Goal: Task Accomplishment & Management: Manage account settings

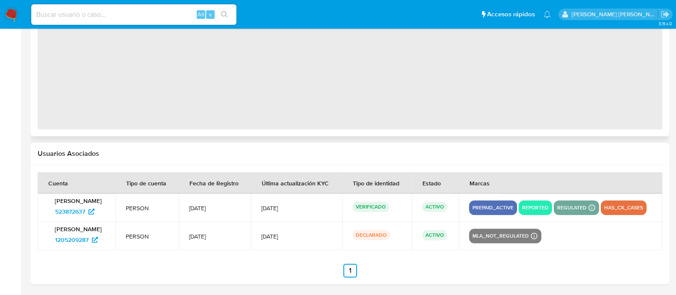
select select "10"
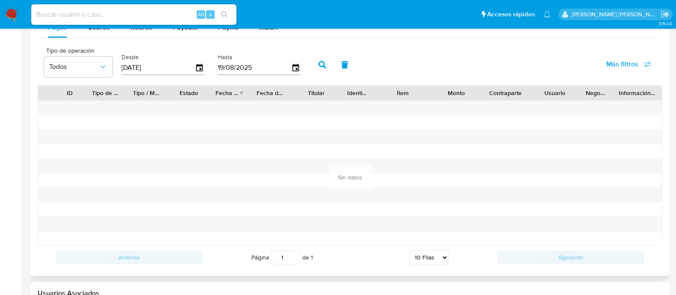
scroll to position [959, 0]
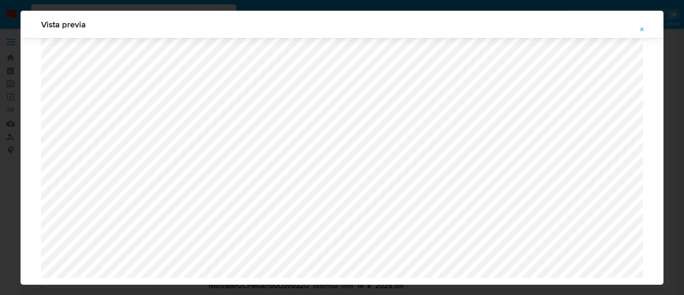
select select "10"
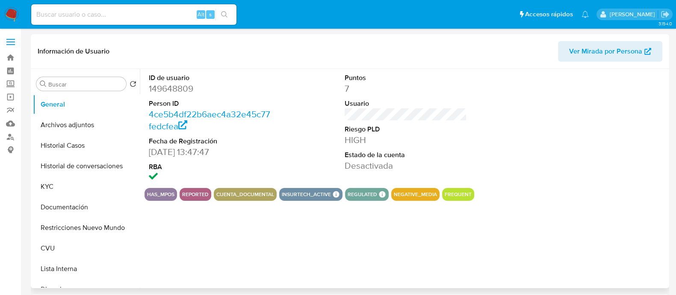
select select "10"
click at [92, 134] on button "Archivos adjuntos" at bounding box center [83, 125] width 100 height 21
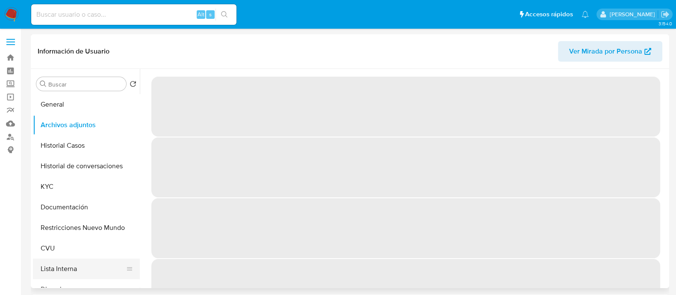
click at [60, 265] on button "Lista Interna" at bounding box center [83, 268] width 100 height 21
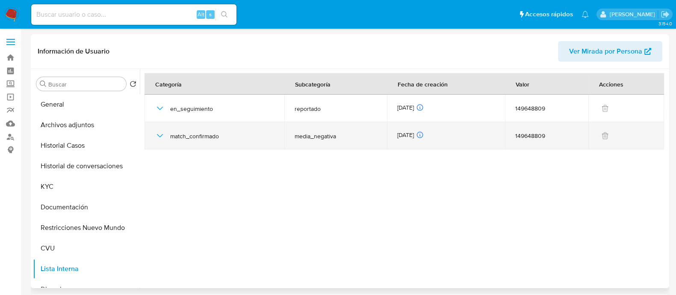
click at [156, 138] on icon "button" at bounding box center [160, 135] width 10 height 10
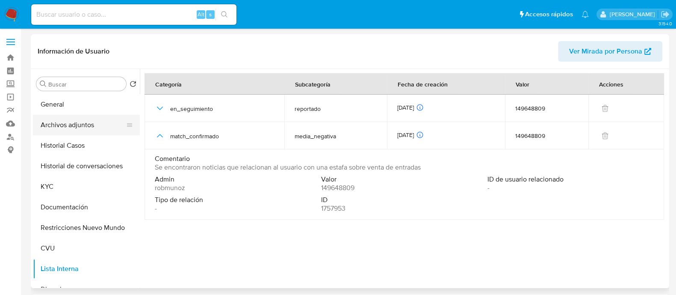
click at [59, 121] on button "Archivos adjuntos" at bounding box center [83, 125] width 100 height 21
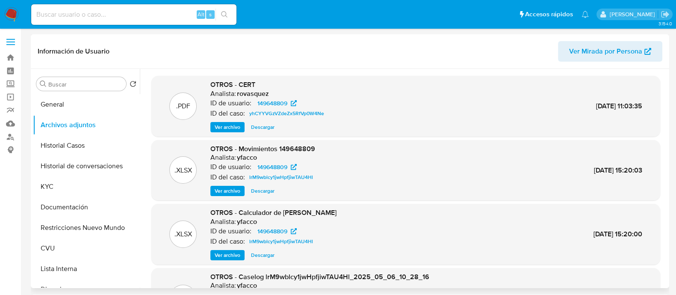
click at [224, 123] on span "Ver archivo" at bounding box center [228, 127] width 26 height 9
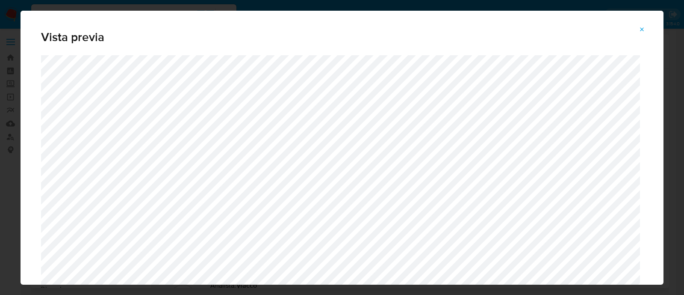
click at [642, 26] on icon "Attachment preview" at bounding box center [642, 29] width 7 height 7
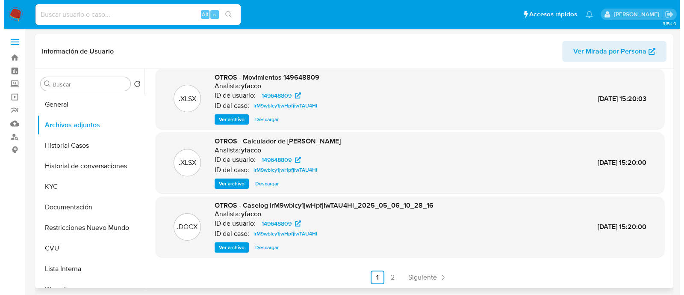
scroll to position [72, 0]
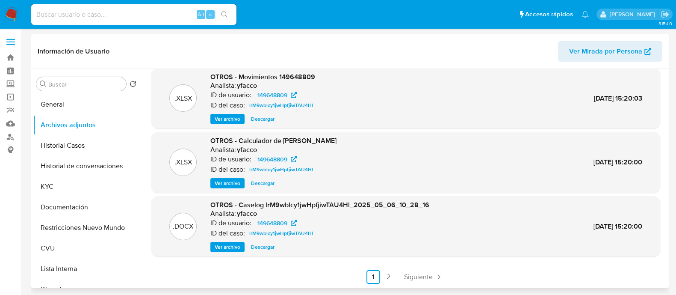
click at [232, 245] on span "Ver archivo" at bounding box center [228, 246] width 26 height 9
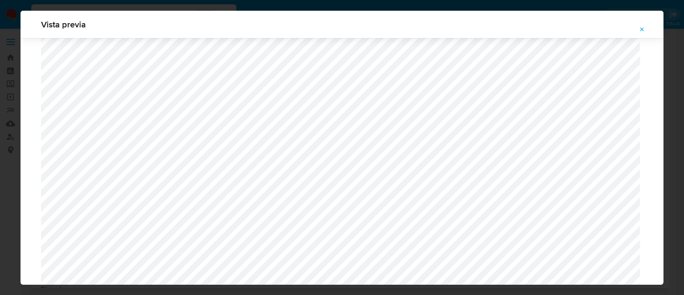
scroll to position [830, 0]
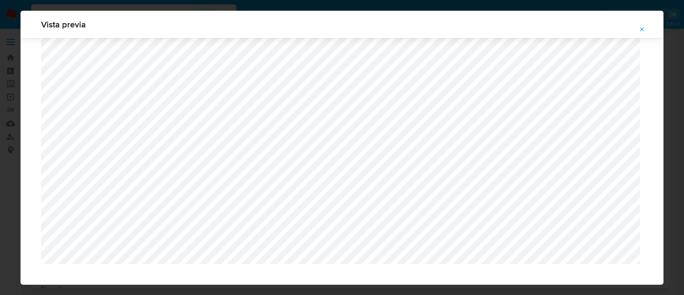
click at [642, 26] on icon "Attachment preview" at bounding box center [642, 29] width 7 height 7
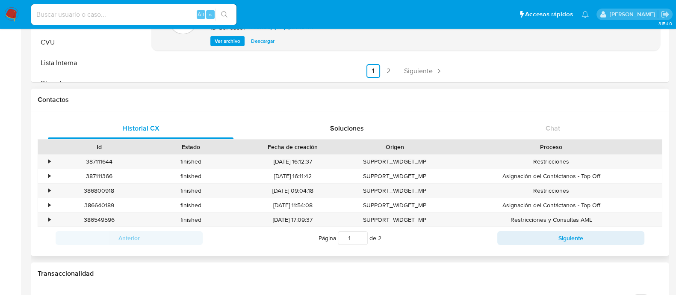
scroll to position [213, 0]
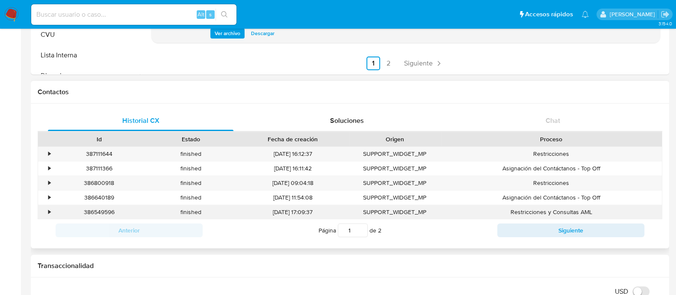
click at [105, 211] on div "386549596" at bounding box center [99, 212] width 92 height 14
click at [105, 210] on div "386549596" at bounding box center [99, 212] width 92 height 14
copy div "386549596"
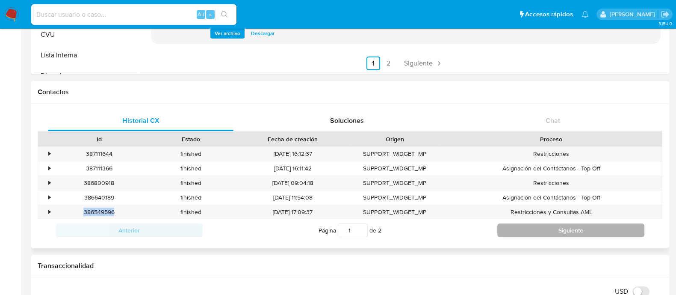
click at [538, 230] on button "Siguiente" at bounding box center [570, 230] width 147 height 14
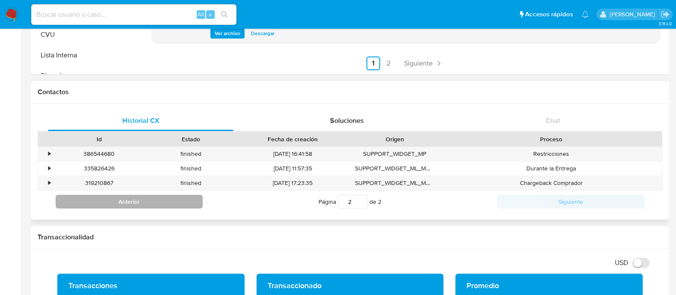
click at [165, 204] on button "Anterior" at bounding box center [129, 201] width 147 height 14
type input "1"
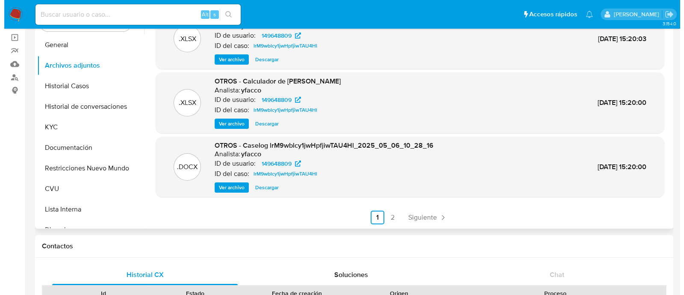
scroll to position [0, 0]
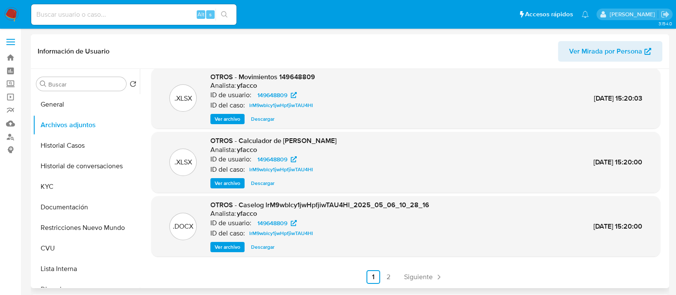
click at [234, 247] on span "Ver archivo" at bounding box center [228, 246] width 26 height 9
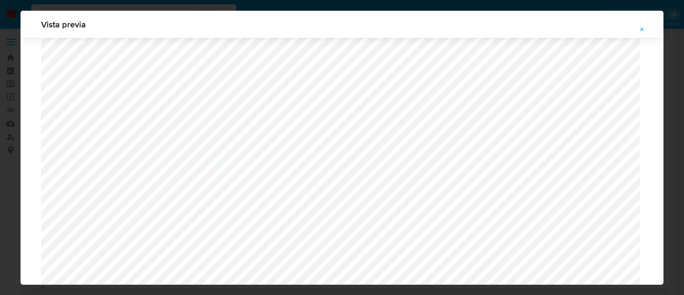
scroll to position [464, 0]
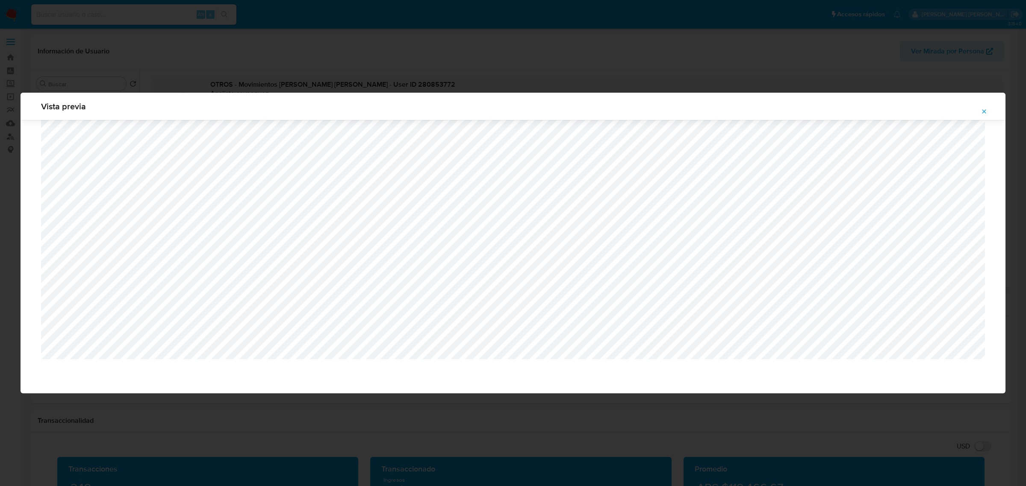
select select "10"
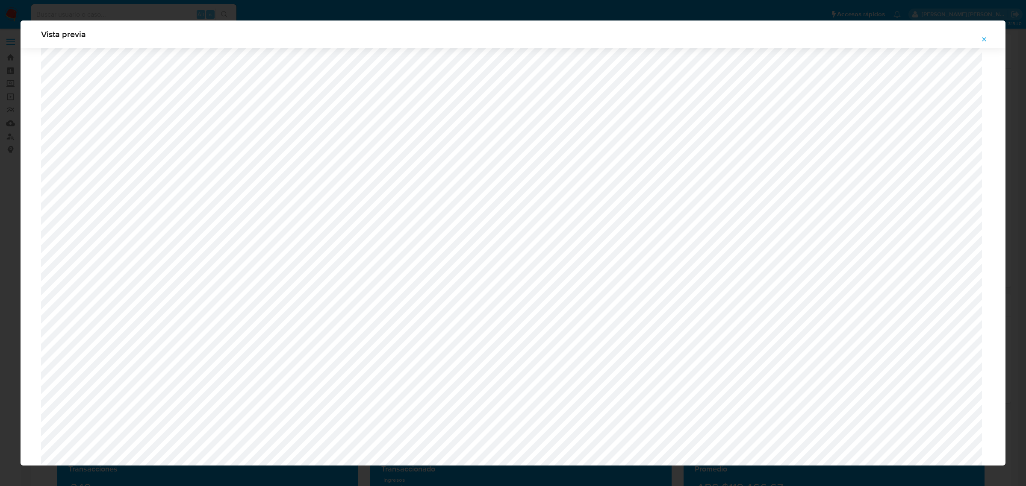
scroll to position [784, 0]
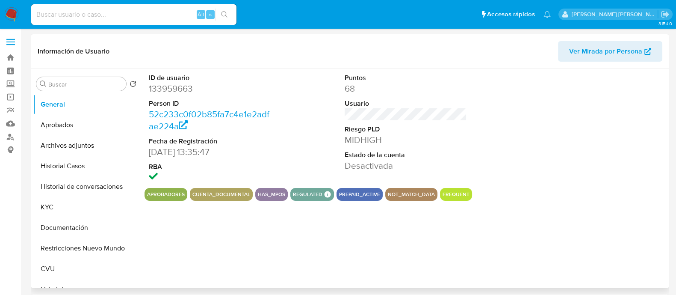
select select "10"
click at [68, 251] on button "Restricciones Nuevo Mundo" at bounding box center [83, 248] width 100 height 21
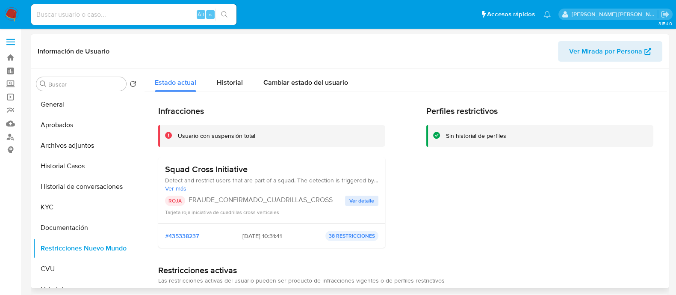
click at [360, 202] on span "Ver detalle" at bounding box center [361, 200] width 25 height 9
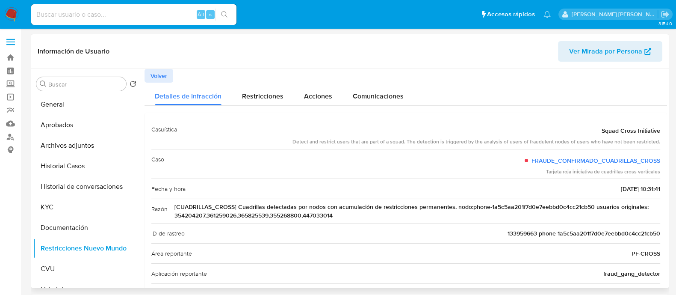
click at [164, 76] on span "Volver" at bounding box center [158, 76] width 17 height 12
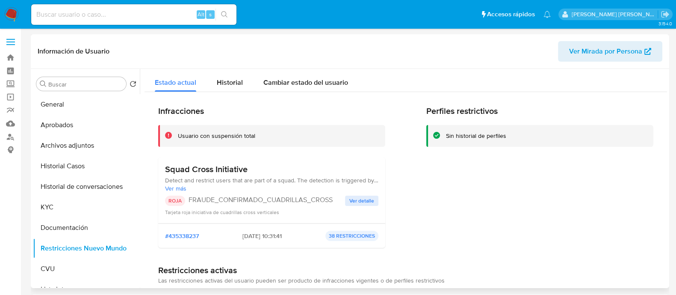
click at [185, 169] on h3 "Squad Cross Initiative" at bounding box center [271, 169] width 213 height 11
click at [289, 203] on p "FRAUDE_CONFIRMADO_CUADRILLAS_CROSS" at bounding box center [267, 199] width 156 height 9
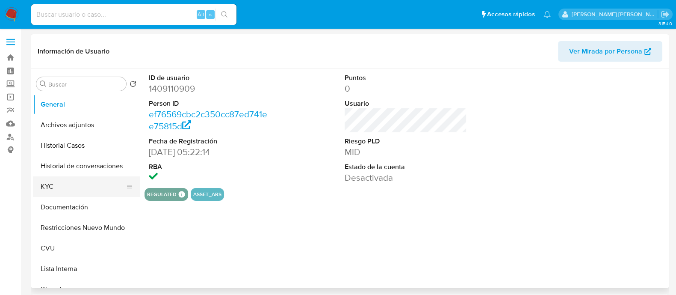
select select "10"
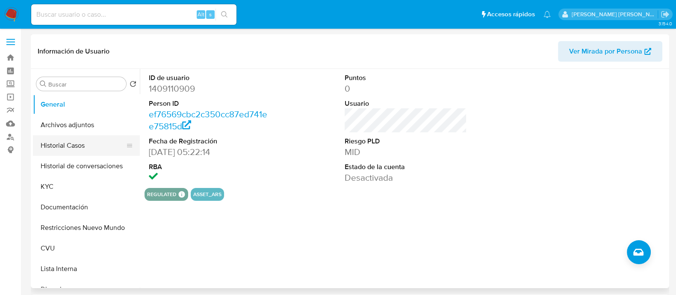
click at [99, 152] on button "Historial Casos" at bounding box center [83, 145] width 100 height 21
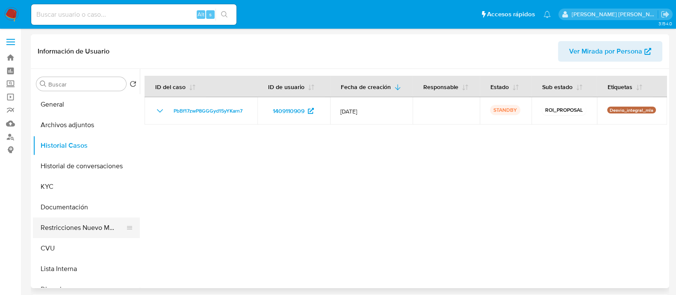
click at [73, 227] on button "Restricciones Nuevo Mundo" at bounding box center [83, 227] width 100 height 21
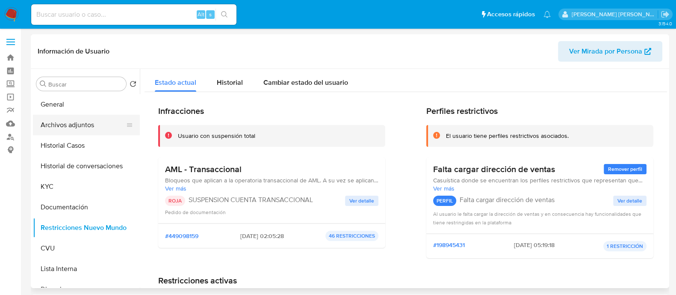
click at [68, 123] on button "Archivos adjuntos" at bounding box center [83, 125] width 100 height 21
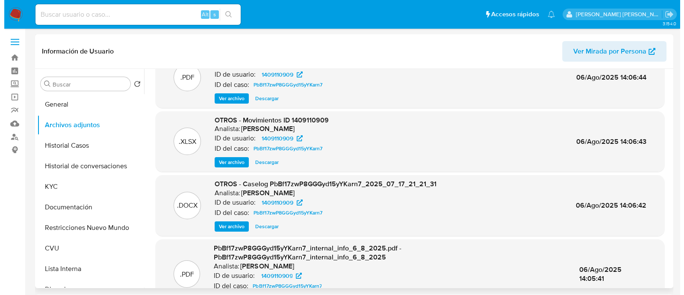
scroll to position [53, 0]
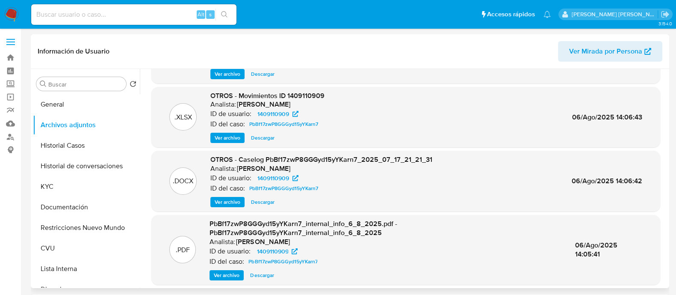
click at [233, 198] on span "Ver archivo" at bounding box center [228, 201] width 26 height 9
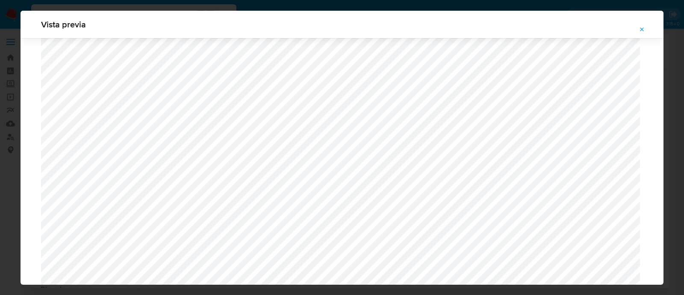
scroll to position [730, 0]
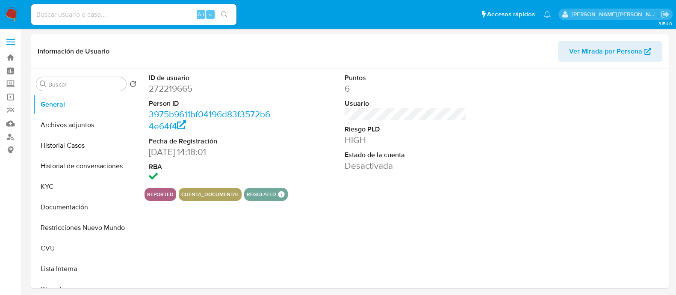
select select "10"
click at [77, 128] on button "Archivos adjuntos" at bounding box center [83, 125] width 100 height 21
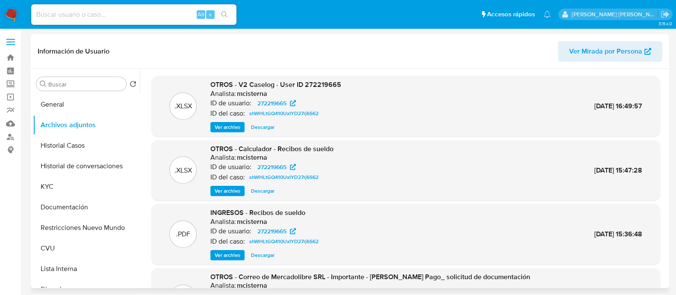
click at [228, 129] on span "Ver archivo" at bounding box center [228, 127] width 26 height 9
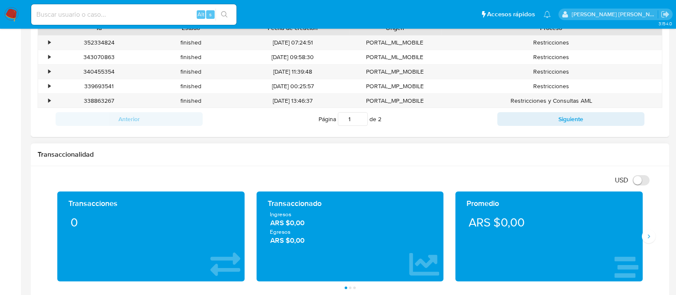
scroll to position [427, 0]
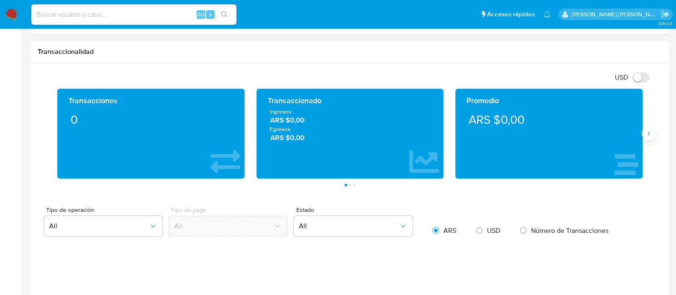
click at [652, 131] on button "Siguiente" at bounding box center [649, 134] width 14 height 14
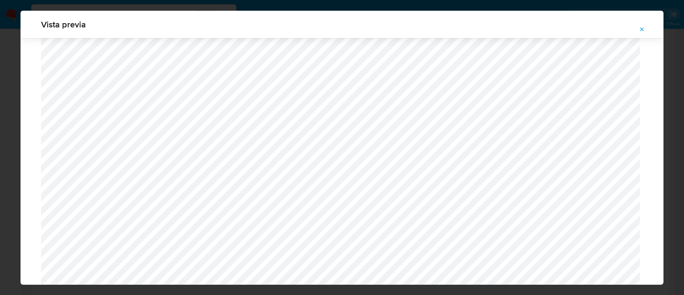
scroll to position [517, 0]
click at [645, 28] on button "Attachment preview" at bounding box center [642, 30] width 19 height 14
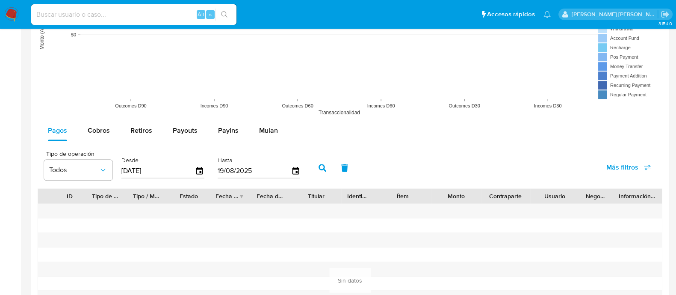
scroll to position [694, 0]
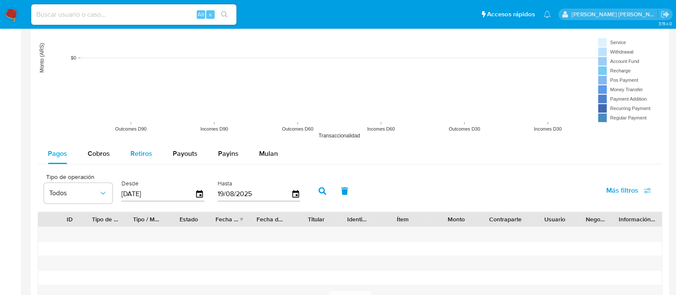
click at [139, 150] on span "Retiros" at bounding box center [141, 153] width 22 height 10
select select "10"
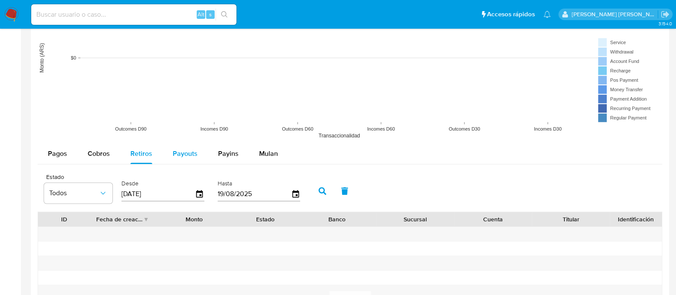
click at [192, 151] on span "Payouts" at bounding box center [185, 153] width 25 height 10
select select "10"
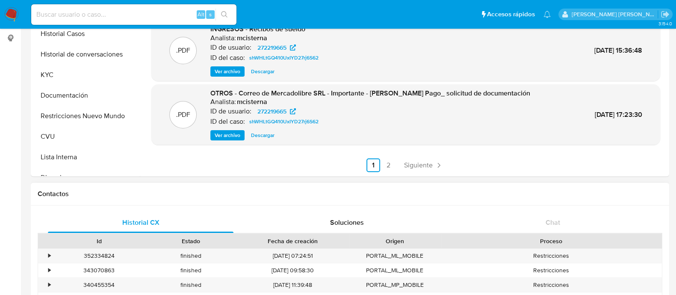
scroll to position [53, 0]
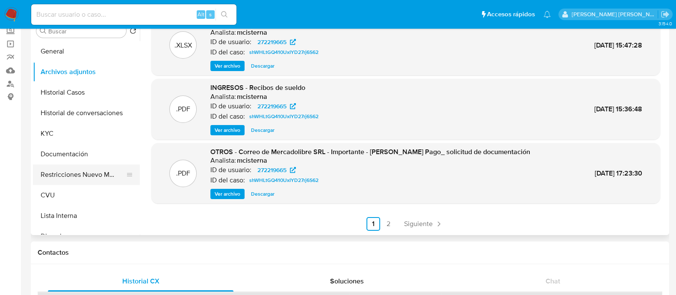
click at [91, 173] on button "Restricciones Nuevo Mundo" at bounding box center [83, 174] width 100 height 21
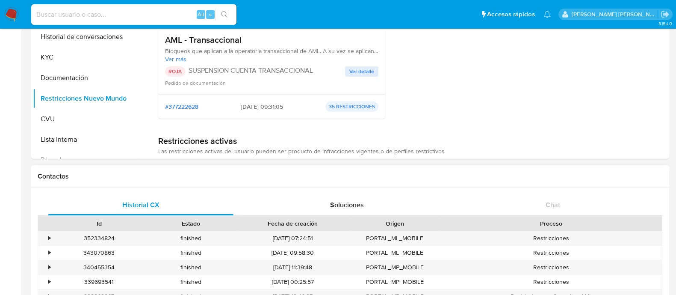
scroll to position [213, 0]
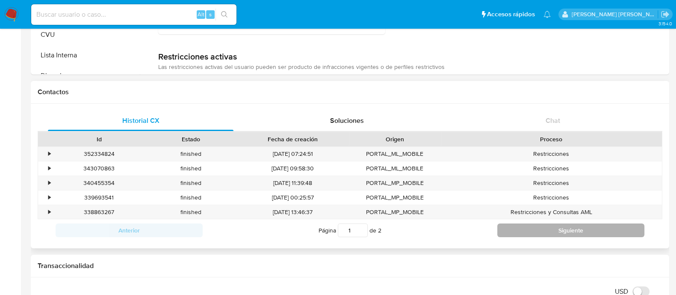
click at [518, 227] on button "Siguiente" at bounding box center [570, 230] width 147 height 14
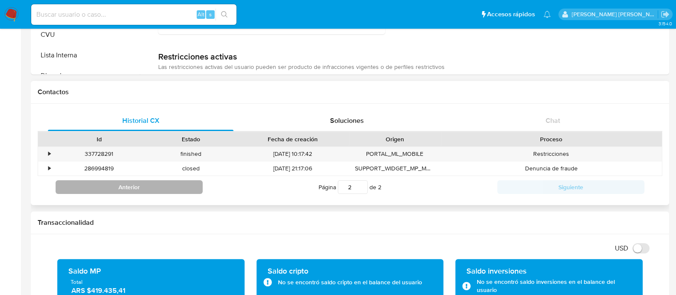
click at [168, 189] on button "Anterior" at bounding box center [129, 187] width 147 height 14
type input "1"
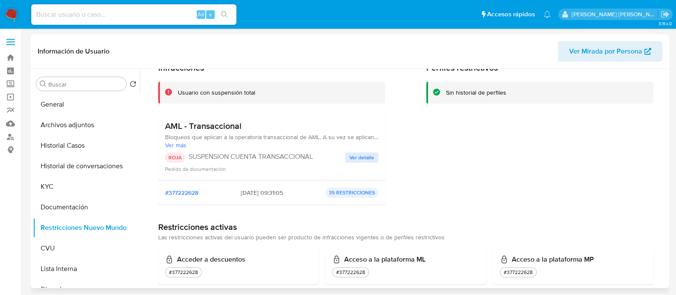
scroll to position [53, 0]
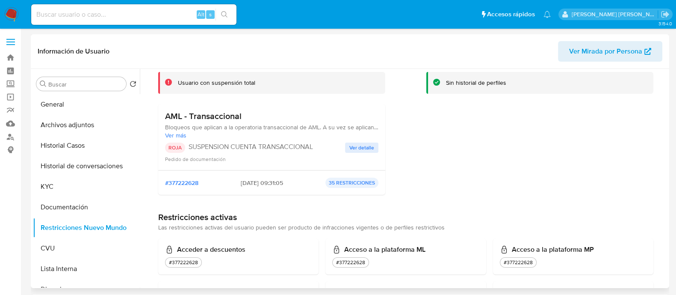
click at [204, 118] on h3 "AML - Transaccional" at bounding box center [271, 116] width 213 height 11
click at [231, 147] on p "SUSPENSION CUENTA TRANSACCIONAL" at bounding box center [267, 146] width 156 height 9
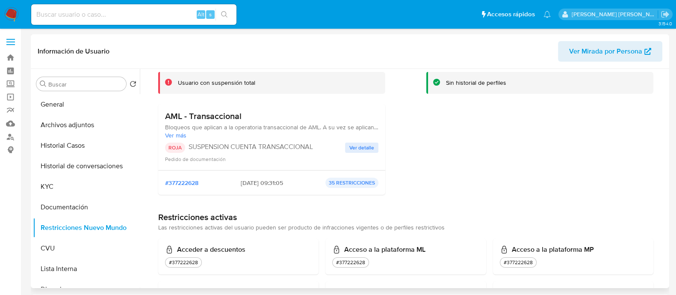
click at [231, 147] on p "SUSPENSION CUENTA TRANSACCIONAL" at bounding box center [267, 146] width 156 height 9
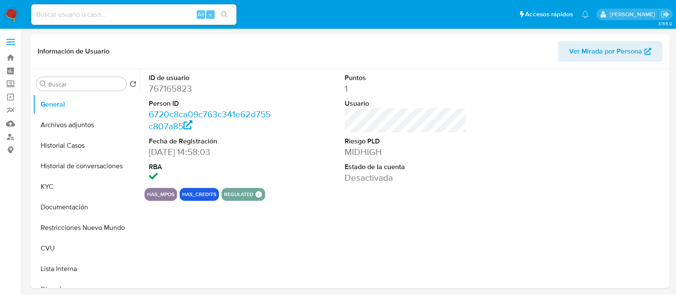
select select "10"
click at [73, 186] on button "KYC" at bounding box center [83, 186] width 100 height 21
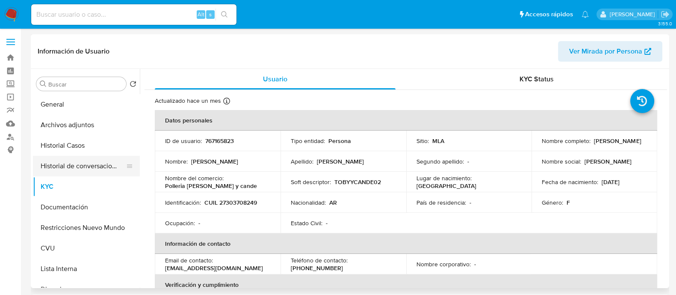
click at [83, 171] on button "Historial de conversaciones" at bounding box center [83, 166] width 100 height 21
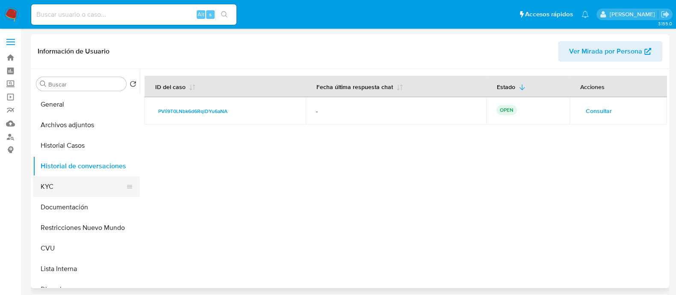
click at [81, 186] on button "KYC" at bounding box center [83, 186] width 100 height 21
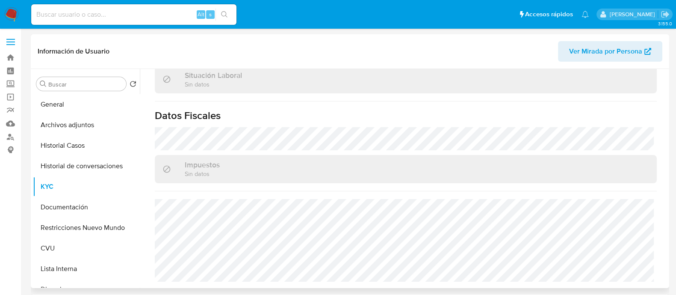
scroll to position [106, 0]
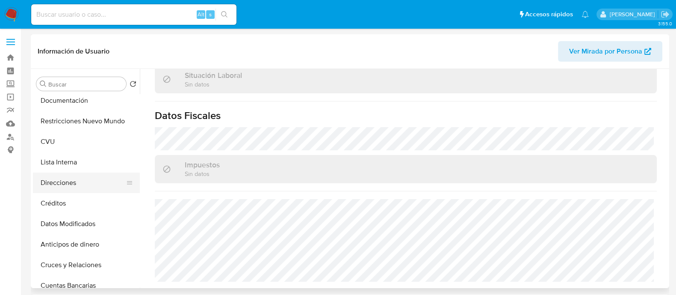
click at [72, 182] on button "Direcciones" at bounding box center [83, 182] width 100 height 21
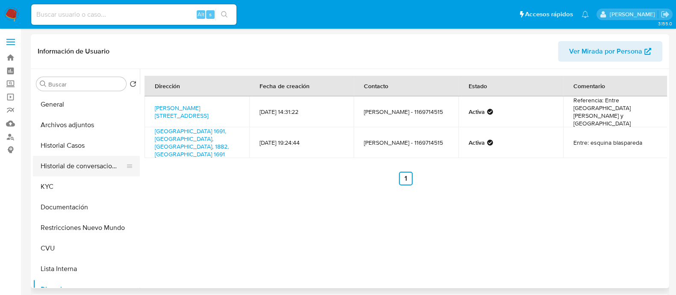
scroll to position [0, 0]
click at [83, 144] on button "Historial Casos" at bounding box center [83, 145] width 100 height 21
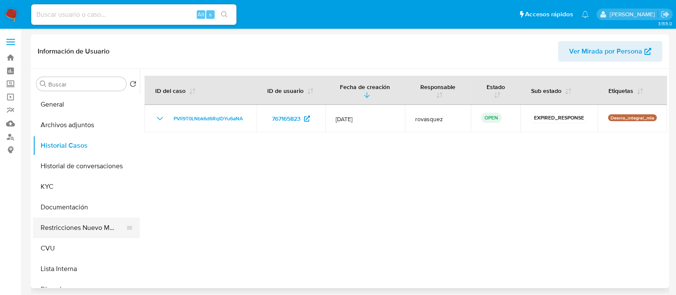
click at [98, 229] on button "Restricciones Nuevo Mundo" at bounding box center [83, 227] width 100 height 21
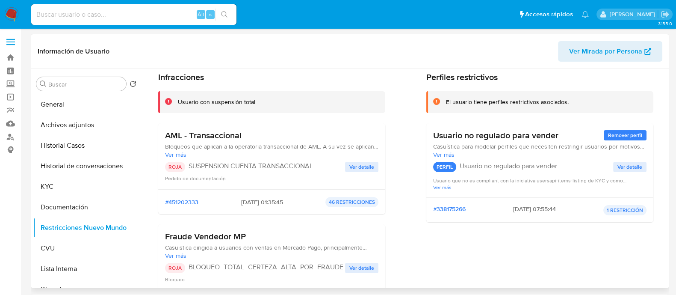
scroll to position [106, 0]
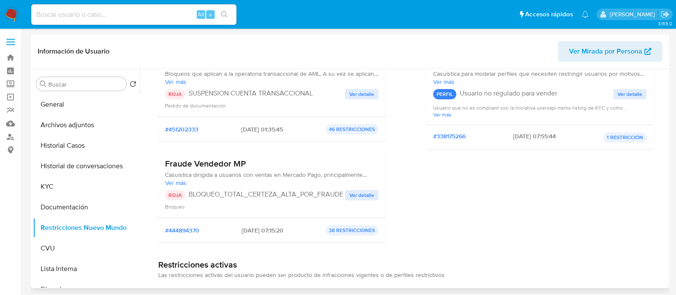
click at [356, 197] on span "Ver detalle" at bounding box center [361, 195] width 25 height 9
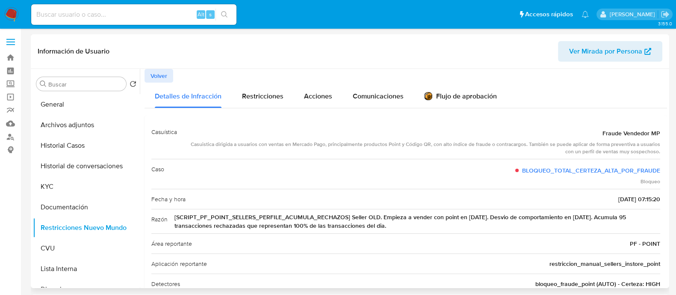
drag, startPoint x: 353, startPoint y: 216, endPoint x: 636, endPoint y: 233, distance: 283.9
click at [636, 233] on div "Casuística Fraude Vendedor MP Casuistica dirigida a usuarios con ventas en Merc…" at bounding box center [405, 227] width 509 height 211
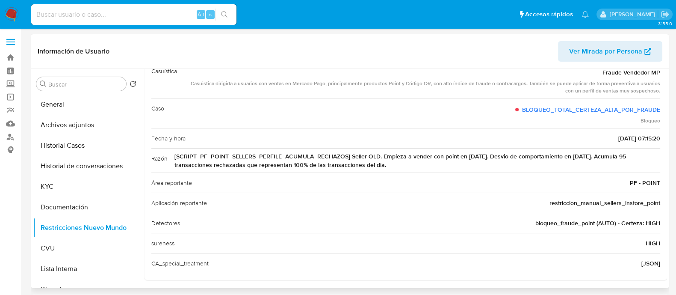
scroll to position [63, 0]
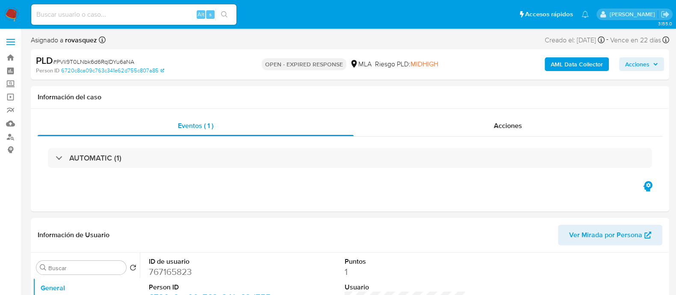
select select "10"
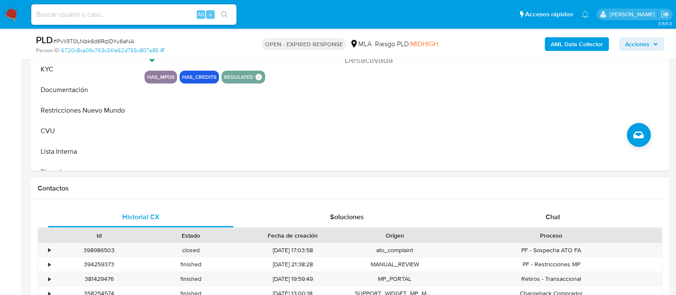
scroll to position [374, 0]
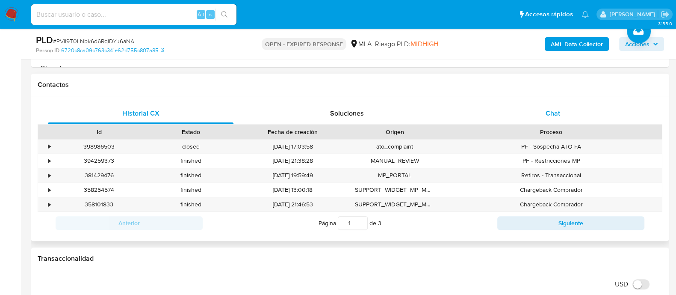
click at [554, 108] on span "Chat" at bounding box center [552, 113] width 15 height 10
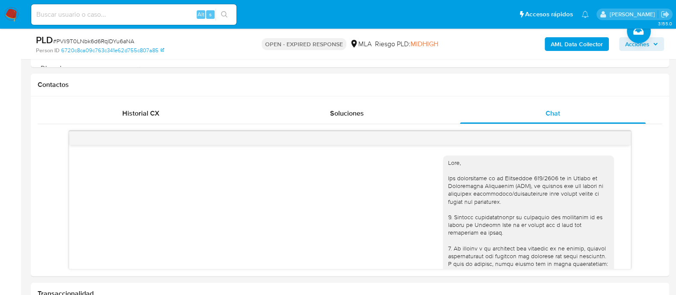
scroll to position [869, 0]
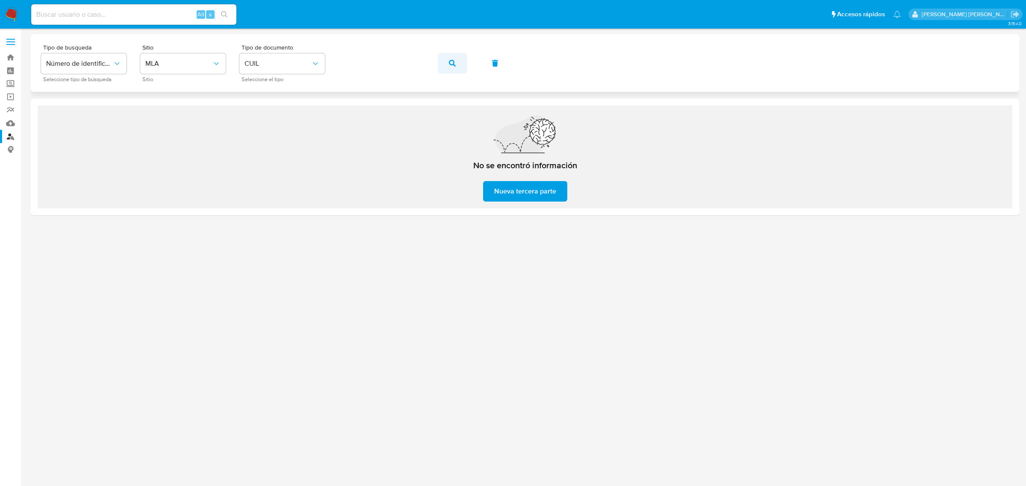
click at [454, 65] on icon "button" at bounding box center [452, 63] width 7 height 7
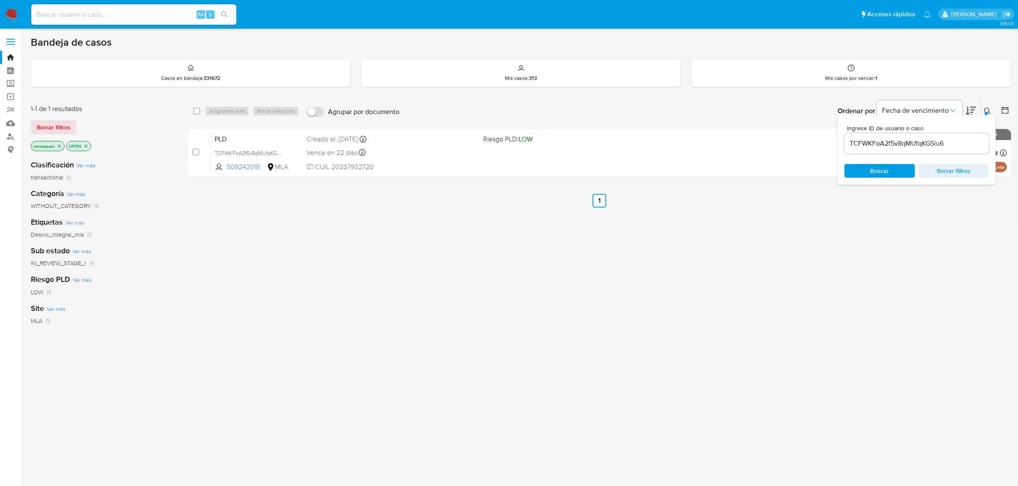
click at [888, 150] on div "TCFWKFoA2f5v8qMUfqKG5iu6" at bounding box center [916, 143] width 144 height 21
click at [890, 144] on input "TCFWKFoA2f5v8qMUfqKG5iu6" at bounding box center [916, 143] width 144 height 11
paste input "PVli9T0LNbk6d6RqlDYu6aNA"
type input "PVli9T0LNbk6d6RqlDYu6aNA"
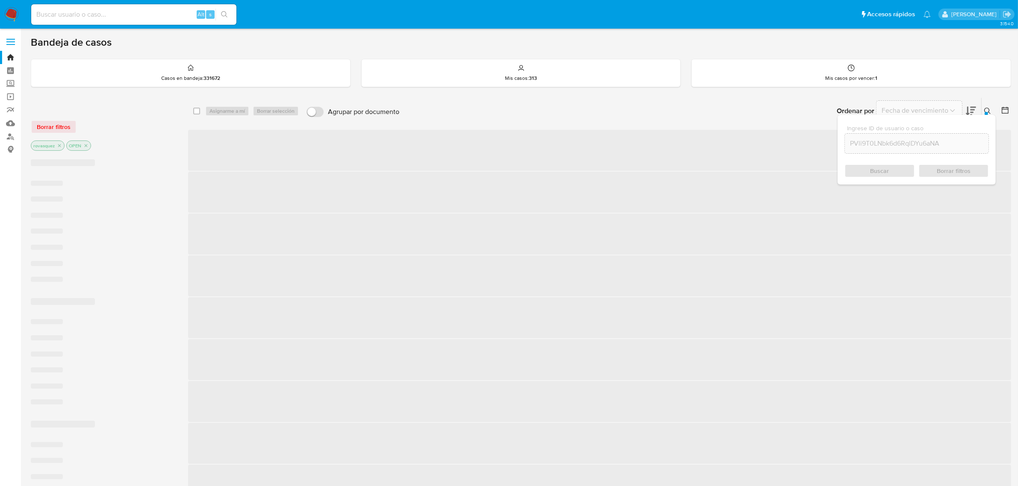
click at [877, 170] on div "Buscar Borrar filtros" at bounding box center [916, 171] width 144 height 14
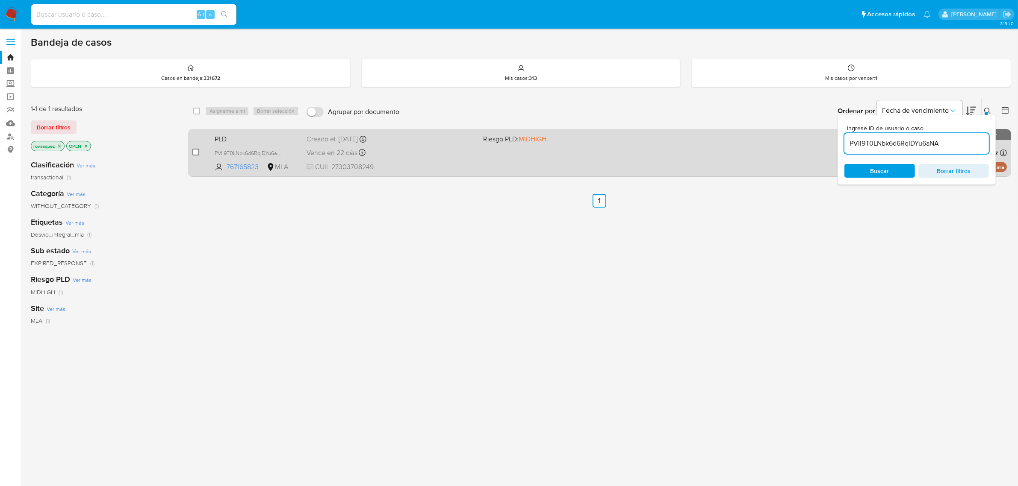
click at [195, 152] on input "checkbox" at bounding box center [195, 152] width 7 height 7
checkbox input "true"
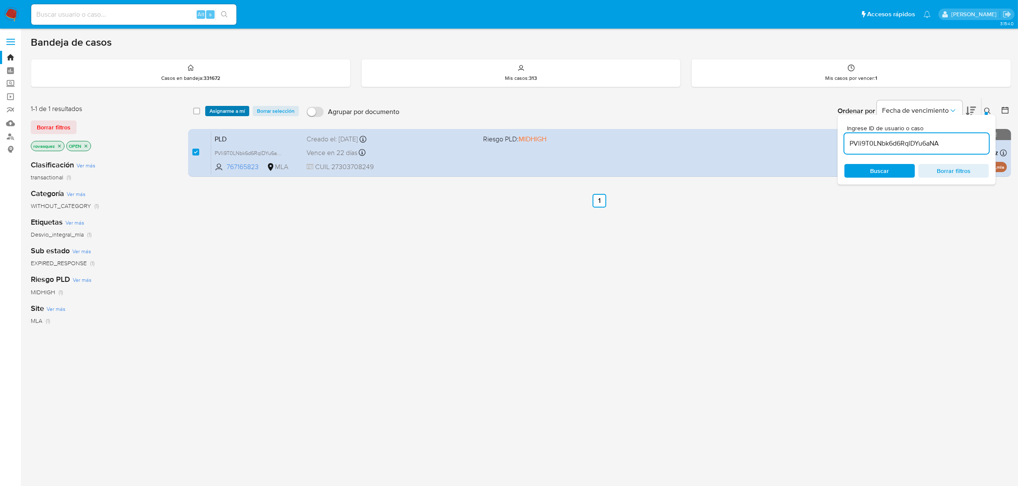
click at [223, 112] on span "Asignarme a mí" at bounding box center [226, 111] width 35 height 9
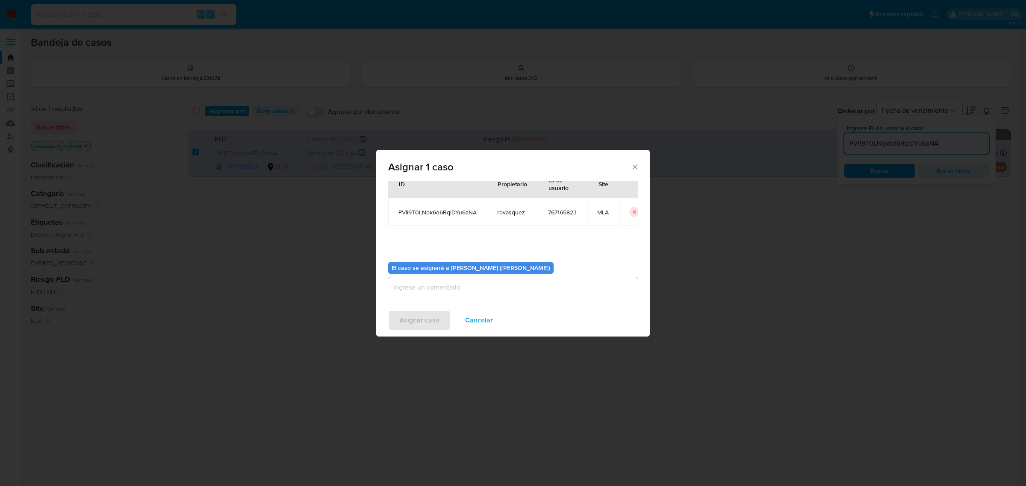
scroll to position [44, 0]
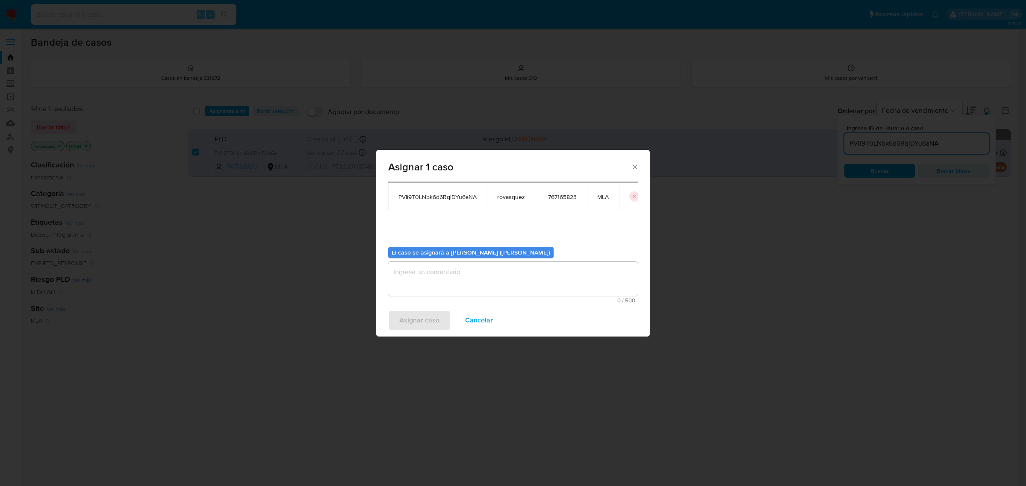
click at [439, 272] on textarea "assign-modal" at bounding box center [513, 279] width 250 height 34
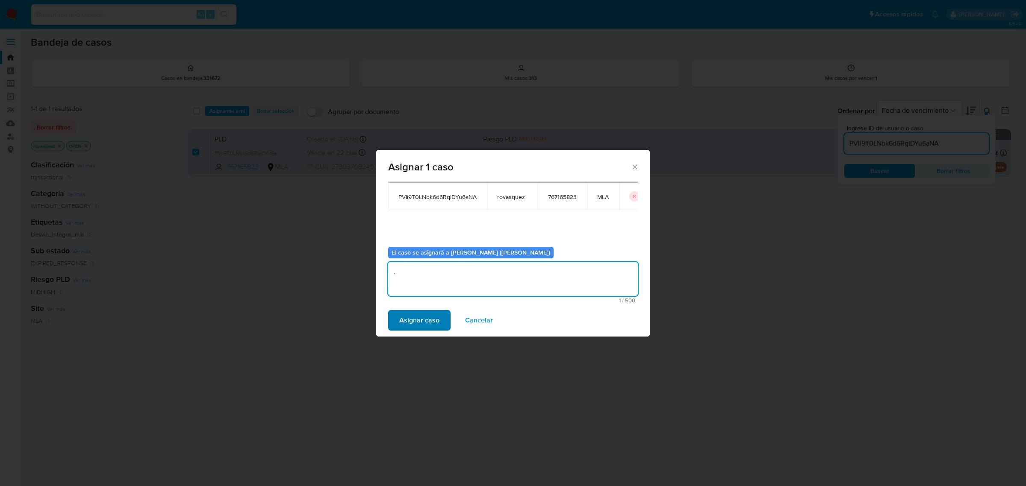
type textarea "."
click at [432, 324] on span "Asignar caso" at bounding box center [419, 320] width 40 height 19
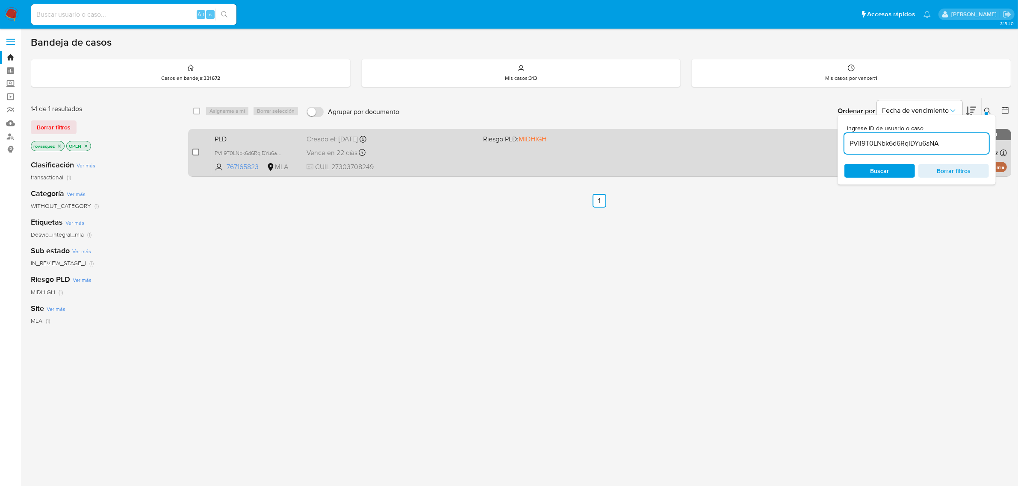
click at [195, 152] on input "checkbox" at bounding box center [195, 152] width 7 height 7
checkbox input "true"
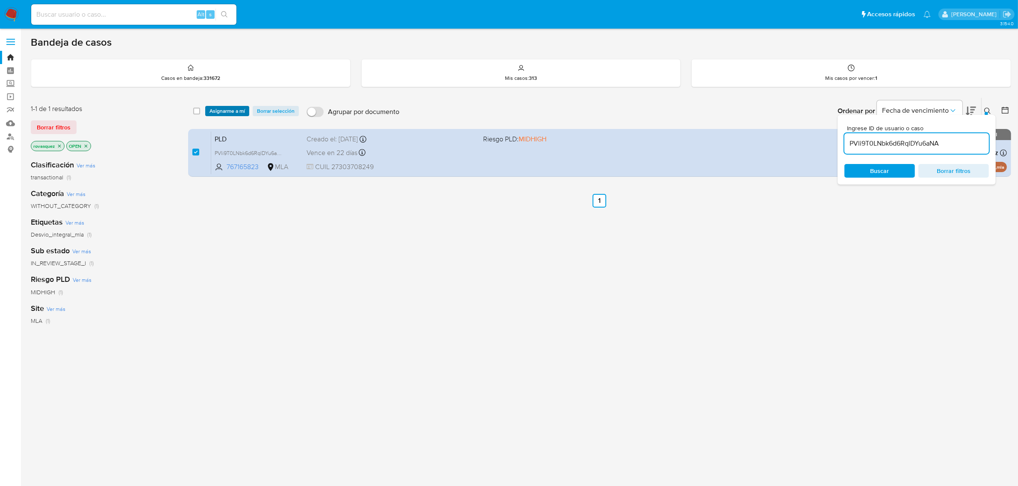
click at [232, 114] on span "Asignarme a mí" at bounding box center [226, 111] width 35 height 9
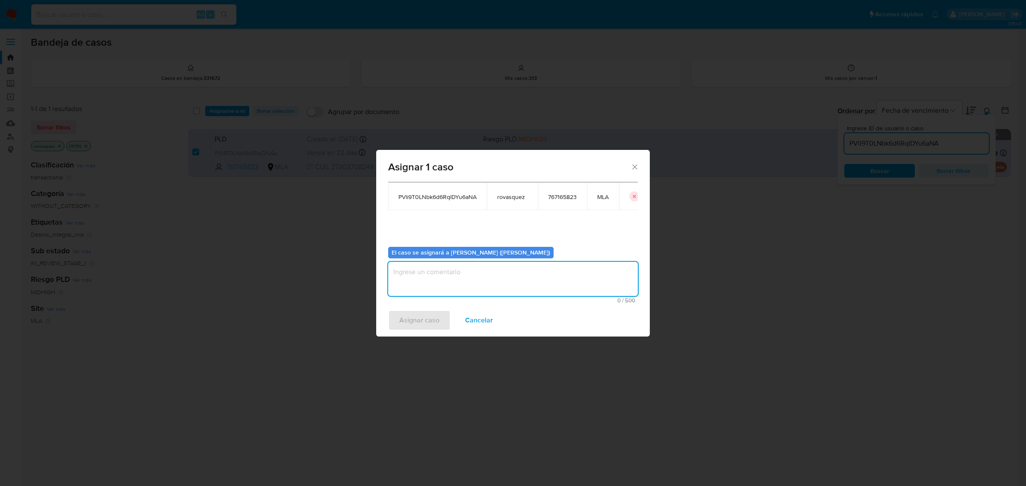
click at [408, 289] on textarea "assign-modal" at bounding box center [513, 279] width 250 height 34
click at [422, 279] on textarea "assign-modal" at bounding box center [513, 279] width 250 height 34
type textarea "."
click at [412, 321] on span "Asignar caso" at bounding box center [419, 320] width 40 height 19
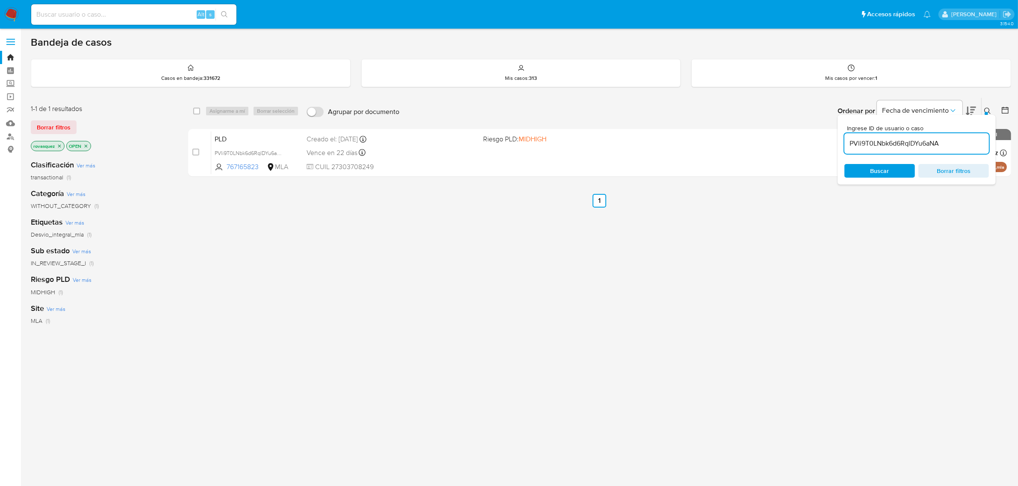
click at [483, 289] on div "select-all-cases-checkbox Asignarme a mí Borrar selección Agrupar por documento…" at bounding box center [599, 290] width 823 height 387
click at [474, 405] on div "select-all-cases-checkbox Asignarme a mí Borrar selección Agrupar por documento…" at bounding box center [599, 290] width 823 height 387
click at [894, 146] on input "PVli9T0LNbk6d6RqlDYu6aNA" at bounding box center [916, 143] width 144 height 11
paste input "https://aladdin.adminml.com/case/67cOJ6d7KomrLu8ljitWJdgE"
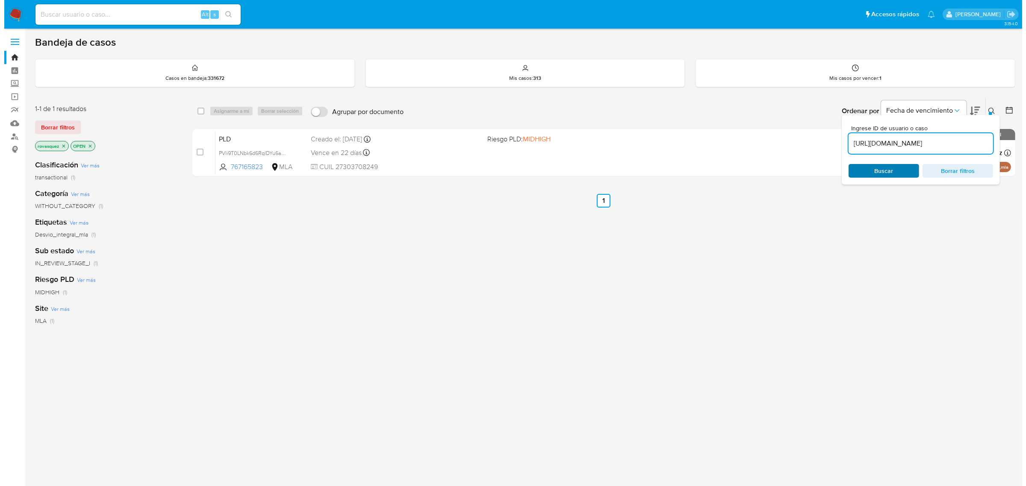
scroll to position [0, 0]
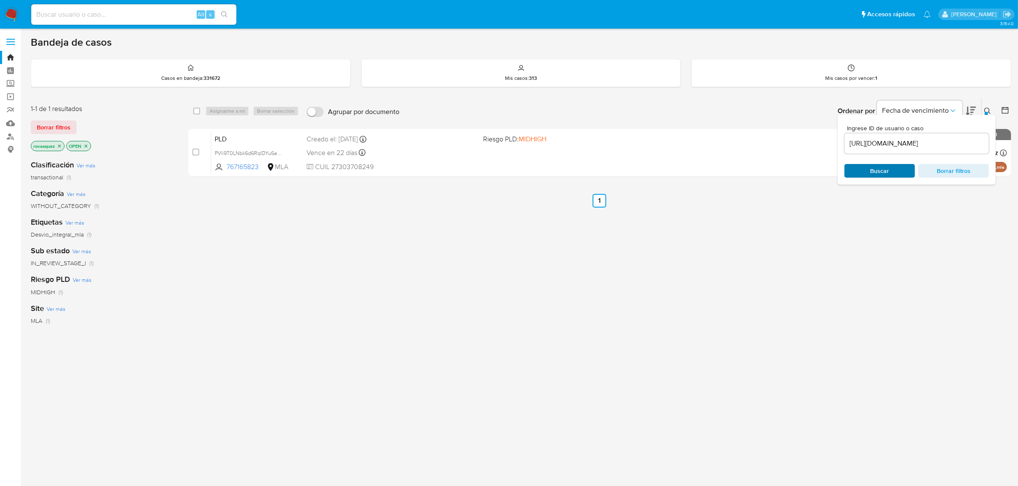
click at [878, 176] on span "Buscar" at bounding box center [879, 171] width 19 height 14
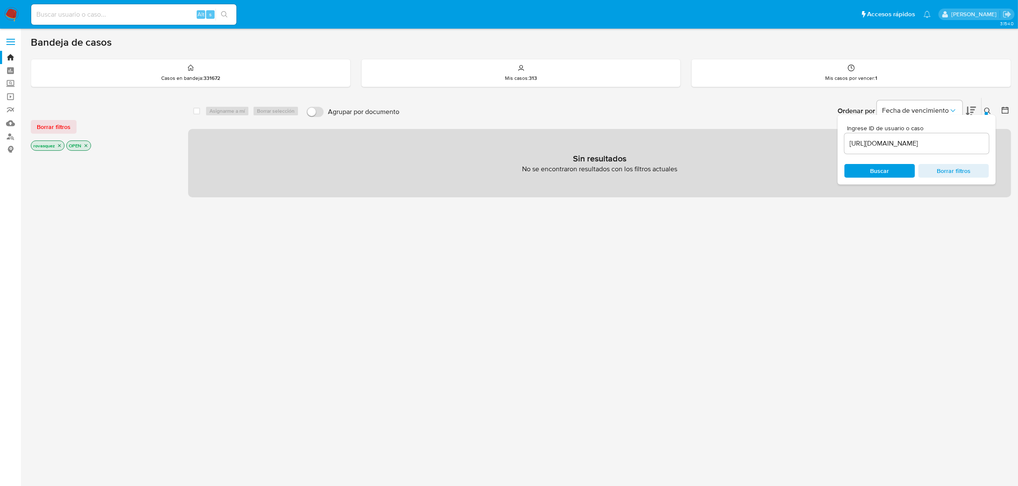
click at [875, 141] on input "https://aladdin.adminml.com/case/67cOJ6d7KomrLu8ljitWJdgE" at bounding box center [916, 143] width 144 height 11
paste input
type input "67cOJ6d7KomrLu8ljitWJdgE"
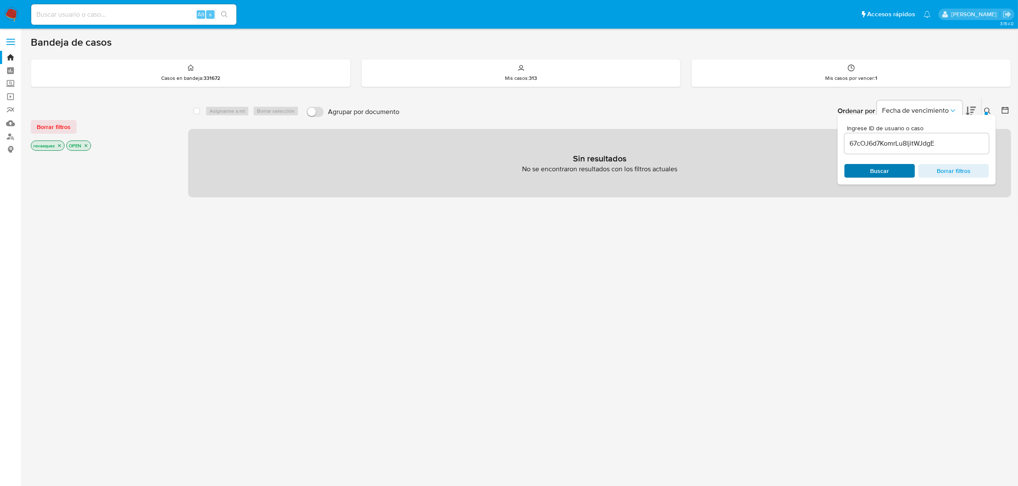
click at [871, 175] on div "Buscar Borrar filtros" at bounding box center [916, 171] width 144 height 14
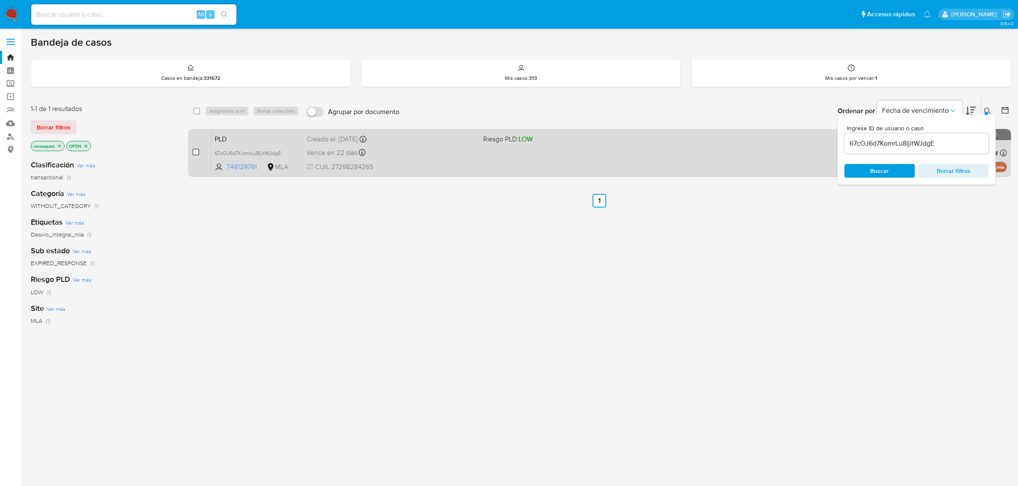
click at [195, 152] on input "checkbox" at bounding box center [195, 152] width 7 height 7
checkbox input "true"
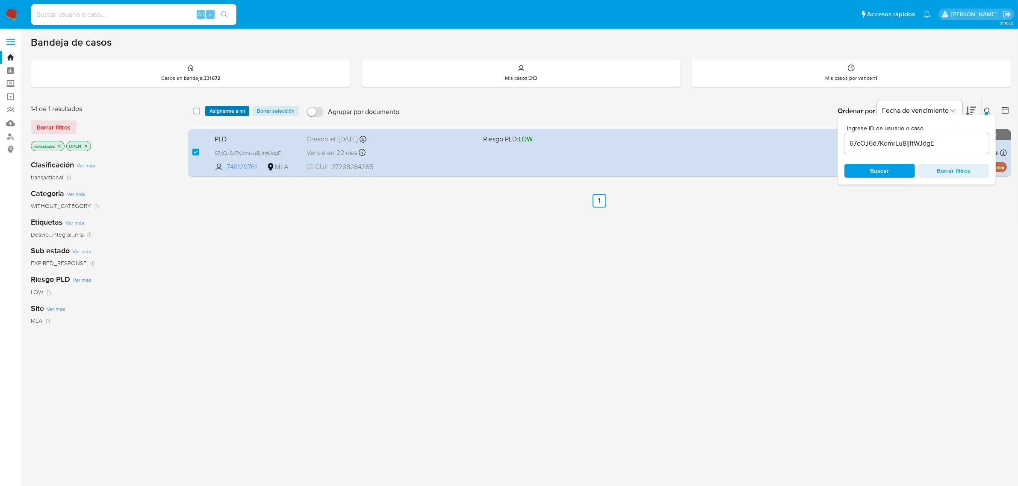
click at [227, 112] on span "Asignarme a mí" at bounding box center [226, 111] width 35 height 9
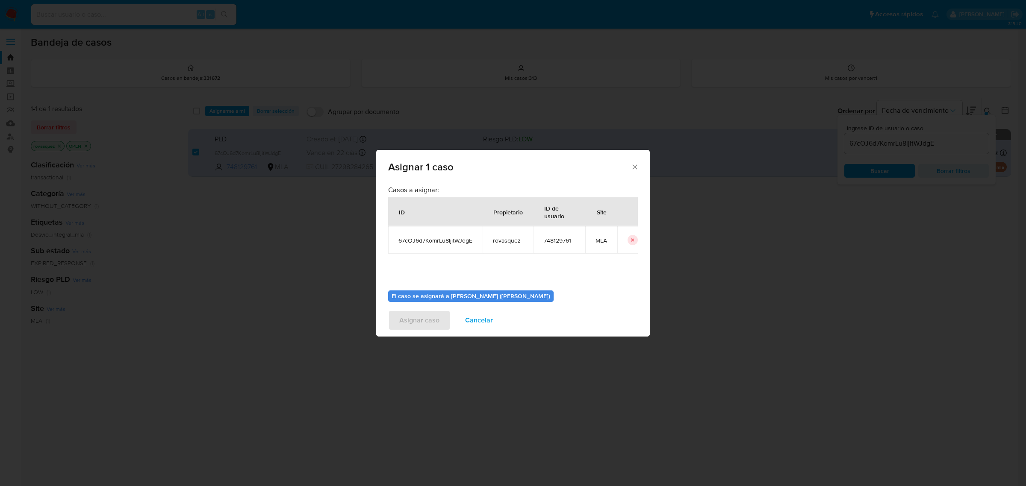
scroll to position [44, 0]
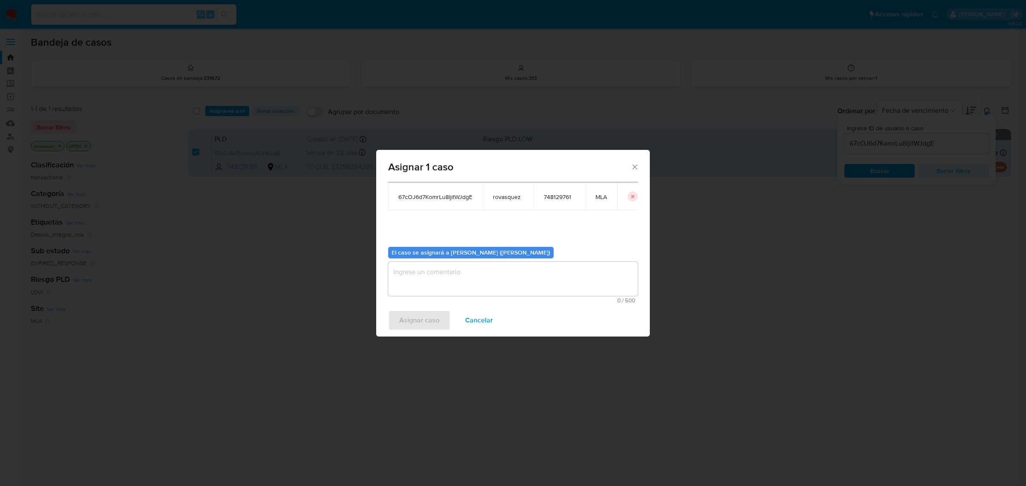
click at [427, 274] on textarea "assign-modal" at bounding box center [513, 279] width 250 height 34
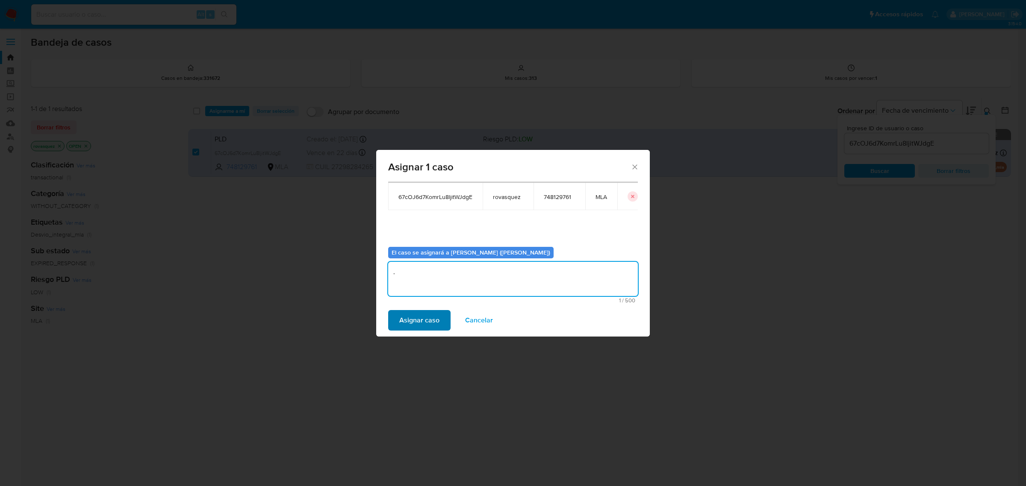
type textarea "."
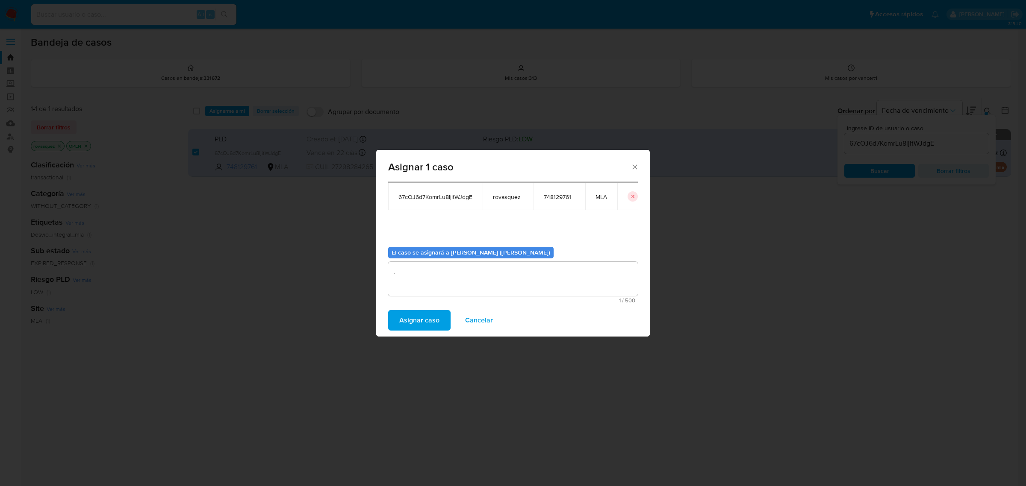
click at [428, 323] on span "Asignar caso" at bounding box center [419, 320] width 40 height 19
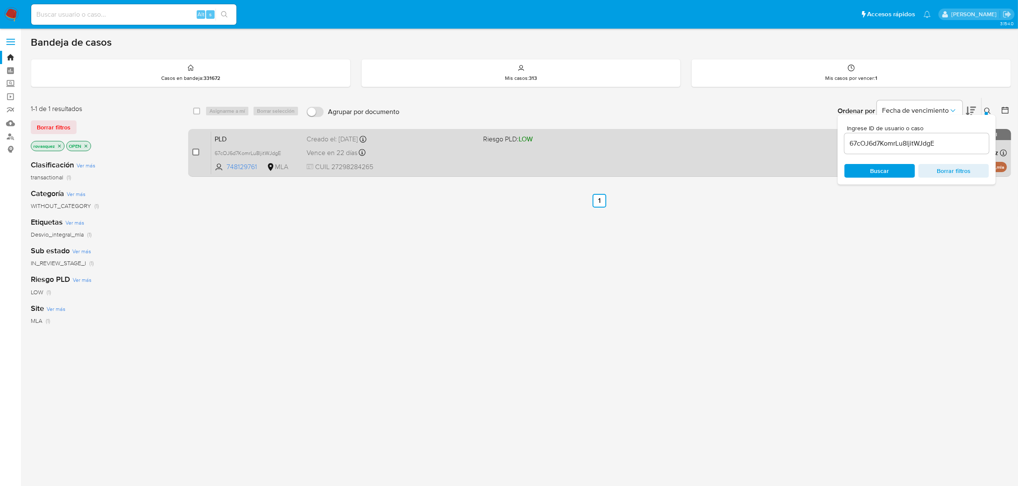
click at [197, 154] on input "checkbox" at bounding box center [195, 152] width 7 height 7
checkbox input "true"
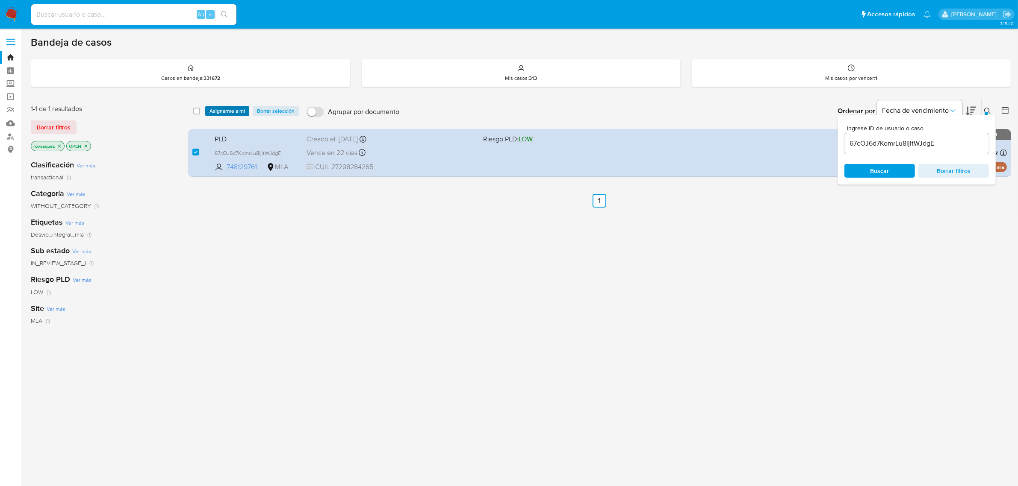
click at [232, 107] on span "Asignarme a mí" at bounding box center [226, 111] width 35 height 9
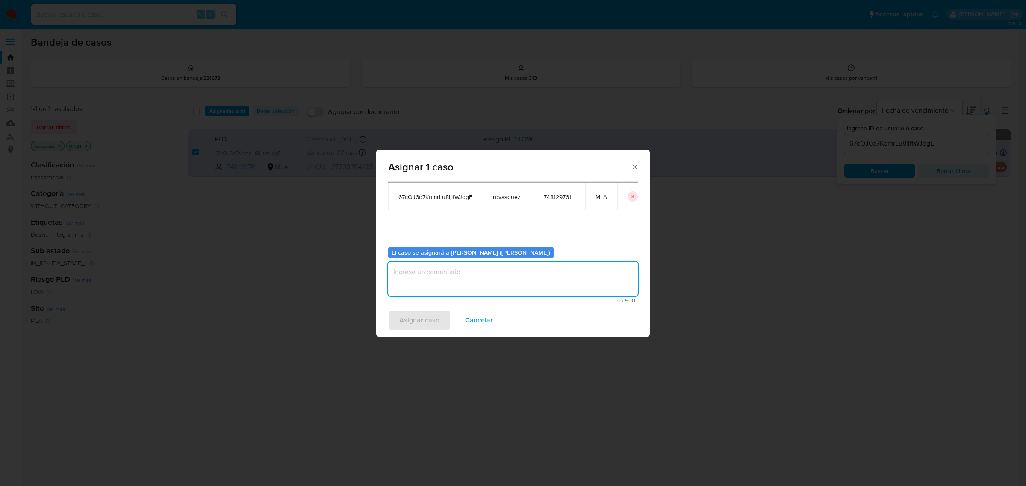
click at [421, 289] on textarea "assign-modal" at bounding box center [513, 279] width 250 height 34
type textarea "."
click at [418, 322] on span "Asignar caso" at bounding box center [419, 320] width 40 height 19
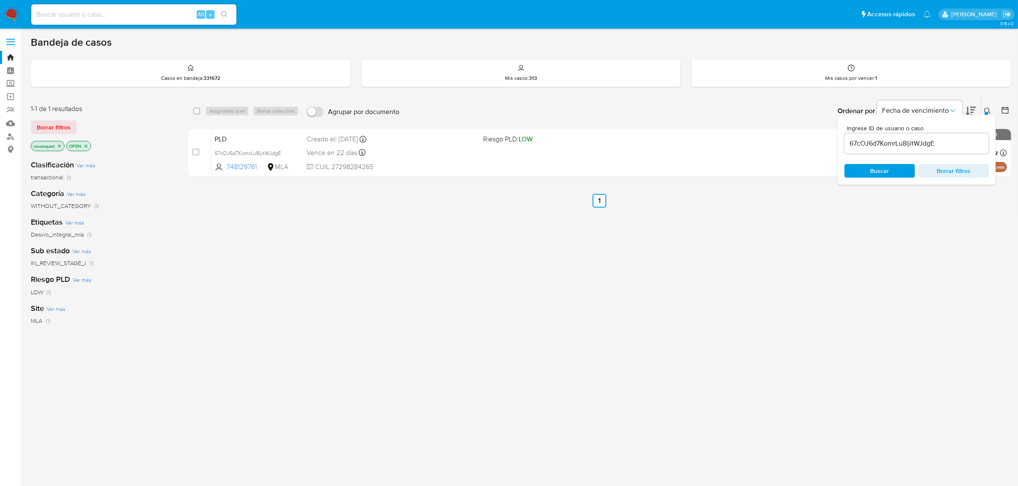
click at [873, 154] on div "Ingrese ID de usuario o caso 67cOJ6d7KomrLu8ljitWJdgE Buscar Borrar filtros" at bounding box center [916, 150] width 158 height 70
click at [878, 147] on input "67cOJ6d7KomrLu8ljitWJdgE" at bounding box center [916, 143] width 144 height 11
paste input "luSb8PgMv5ONtRKvIwHgpRMS"
type input "luSb8PgMv5ONtRKvIwHgpRMS"
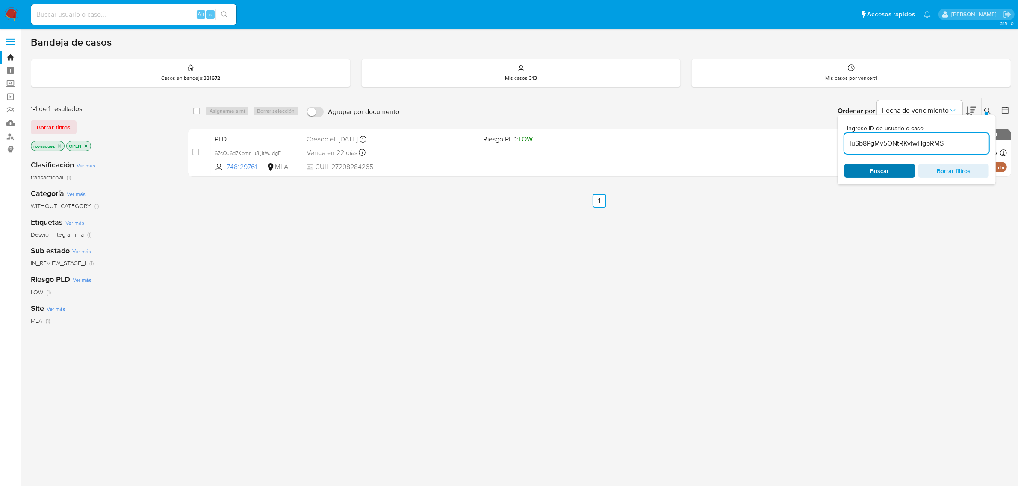
click at [870, 175] on span "Buscar" at bounding box center [879, 171] width 19 height 14
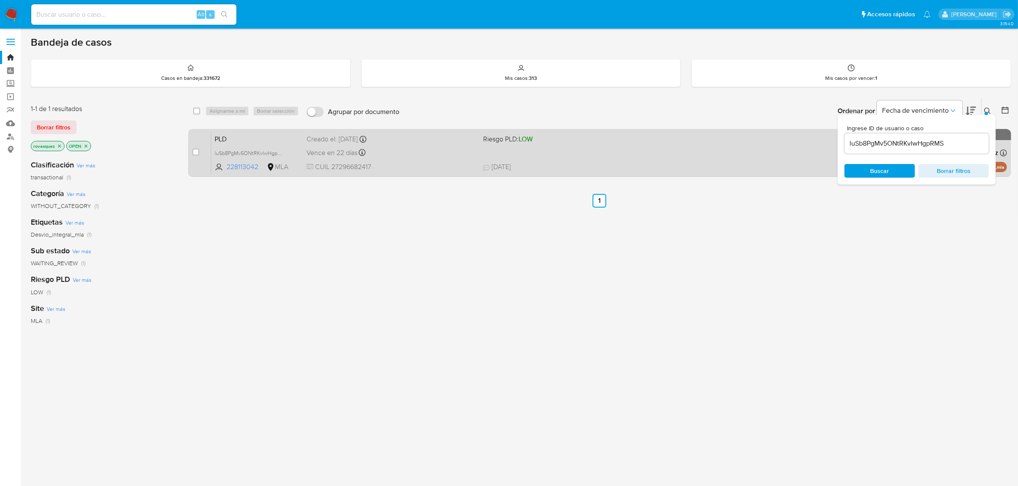
click at [193, 156] on div "case-item-checkbox" at bounding box center [195, 153] width 7 height 10
click at [194, 153] on input "checkbox" at bounding box center [195, 152] width 7 height 7
checkbox input "true"
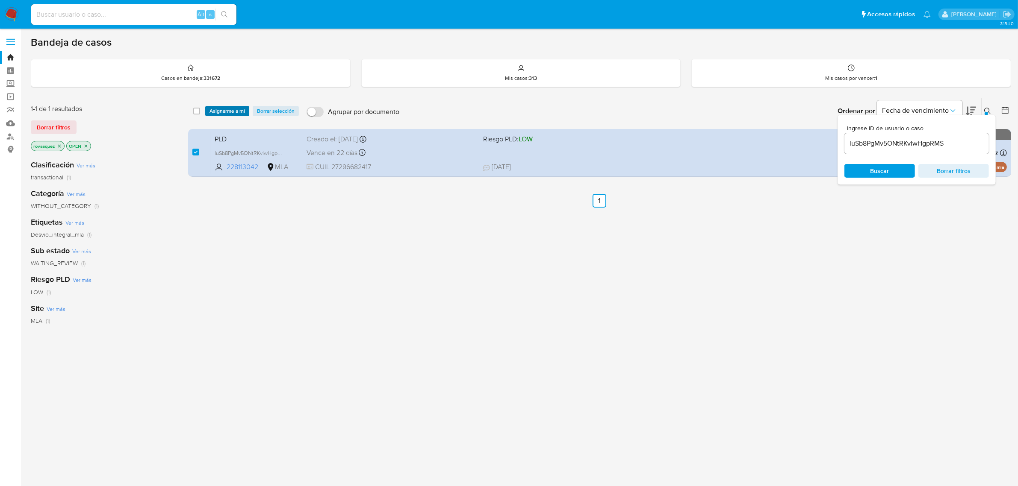
click at [220, 115] on span "Asignarme a mí" at bounding box center [226, 111] width 35 height 9
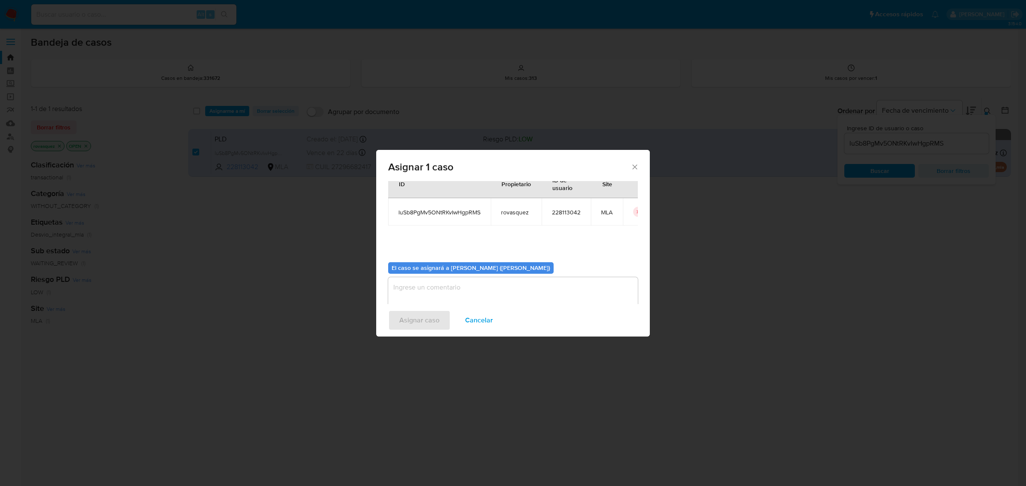
scroll to position [44, 0]
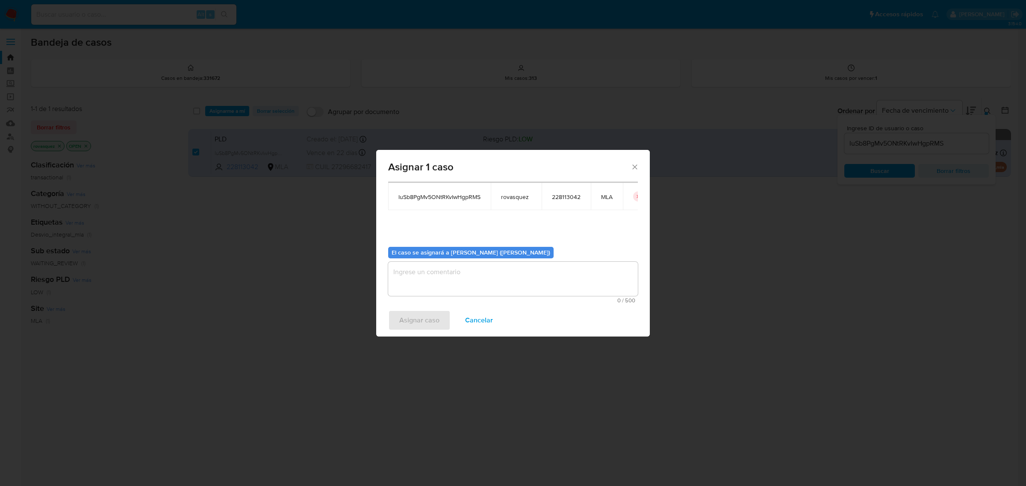
click at [418, 280] on textarea "assign-modal" at bounding box center [513, 279] width 250 height 34
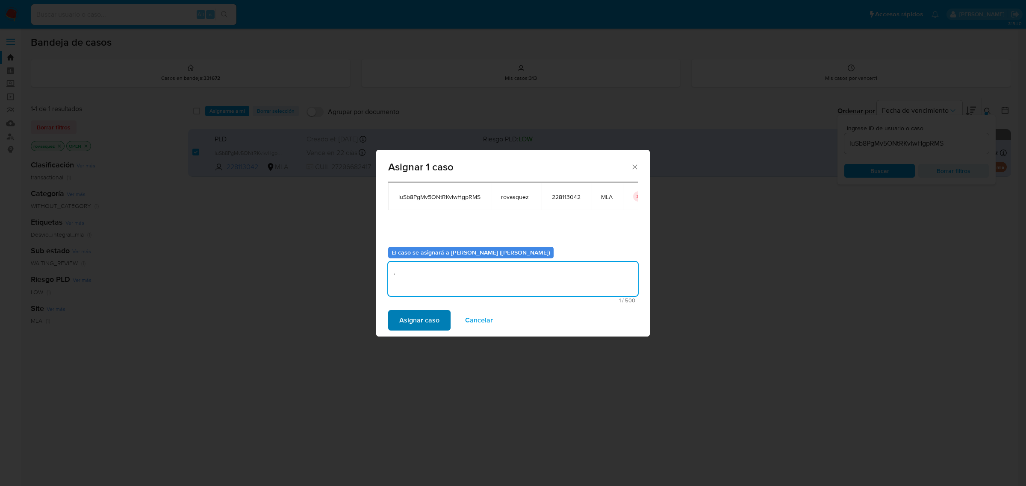
type textarea ","
click at [430, 321] on span "Asignar caso" at bounding box center [419, 320] width 40 height 19
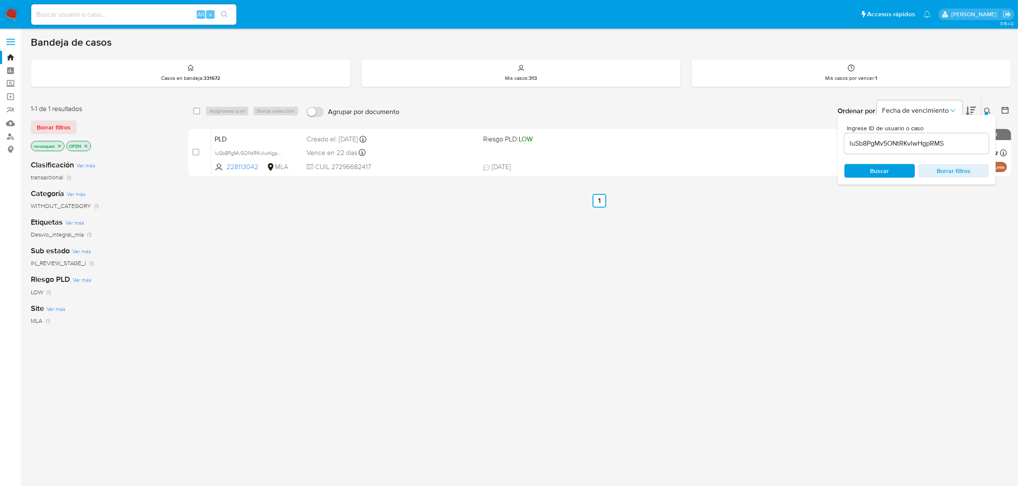
click at [872, 144] on input "luSb8PgMv5ONtRKvIwHgpRMS" at bounding box center [916, 143] width 144 height 11
click at [292, 236] on div "select-all-cases-checkbox Asignarme a mí Borrar selección Agrupar por documento…" at bounding box center [599, 290] width 823 height 387
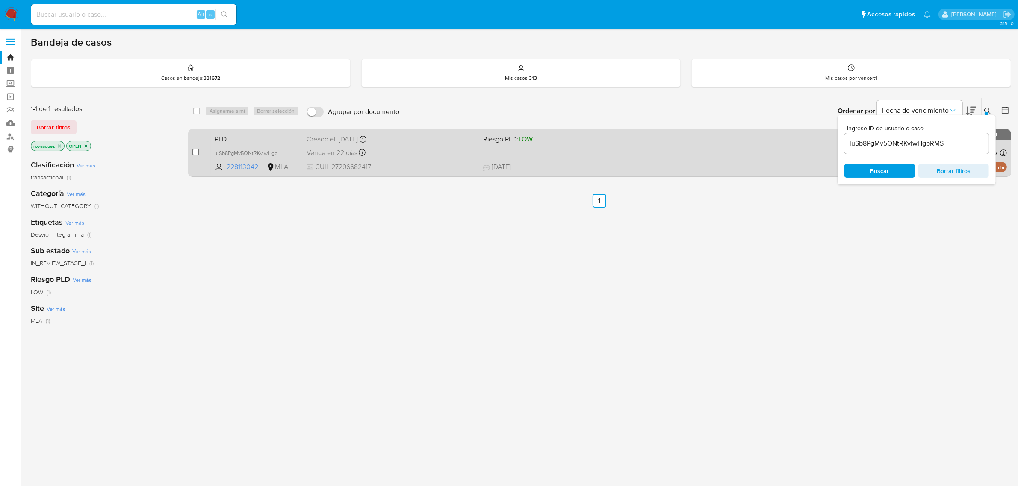
click at [193, 150] on input "checkbox" at bounding box center [195, 152] width 7 height 7
checkbox input "true"
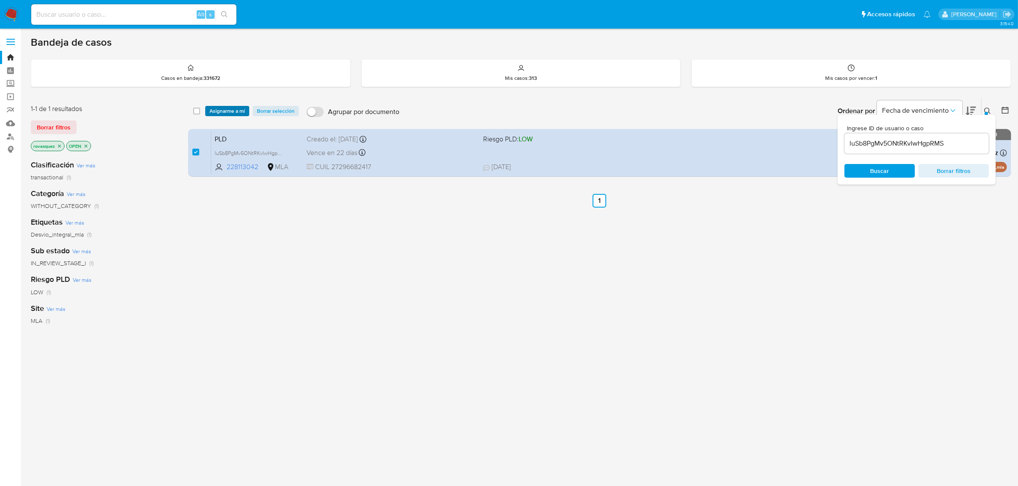
click at [231, 112] on span "Asignarme a mí" at bounding box center [226, 111] width 35 height 9
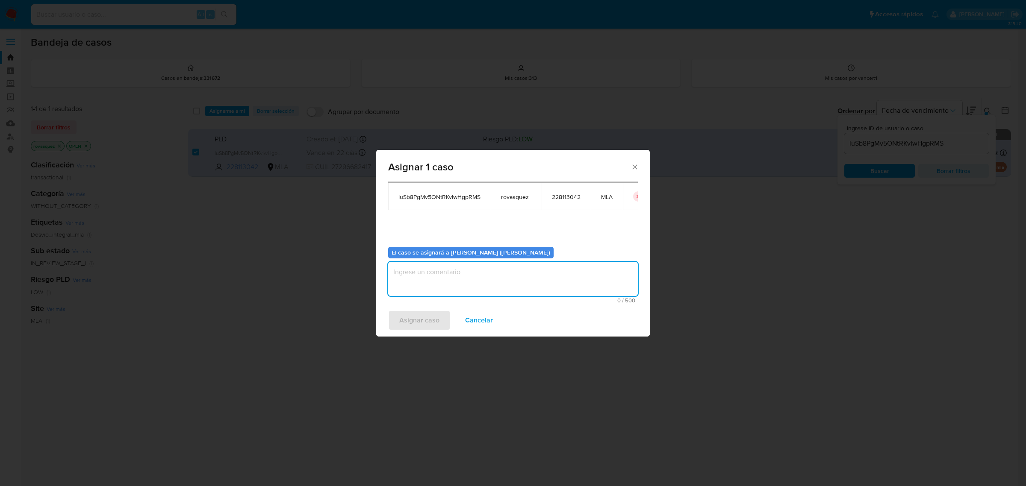
click at [433, 277] on textarea "assign-modal" at bounding box center [513, 279] width 250 height 34
type textarea "."
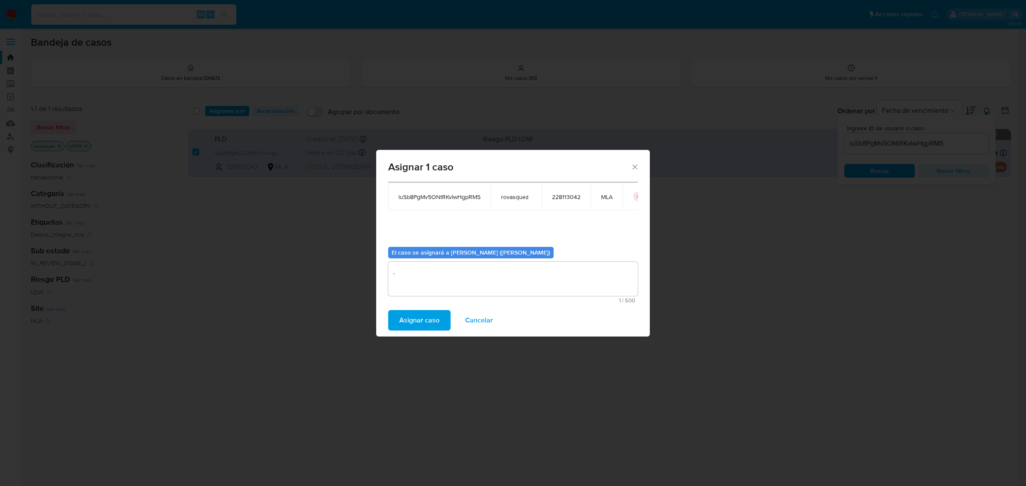
click at [415, 328] on span "Asignar caso" at bounding box center [419, 320] width 40 height 19
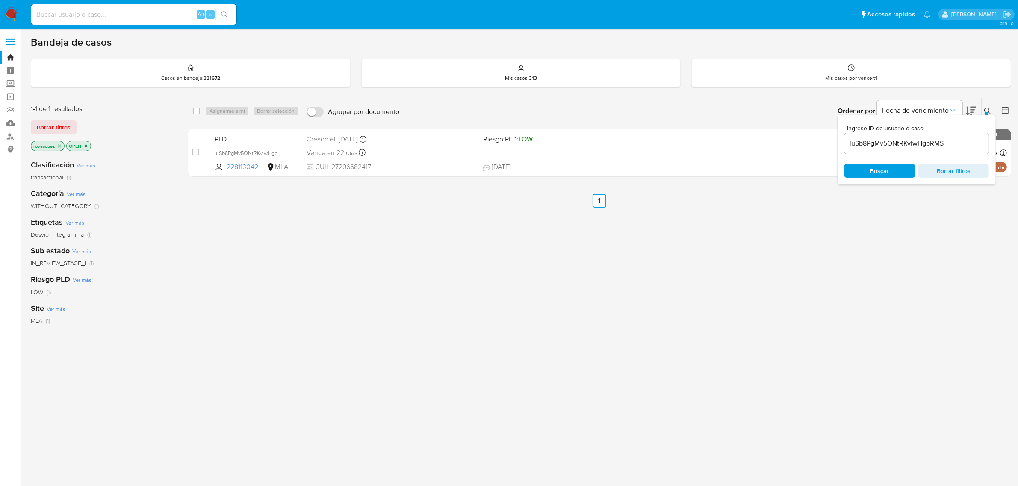
click at [892, 148] on input "luSb8PgMv5ONtRKvIwHgpRMS" at bounding box center [916, 143] width 144 height 11
paste input "p39NEdeAa0pREmkL4El74VHO"
type input "p39NEdeAa0pREmkL4El74VHO"
click at [879, 171] on span "Buscar" at bounding box center [879, 171] width 19 height 14
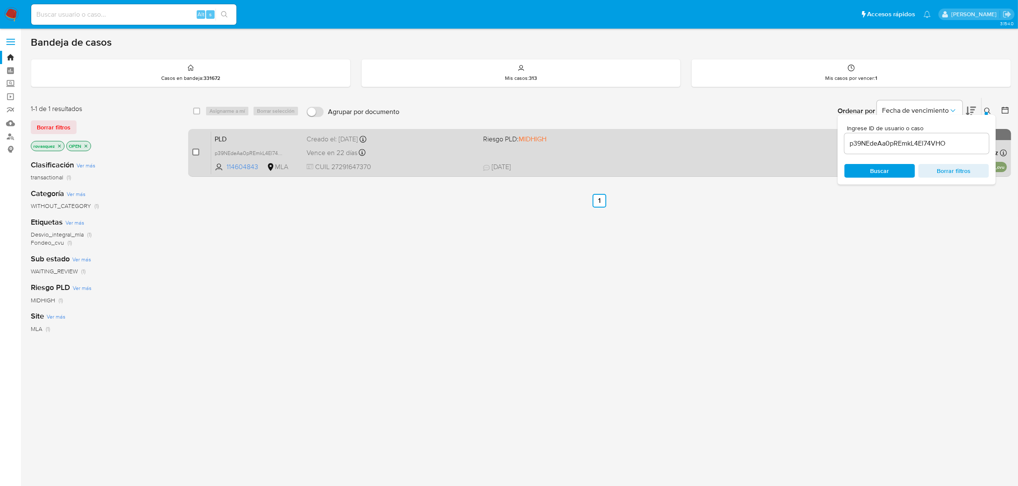
click at [195, 152] on input "checkbox" at bounding box center [195, 152] width 7 height 7
checkbox input "true"
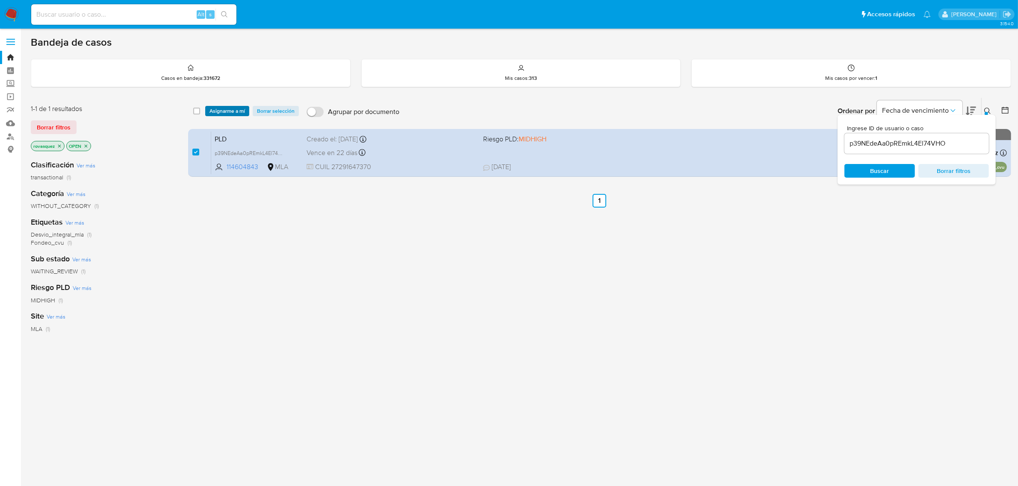
click at [229, 110] on span "Asignarme a mí" at bounding box center [226, 111] width 35 height 9
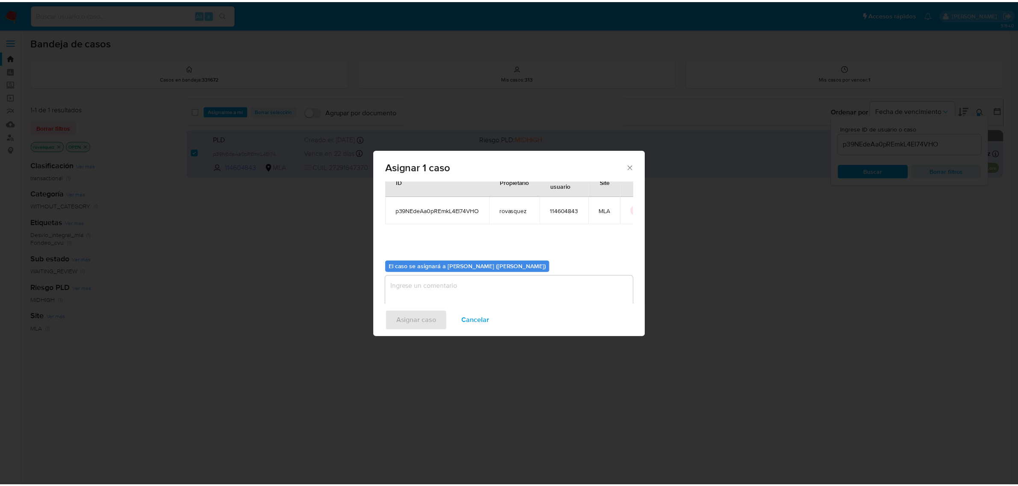
scroll to position [44, 0]
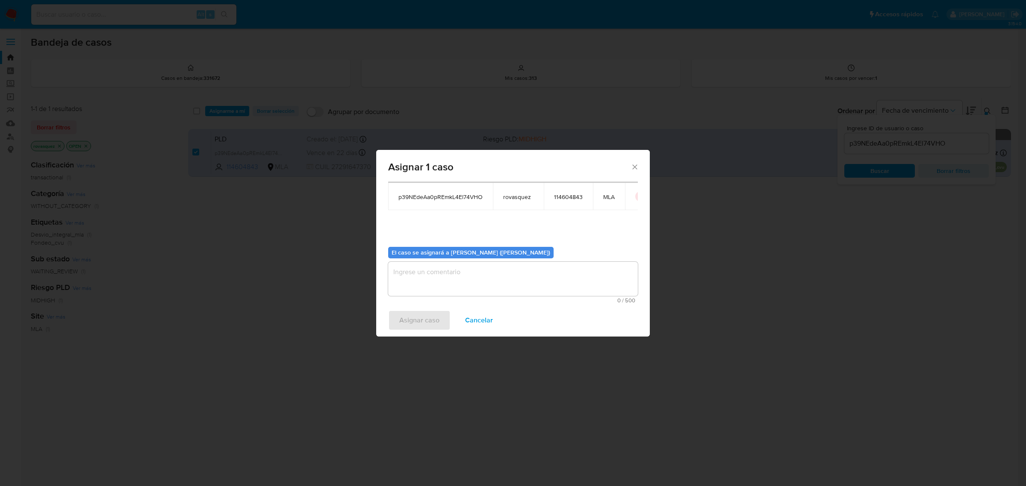
click at [412, 283] on textarea "assign-modal" at bounding box center [513, 279] width 250 height 34
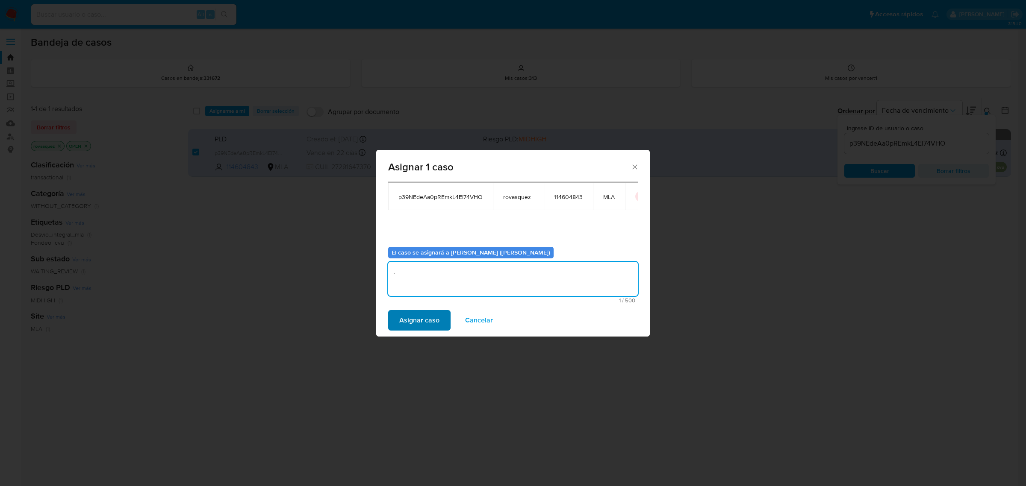
type textarea "."
click at [424, 327] on span "Asignar caso" at bounding box center [419, 320] width 40 height 19
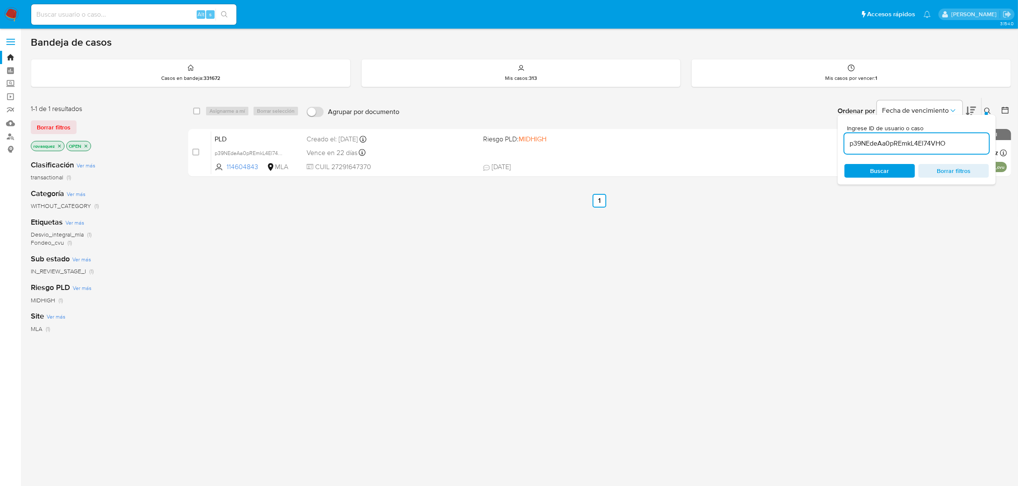
click at [913, 144] on input "p39NEdeAa0pREmkL4El74VHO" at bounding box center [916, 143] width 144 height 11
paste input "MnsS5PFzqntOzkMnaSwQNb4X"
type input "MnsS5PFzqntOzkMnaSwQNb4X"
click at [873, 171] on span "Buscar" at bounding box center [879, 171] width 19 height 14
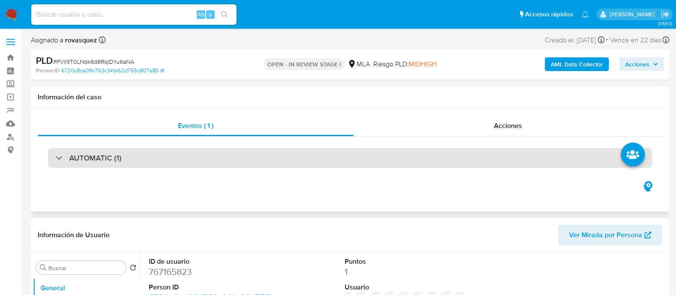
select select "10"
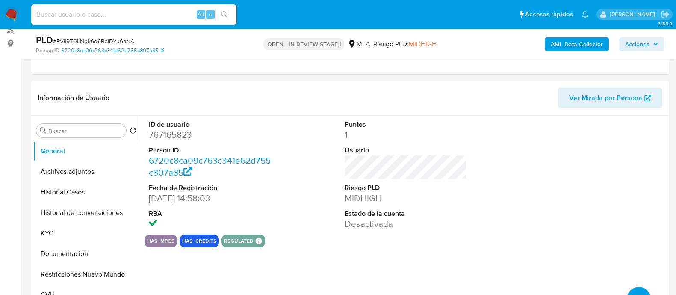
scroll to position [267, 0]
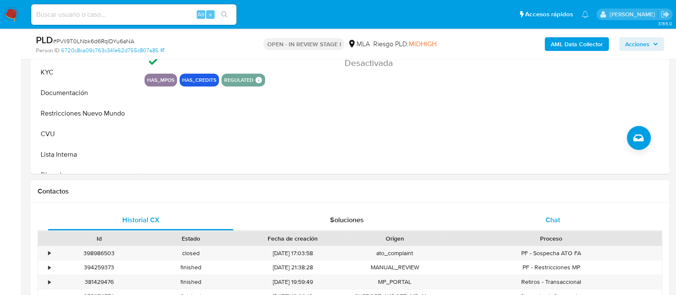
click at [541, 218] on div "Chat" at bounding box center [553, 219] width 186 height 21
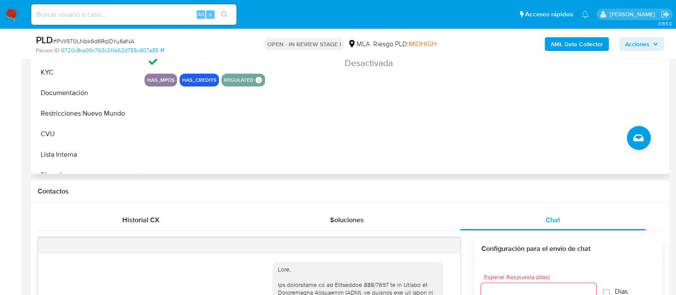
scroll to position [869, 0]
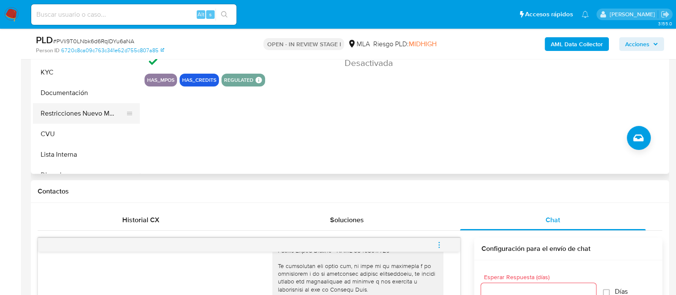
click at [102, 115] on button "Restricciones Nuevo Mundo" at bounding box center [83, 113] width 100 height 21
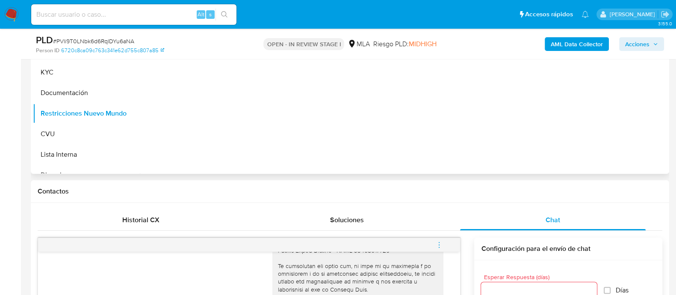
scroll to position [160, 0]
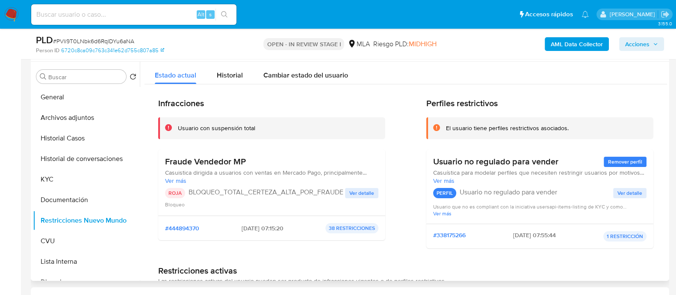
click at [365, 195] on span "Ver detalle" at bounding box center [361, 193] width 25 height 9
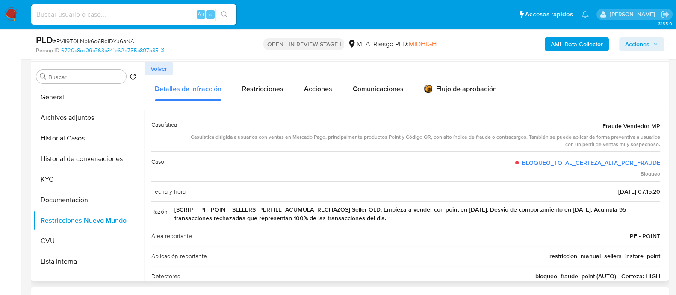
click at [442, 209] on span "[SCRIPT_PF_POINT_SELLERS_PERFILE_ACUMULA_RECHAZOS] Seller OLD. Empieza a vender…" at bounding box center [417, 213] width 486 height 17
drag, startPoint x: 442, startPoint y: 209, endPoint x: 651, endPoint y: 218, distance: 208.4
click at [651, 218] on span "[SCRIPT_PF_POINT_SELLERS_PERFILE_ACUMULA_RECHAZOS] Seller OLD. Empieza a vender…" at bounding box center [417, 213] width 486 height 17
click at [154, 71] on span "Volver" at bounding box center [158, 68] width 17 height 12
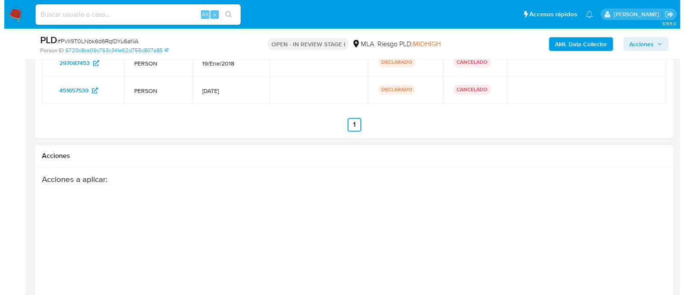
scroll to position [1620, 0]
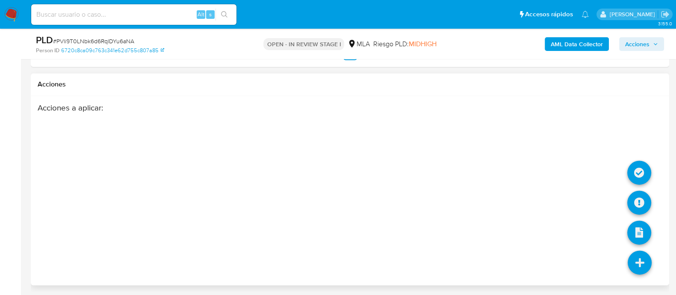
click at [637, 259] on icon at bounding box center [639, 262] width 24 height 24
click at [639, 196] on icon at bounding box center [639, 202] width 24 height 24
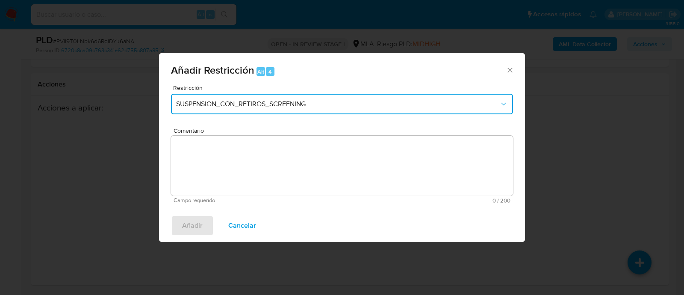
click at [286, 109] on button "SUSPENSION_CON_RETIROS_SCREENING" at bounding box center [342, 104] width 342 height 21
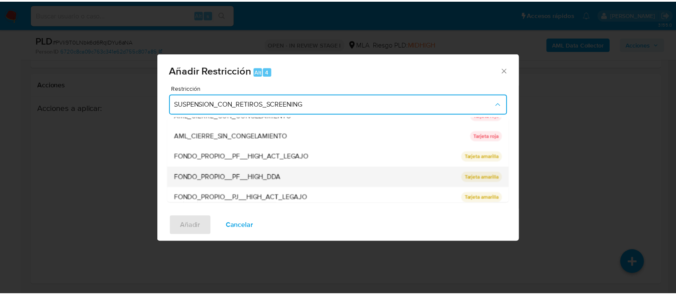
scroll to position [140, 0]
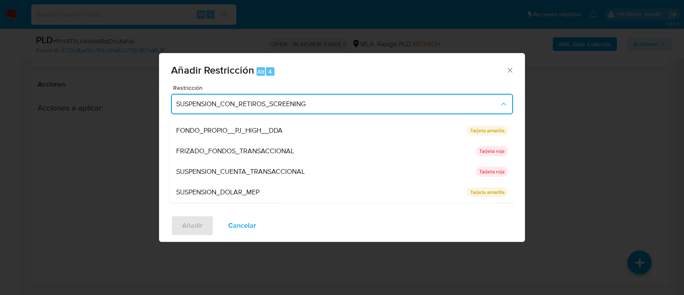
click at [306, 173] on div "SUSPENSION_CUENTA_TRANSACCIONAL" at bounding box center [323, 172] width 295 height 21
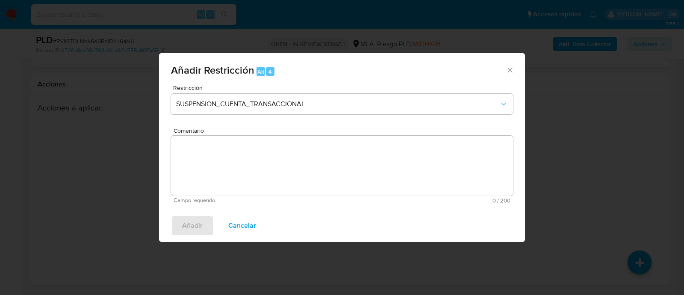
click at [253, 174] on textarea "Comentario" at bounding box center [342, 165] width 342 height 60
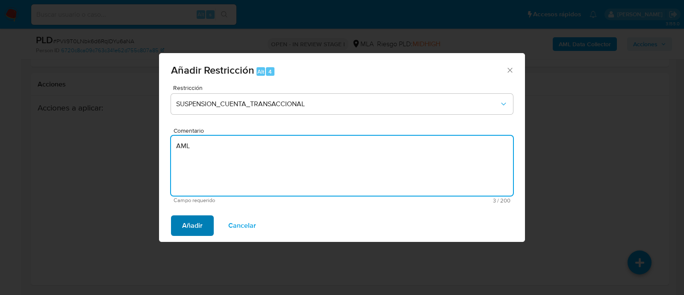
type textarea "AML"
click at [203, 222] on button "Añadir" at bounding box center [192, 225] width 43 height 21
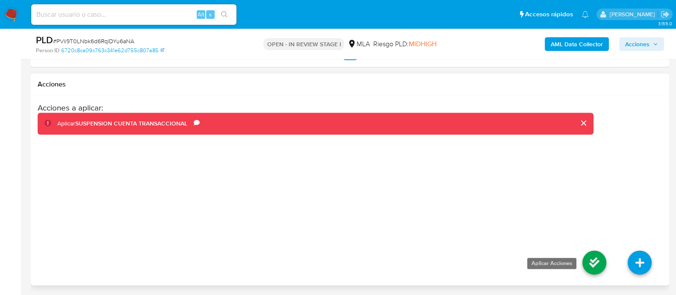
click at [590, 259] on icon at bounding box center [594, 262] width 24 height 24
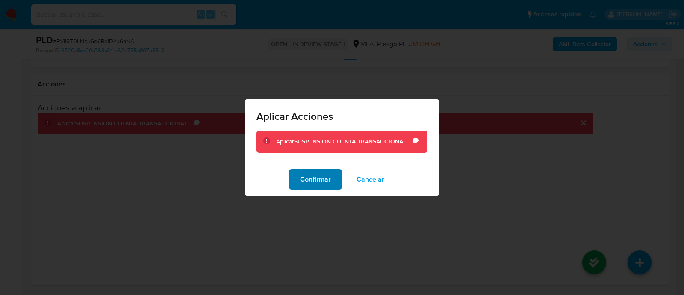
click at [318, 183] on span "Confirmar" at bounding box center [315, 179] width 31 height 19
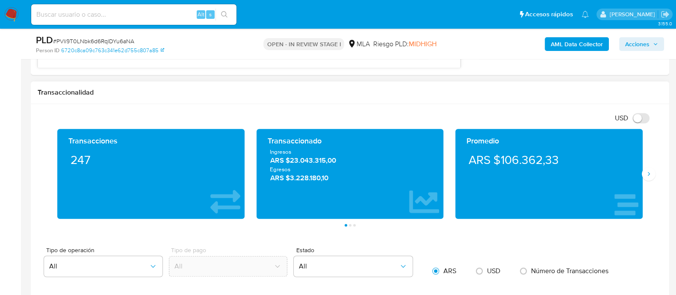
scroll to position [498, 0]
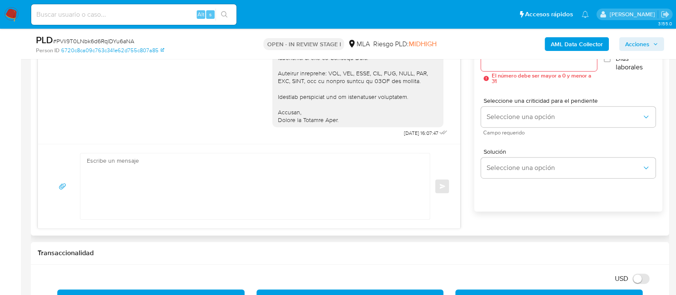
click at [289, 191] on textarea at bounding box center [253, 186] width 332 height 66
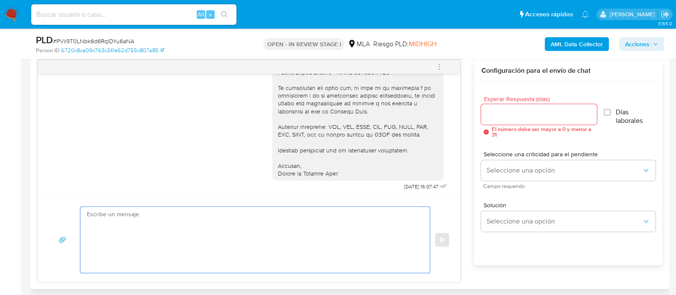
scroll to position [869, 0]
click at [191, 230] on textarea at bounding box center [253, 239] width 332 height 66
paste textarea "Hola, Muchas gracias por la respuesta. Analizamos tu caso y notamos que la info…"
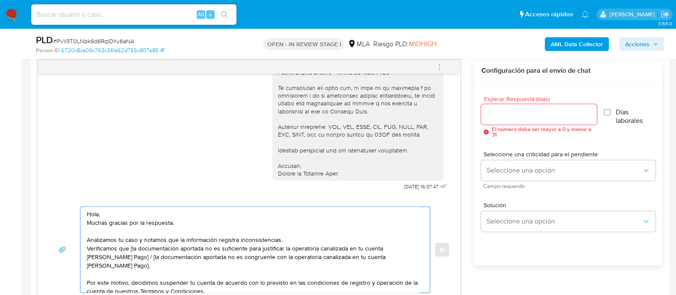
scroll to position [54, 0]
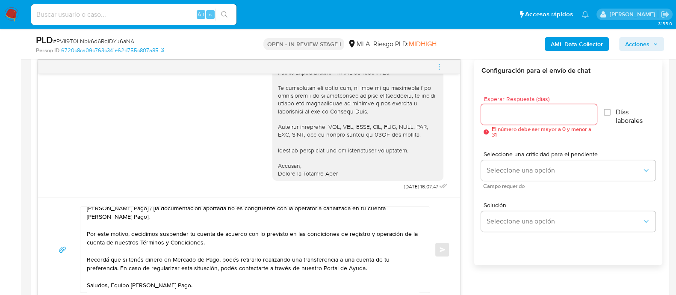
click at [103, 284] on textarea "Hola, Muchas gracias por la respuesta. Analizamos tu caso y notamos que la info…" at bounding box center [253, 248] width 332 height 85
click at [112, 285] on textarea "Hola, Muchas gracias por la respuesta. Analizamos tu caso y notamos que la info…" at bounding box center [253, 248] width 332 height 85
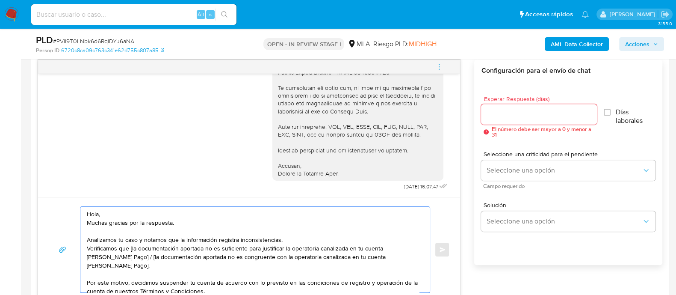
scroll to position [0, 0]
click at [122, 214] on textarea "Hola, Muchas gracias por la respuesta. Analizamos tu caso y notamos que la info…" at bounding box center [253, 248] width 332 height 85
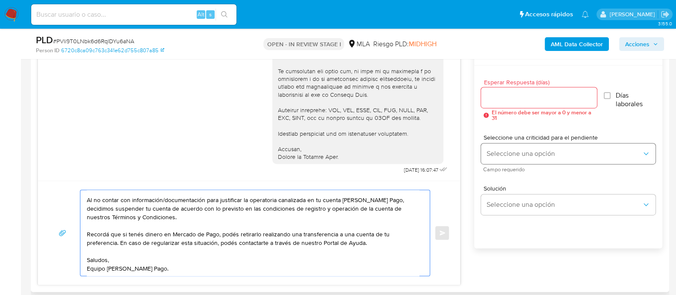
scroll to position [445, 0]
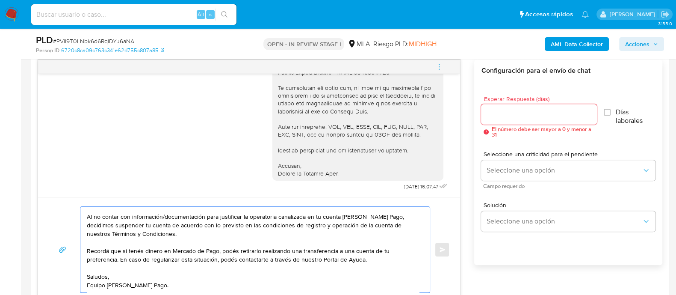
type textarea "Hola, Carolina. Analizamos tu caso y notamos que la información registra incons…"
click at [504, 118] on input "Esperar Respuesta (días)" at bounding box center [538, 114] width 115 height 11
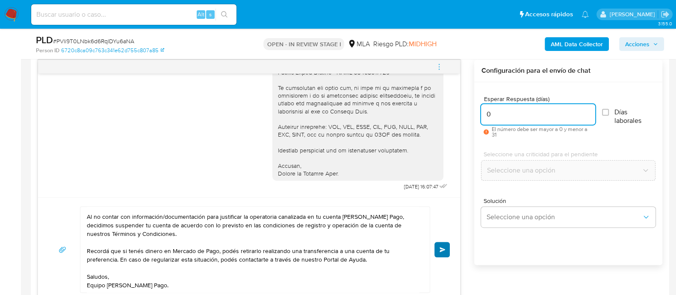
type input "0"
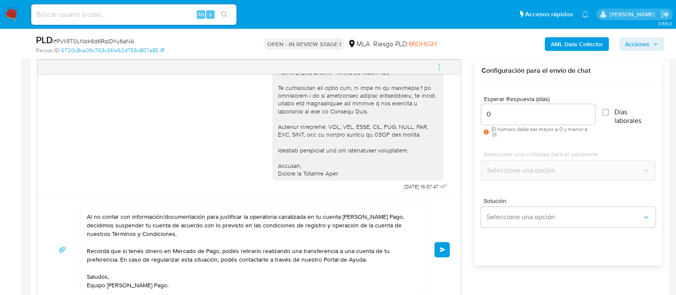
click at [446, 251] on button "Enviar" at bounding box center [441, 249] width 15 height 15
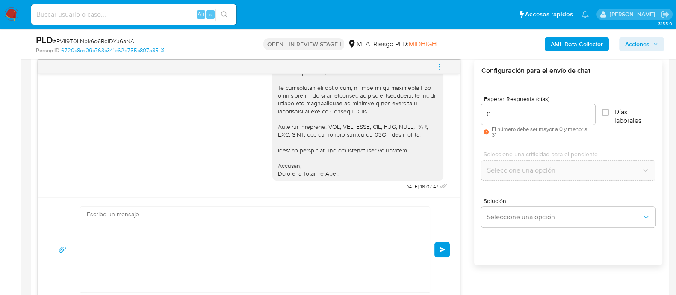
scroll to position [1033, 0]
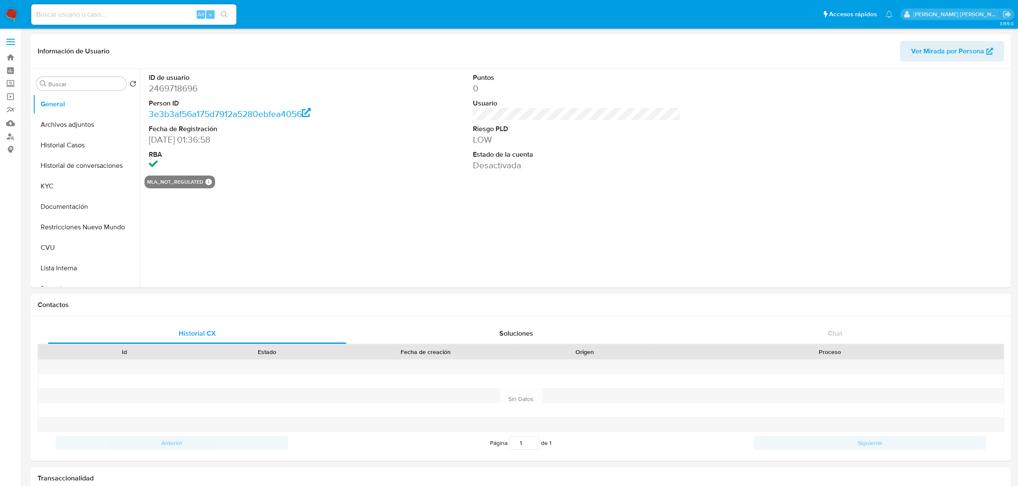
select select "10"
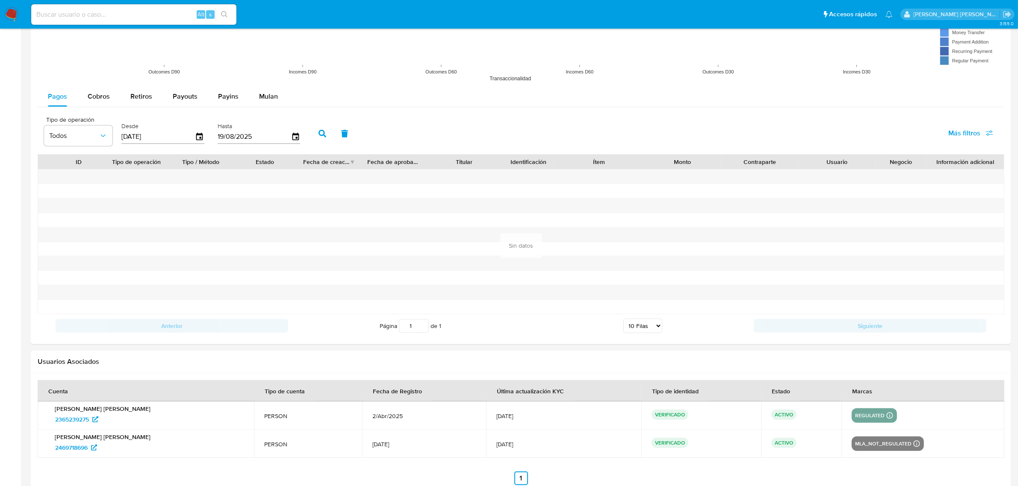
scroll to position [770, 0]
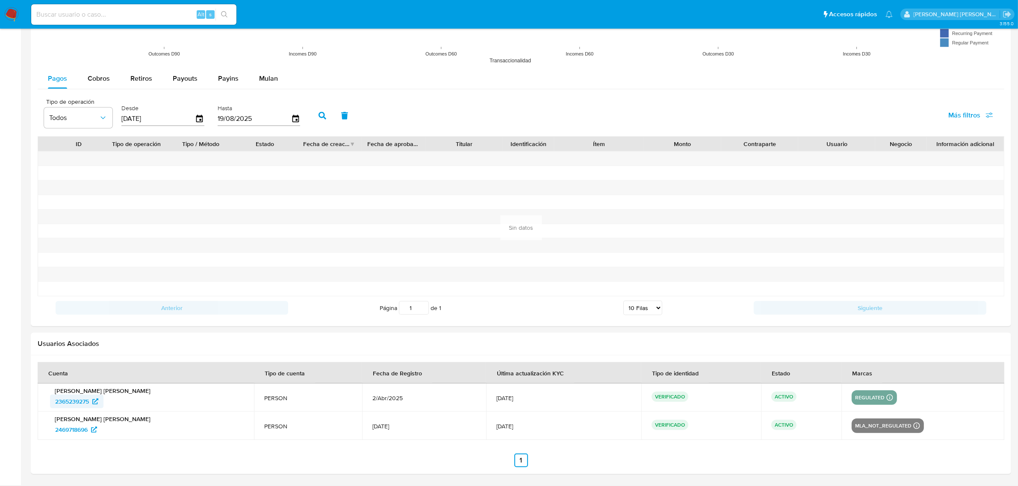
click at [95, 401] on icon at bounding box center [95, 402] width 6 height 6
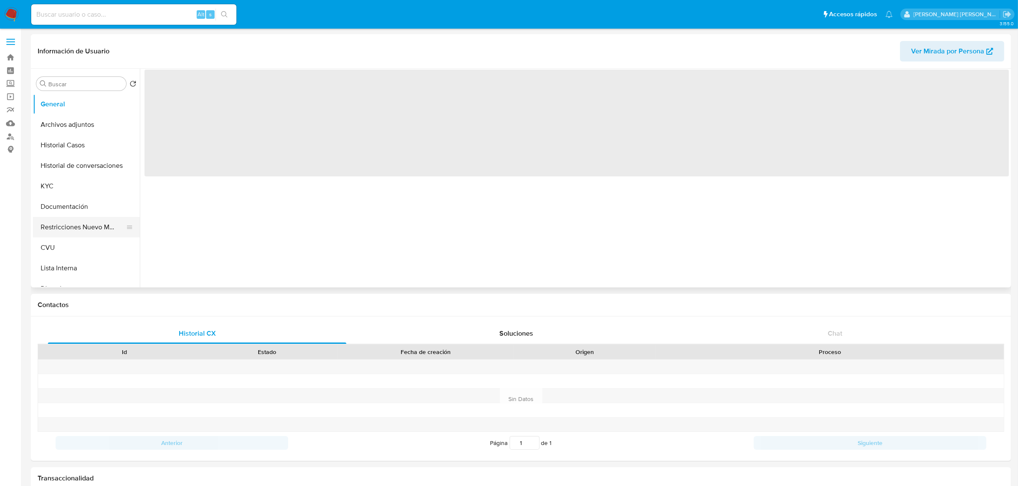
click at [78, 223] on button "Restricciones Nuevo Mundo" at bounding box center [83, 227] width 100 height 21
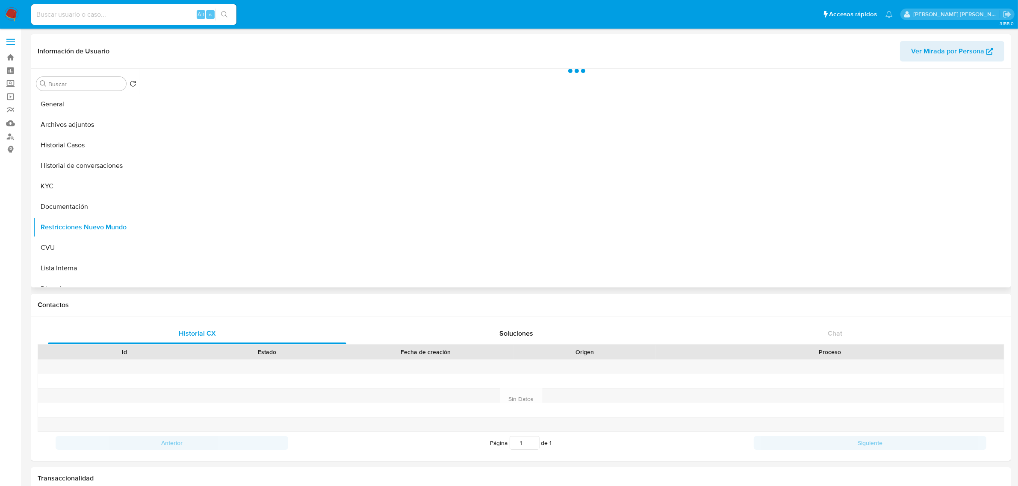
select select "10"
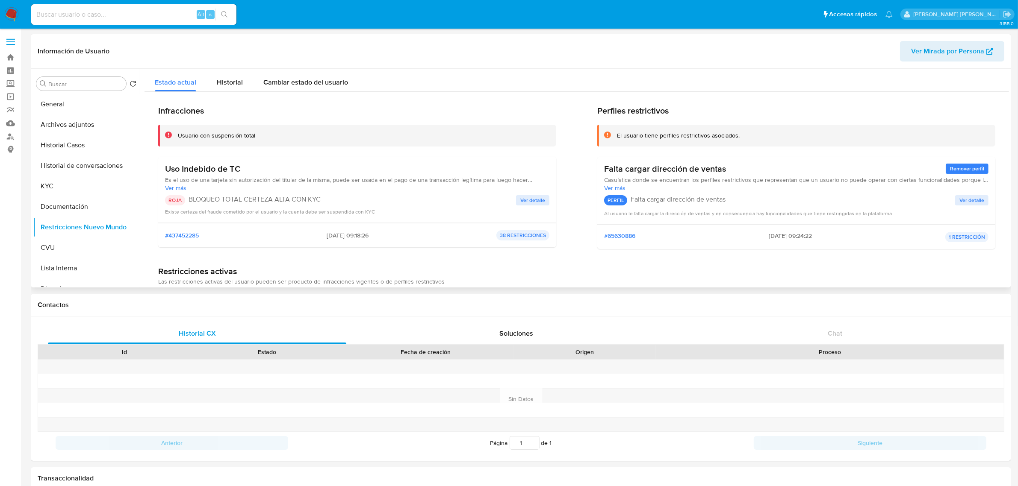
click at [535, 203] on span "Ver detalle" at bounding box center [532, 200] width 25 height 9
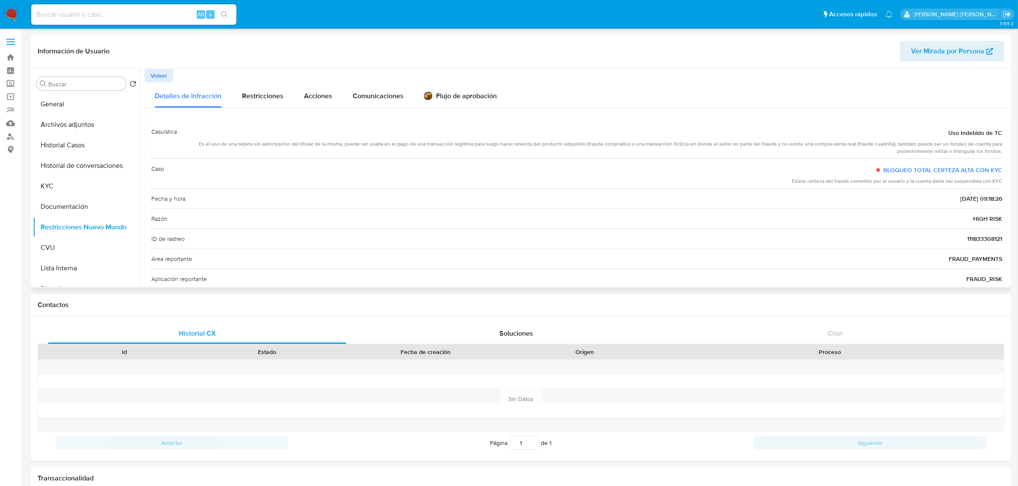
drag, startPoint x: 239, startPoint y: 146, endPoint x: 996, endPoint y: 154, distance: 757.9
click at [996, 154] on div "Es el uso de una tarjeta sin autorización del titular de la misma, puede ser us…" at bounding box center [593, 148] width 818 height 15
click at [76, 200] on button "Documentación" at bounding box center [83, 207] width 100 height 21
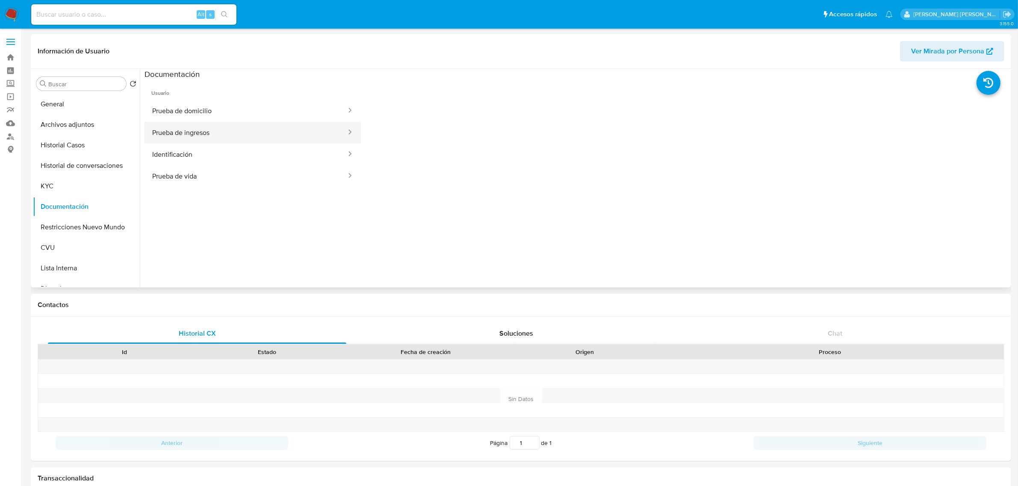
click at [295, 134] on button "Prueba de ingresos" at bounding box center [245, 133] width 203 height 22
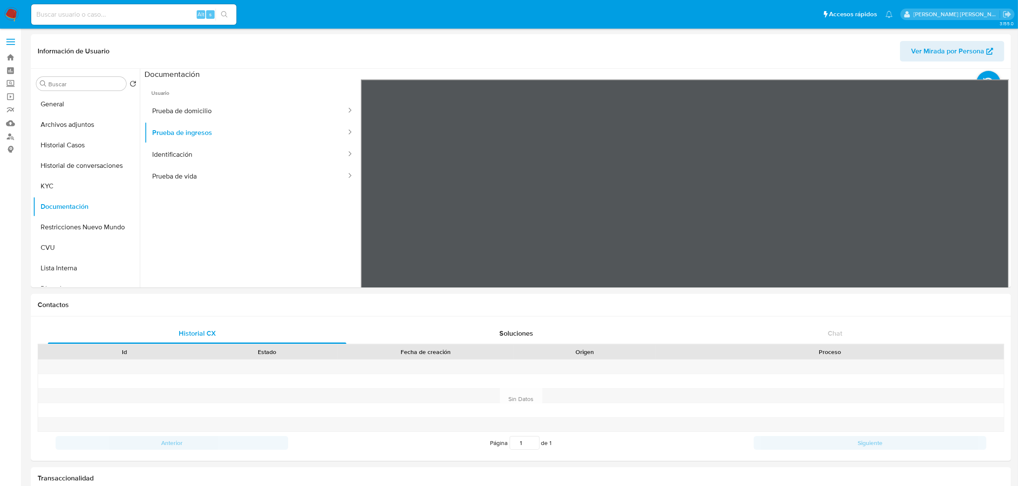
click at [616, 77] on section at bounding box center [576, 211] width 864 height 284
click at [632, 76] on section at bounding box center [576, 211] width 864 height 284
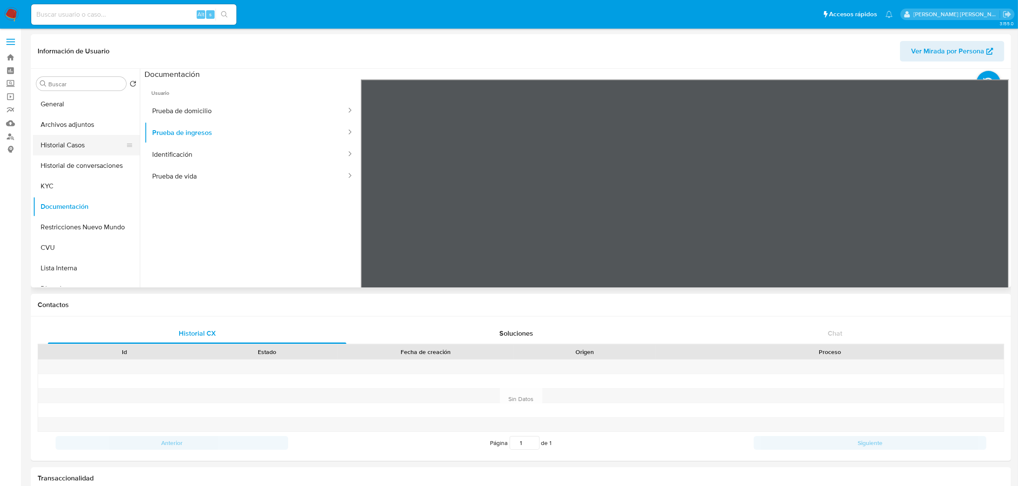
click at [80, 146] on button "Historial Casos" at bounding box center [83, 145] width 100 height 21
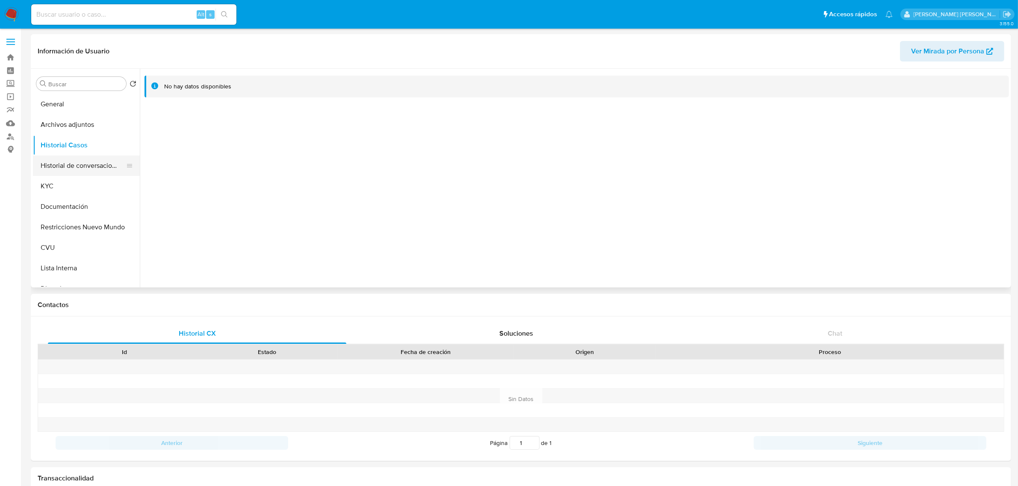
click at [80, 164] on button "Historial de conversaciones" at bounding box center [83, 166] width 100 height 21
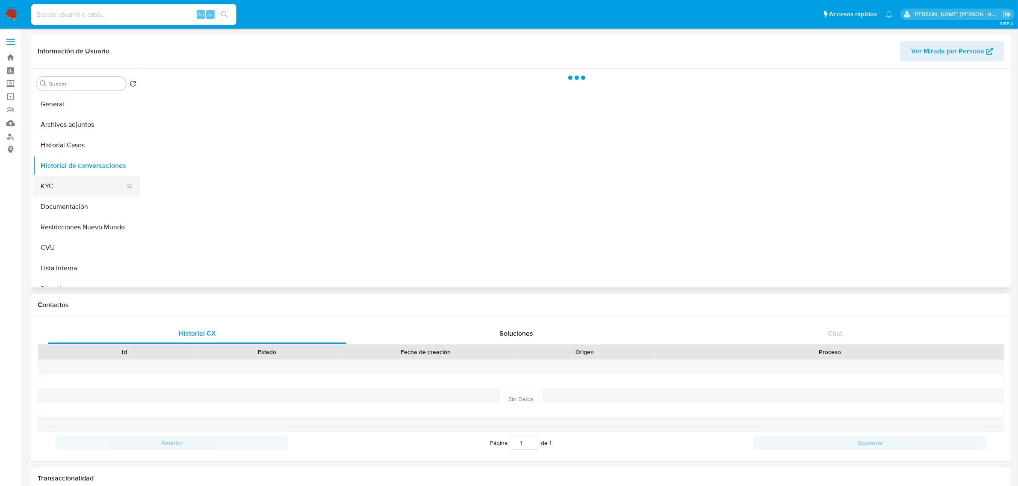
click at [71, 182] on button "KYC" at bounding box center [83, 186] width 100 height 21
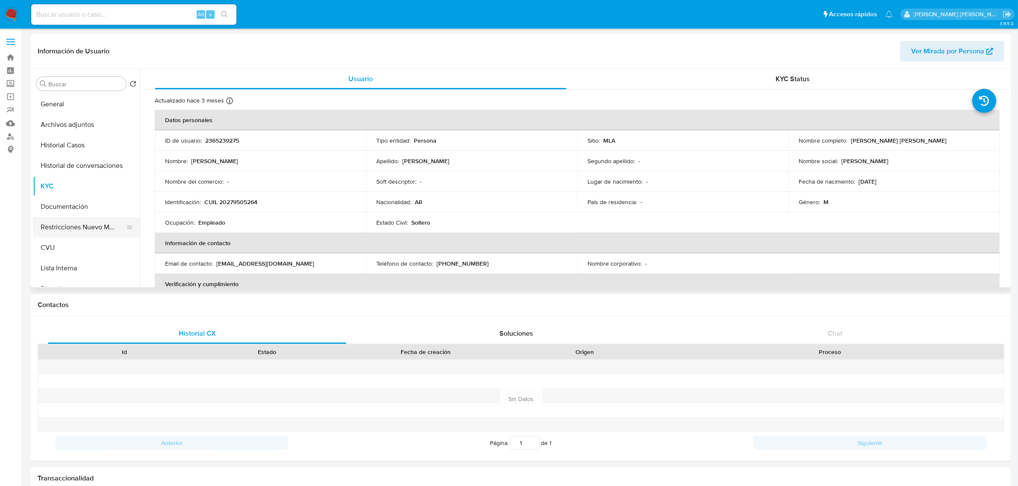
click at [72, 227] on button "Restricciones Nuevo Mundo" at bounding box center [83, 227] width 100 height 21
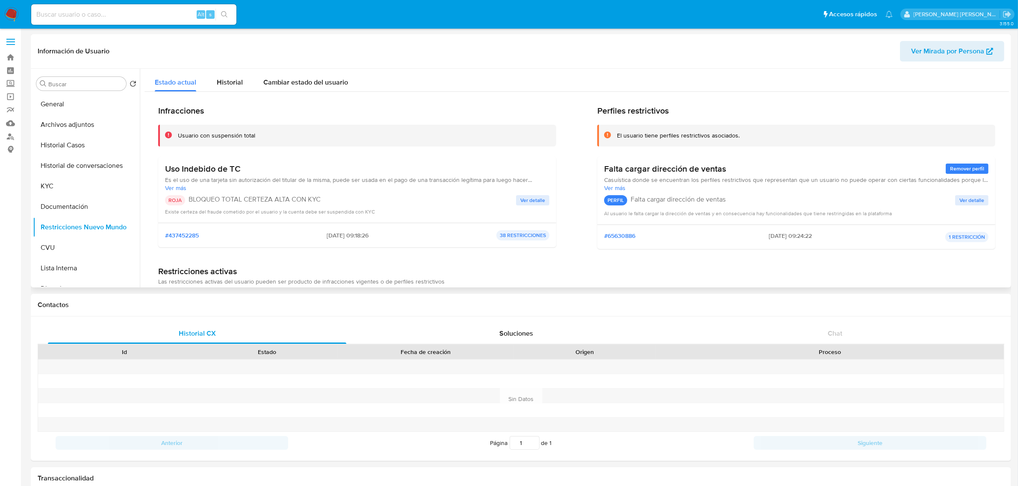
click at [533, 197] on span "Ver detalle" at bounding box center [532, 200] width 25 height 9
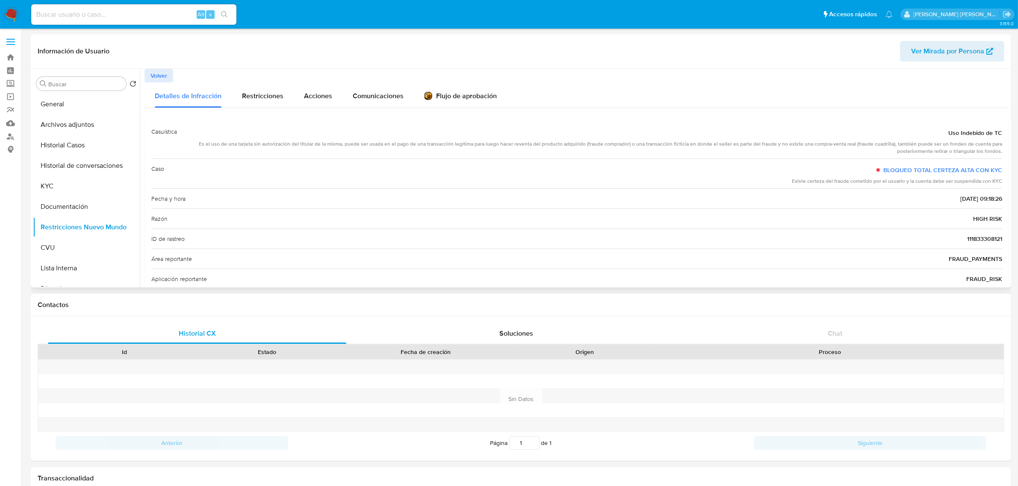
drag, startPoint x: 203, startPoint y: 147, endPoint x: 1006, endPoint y: 152, distance: 802.8
click at [1006, 152] on div at bounding box center [574, 178] width 869 height 219
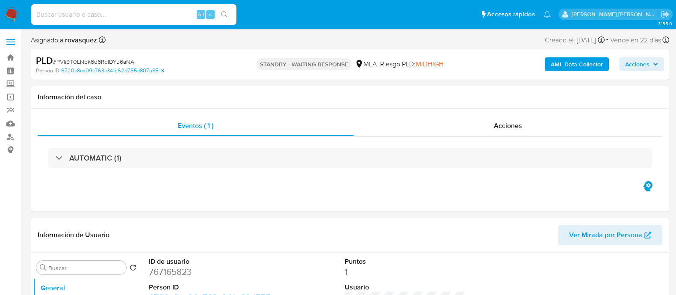
select select "10"
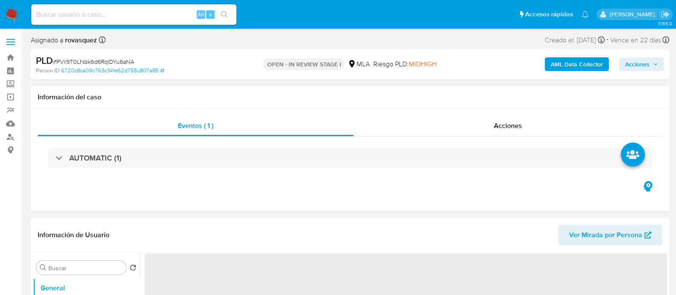
select select "10"
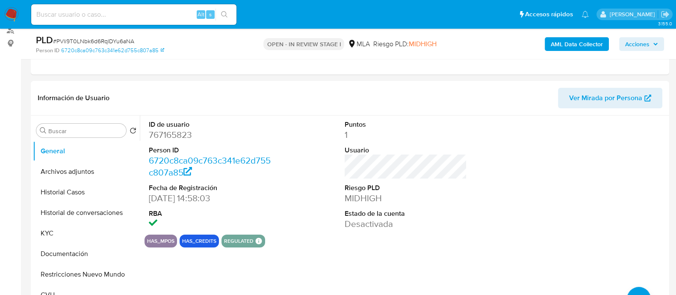
scroll to position [321, 0]
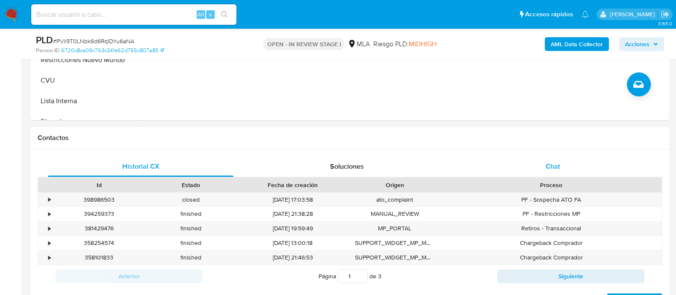
click at [542, 163] on div "Chat" at bounding box center [553, 166] width 186 height 21
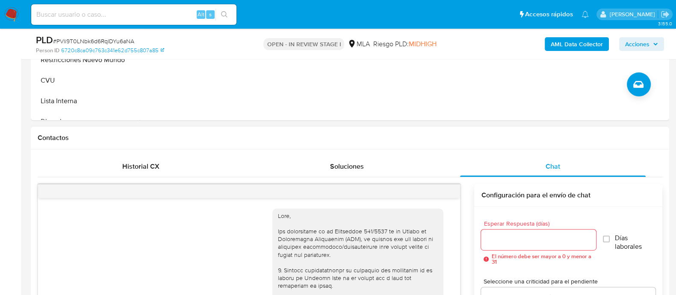
scroll to position [1033, 0]
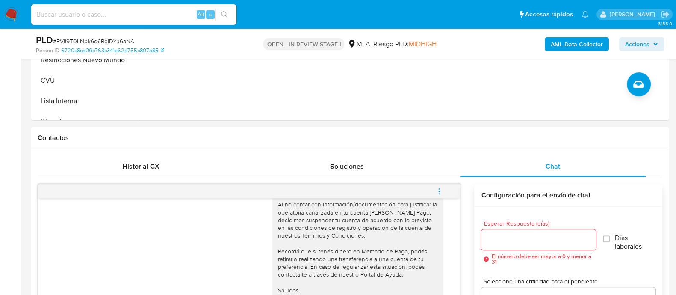
click at [439, 188] on icon "menu-action" at bounding box center [439, 188] width 1 height 1
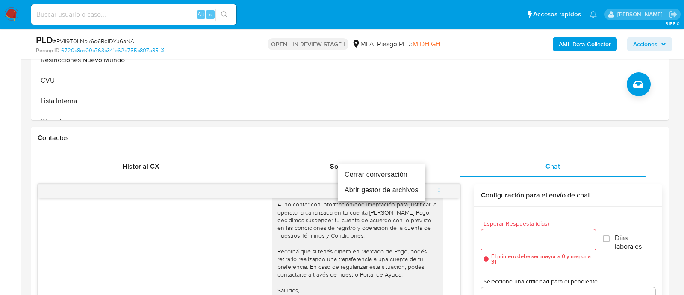
click at [369, 175] on li "Cerrar conversación" at bounding box center [382, 174] width 88 height 15
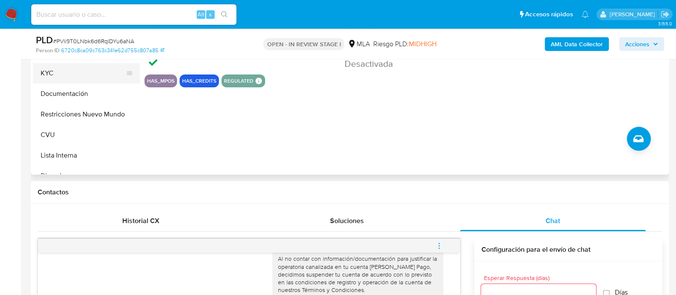
scroll to position [213, 0]
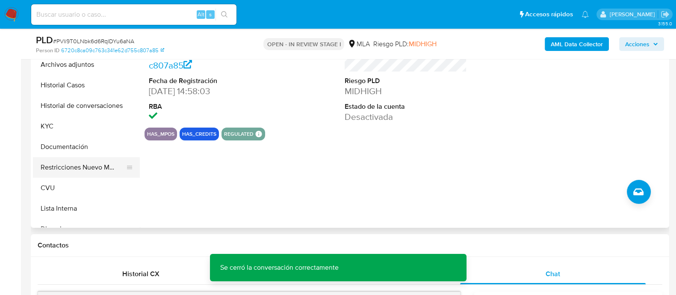
click at [81, 163] on button "Restricciones Nuevo Mundo" at bounding box center [83, 167] width 100 height 21
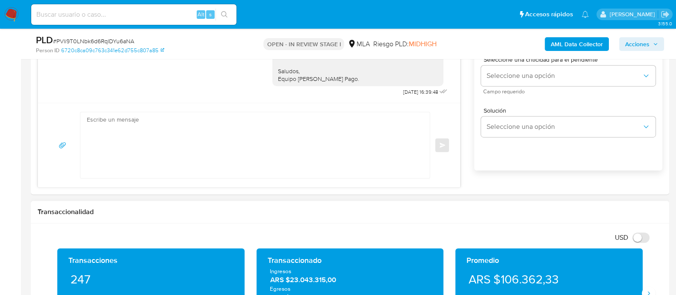
scroll to position [588, 0]
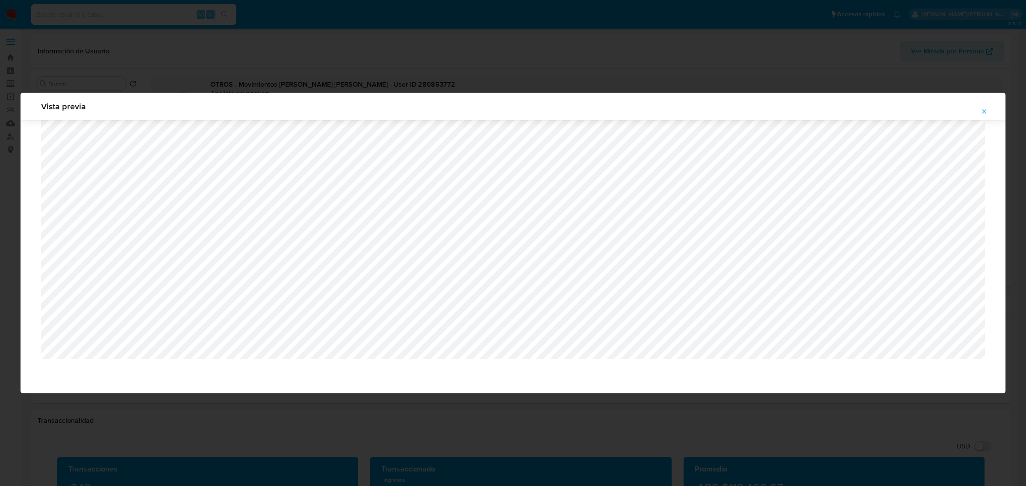
select select "10"
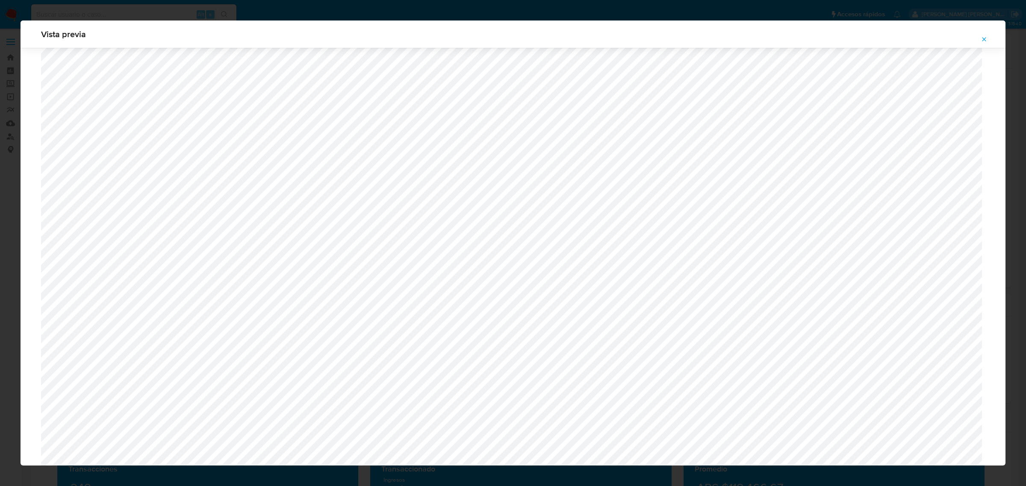
scroll to position [731, 0]
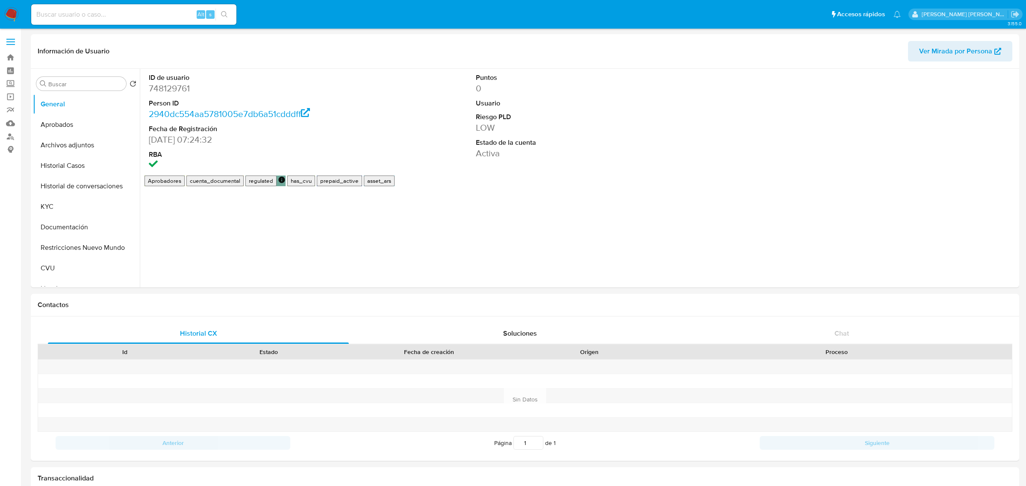
select select "10"
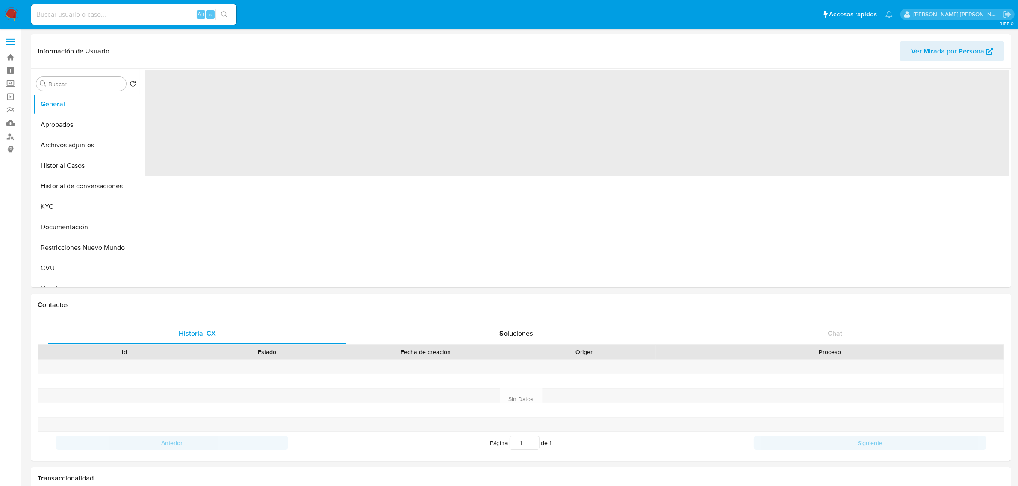
select select "10"
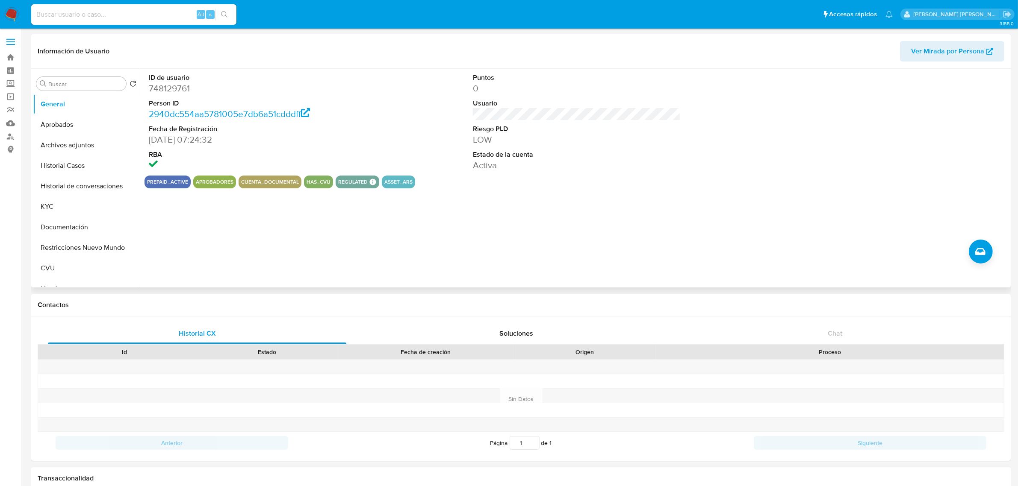
click at [346, 226] on div "ID de usuario 748129761 Person ID 2940dc554aa5781005e7db6a51cdddff Fecha de Reg…" at bounding box center [574, 178] width 869 height 219
drag, startPoint x: 75, startPoint y: 167, endPoint x: 191, endPoint y: 159, distance: 117.0
click at [75, 167] on button "Historial Casos" at bounding box center [86, 166] width 107 height 21
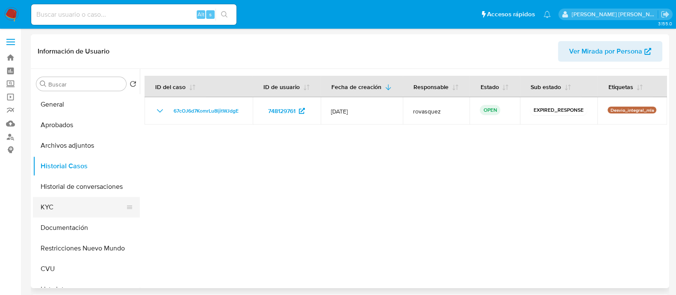
click at [61, 203] on button "KYC" at bounding box center [83, 207] width 100 height 21
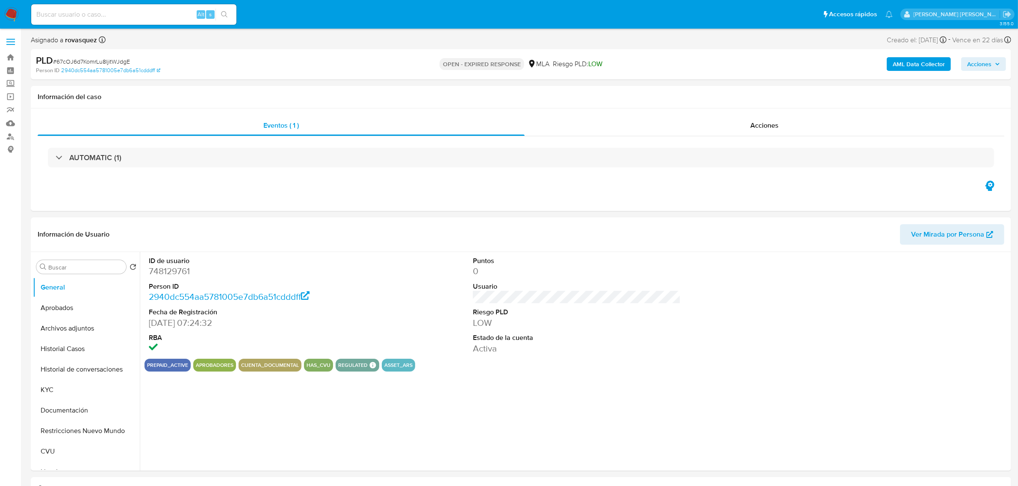
select select "10"
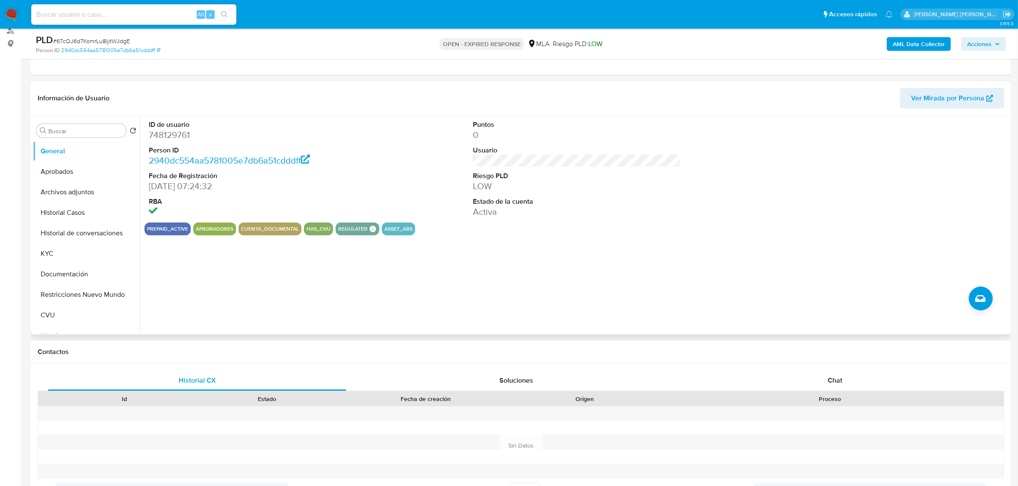
scroll to position [107, 0]
click at [381, 275] on div "ID de usuario 748129761 Person ID 2940dc554aa5781005e7db6a51cdddff Fecha de Reg…" at bounding box center [574, 224] width 869 height 219
click at [71, 188] on button "Archivos adjuntos" at bounding box center [83, 191] width 100 height 21
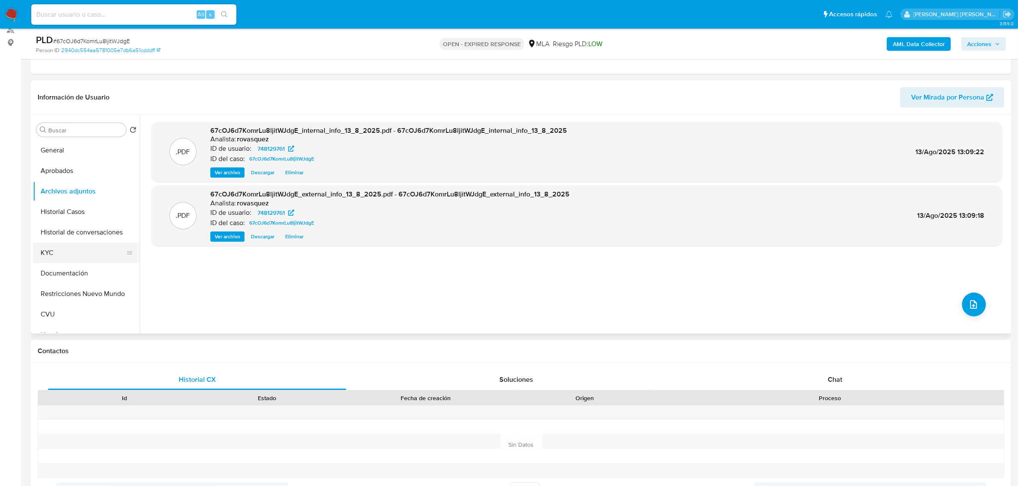
click at [61, 250] on button "KYC" at bounding box center [83, 253] width 100 height 21
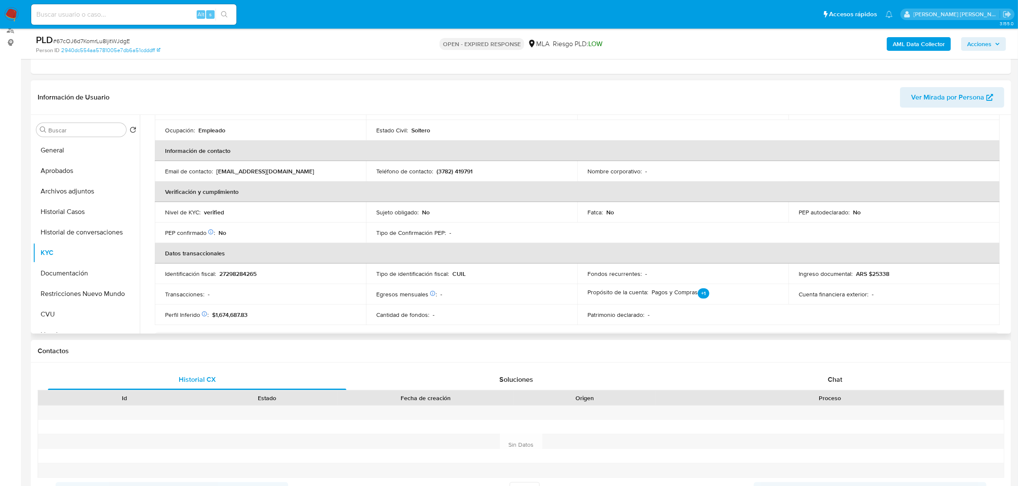
scroll to position [160, 0]
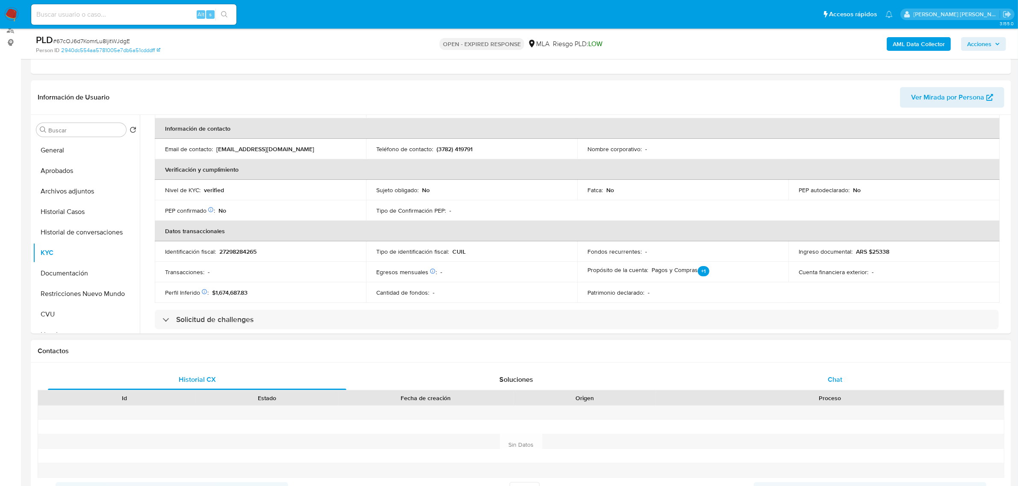
click at [841, 374] on div "Chat" at bounding box center [835, 380] width 298 height 21
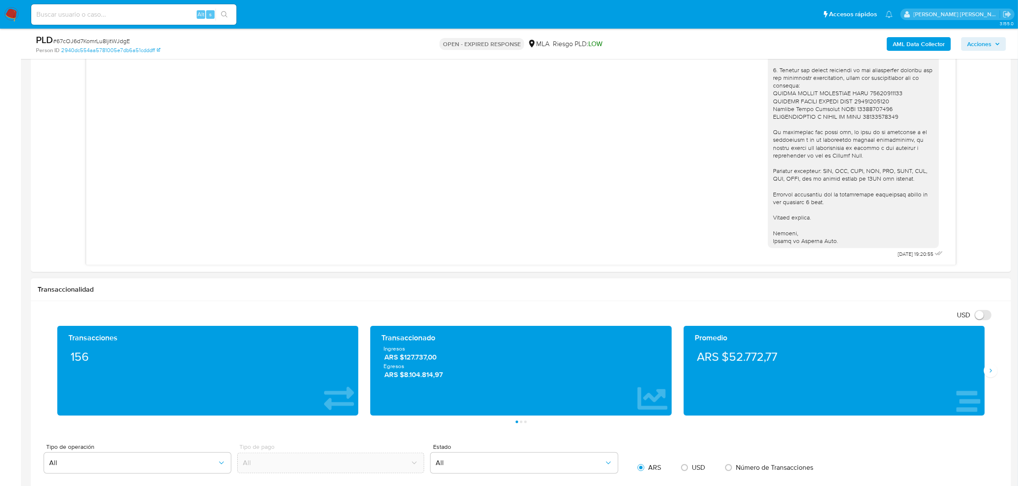
scroll to position [588, 0]
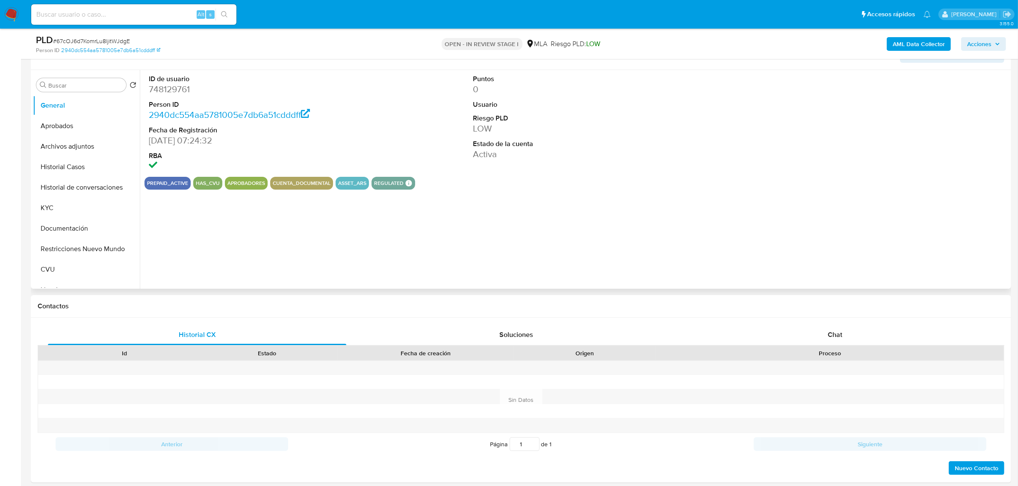
scroll to position [160, 0]
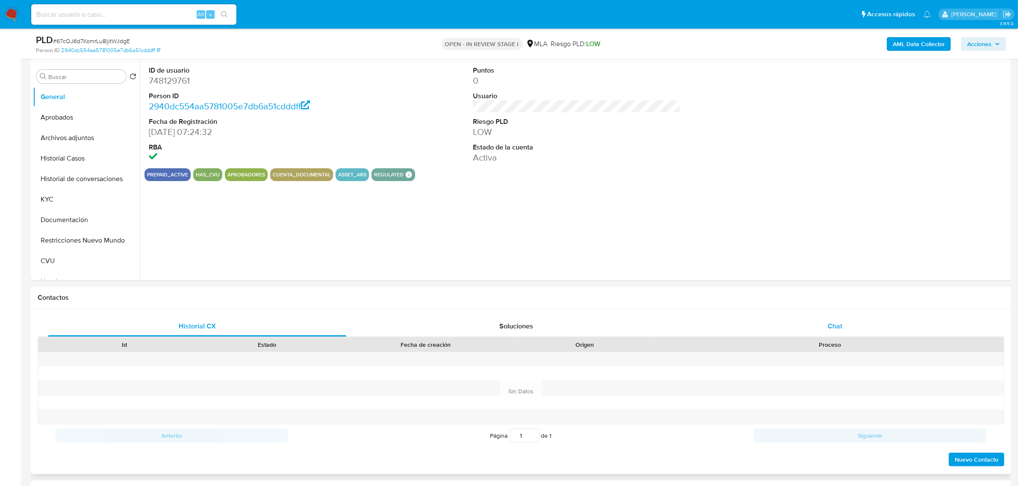
click at [836, 327] on span "Chat" at bounding box center [835, 326] width 15 height 10
select select "10"
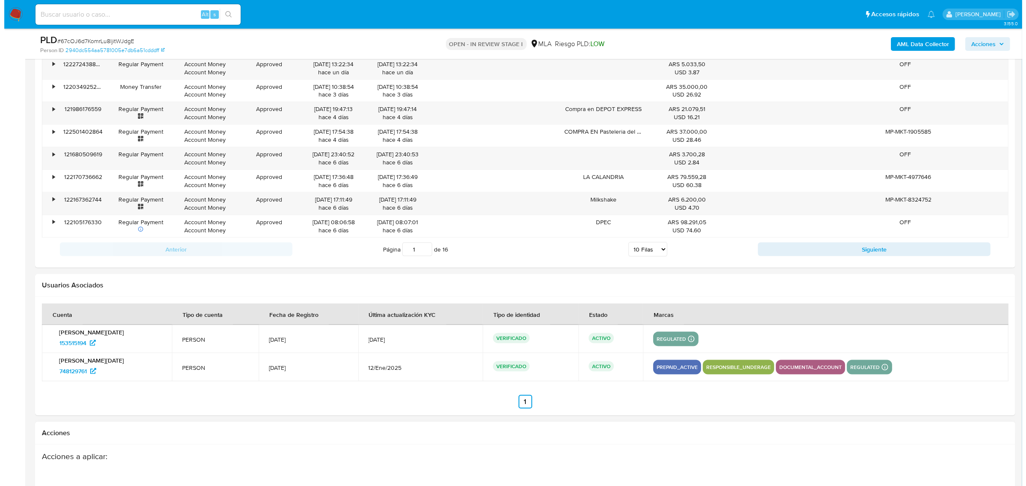
scroll to position [1534, 0]
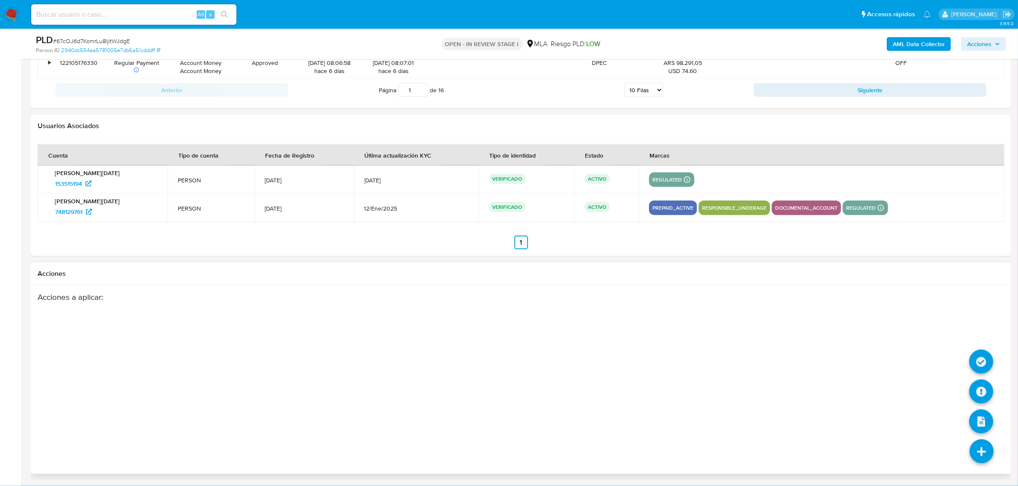
click at [975, 456] on icon at bounding box center [981, 452] width 24 height 24
click at [989, 390] on icon at bounding box center [981, 392] width 24 height 24
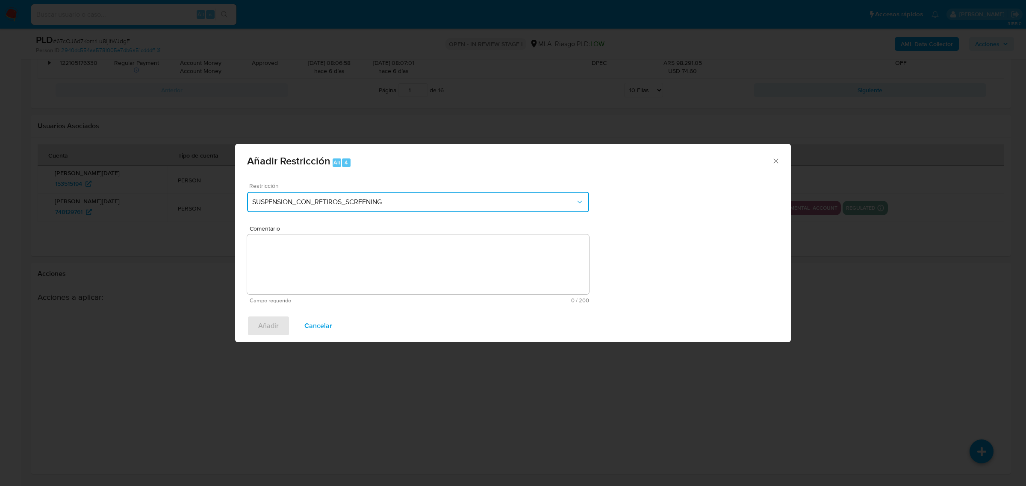
click at [343, 203] on span "SUSPENSION_CON_RETIROS_SCREENING" at bounding box center [413, 202] width 323 height 9
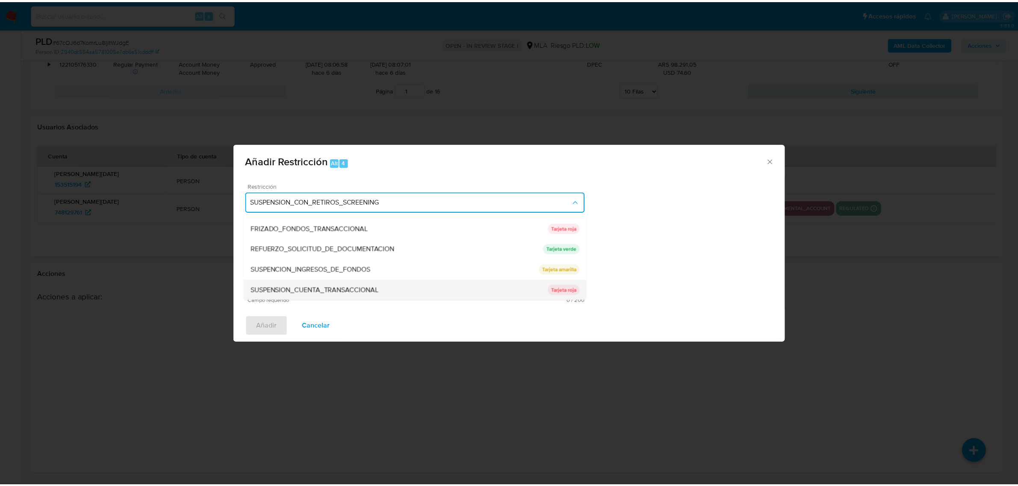
scroll to position [181, 0]
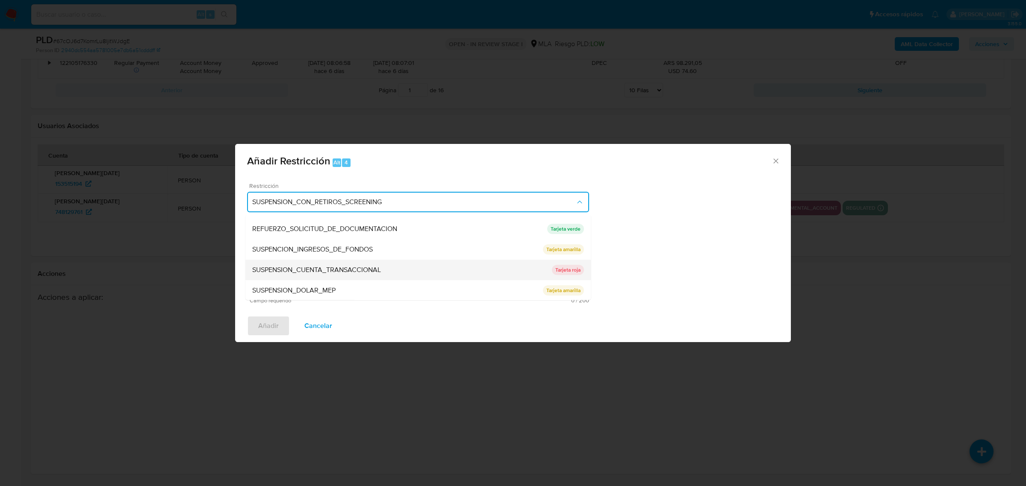
click at [371, 272] on span "SUSPENSION_CUENTA_TRANSACCIONAL" at bounding box center [316, 269] width 129 height 9
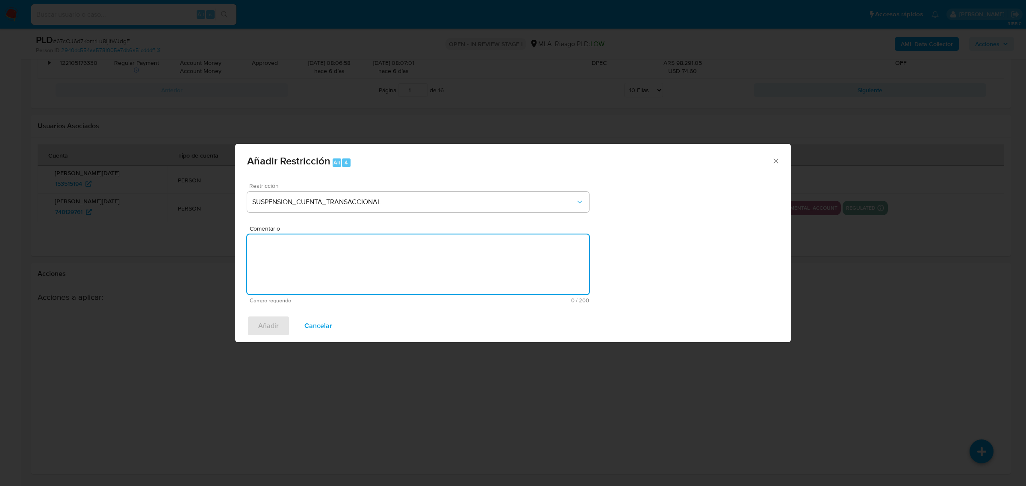
click at [377, 277] on textarea "Comentario" at bounding box center [418, 265] width 342 height 60
type textarea "a"
type textarea "AML"
click at [255, 321] on button "Añadir" at bounding box center [268, 326] width 43 height 21
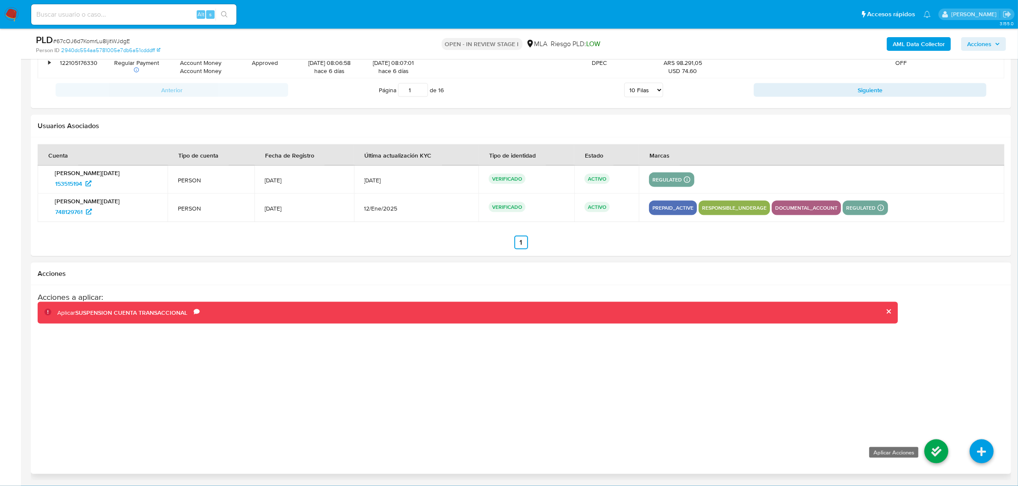
click at [935, 443] on icon at bounding box center [936, 452] width 24 height 24
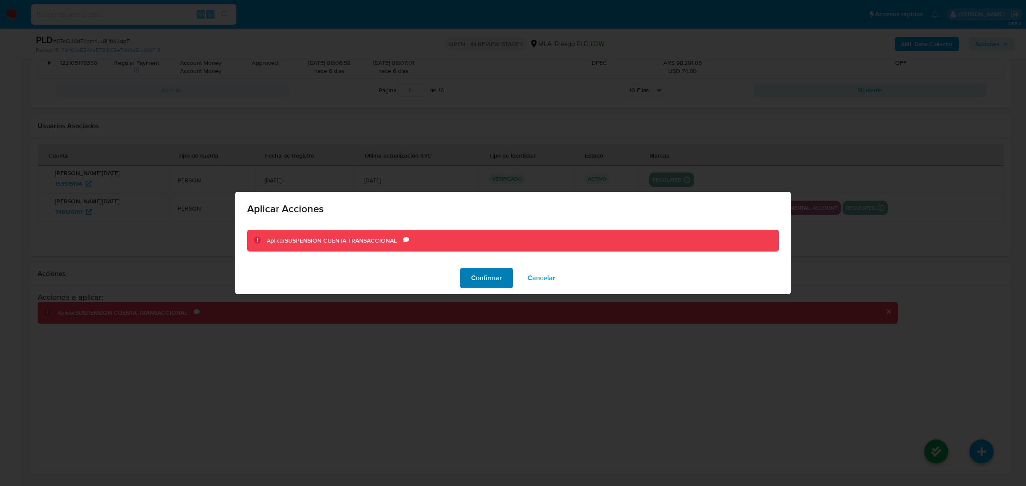
click at [491, 278] on span "Confirmar" at bounding box center [486, 278] width 31 height 19
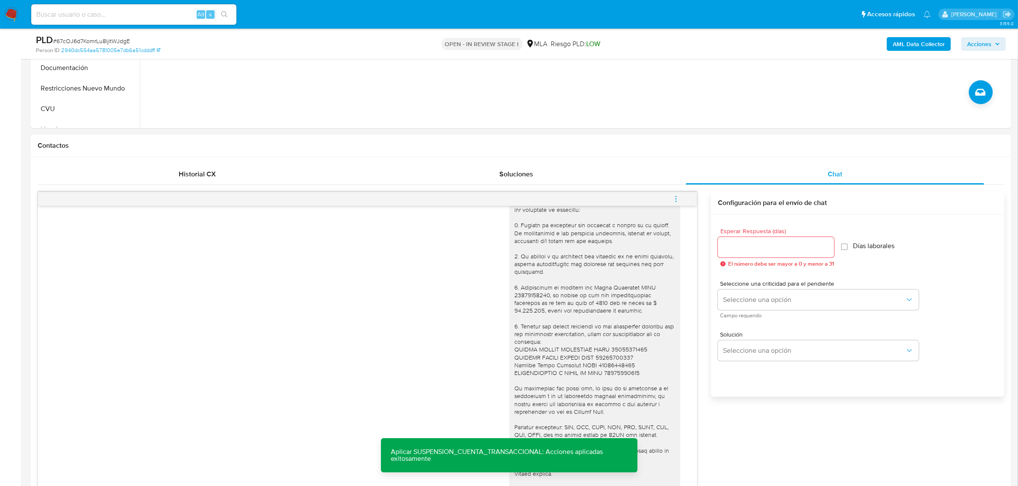
scroll to position [465, 0]
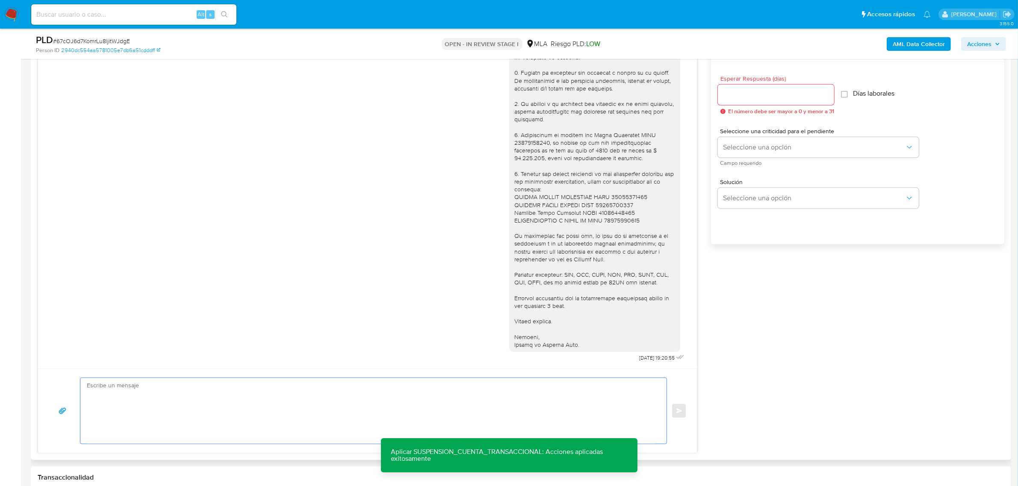
click at [191, 403] on textarea at bounding box center [371, 411] width 569 height 66
paste textarea "Hola, Muchas gracias por la respuesta. Analizamos tu caso y notamos que la info…"
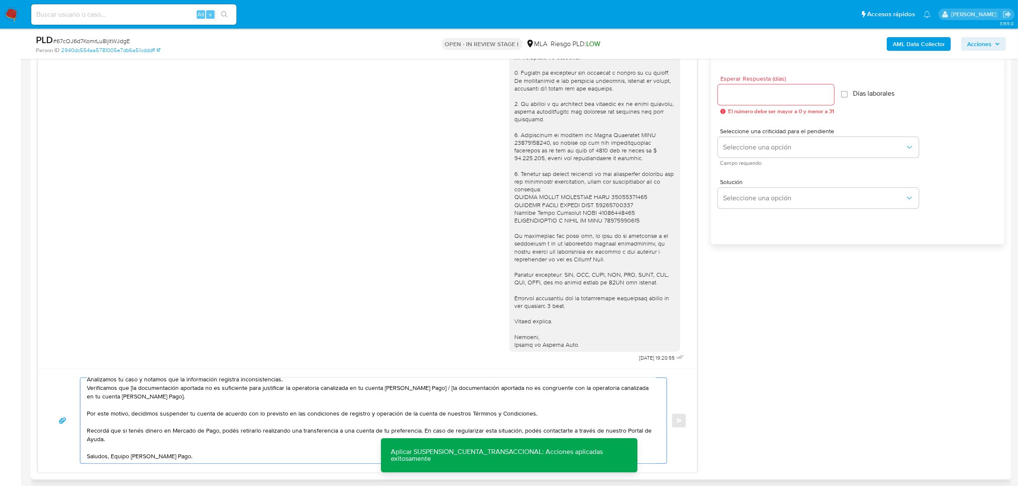
scroll to position [31, 0]
click at [112, 459] on textarea "Hola, Muchas gracias por la respuesta. Analizamos tu caso y notamos que la info…" at bounding box center [371, 420] width 569 height 85
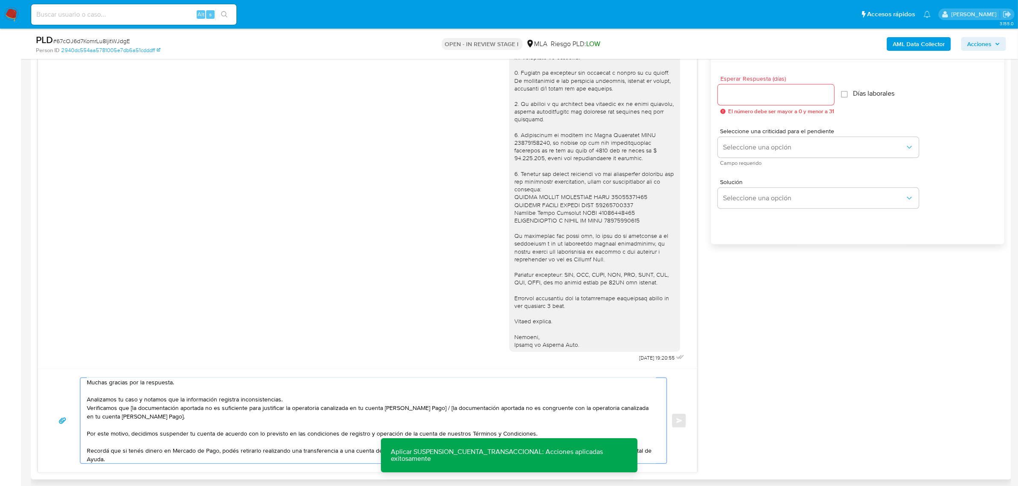
scroll to position [0, 0]
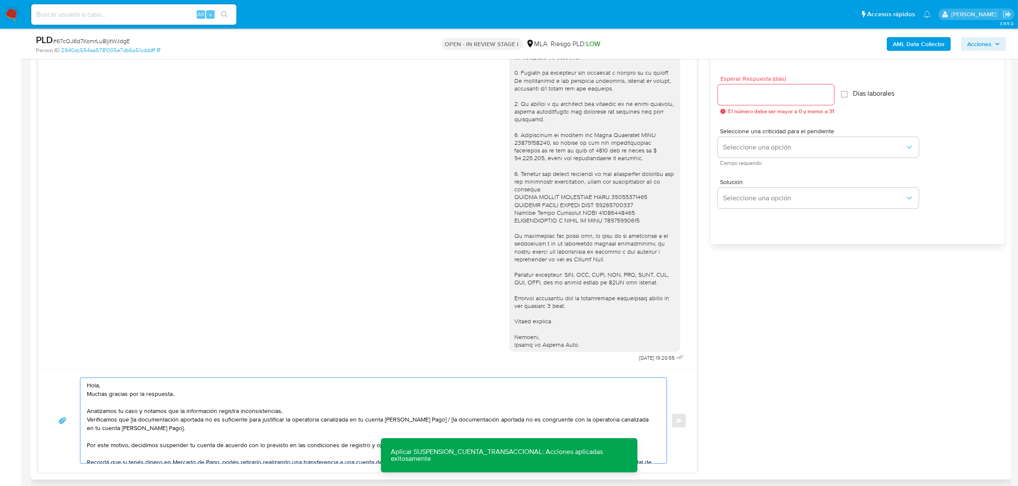
click at [121, 382] on textarea "Hola, Muchas gracias por la respuesta. Analizamos tu caso y notamos que la info…" at bounding box center [371, 420] width 569 height 85
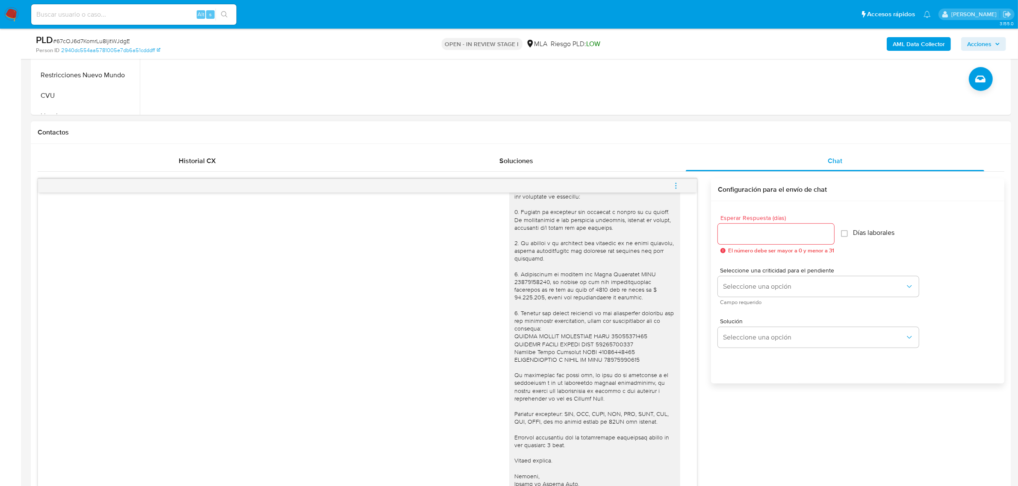
scroll to position [305, 0]
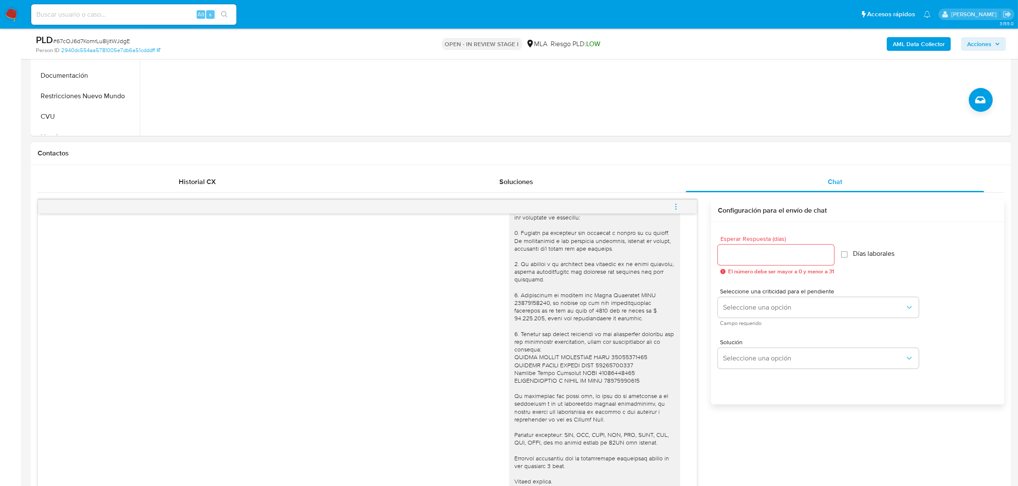
type textarea "Hola, Elisa. Analizamos tu caso y notamos que la información registra inconsist…"
click at [747, 255] on input "Esperar Respuesta (días)" at bounding box center [776, 255] width 116 height 11
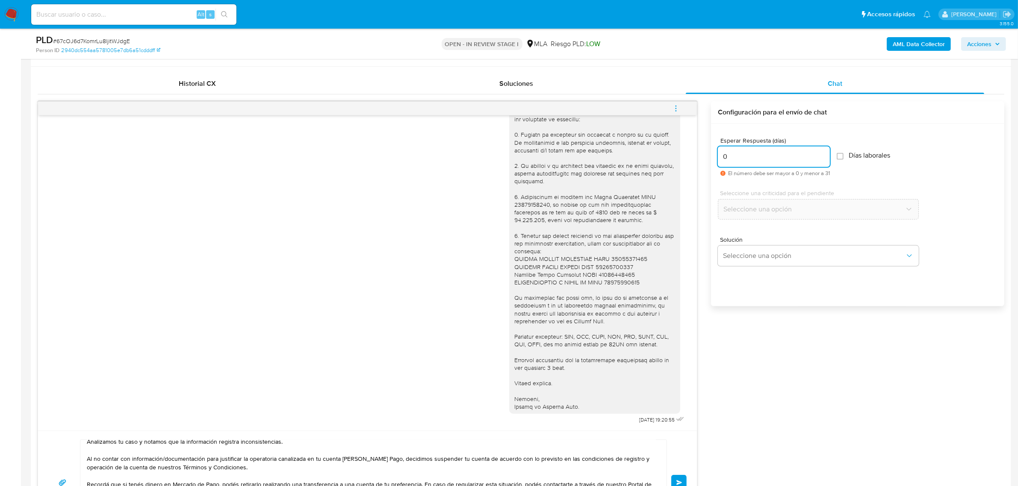
scroll to position [412, 0]
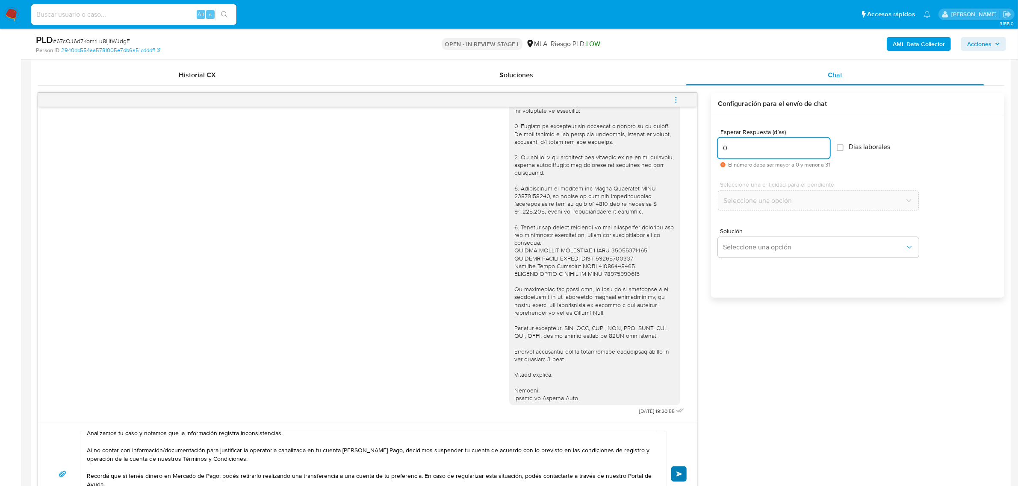
type input "0"
click at [681, 477] on span "Enviar" at bounding box center [679, 474] width 6 height 5
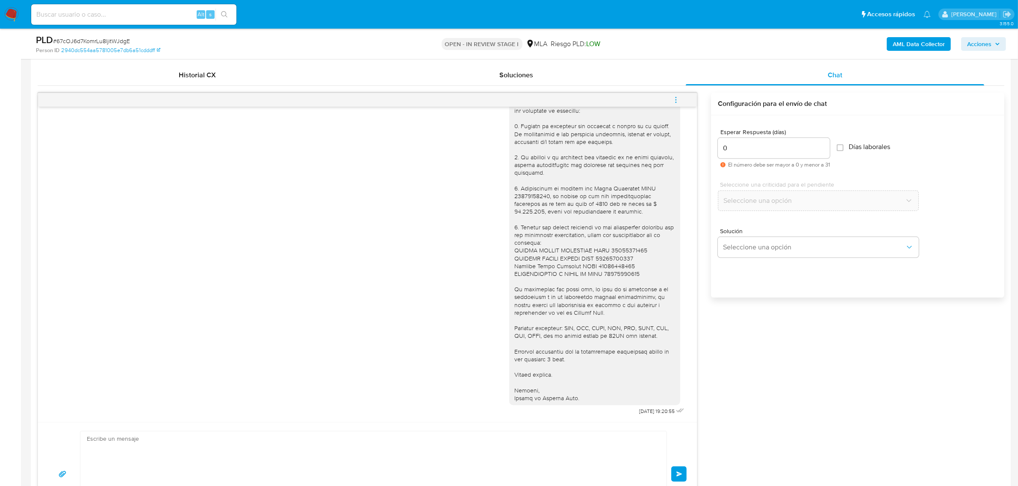
scroll to position [775, 0]
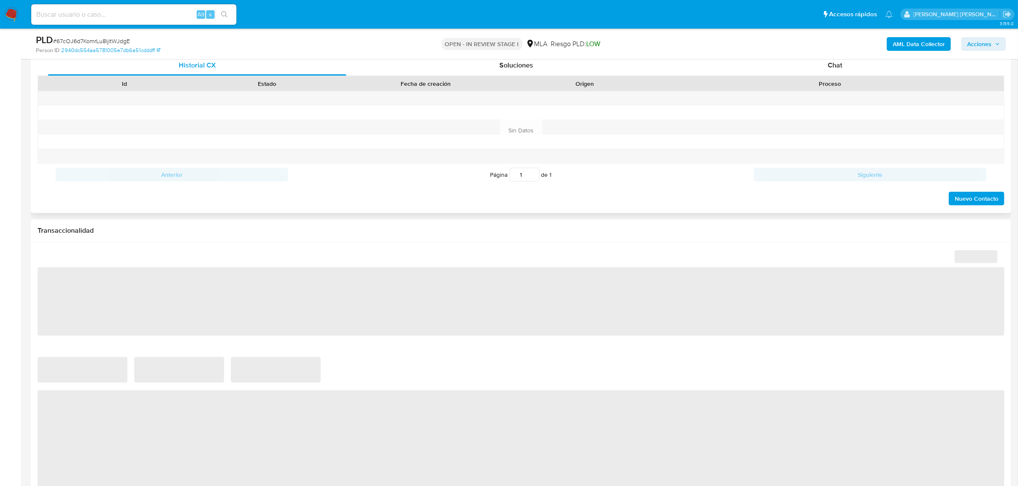
scroll to position [321, 0]
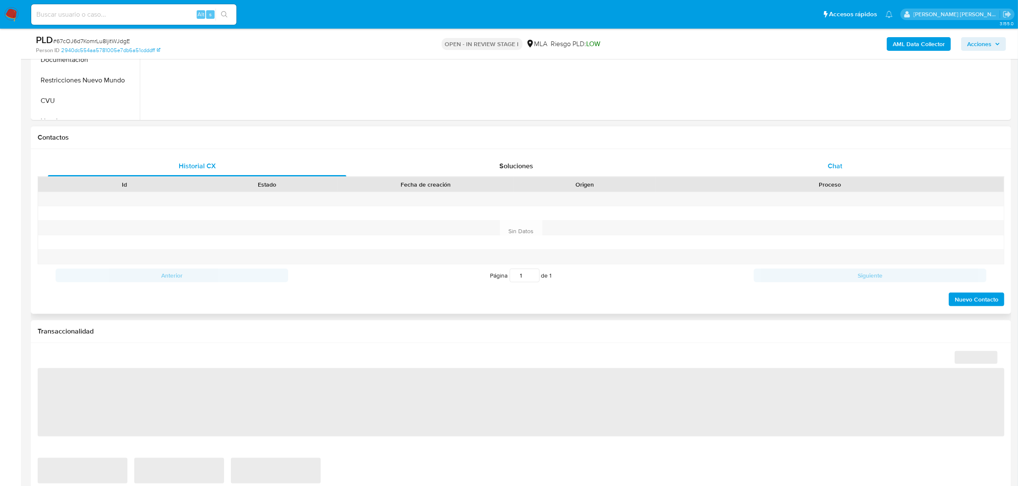
click at [829, 172] on div "Chat" at bounding box center [835, 166] width 298 height 21
select select "10"
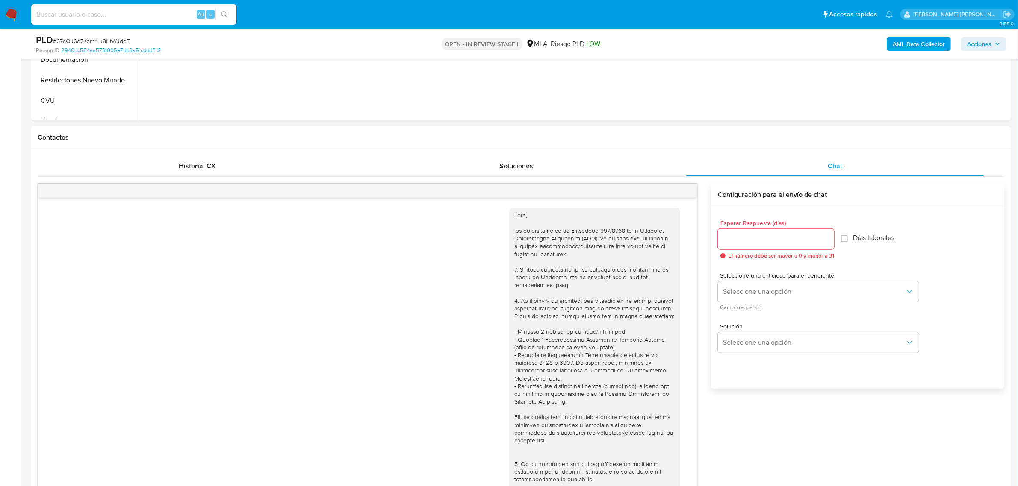
scroll to position [775, 0]
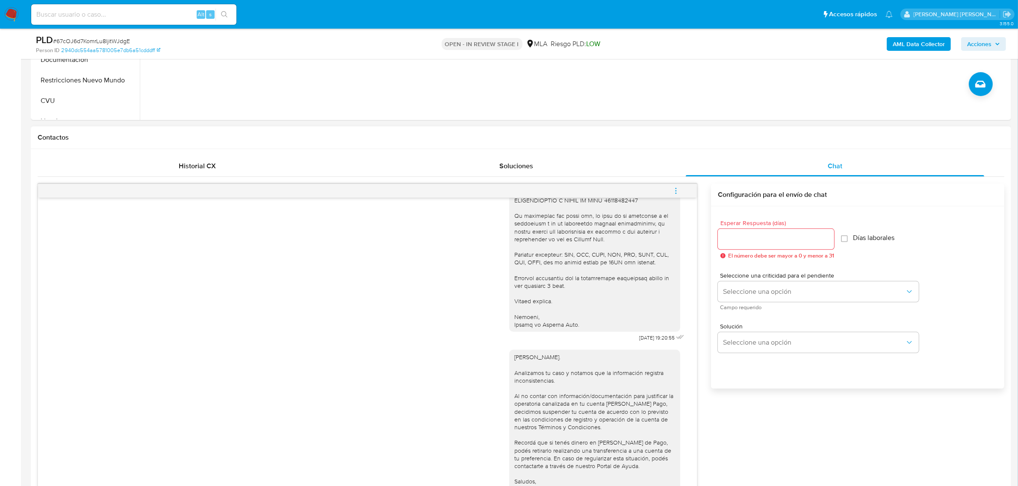
click at [670, 195] on button "menu-action" at bounding box center [676, 191] width 28 height 21
click at [603, 171] on li "Cerrar conversación" at bounding box center [618, 175] width 88 height 15
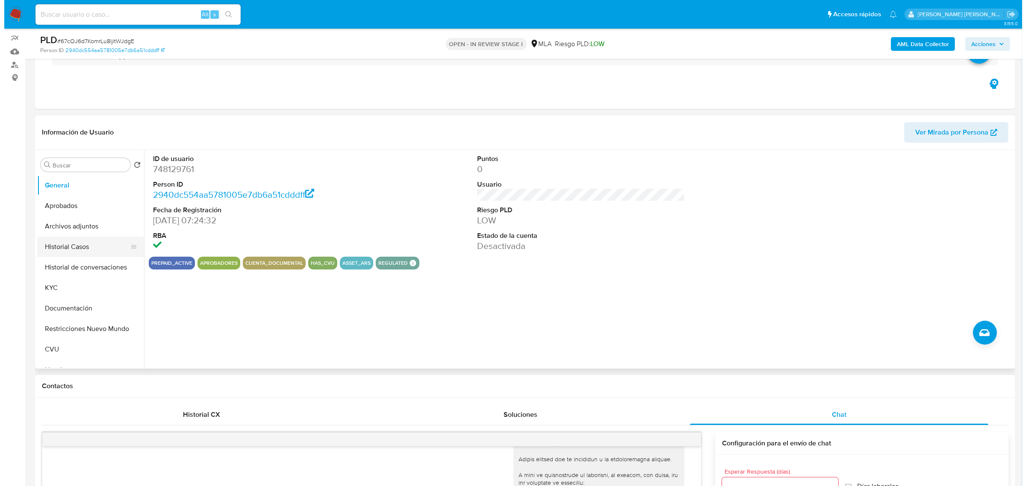
scroll to position [53, 0]
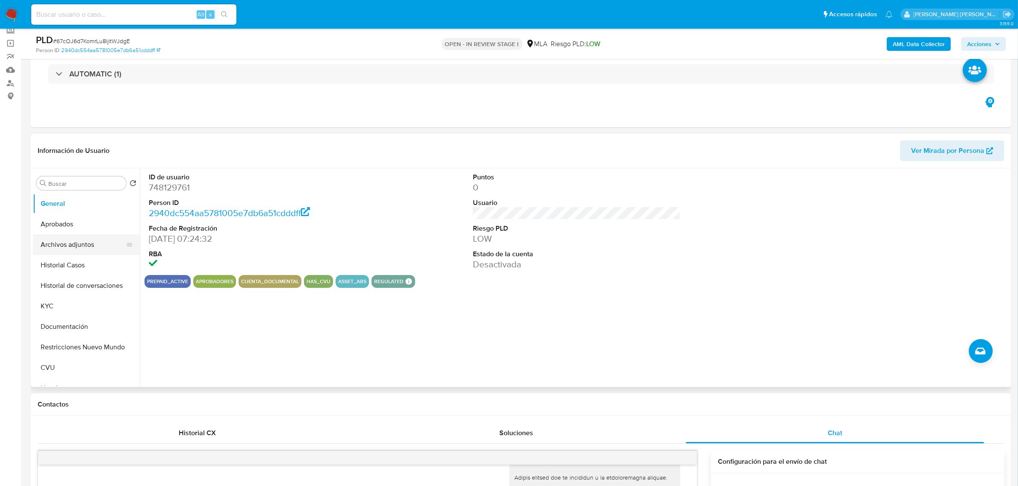
click at [82, 246] on button "Archivos adjuntos" at bounding box center [83, 245] width 100 height 21
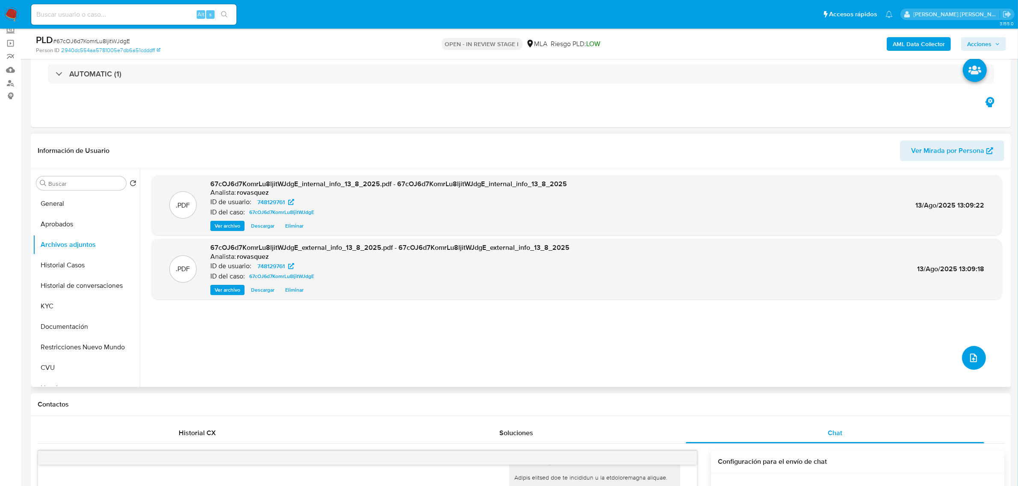
click at [968, 358] on icon "upload-file" at bounding box center [973, 358] width 10 height 10
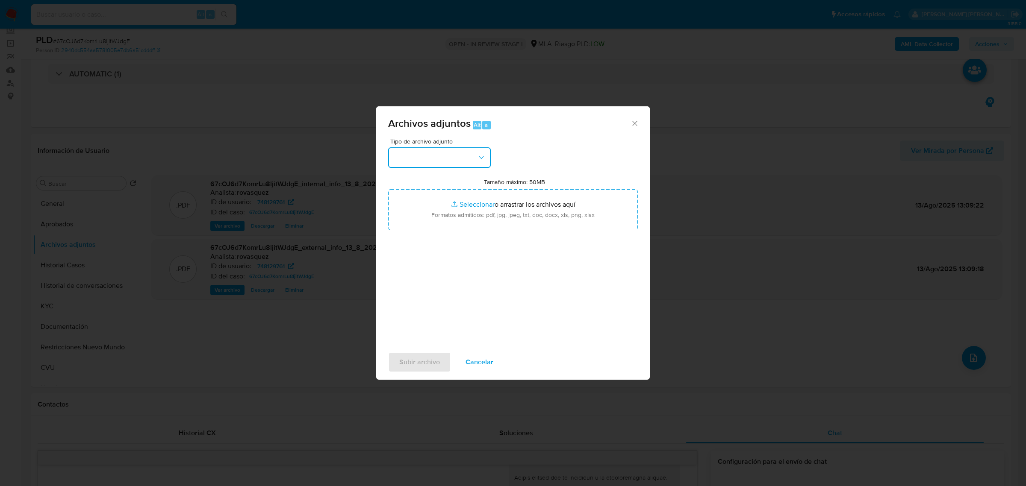
click at [425, 161] on button "button" at bounding box center [439, 157] width 103 height 21
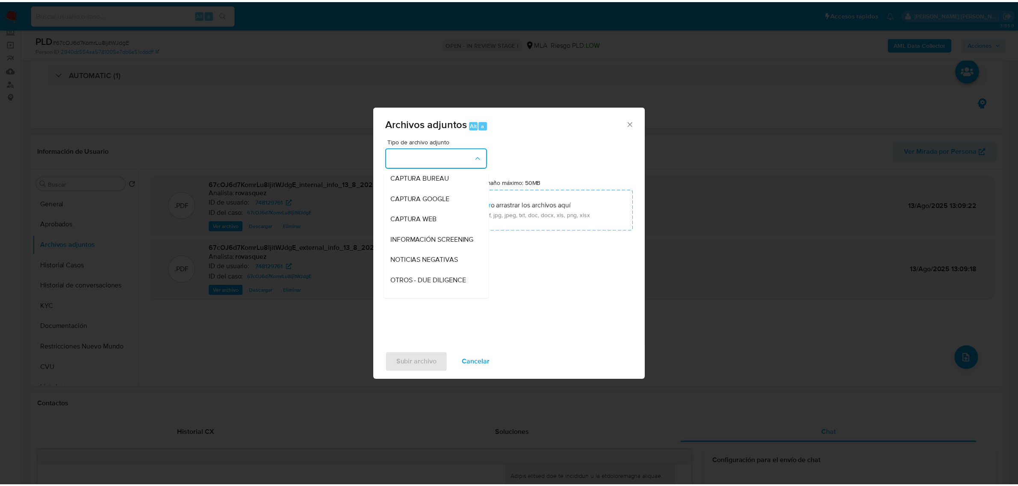
scroll to position [107, 0]
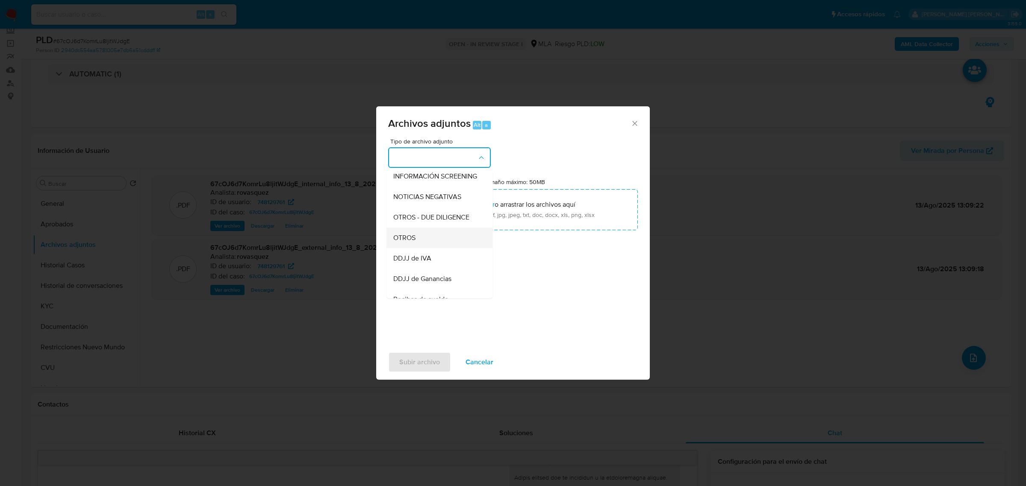
click at [431, 242] on div "OTROS" at bounding box center [436, 237] width 87 height 21
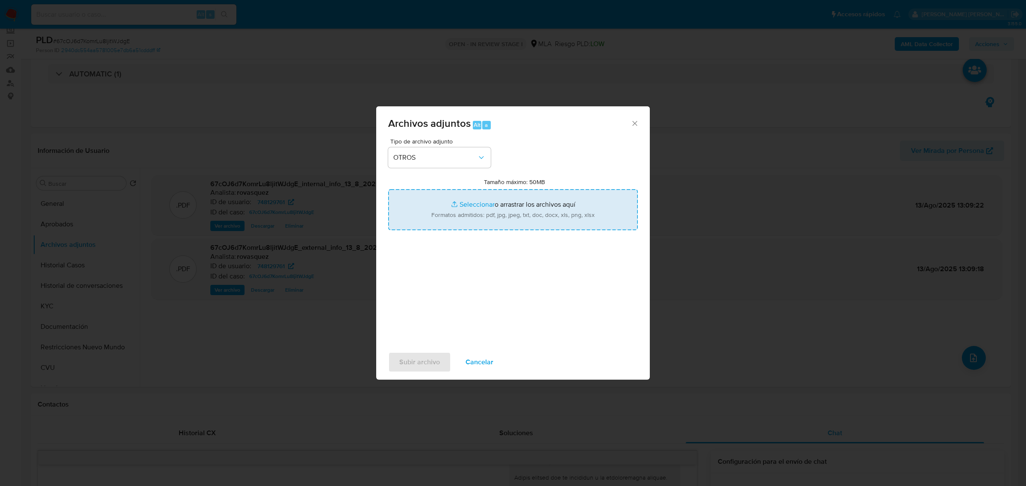
click at [475, 202] on input "Tamaño máximo: 50MB Seleccionar archivos" at bounding box center [513, 209] width 250 height 41
type input "C:\fakepath\Caselog 67cOJ6d7KomrLu8ljitWJdgE_2025_08_11_14_16_05.docx"
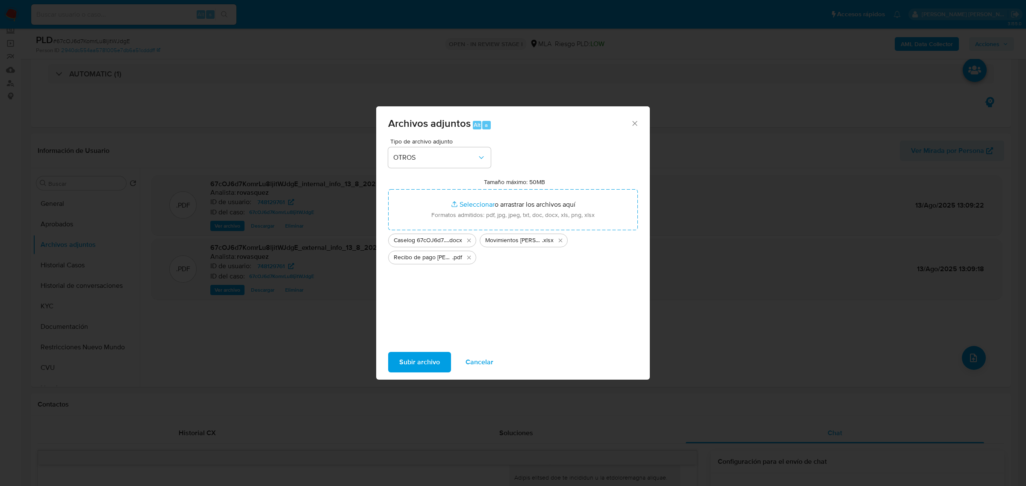
click at [428, 356] on span "Subir archivo" at bounding box center [419, 362] width 41 height 19
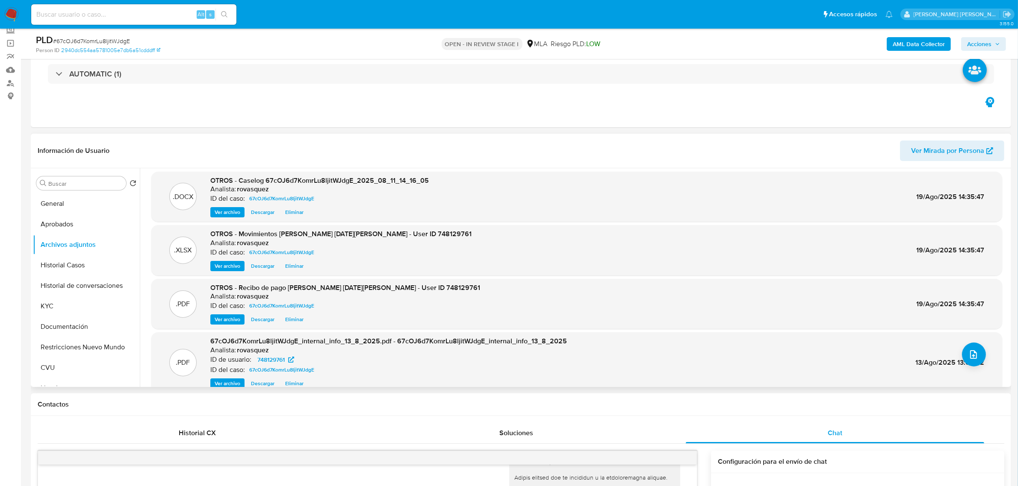
scroll to position [0, 0]
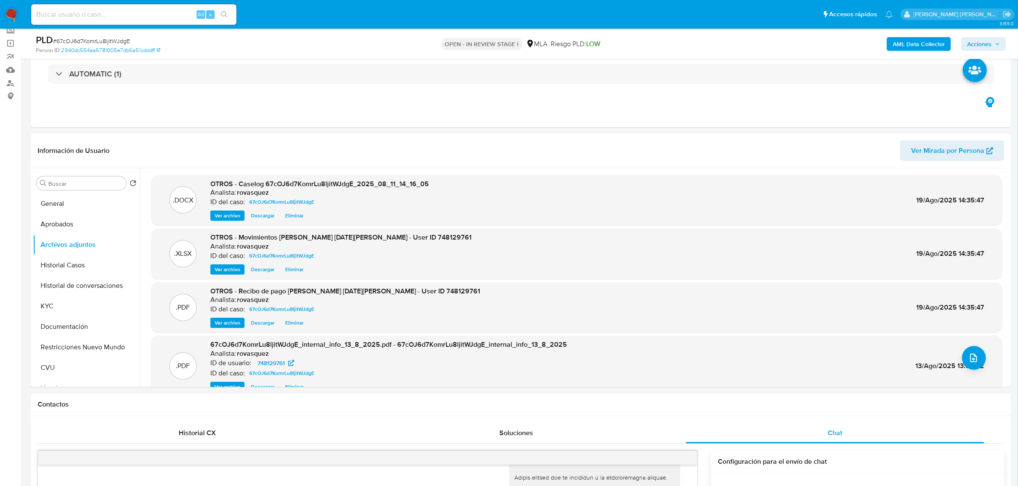
click at [982, 45] on span "Acciones" at bounding box center [979, 44] width 24 height 14
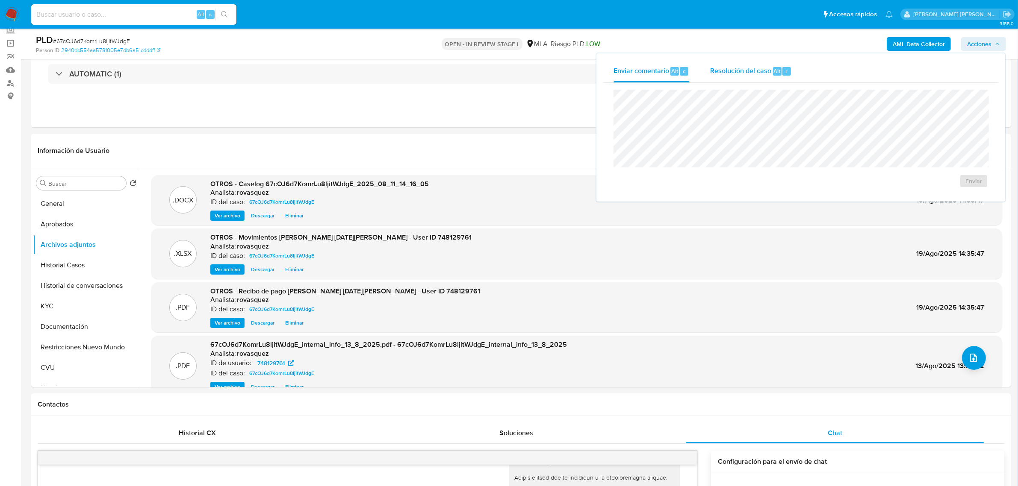
click at [760, 72] on span "Resolución del caso" at bounding box center [740, 71] width 61 height 10
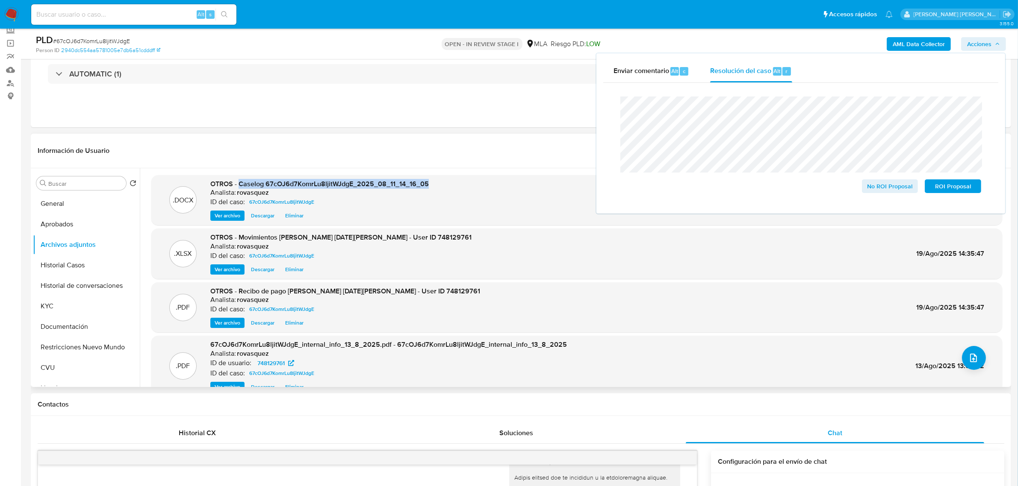
copy span "Caselog 67cOJ6d7KomrLu8ljitWJdgE_2025_08_11_14_16_05"
drag, startPoint x: 239, startPoint y: 184, endPoint x: 426, endPoint y: 188, distance: 186.8
click at [426, 188] on span "OTROS - Caselog 67cOJ6d7KomrLu8ljitWJdgE_2025_08_11_14_16_05" at bounding box center [319, 184] width 218 height 10
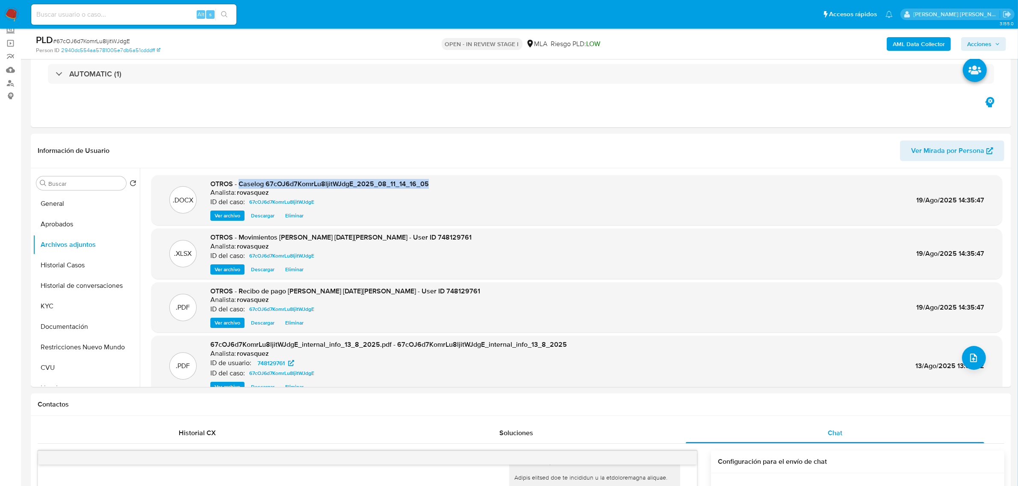
click at [995, 37] on button "Acciones" at bounding box center [983, 44] width 45 height 14
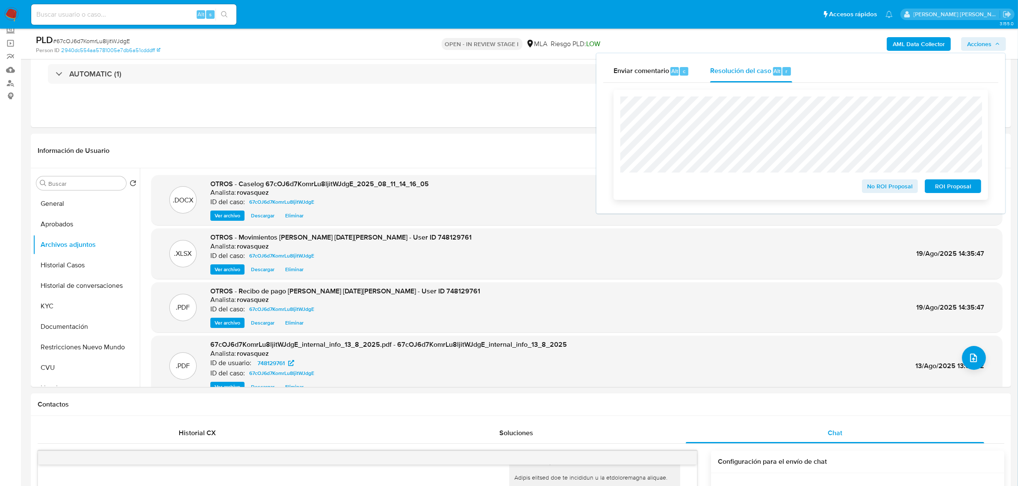
click at [949, 187] on span "ROI Proposal" at bounding box center [953, 186] width 44 height 12
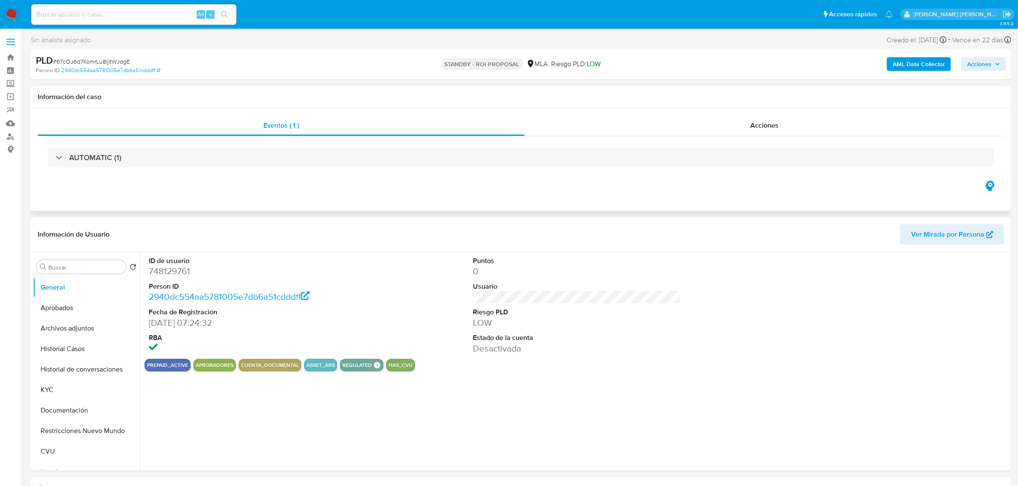
select select "10"
click at [115, 15] on input at bounding box center [133, 14] width 205 height 11
paste input "228113042"
type input "228113042"
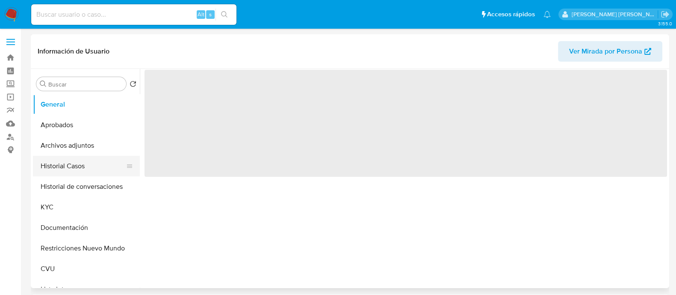
click at [71, 171] on button "Historial Casos" at bounding box center [83, 166] width 100 height 21
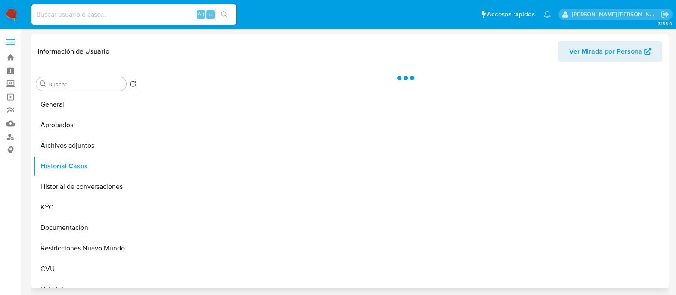
select select "10"
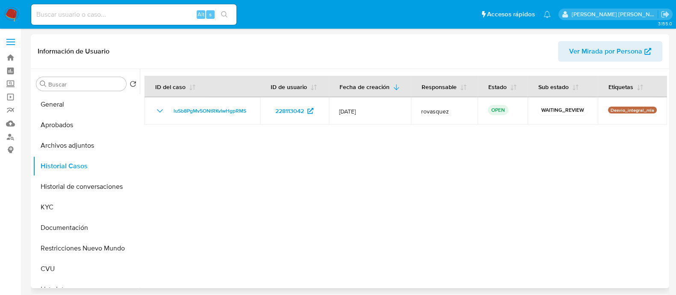
click at [224, 230] on div at bounding box center [403, 178] width 527 height 219
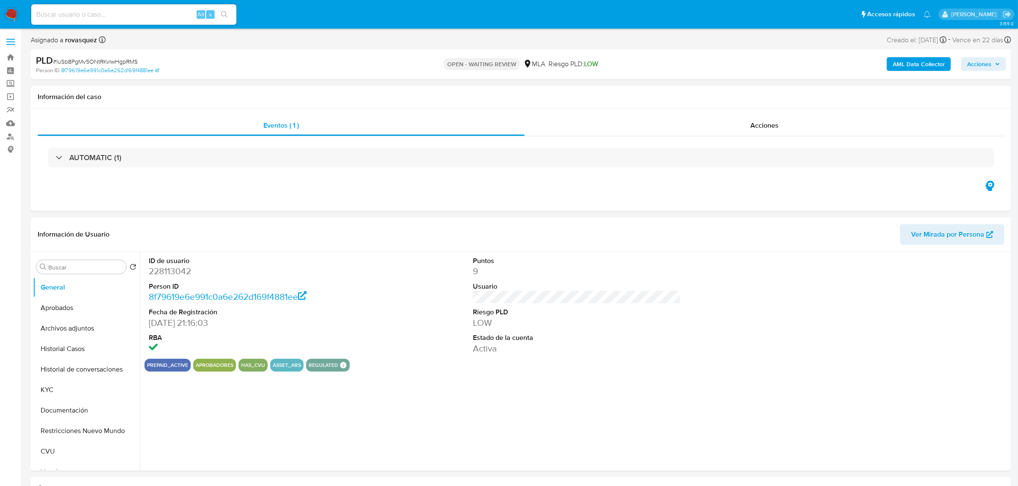
select select "10"
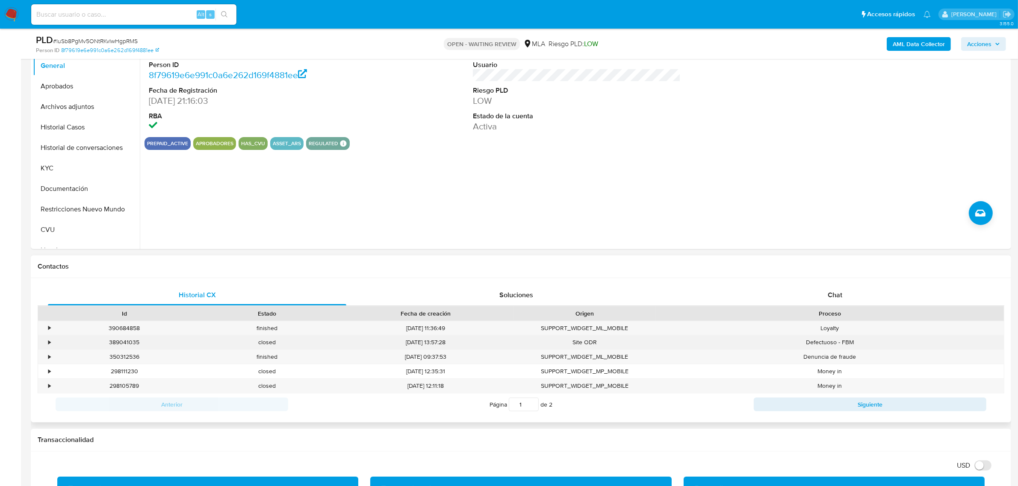
scroll to position [214, 0]
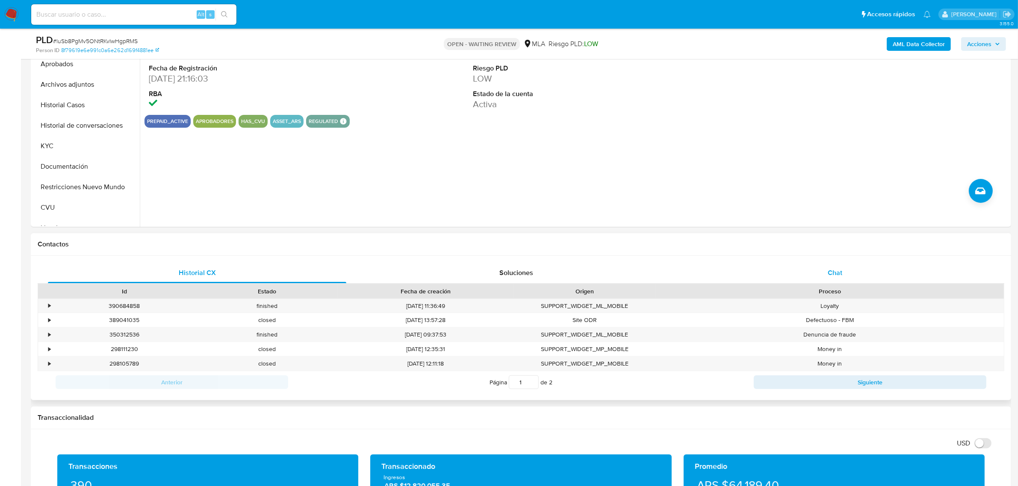
click at [808, 276] on div "Chat" at bounding box center [835, 273] width 298 height 21
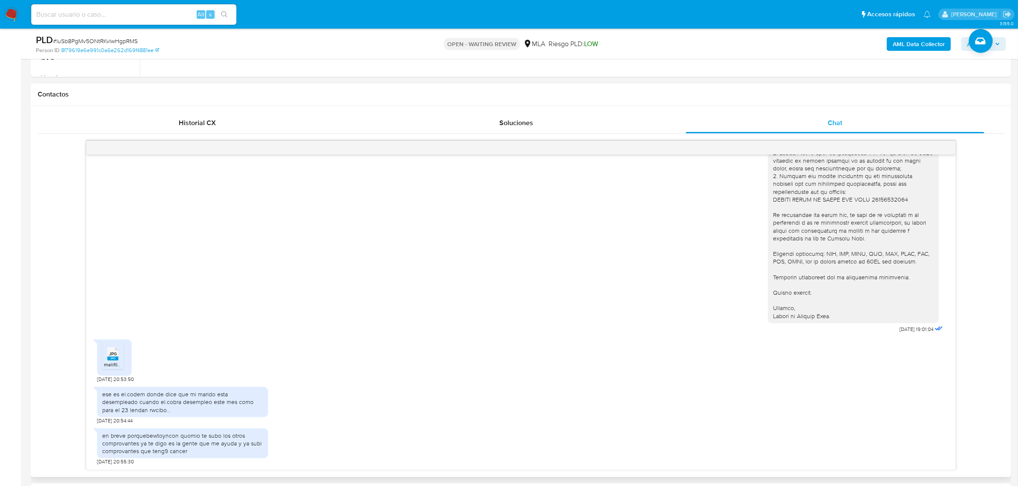
scroll to position [374, 0]
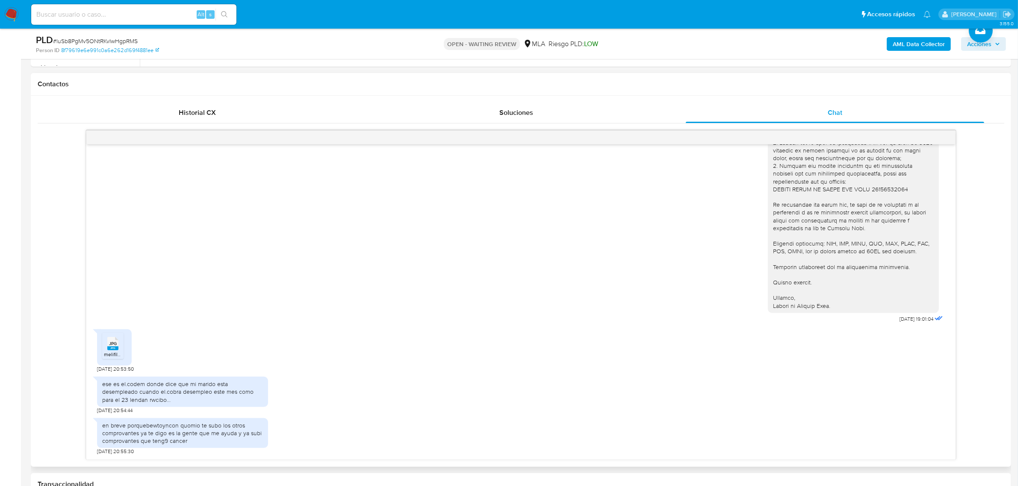
click at [113, 348] on rect at bounding box center [112, 349] width 11 height 4
click at [727, 345] on div "JPG JPG melifile8522739632494010459.jpg 14/08/2025 20:53:50" at bounding box center [521, 348] width 848 height 47
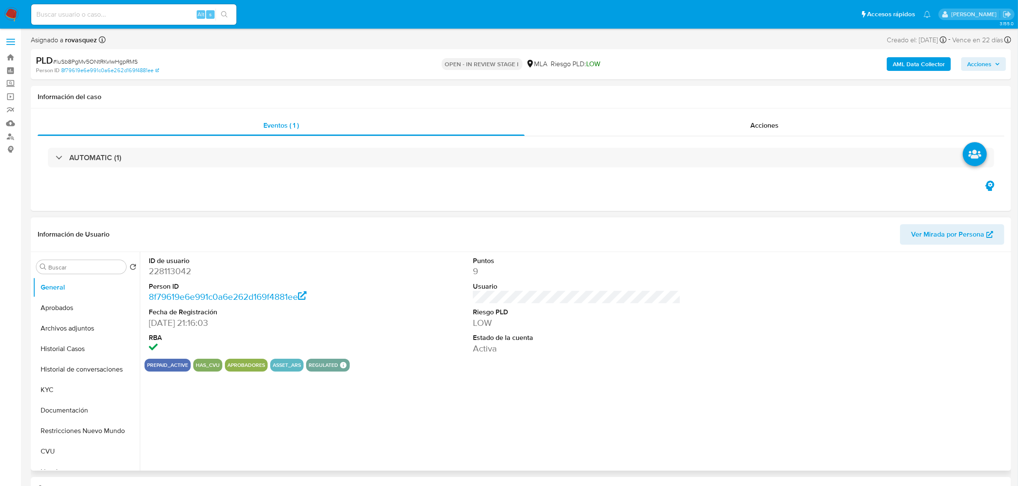
select select "10"
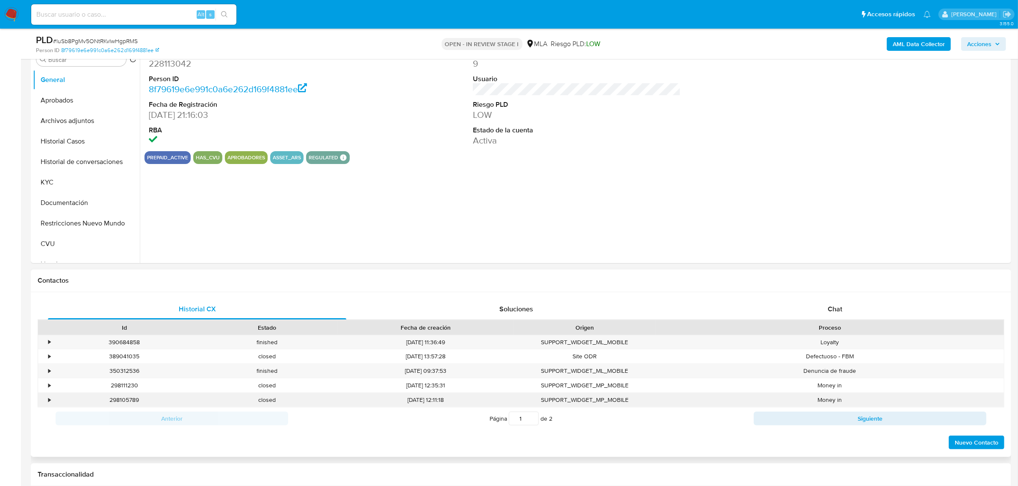
scroll to position [214, 0]
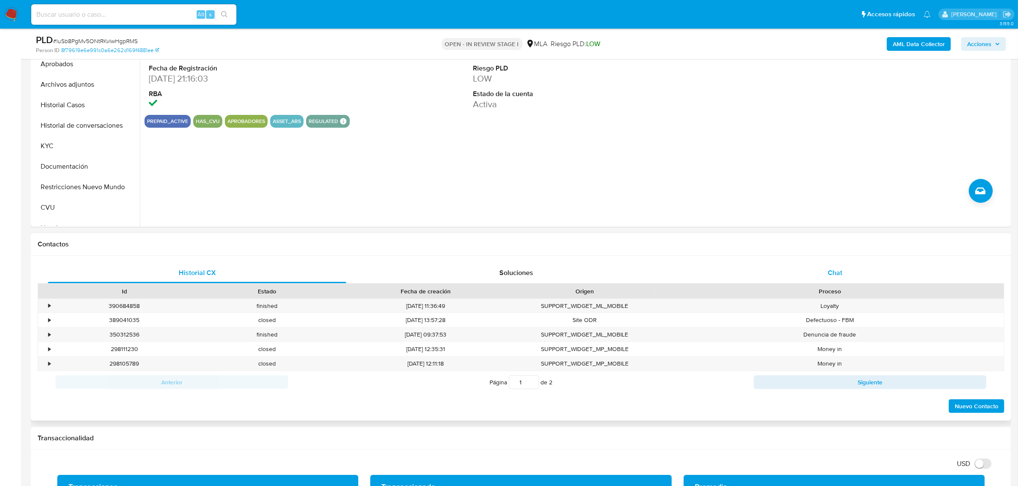
click at [826, 274] on div "Chat" at bounding box center [835, 273] width 298 height 21
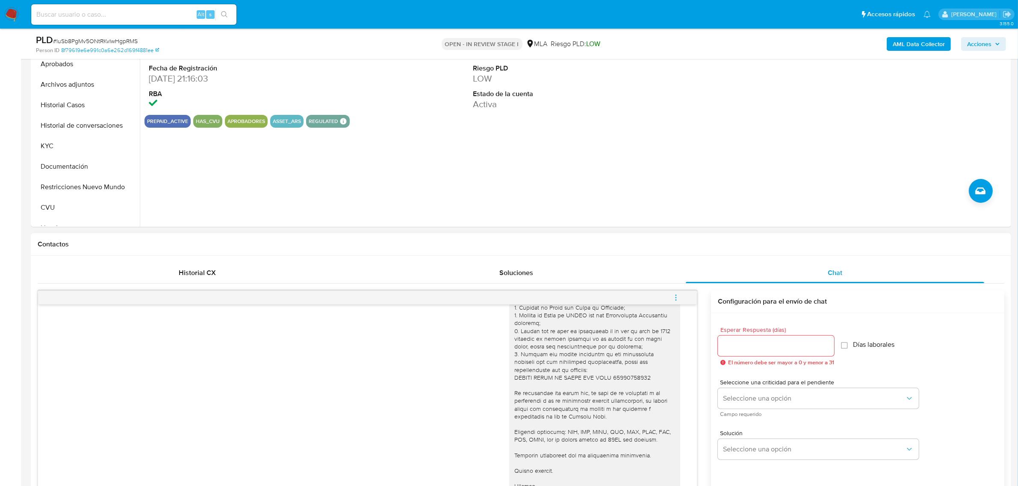
scroll to position [523, 0]
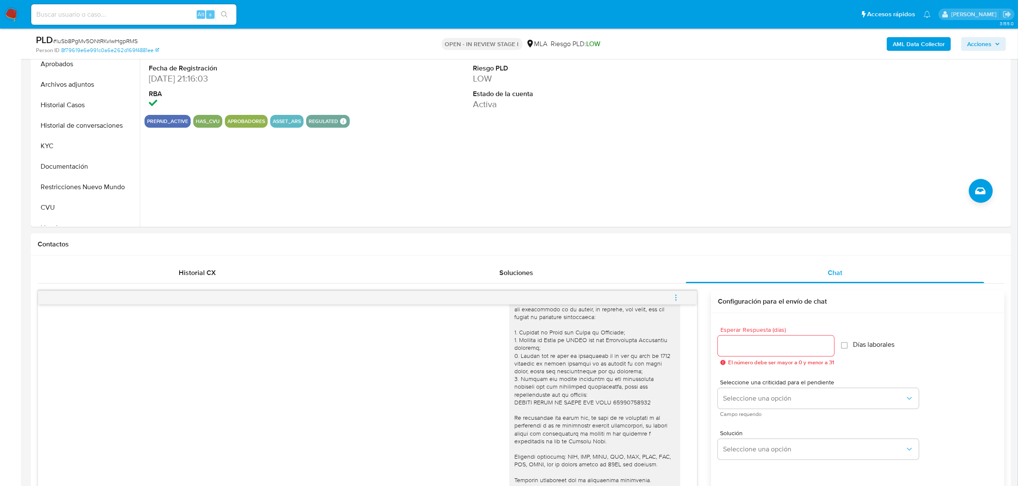
click at [221, 374] on div "14/08/2025 19:01:04" at bounding box center [367, 397] width 637 height 281
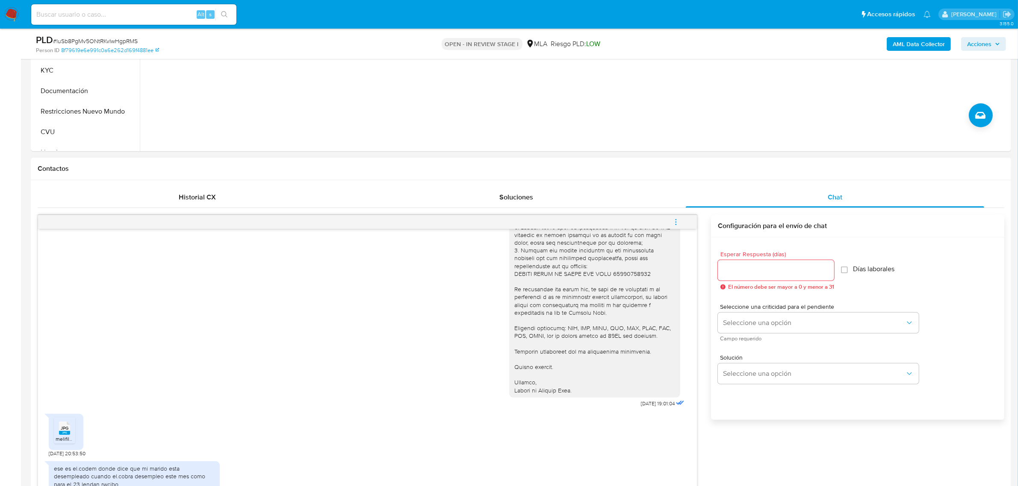
scroll to position [374, 0]
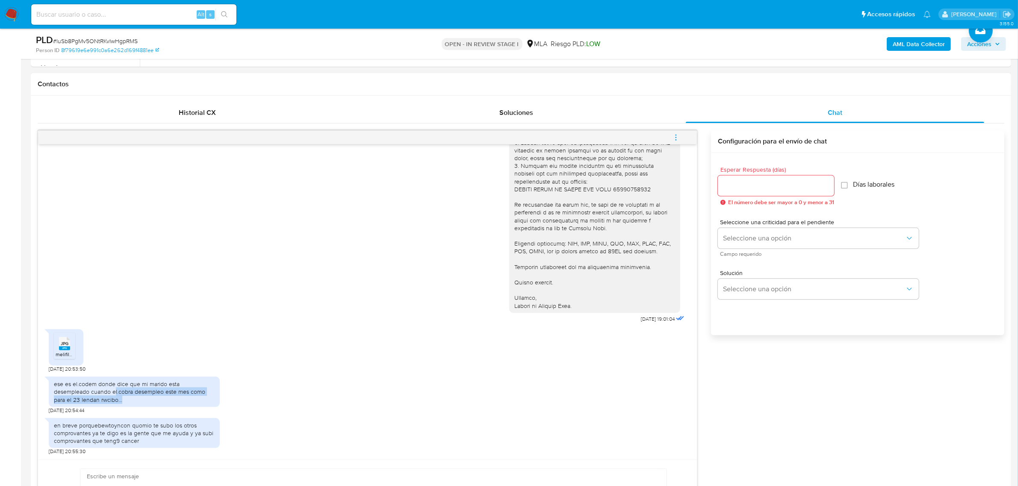
drag, startPoint x: 115, startPoint y: 392, endPoint x: 212, endPoint y: 398, distance: 98.1
click at [212, 398] on div "ese es el.codem donde dice que mi marido esta desempleado cuando el.cobra desem…" at bounding box center [134, 392] width 161 height 24
drag, startPoint x: 74, startPoint y: 428, endPoint x: 192, endPoint y: 428, distance: 118.4
click at [192, 428] on div "en breve porquebewtoyncon quomio te subo los otros comprovantes ya te digo es l…" at bounding box center [134, 434] width 161 height 24
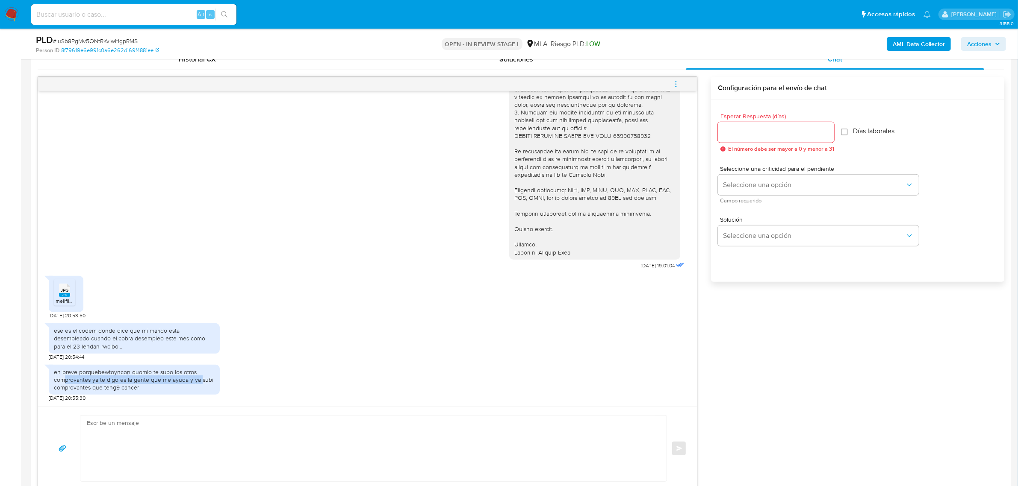
drag, startPoint x: 64, startPoint y: 382, endPoint x: 201, endPoint y: 383, distance: 137.2
click at [201, 383] on div "en breve porquebewtoyncon quomio te subo los otros comprovantes ya te digo es l…" at bounding box center [134, 380] width 161 height 24
drag, startPoint x: 71, startPoint y: 389, endPoint x: 143, endPoint y: 388, distance: 71.8
click at [143, 388] on div "en breve porquebewtoyncon quomio te subo los otros comprovantes ya te digo es l…" at bounding box center [134, 380] width 161 height 24
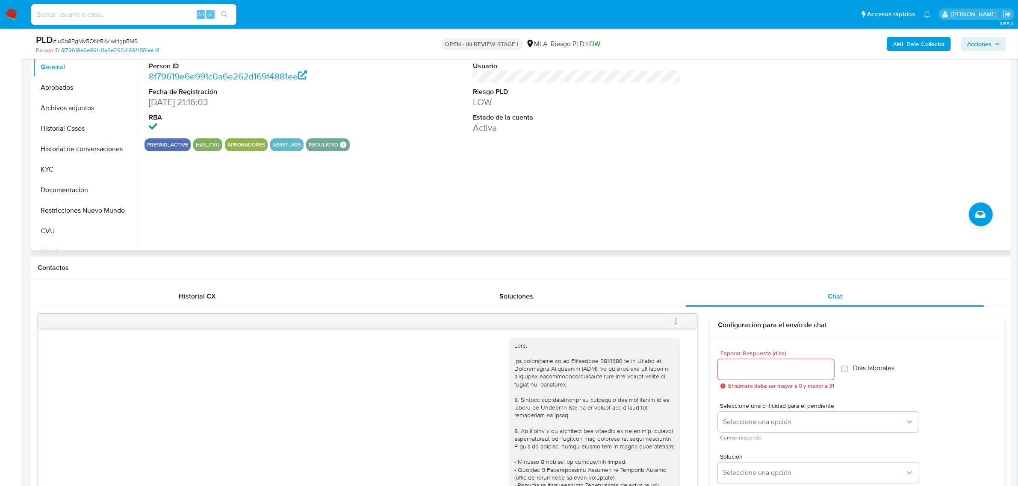
scroll to position [53, 0]
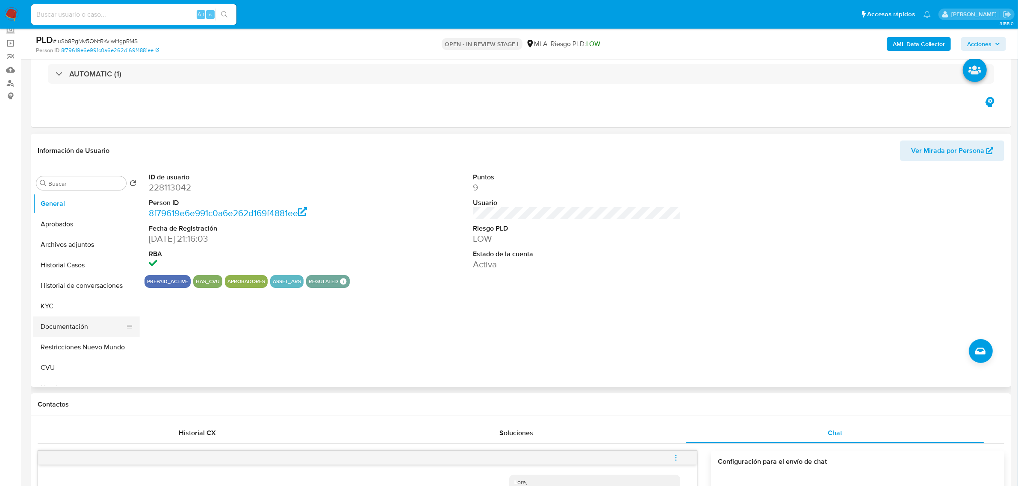
click at [70, 327] on button "Documentación" at bounding box center [83, 327] width 100 height 21
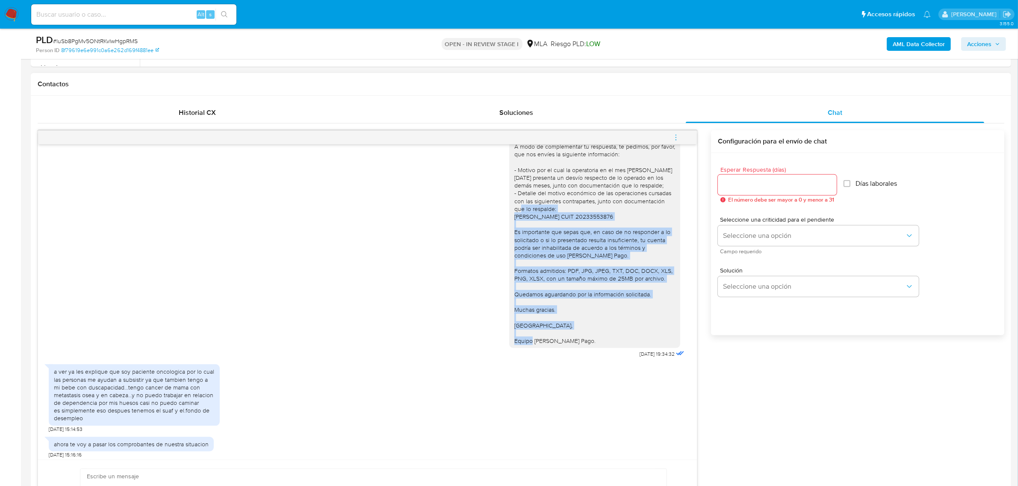
scroll to position [748, 0]
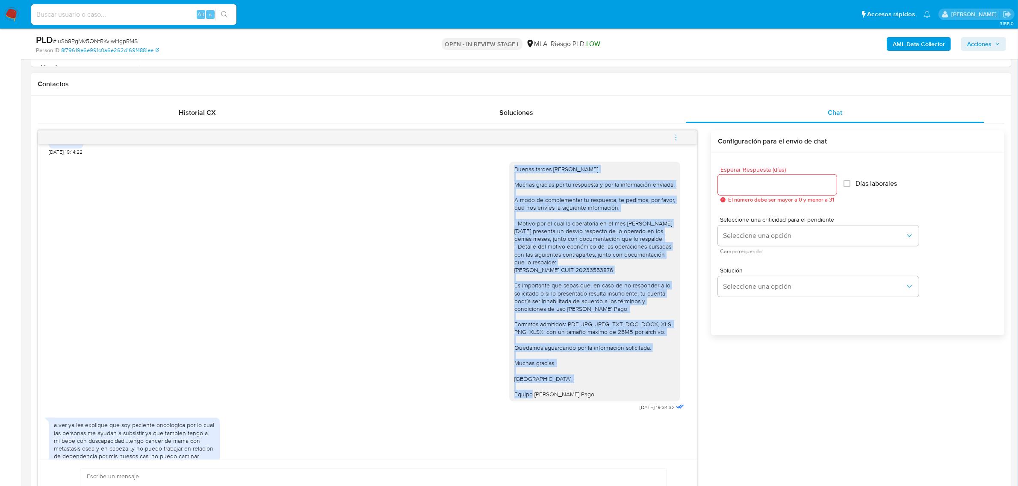
drag, startPoint x: 581, startPoint y: 368, endPoint x: 488, endPoint y: 192, distance: 199.2
click at [488, 192] on div "Buenas tardes Aldana. Muchas gracias por tu respuesta y por la información envi…" at bounding box center [367, 285] width 637 height 258
copy div "Buenas tardes Aldana. Muchas gracias por tu respuesta y por la información envi…"
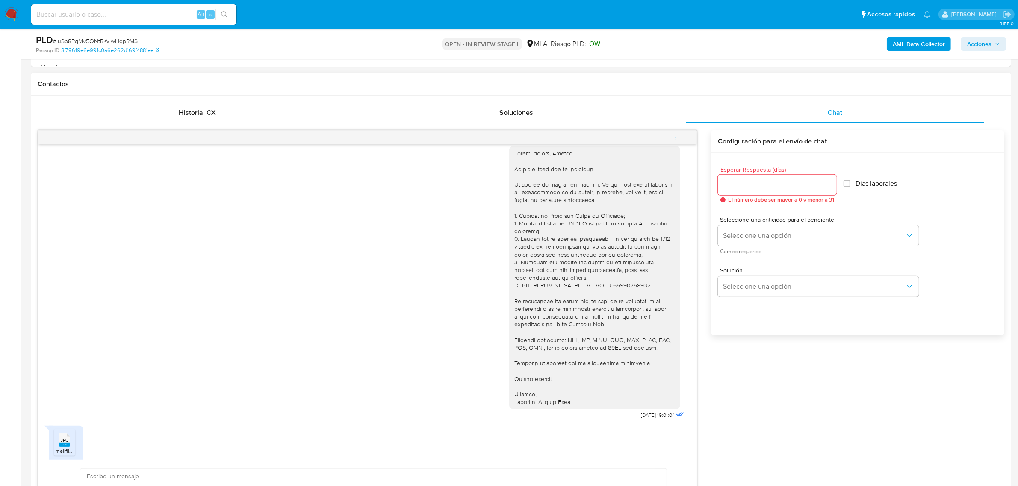
scroll to position [1122, 0]
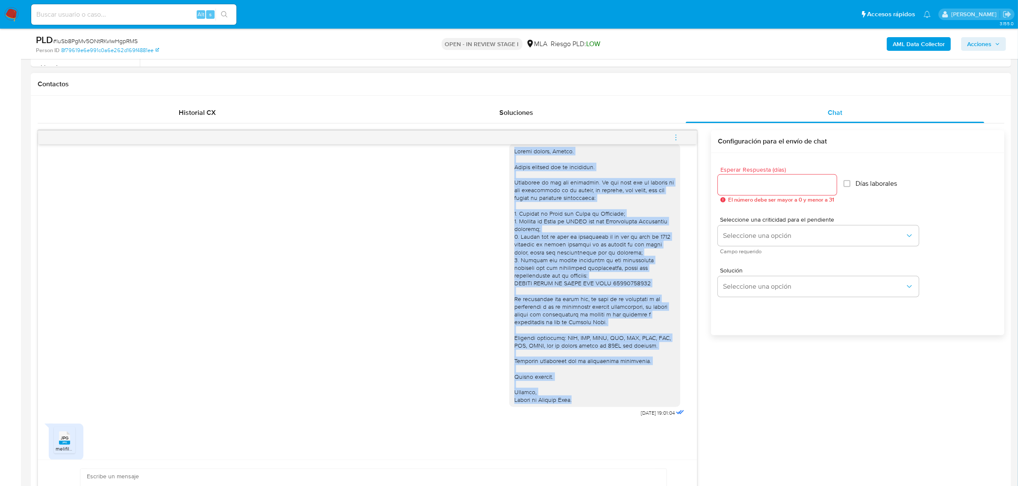
drag, startPoint x: 580, startPoint y: 424, endPoint x: 501, endPoint y: 178, distance: 258.2
click at [509, 178] on div at bounding box center [594, 275] width 171 height 263
copy div "Buenas tardes, Jimena. Muchas gracias por tu respuesta. Comprendo lo que nos me…"
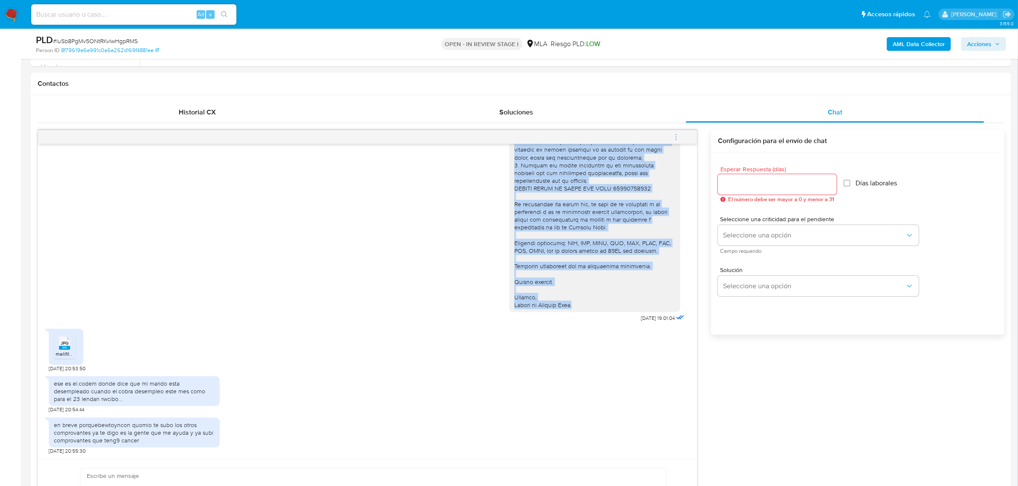
scroll to position [588, 0]
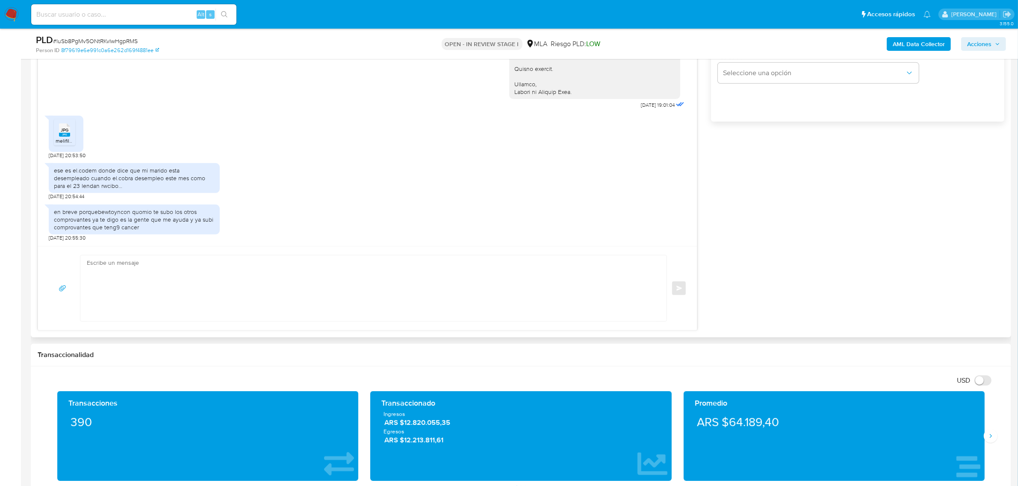
click at [210, 292] on textarea at bounding box center [371, 289] width 569 height 66
paste textarea "Buenas tardes, Jimena. Muchas gracias por tu respuesta. Comprendo lo que nos me…"
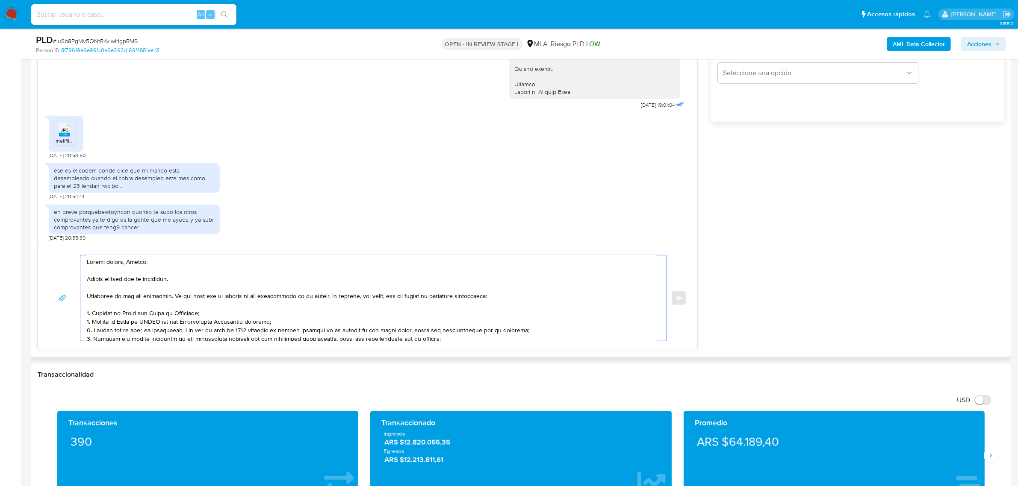
scroll to position [0, 0]
click at [112, 265] on textarea at bounding box center [371, 298] width 569 height 85
paste textarea "Buenas tardes"
click at [218, 294] on textarea at bounding box center [371, 298] width 569 height 85
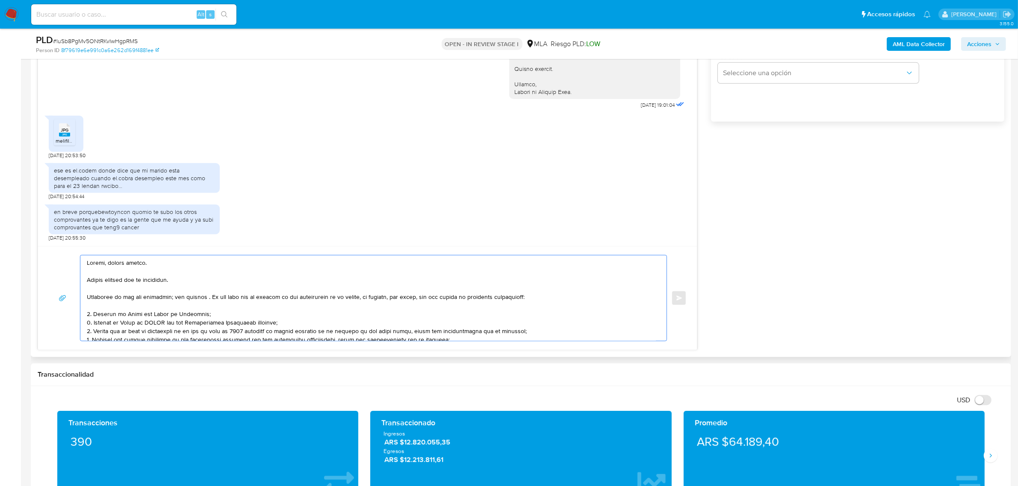
drag, startPoint x: 214, startPoint y: 298, endPoint x: 404, endPoint y: 299, distance: 190.2
click at [404, 299] on textarea at bounding box center [371, 298] width 569 height 85
click at [198, 298] on textarea at bounding box center [371, 298] width 569 height 85
click at [0, 0] on lt-span "embargo ," at bounding box center [0, 0] width 0 height 0
click at [274, 317] on textarea at bounding box center [371, 298] width 569 height 85
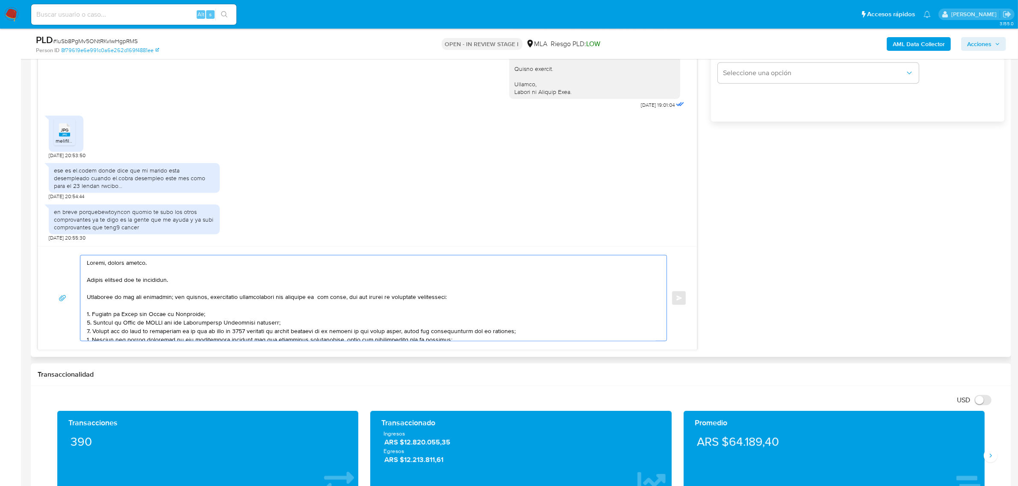
click at [334, 298] on textarea at bounding box center [371, 298] width 569 height 85
click at [178, 284] on textarea at bounding box center [371, 298] width 569 height 85
click at [112, 306] on textarea at bounding box center [371, 298] width 569 height 85
click at [92, 317] on textarea at bounding box center [371, 298] width 569 height 85
paste textarea "Últimos 3"
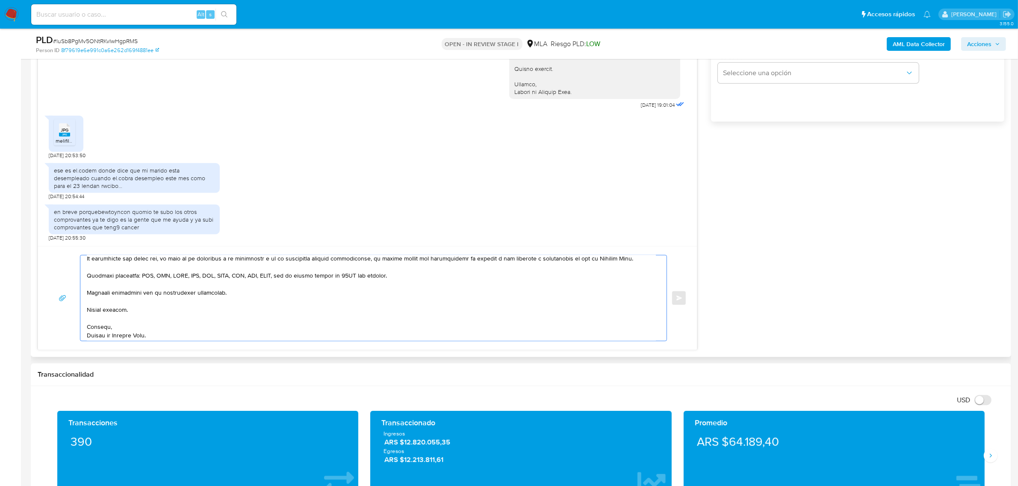
scroll to position [53, 0]
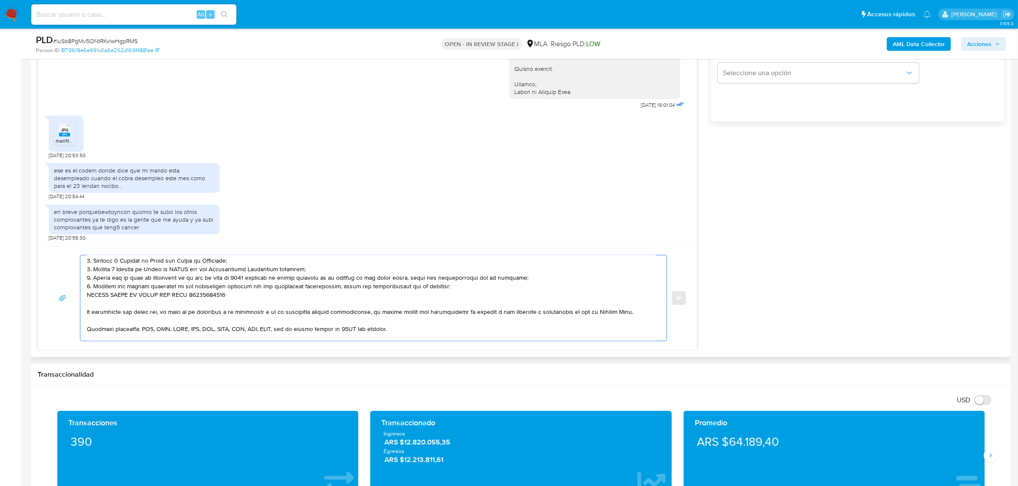
click at [225, 278] on textarea at bounding box center [371, 298] width 569 height 85
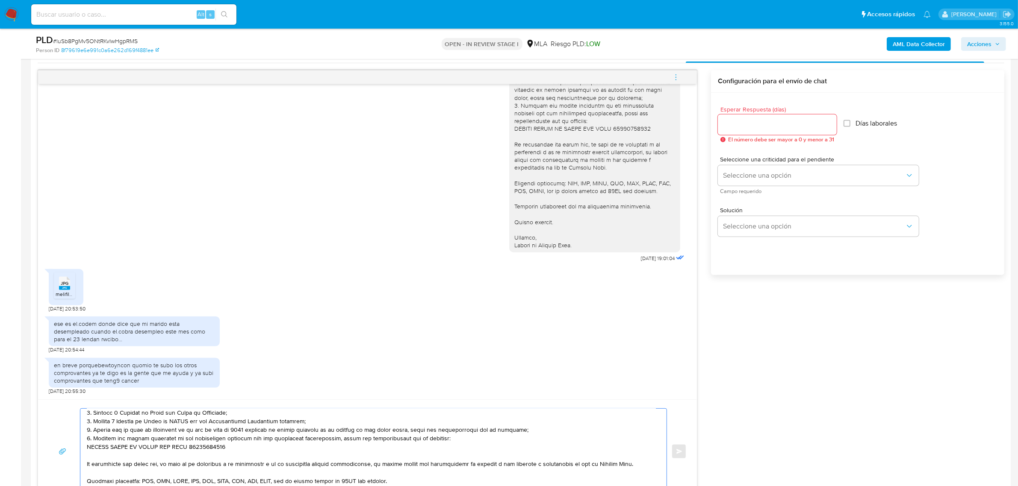
scroll to position [427, 0]
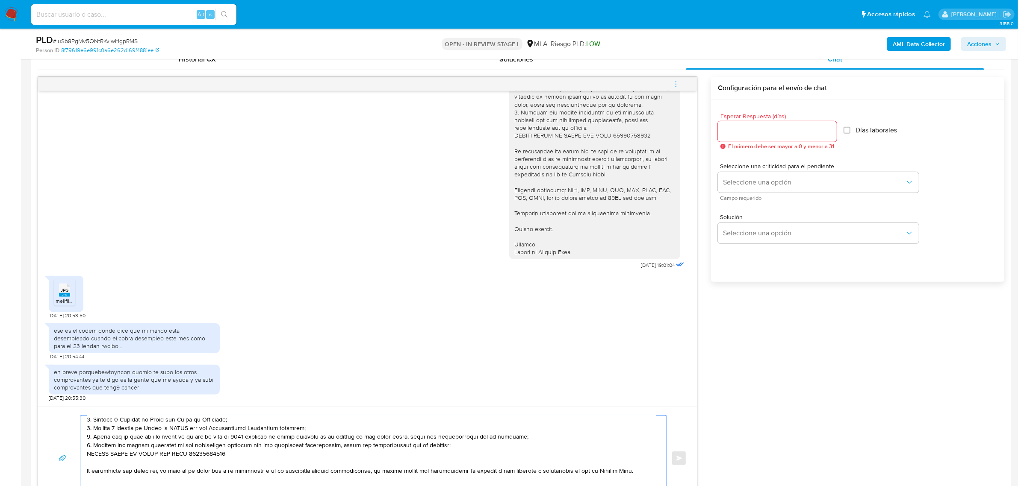
type textarea "Jimena, buenas tardes. Muchas gracias por tu respuesta y por la documentación e…"
click at [751, 132] on input "Esperar Respuesta (días)" at bounding box center [777, 131] width 119 height 11
type input "1"
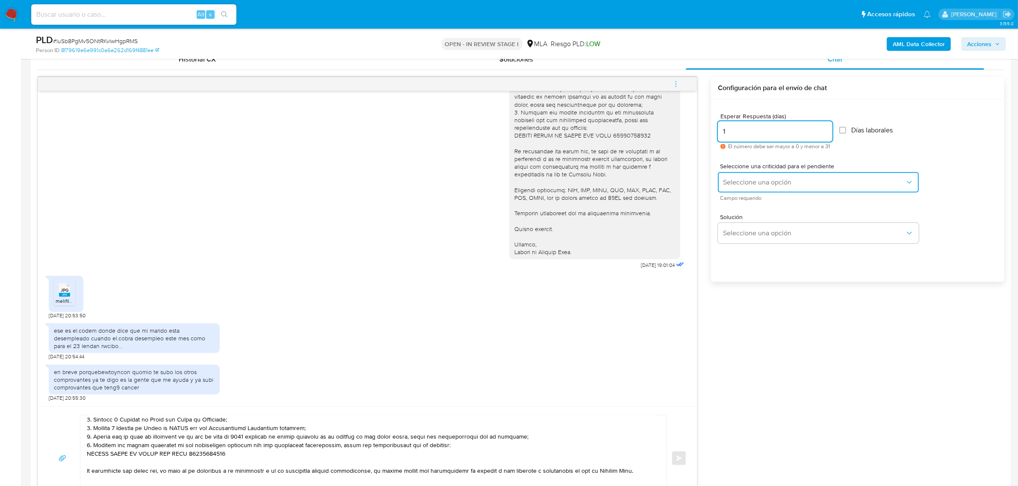
click at [765, 189] on button "Seleccione una opción" at bounding box center [818, 182] width 201 height 21
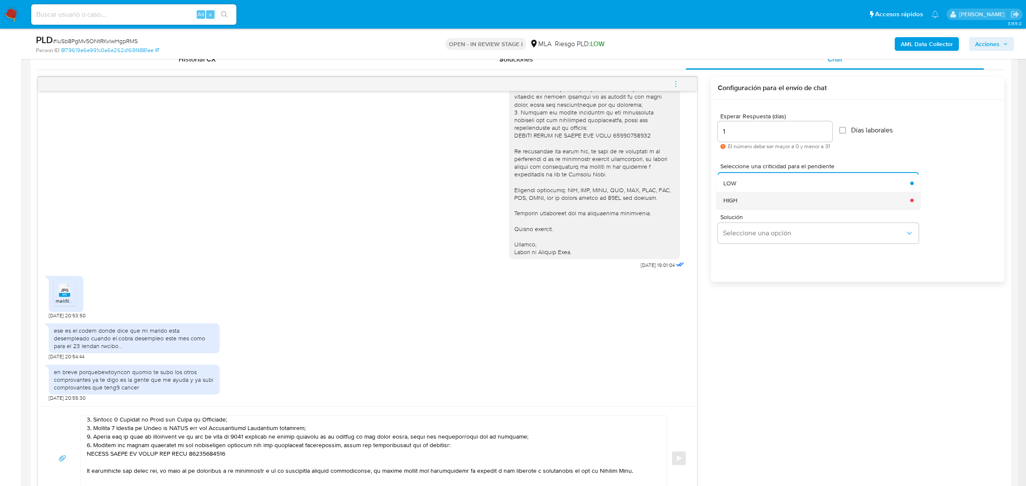
click at [760, 203] on div "HIGH" at bounding box center [814, 200] width 182 height 17
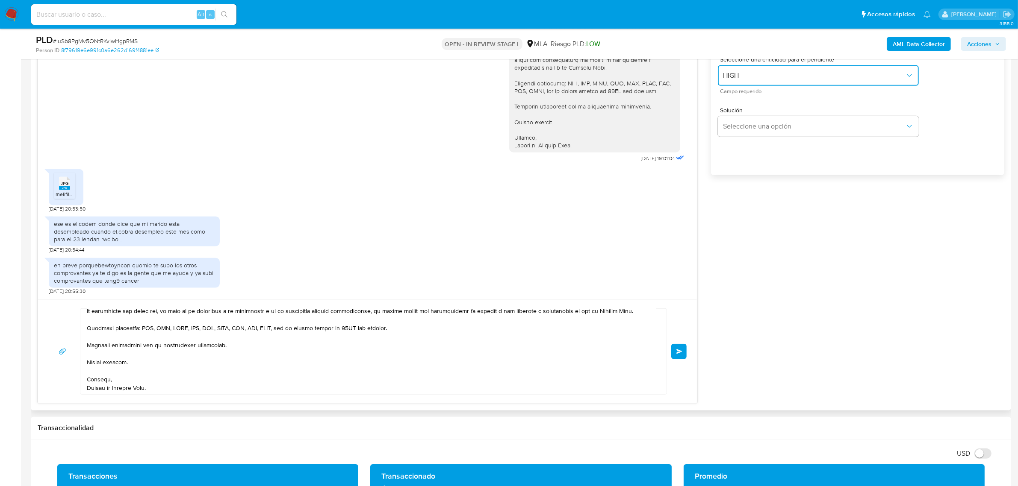
scroll to position [108, 0]
click at [682, 356] on button "Enviar" at bounding box center [678, 351] width 15 height 15
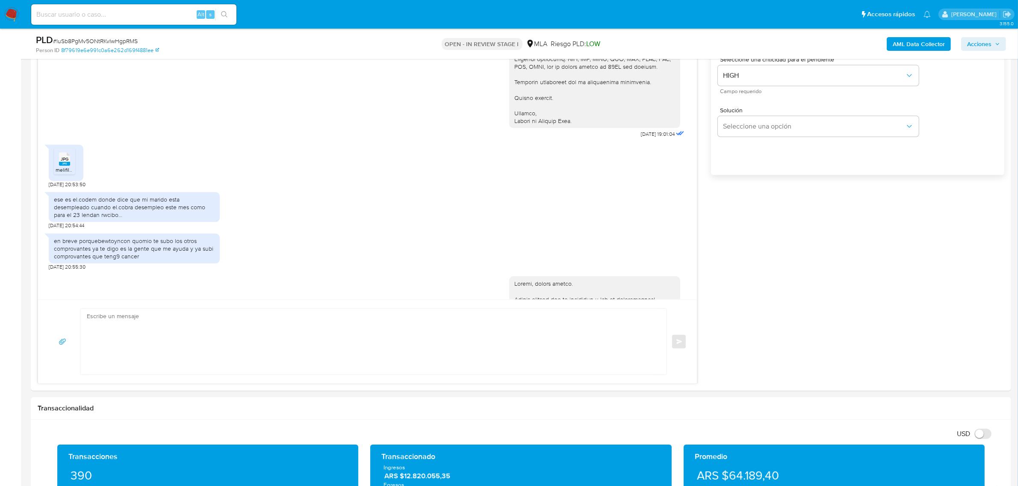
scroll to position [1523, 0]
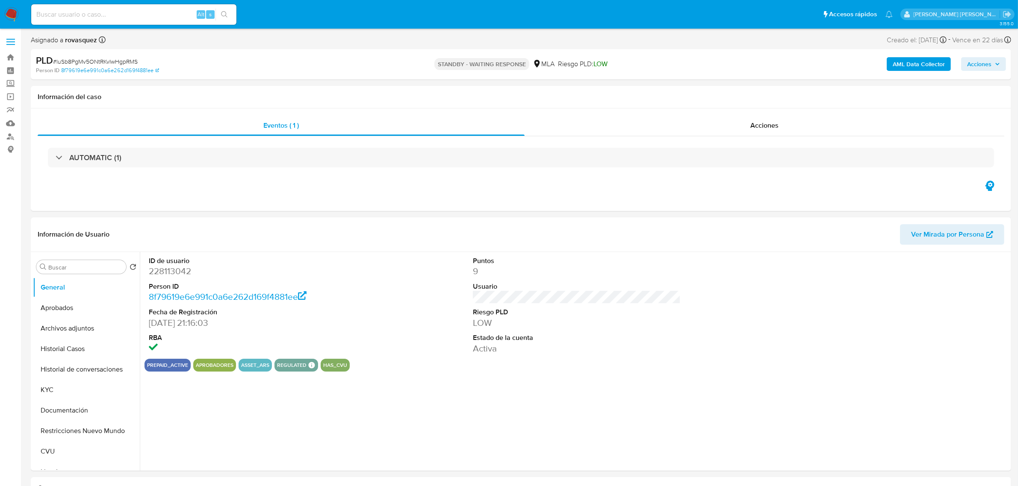
select select "10"
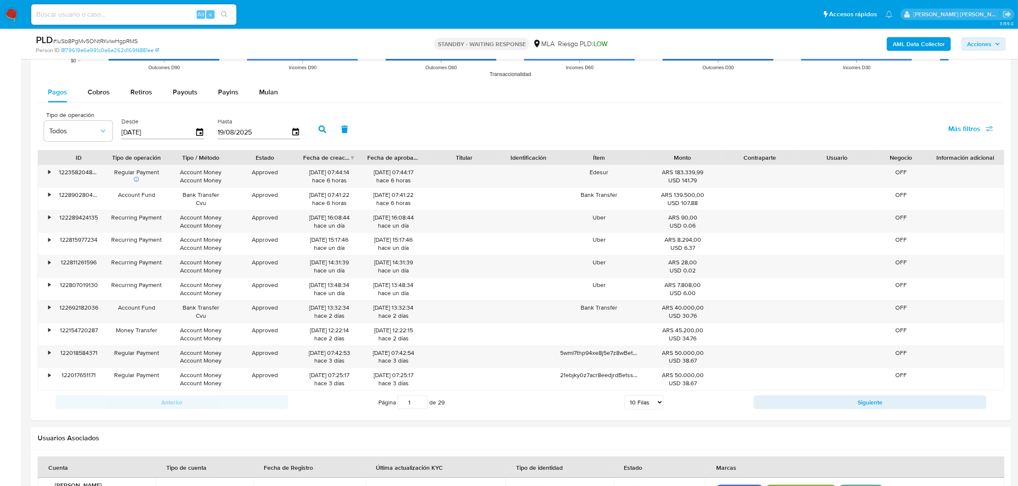
scroll to position [1003, 0]
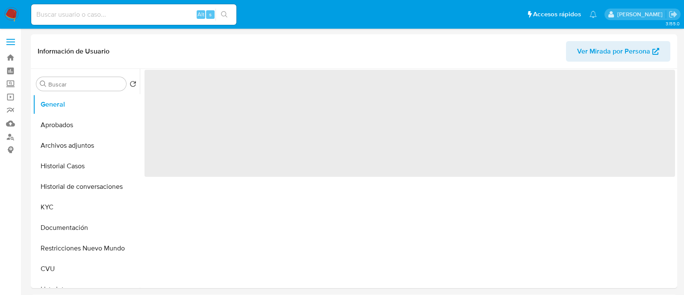
select select "10"
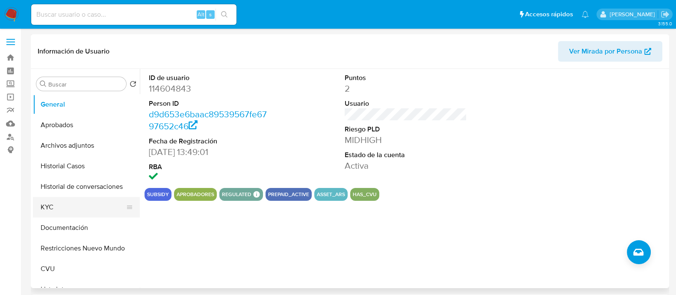
click at [63, 207] on button "KYC" at bounding box center [83, 207] width 100 height 21
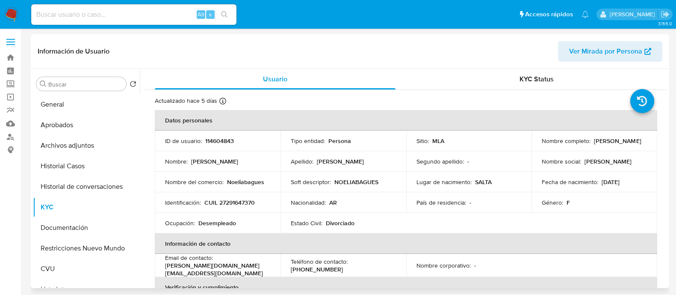
click at [244, 204] on p "CUIL 27291647370" at bounding box center [229, 202] width 50 height 8
copy p "27291647370"
click at [74, 163] on button "Historial Casos" at bounding box center [83, 166] width 100 height 21
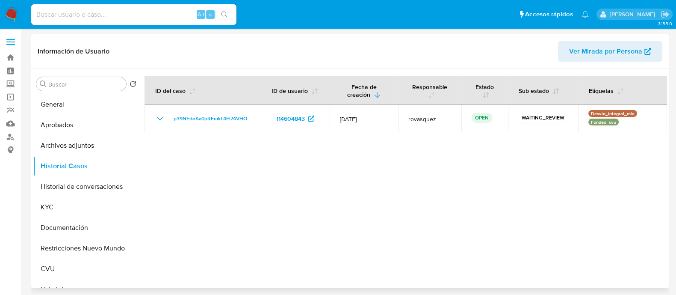
click at [306, 227] on div at bounding box center [403, 178] width 527 height 219
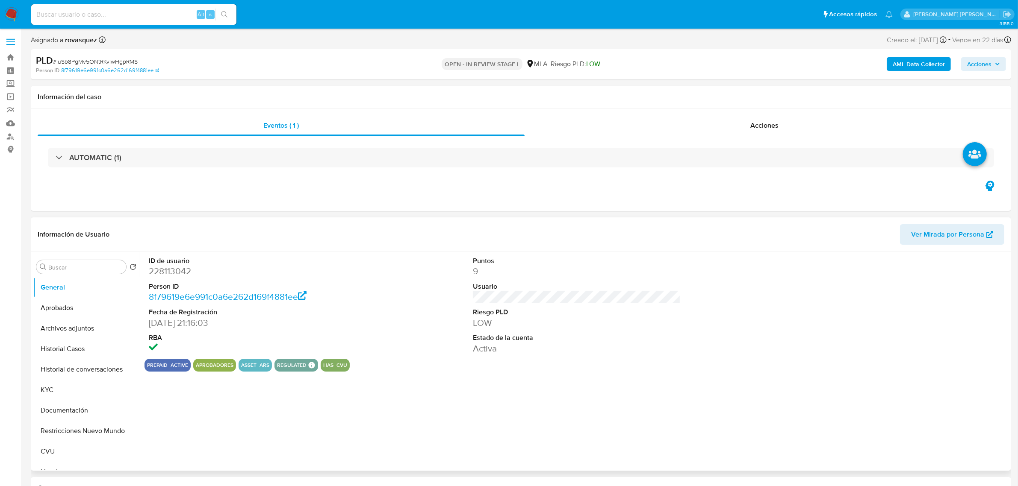
select select "10"
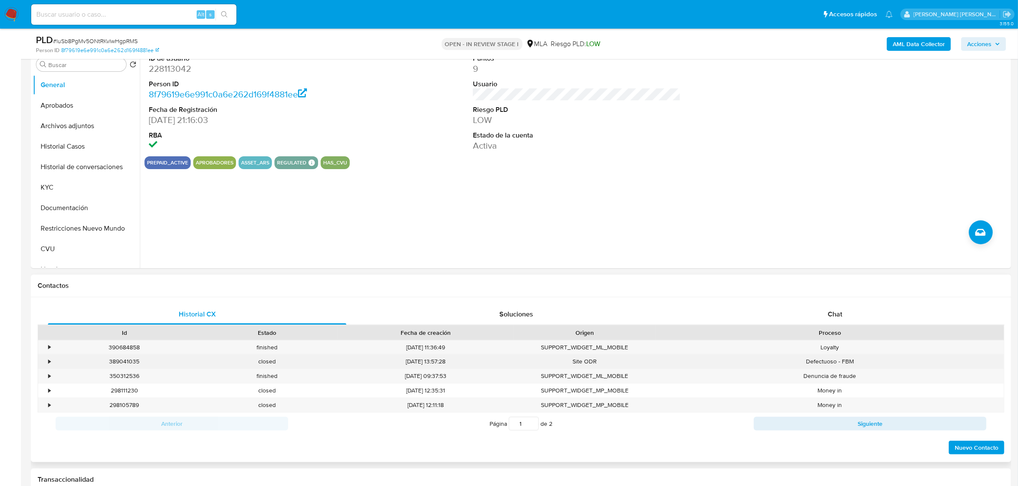
scroll to position [214, 0]
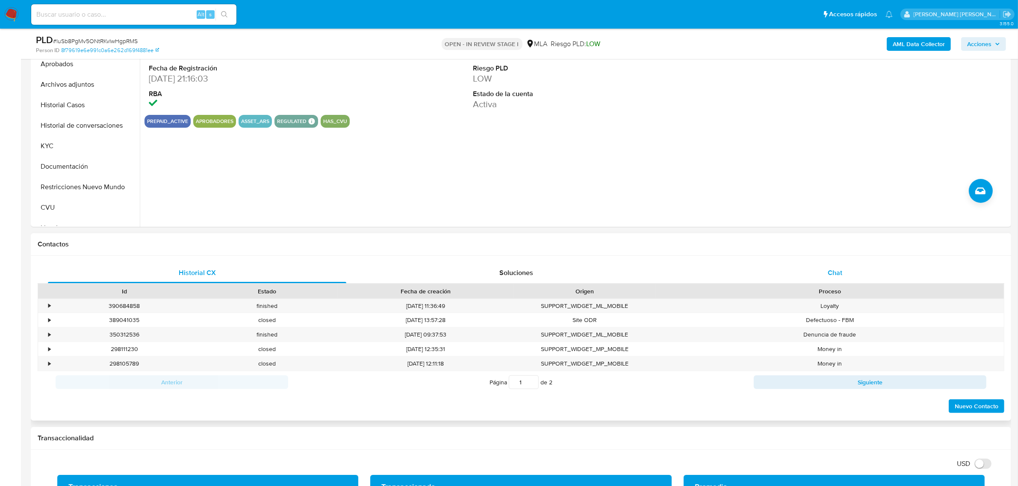
click at [832, 277] on span "Chat" at bounding box center [835, 273] width 15 height 10
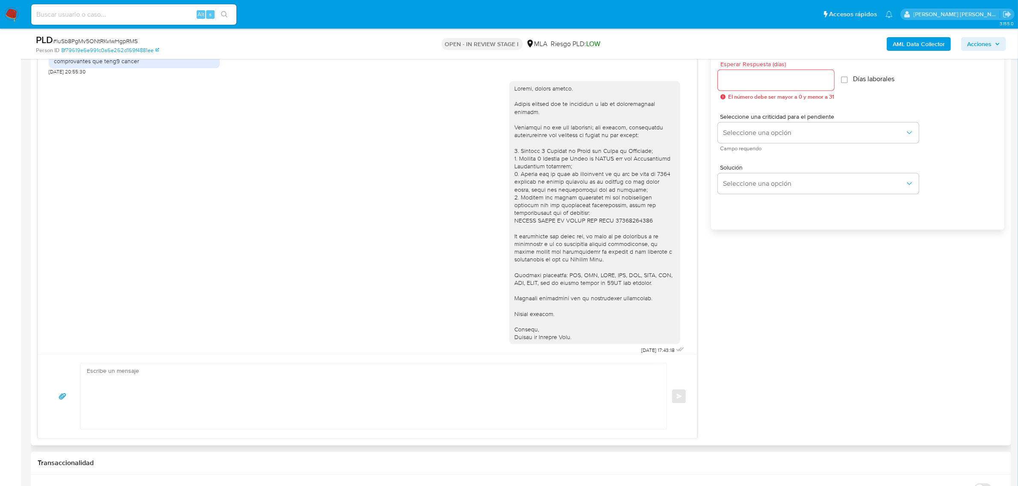
scroll to position [481, 0]
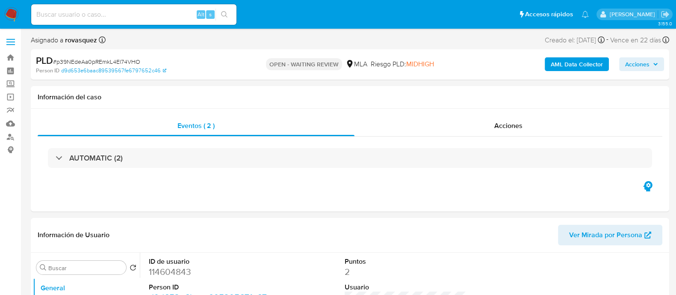
select select "10"
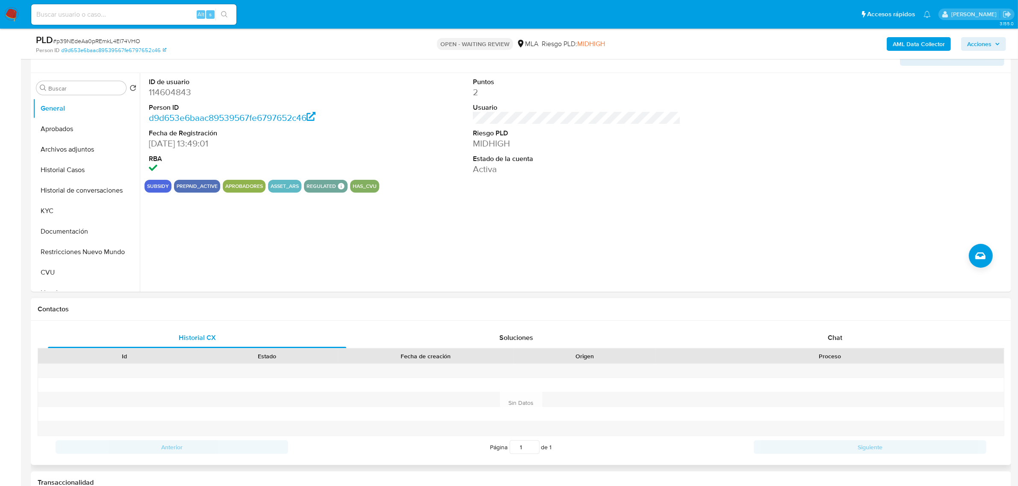
scroll to position [267, 0]
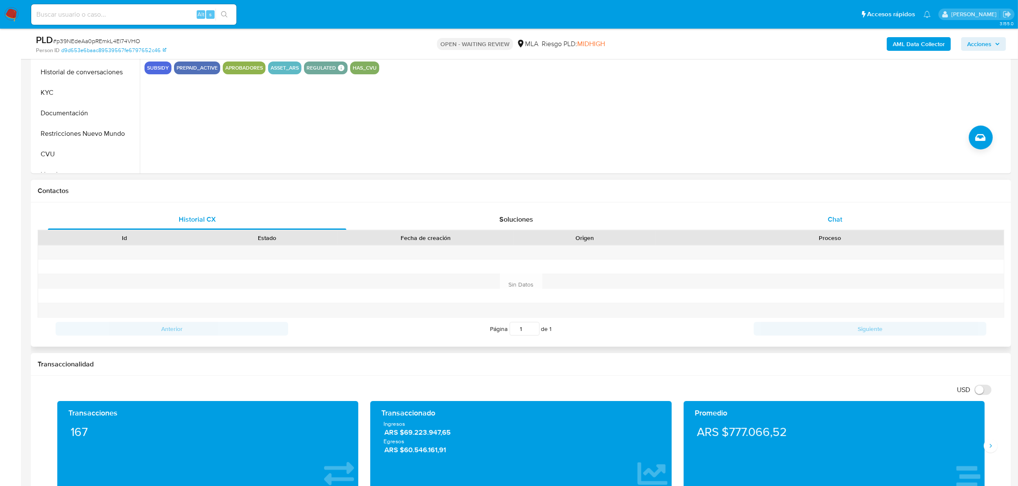
click at [683, 212] on div "Chat" at bounding box center [835, 219] width 298 height 21
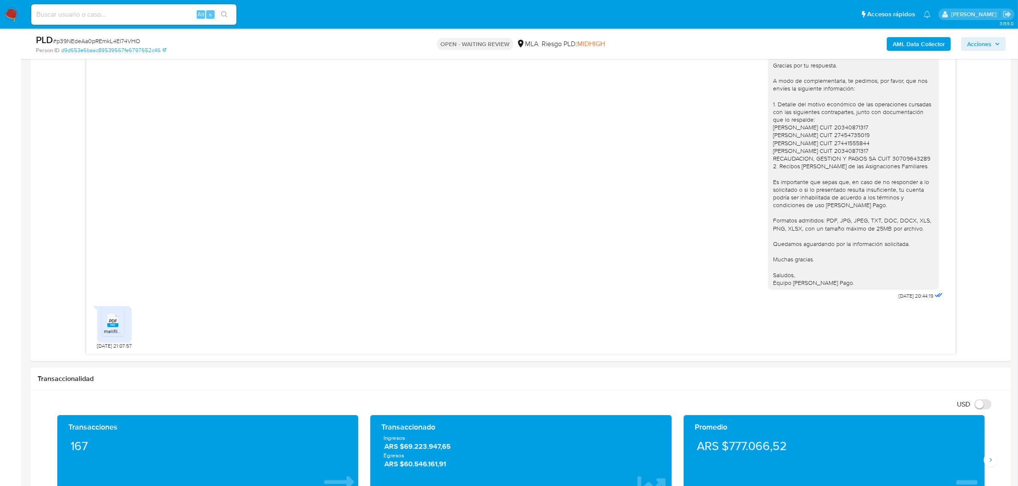
scroll to position [481, 0]
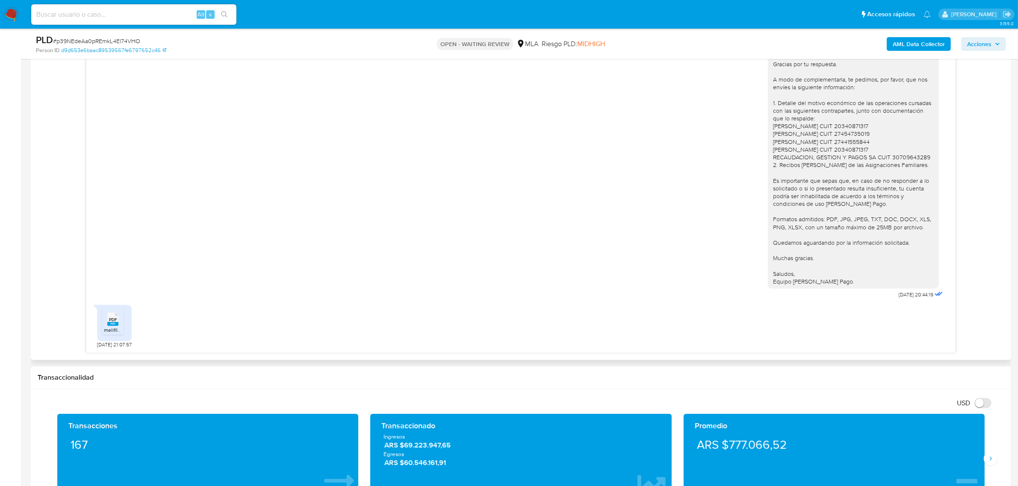
click at [112, 294] on rect at bounding box center [112, 324] width 11 height 4
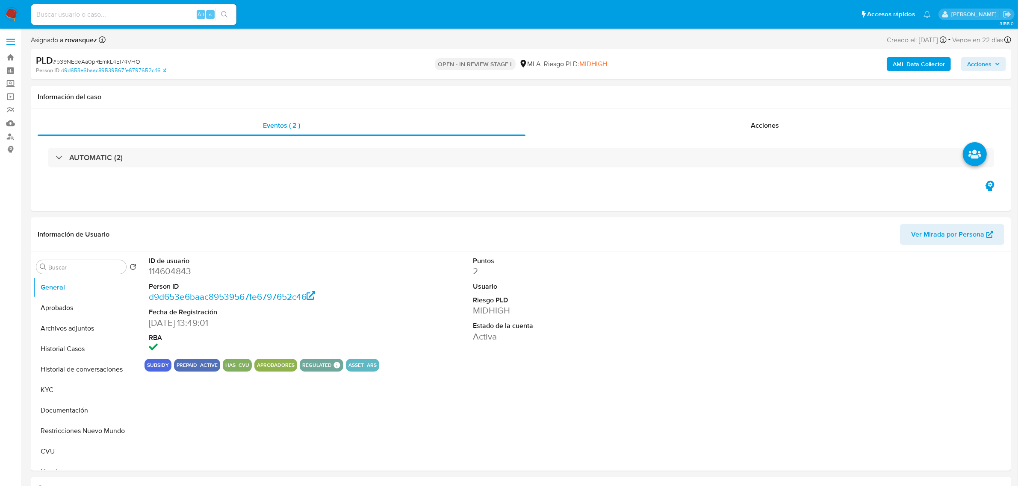
select select "10"
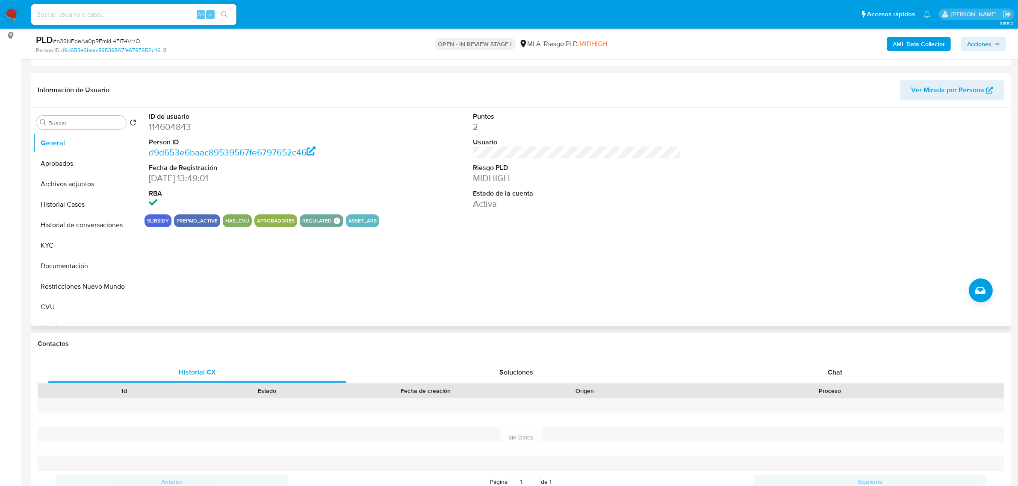
scroll to position [267, 0]
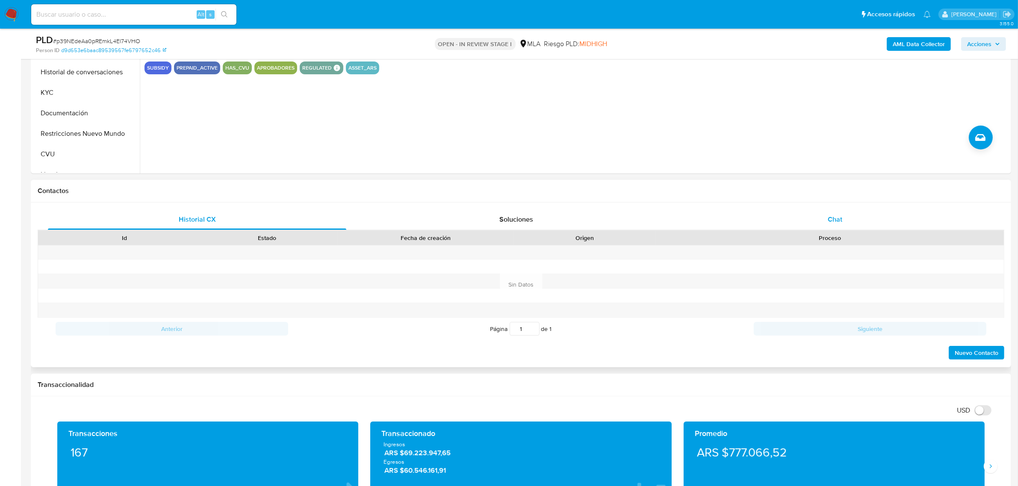
click at [835, 219] on span "Chat" at bounding box center [835, 220] width 15 height 10
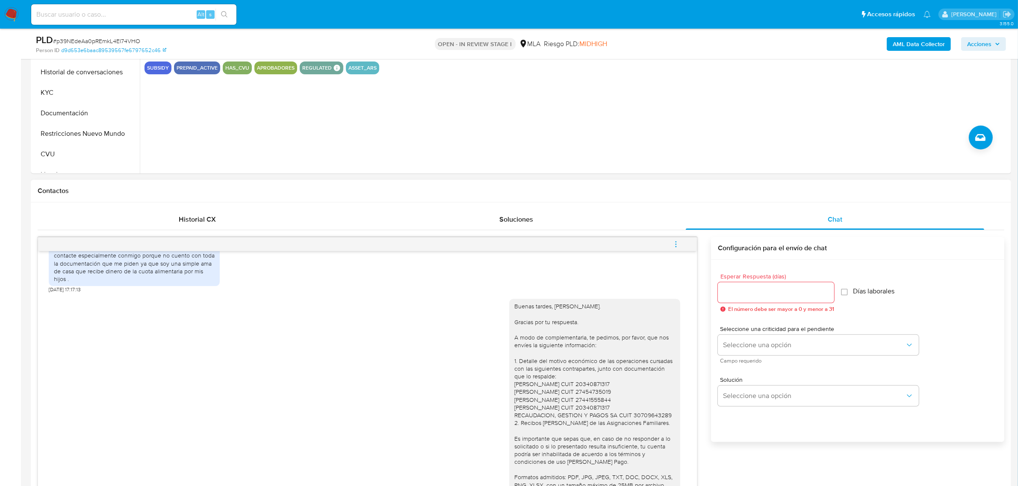
scroll to position [641, 0]
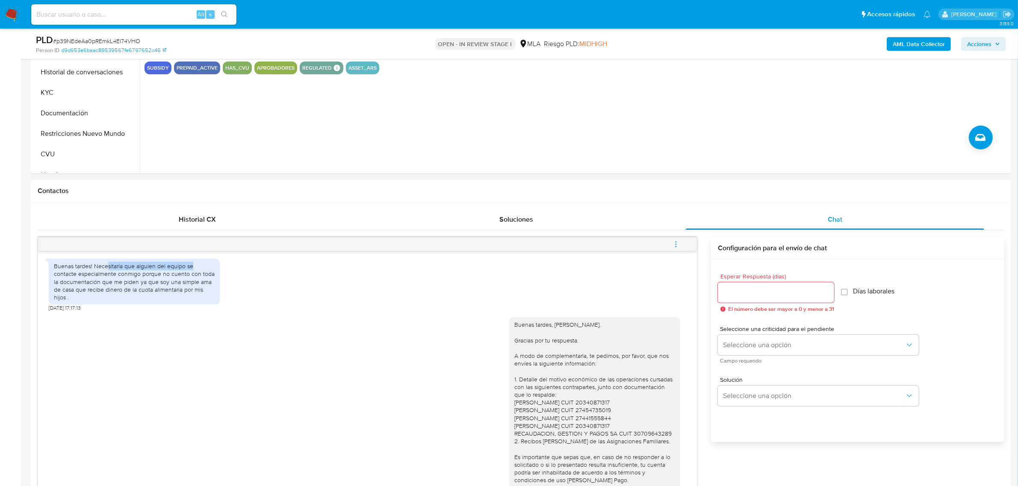
drag, startPoint x: 107, startPoint y: 292, endPoint x: 193, endPoint y: 292, distance: 86.3
click at [193, 292] on div "Buenas tardes! Necesitaría que alguien del equipo se contacte especialmente con…" at bounding box center [134, 281] width 161 height 39
drag, startPoint x: 95, startPoint y: 304, endPoint x: 211, endPoint y: 305, distance: 115.8
click at [211, 301] on div "Buenas tardes! Necesitaría que alguien del equipo se contacte especialmente con…" at bounding box center [134, 281] width 161 height 39
click at [96, 301] on div "Buenas tardes! Necesitaría que alguien del equipo se contacte especialmente con…" at bounding box center [134, 281] width 161 height 39
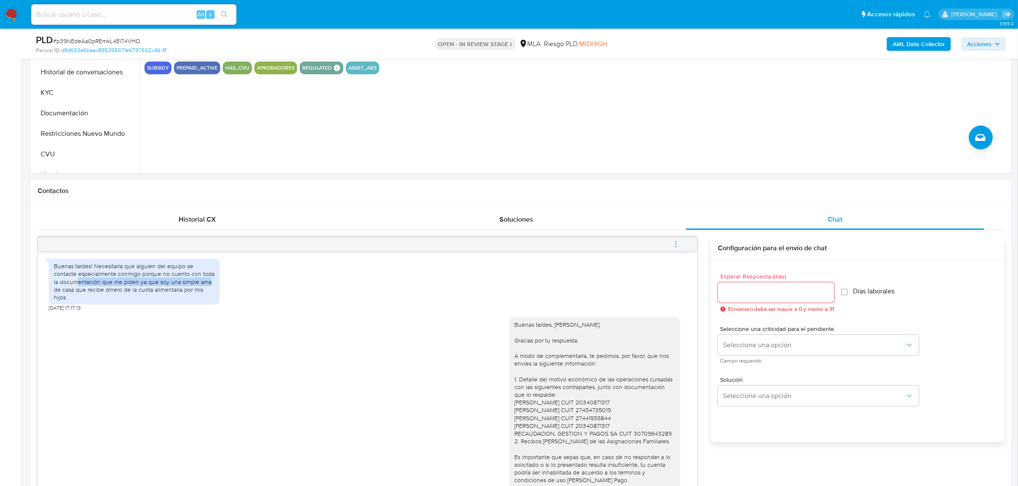
drag, startPoint x: 76, startPoint y: 310, endPoint x: 209, endPoint y: 310, distance: 132.9
click at [209, 301] on div "Buenas tardes! Necesitaría que alguien del equipo se contacte especialmente con…" at bounding box center [134, 281] width 161 height 39
drag, startPoint x: 93, startPoint y: 315, endPoint x: 219, endPoint y: 317, distance: 125.7
click at [219, 305] on div "Buenas tardes! Necesitaría que alguien del equipo se contacte especialmente con…" at bounding box center [134, 282] width 171 height 46
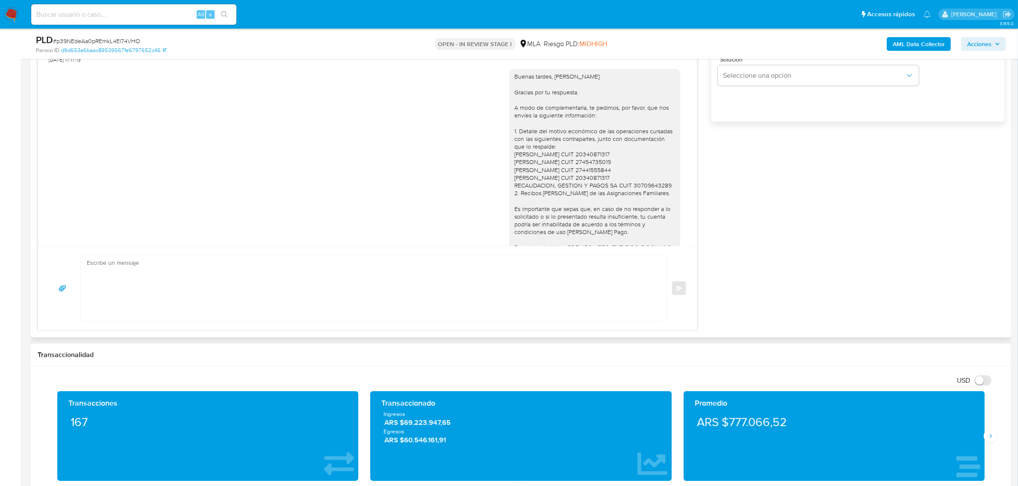
scroll to position [568, 0]
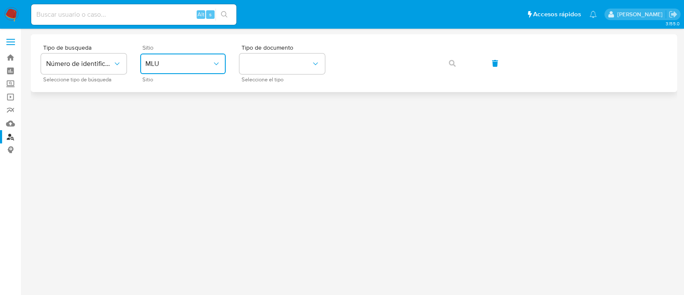
click at [202, 69] on button "MLU" at bounding box center [182, 63] width 85 height 21
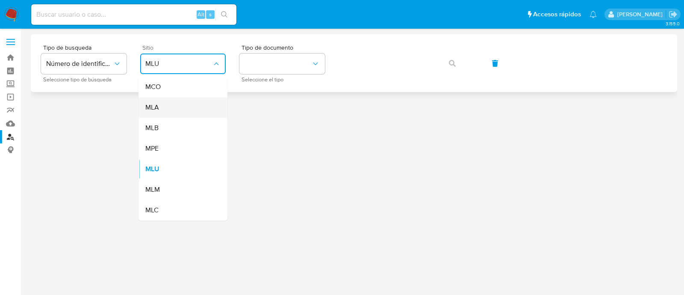
click at [208, 108] on div "MLA" at bounding box center [180, 107] width 70 height 21
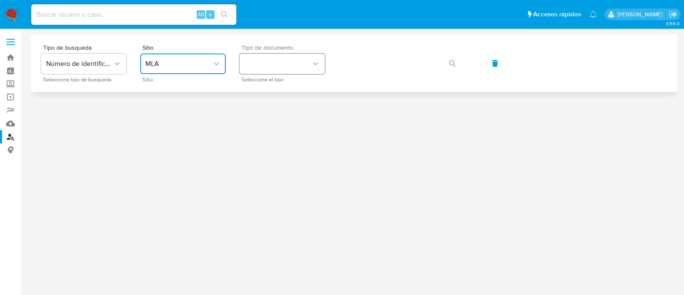
click at [303, 67] on button "identificationType" at bounding box center [281, 63] width 85 height 21
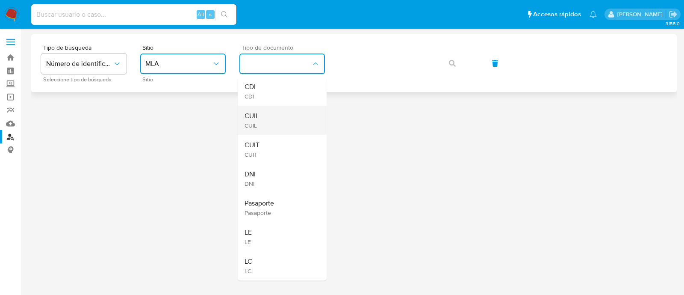
click at [303, 107] on div "CUIL CUIL" at bounding box center [279, 120] width 70 height 29
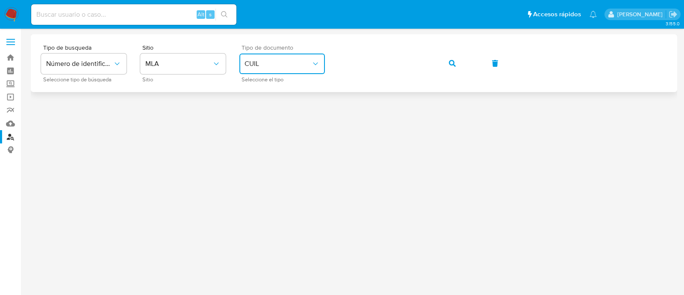
click at [449, 61] on icon "button" at bounding box center [452, 63] width 7 height 7
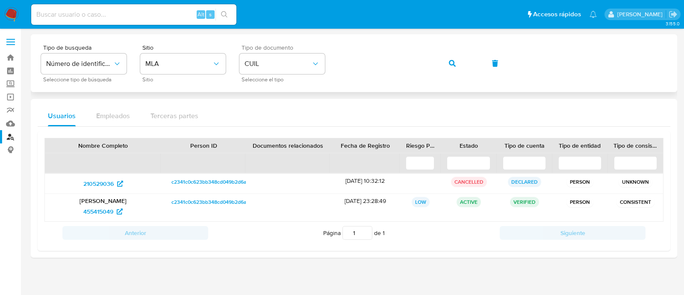
click at [455, 64] on button "button" at bounding box center [452, 63] width 29 height 21
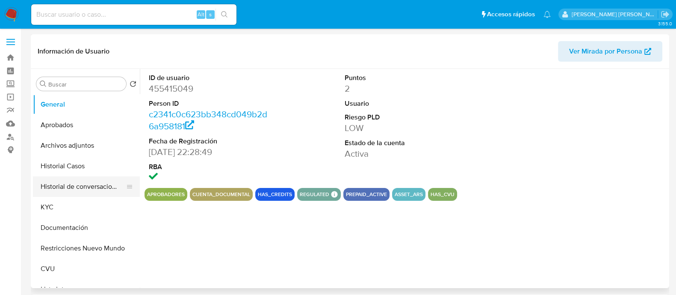
click at [75, 184] on button "Historial de conversaciones" at bounding box center [83, 186] width 100 height 21
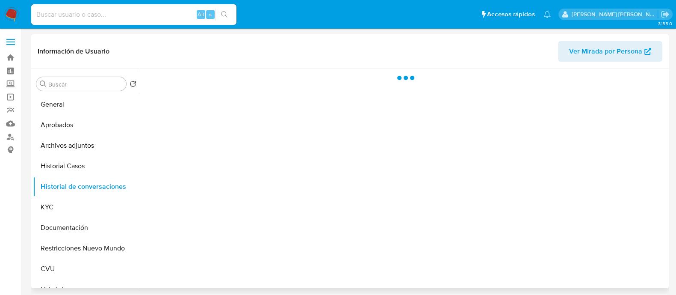
select select "10"
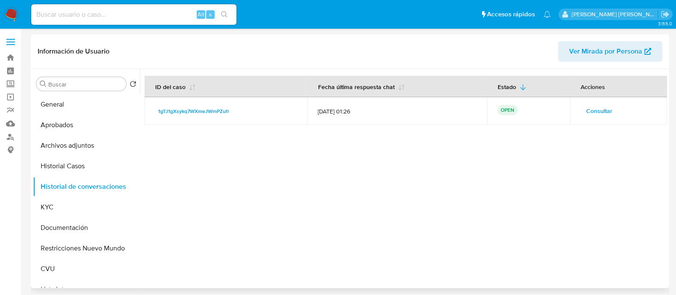
click at [591, 108] on span "Consultar" at bounding box center [599, 111] width 26 height 12
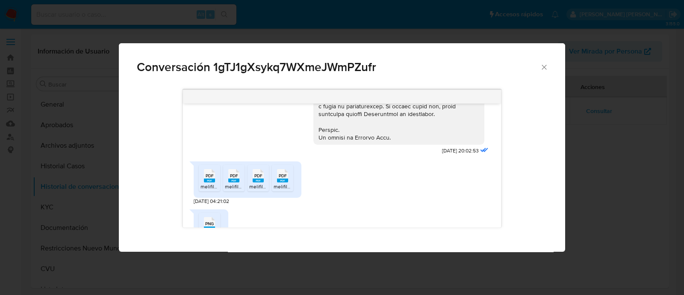
scroll to position [481, 0]
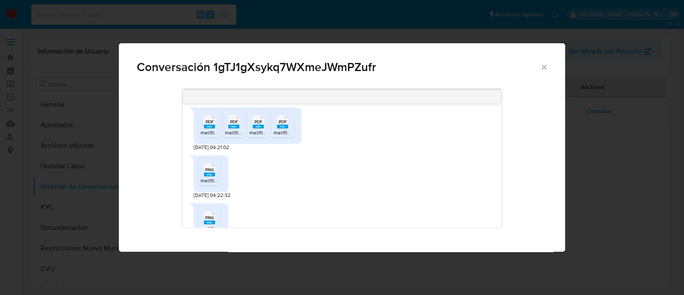
click at [208, 128] on rect "Comunicación" at bounding box center [209, 126] width 11 height 4
click at [235, 128] on rect "Comunicación" at bounding box center [233, 126] width 11 height 4
click at [256, 128] on rect "Comunicación" at bounding box center [258, 126] width 11 height 4
click at [282, 124] on span "PDF" at bounding box center [283, 122] width 8 height 6
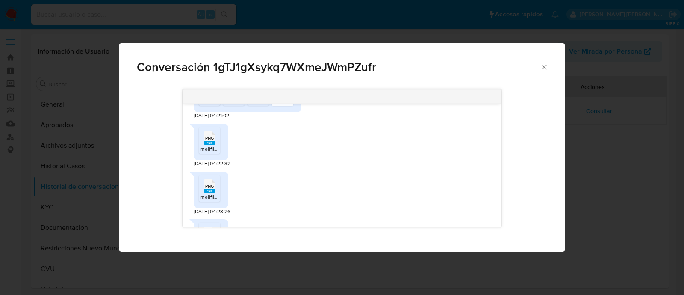
scroll to position [534, 0]
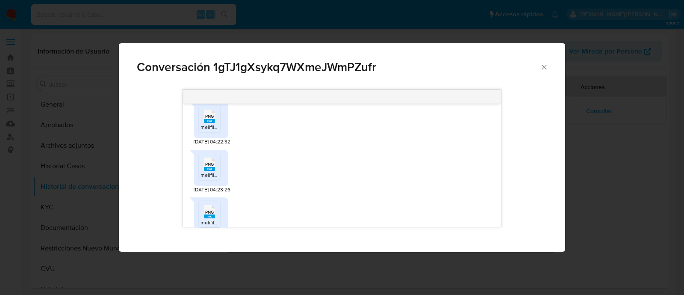
click at [209, 124] on icon "PNG" at bounding box center [209, 116] width 11 height 15
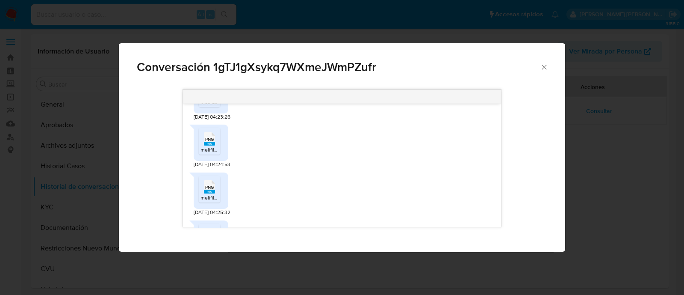
scroll to position [588, 0]
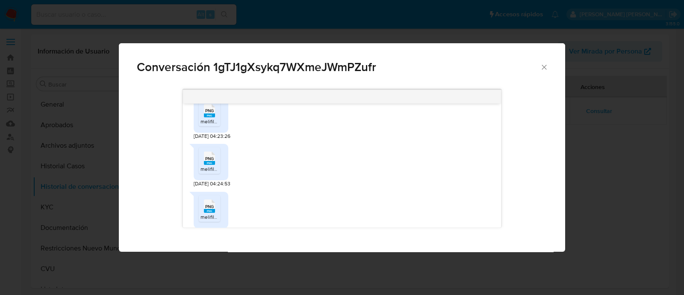
click at [212, 117] on rect "Comunicación" at bounding box center [209, 115] width 11 height 4
click at [210, 165] on rect "Comunicación" at bounding box center [209, 163] width 11 height 4
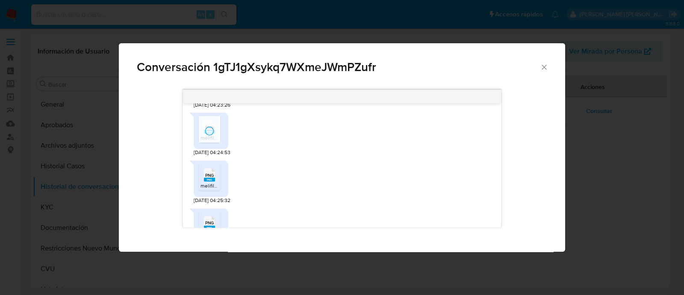
scroll to position [655, 0]
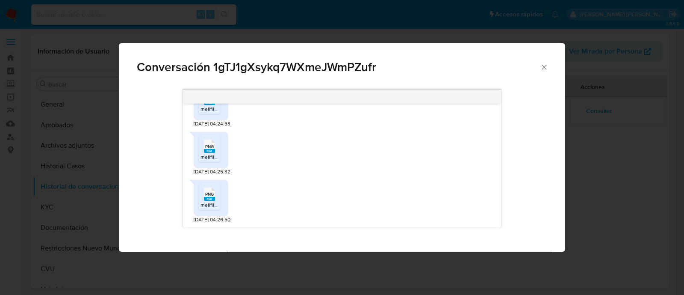
click at [211, 149] on rect "Comunicación" at bounding box center [209, 151] width 11 height 4
click at [212, 195] on span "PNG" at bounding box center [209, 194] width 9 height 6
click at [329, 174] on div "PNG PNG melifile7813882080133244072.png 19/07/2025 04:25:32" at bounding box center [342, 151] width 297 height 48
click at [542, 69] on icon "Cerrar" at bounding box center [544, 67] width 9 height 9
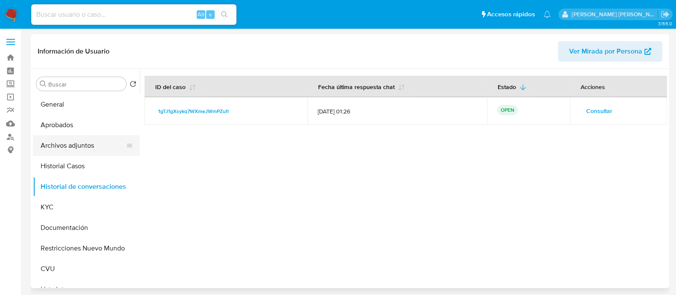
click at [80, 144] on button "Archivos adjuntos" at bounding box center [83, 145] width 100 height 21
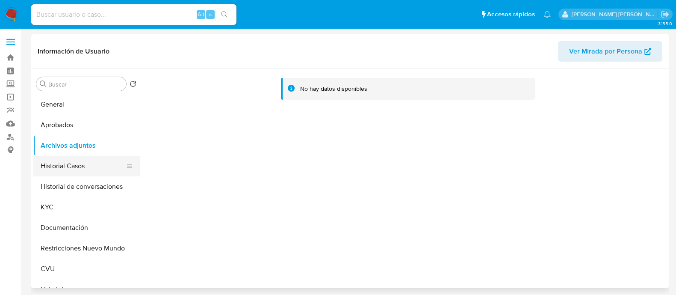
click at [65, 174] on button "Historial Casos" at bounding box center [83, 166] width 100 height 21
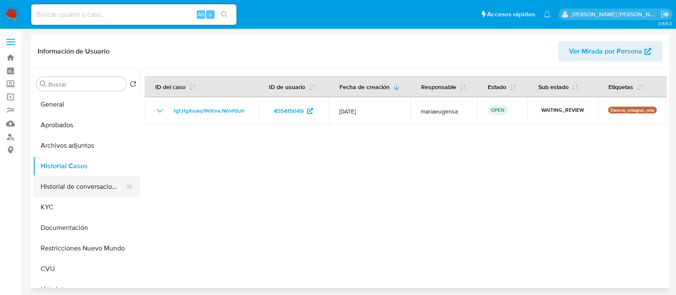
click at [75, 189] on button "Historial de conversaciones" at bounding box center [83, 186] width 100 height 21
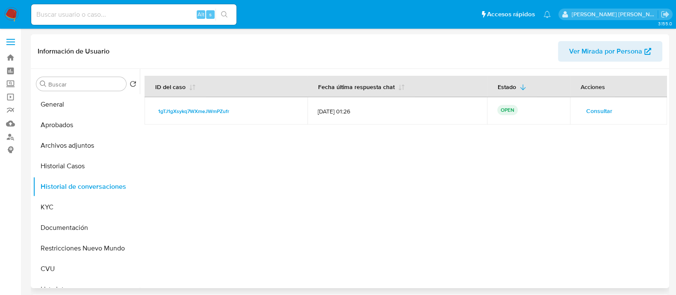
click at [590, 115] on span "Consultar" at bounding box center [599, 111] width 26 height 12
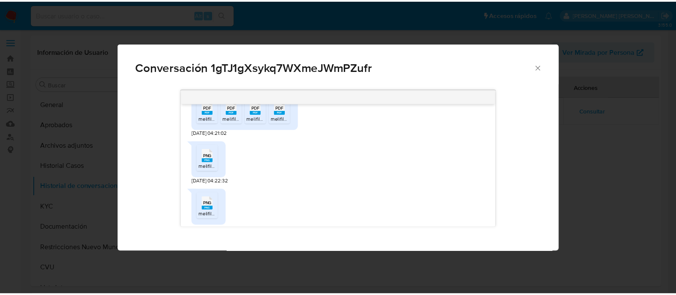
scroll to position [442, 0]
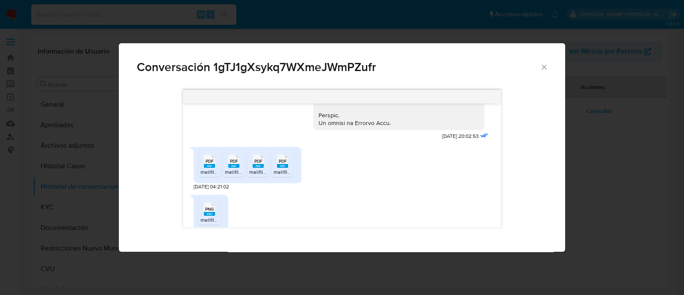
click at [545, 70] on icon "Cerrar" at bounding box center [544, 67] width 9 height 9
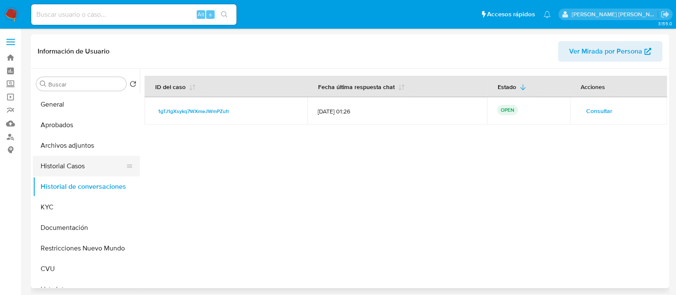
click at [84, 170] on button "Historial Casos" at bounding box center [83, 166] width 100 height 21
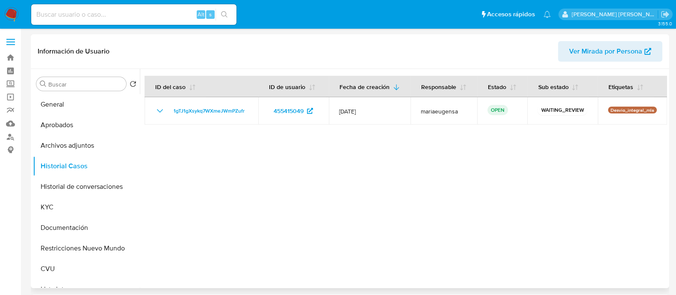
click at [487, 218] on div at bounding box center [403, 178] width 527 height 219
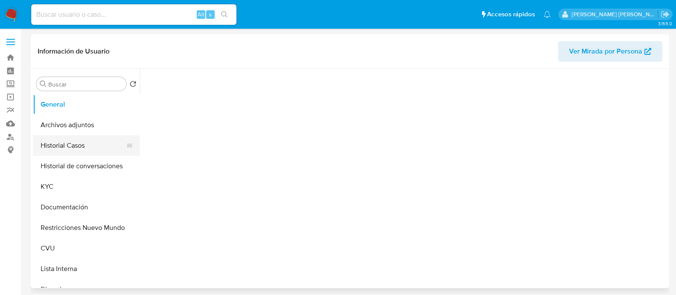
select select "10"
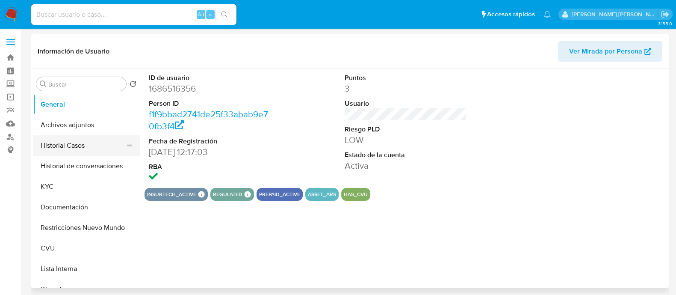
click at [71, 152] on button "Historial Casos" at bounding box center [83, 145] width 100 height 21
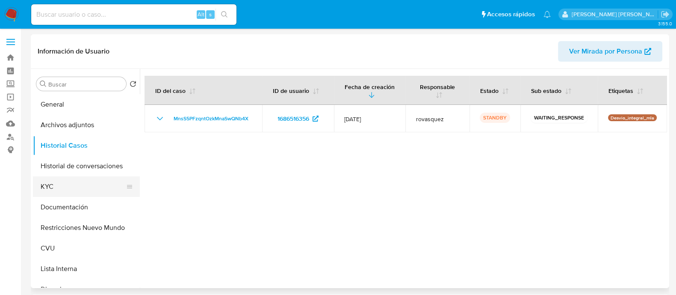
click at [66, 188] on button "KYC" at bounding box center [83, 186] width 100 height 21
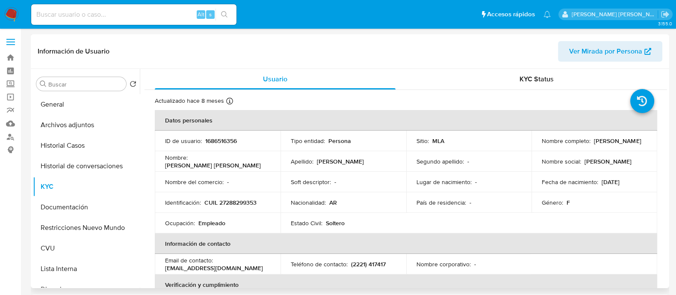
click at [244, 202] on p "CUIL 27288299353" at bounding box center [230, 202] width 52 height 8
copy p "27288299353"
click at [594, 144] on p "[PERSON_NAME]" at bounding box center [617, 141] width 47 height 8
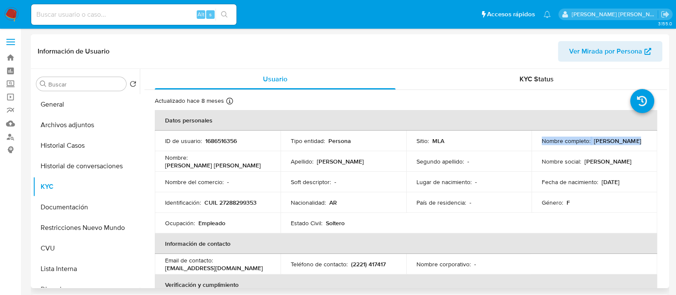
click at [594, 144] on p "[PERSON_NAME]" at bounding box center [617, 141] width 47 height 8
click at [585, 149] on td "Nombre completo : Clara Elizabeth Sardella" at bounding box center [594, 140] width 126 height 21
drag, startPoint x: 601, startPoint y: 144, endPoint x: 539, endPoint y: 144, distance: 62.4
click at [594, 144] on p "[PERSON_NAME]" at bounding box center [617, 141] width 47 height 8
copy p "[PERSON_NAME]"
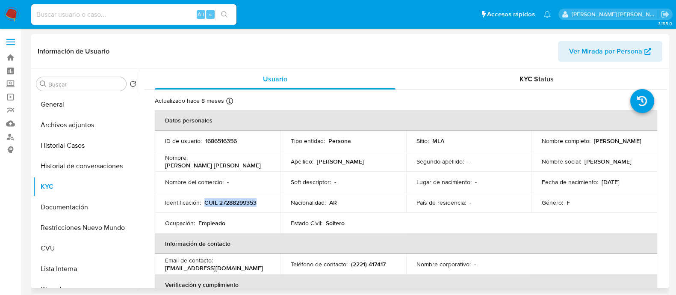
drag, startPoint x: 206, startPoint y: 202, endPoint x: 258, endPoint y: 203, distance: 51.7
click at [258, 203] on div "Identificación : CUIL 27288299353" at bounding box center [217, 202] width 105 height 8
copy p "CUIL 27288299353"
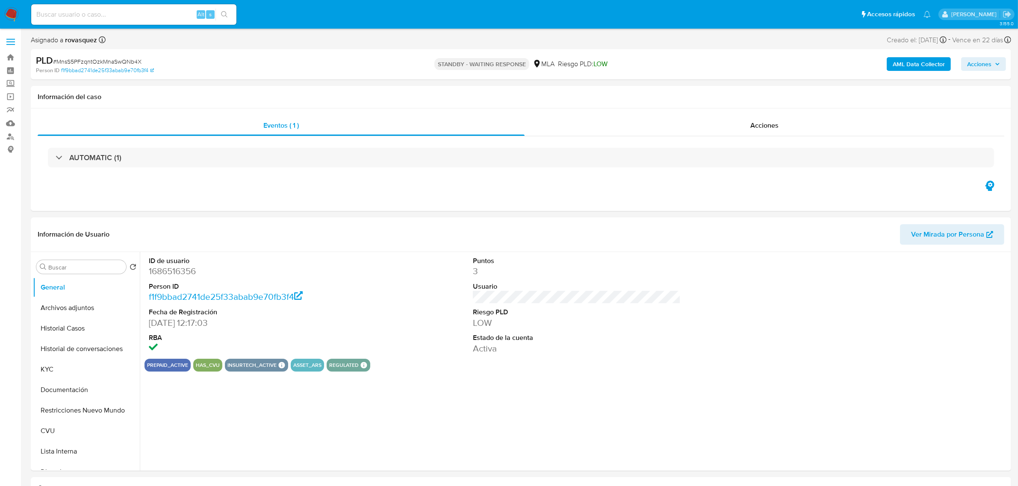
select select "10"
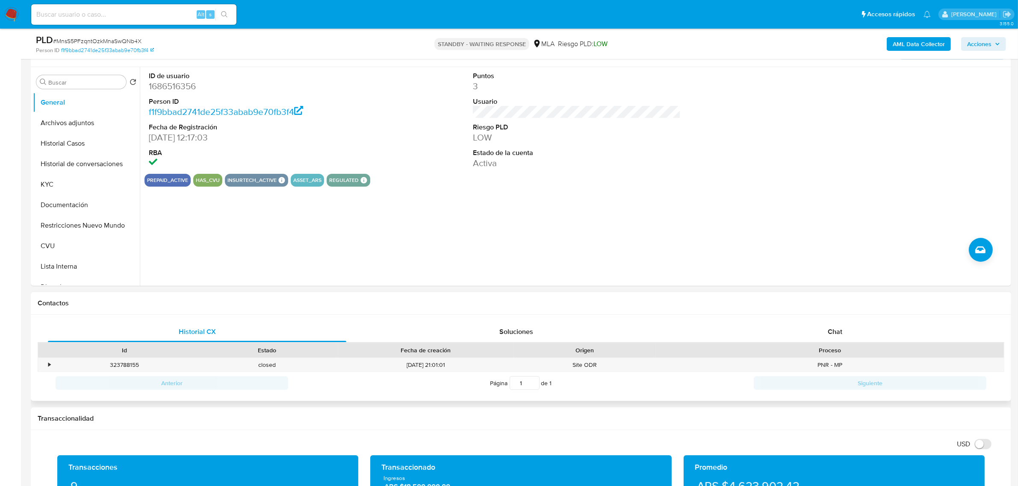
scroll to position [160, 0]
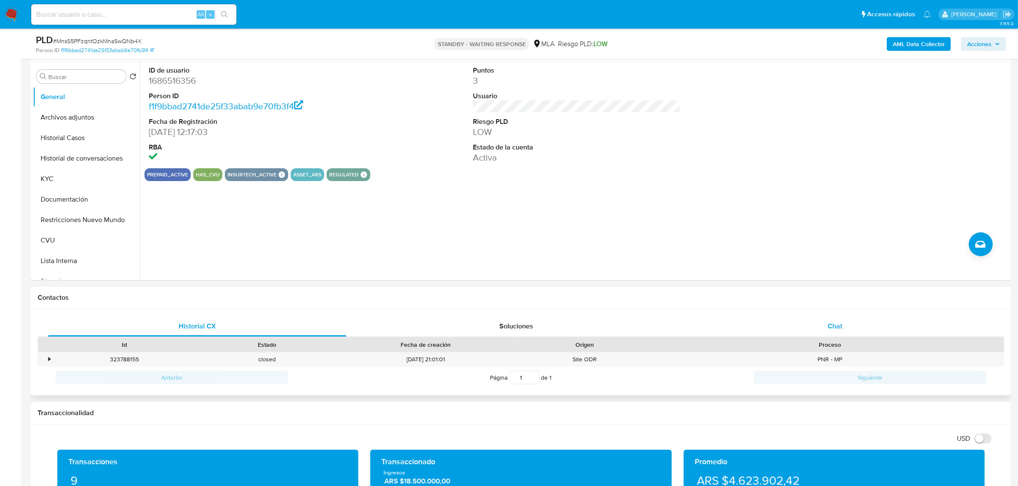
click at [819, 336] on div "Historial CX Soluciones Chat Id Estado Fecha de creación Origen Proceso • 32378…" at bounding box center [521, 352] width 966 height 73
click at [839, 327] on span "Chat" at bounding box center [835, 326] width 15 height 10
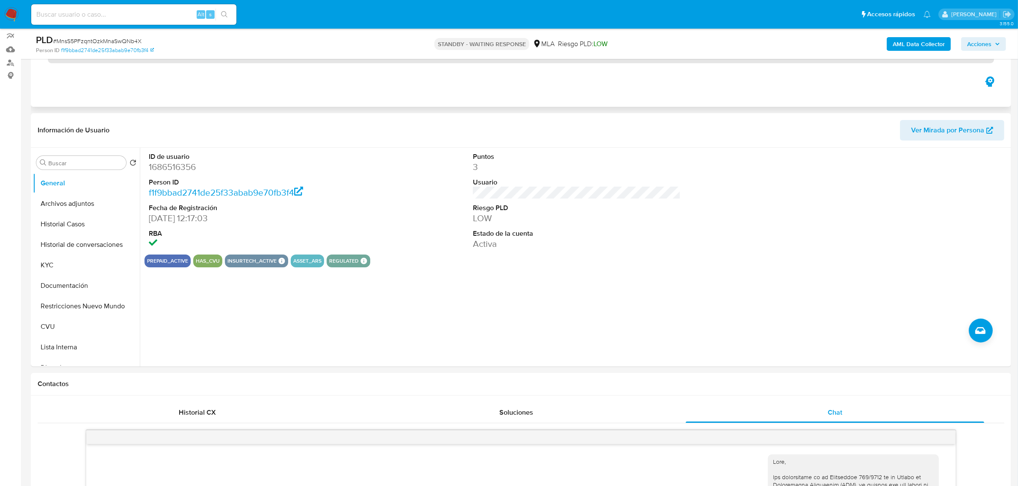
scroll to position [0, 0]
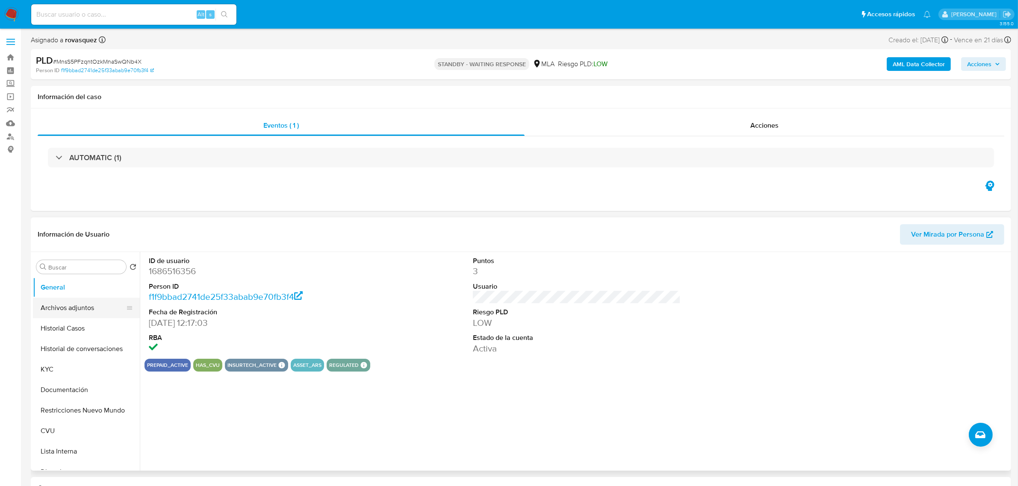
click at [75, 310] on button "Archivos adjuntos" at bounding box center [83, 308] width 100 height 21
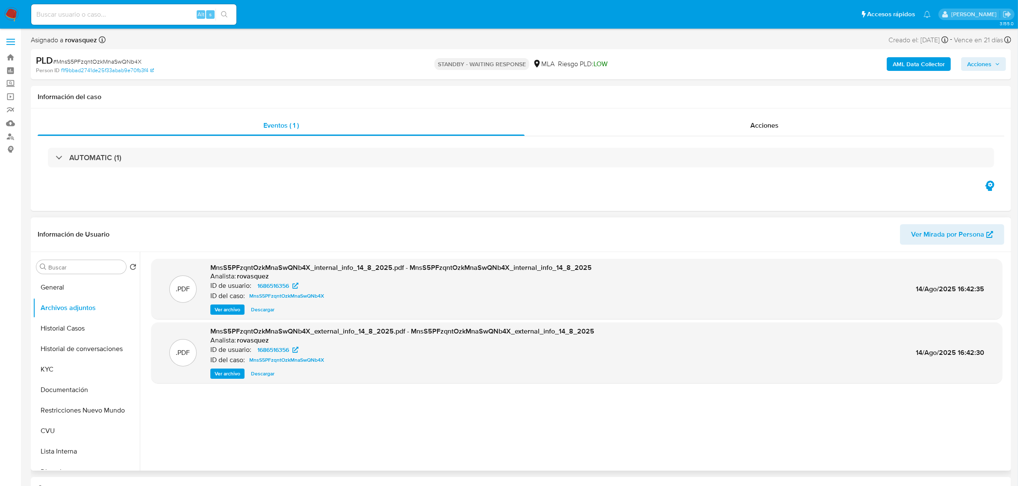
drag, startPoint x: 228, startPoint y: 372, endPoint x: 235, endPoint y: 369, distance: 8.0
click at [228, 372] on span "Ver archivo" at bounding box center [228, 374] width 26 height 9
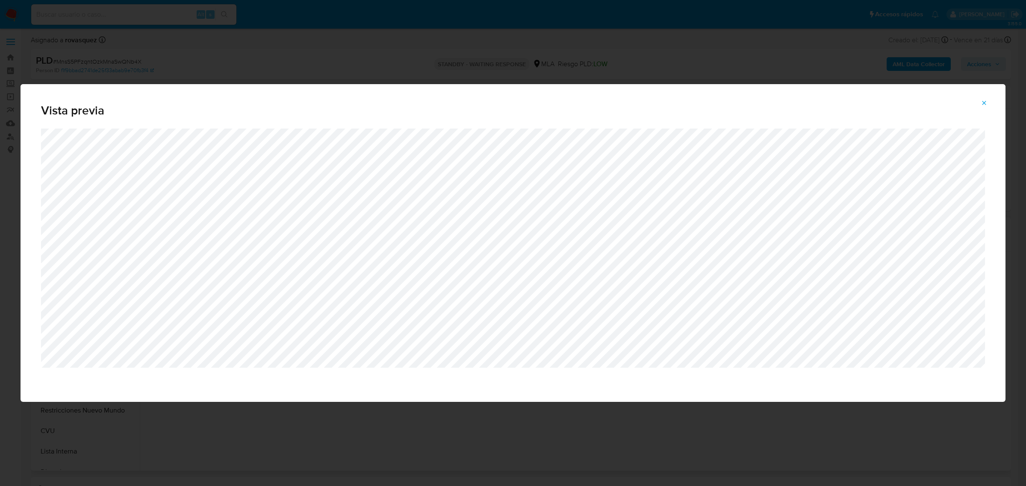
click at [992, 104] on button "Attachment preview" at bounding box center [984, 103] width 19 height 14
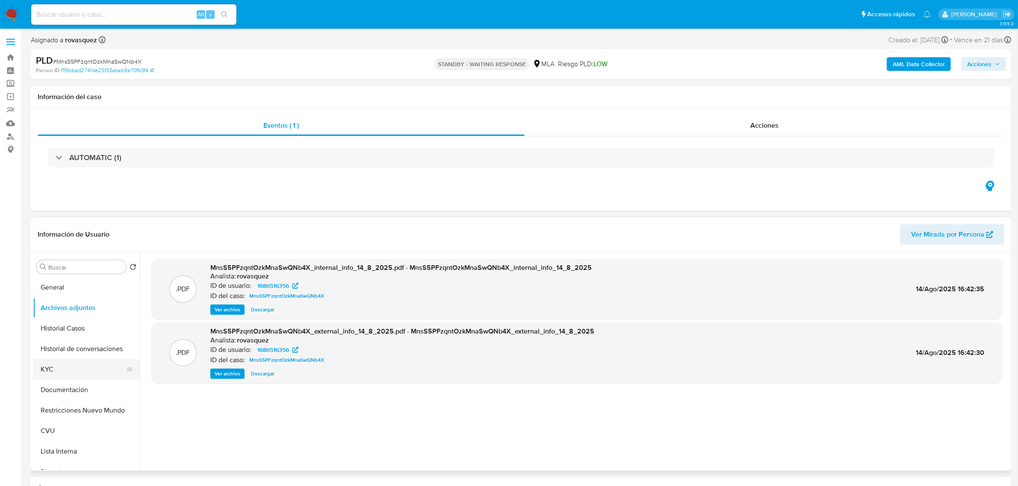
click at [57, 372] on button "KYC" at bounding box center [83, 369] width 100 height 21
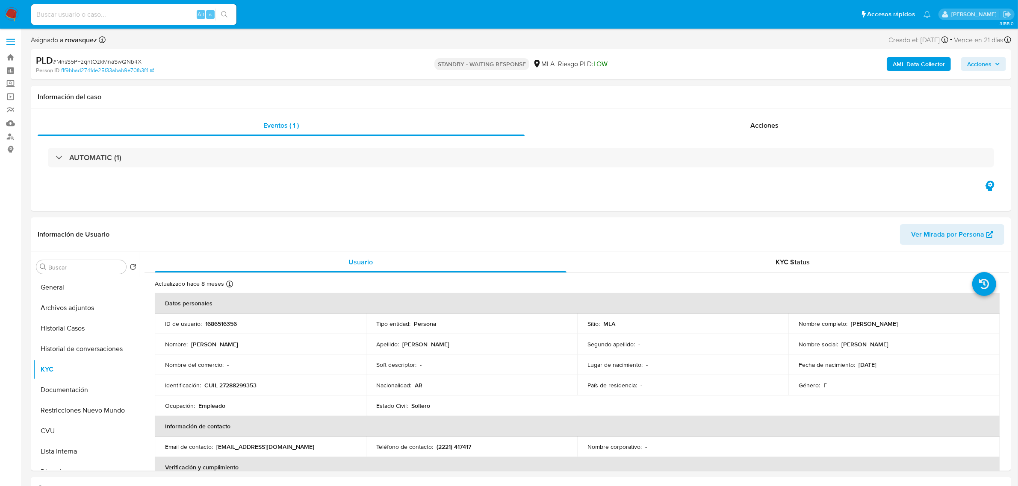
click at [239, 383] on p "CUIL 27288299353" at bounding box center [230, 386] width 52 height 8
copy p "27288299353"
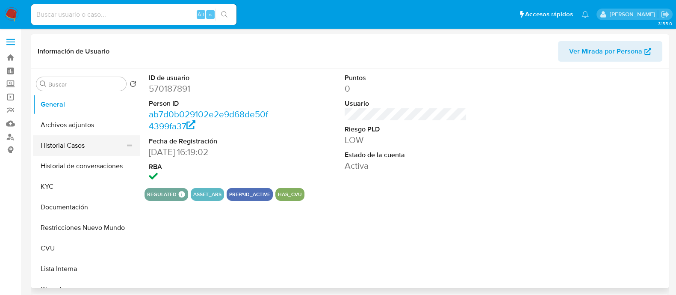
click at [88, 135] on button "Historial Casos" at bounding box center [83, 145] width 100 height 21
select select "10"
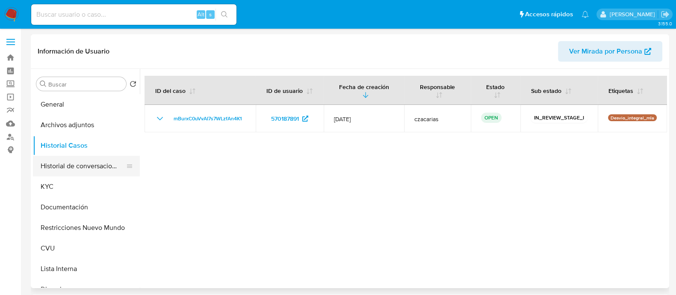
click at [77, 168] on button "Historial de conversaciones" at bounding box center [83, 166] width 100 height 21
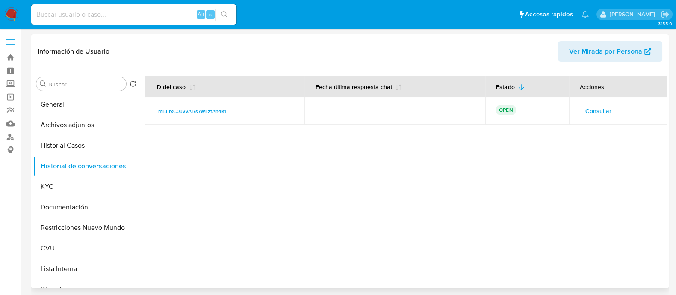
click at [586, 115] on span "Consultar" at bounding box center [598, 111] width 26 height 12
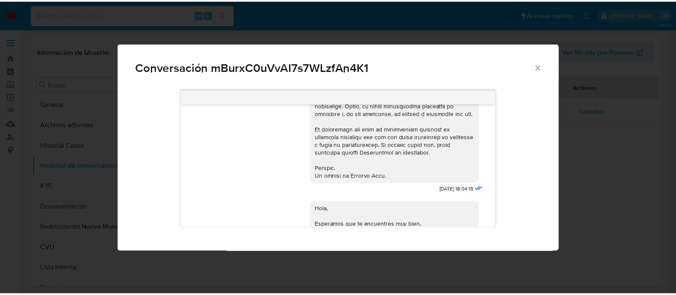
scroll to position [228, 0]
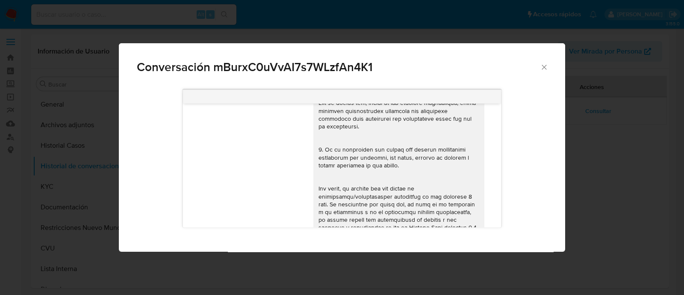
click at [540, 68] on icon "Cerrar" at bounding box center [544, 67] width 9 height 9
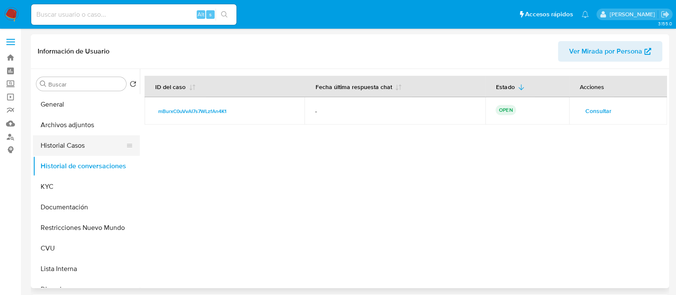
click at [81, 143] on button "Historial Casos" at bounding box center [83, 145] width 100 height 21
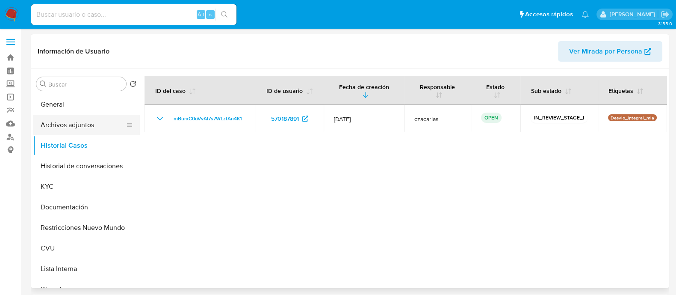
click at [77, 133] on button "Archivos adjuntos" at bounding box center [83, 125] width 100 height 21
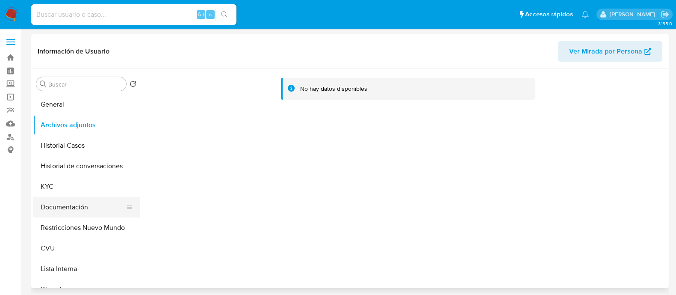
click at [88, 206] on button "Documentación" at bounding box center [83, 207] width 100 height 21
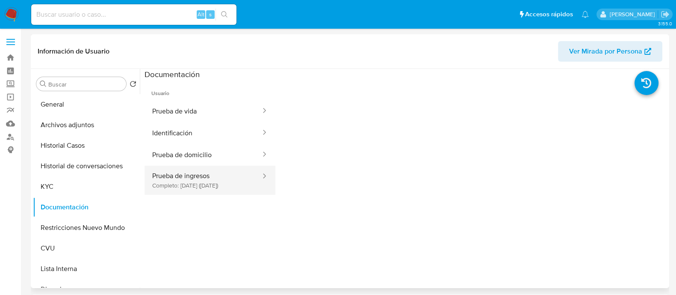
click at [198, 184] on button "Prueba de ingresos Completo: 10/10/2024 (hace 10 meses)" at bounding box center [202, 179] width 117 height 29
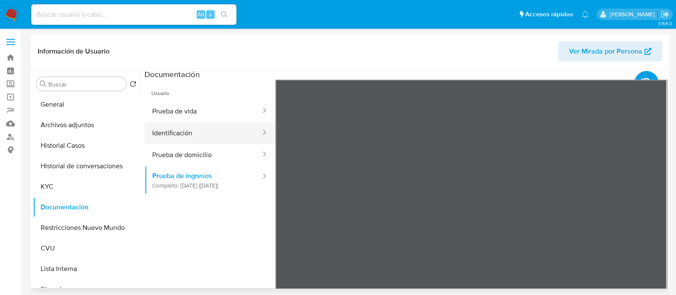
click at [232, 129] on button "Identificación" at bounding box center [202, 133] width 117 height 22
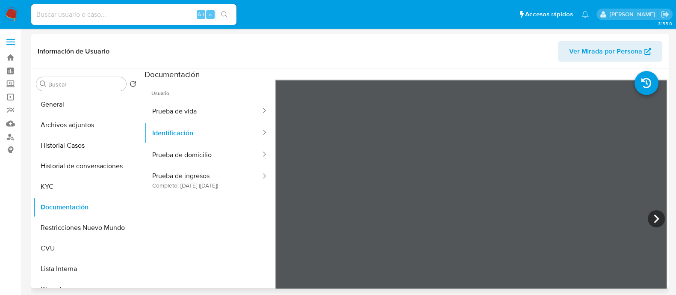
click at [242, 86] on span "Usuario" at bounding box center [209, 90] width 131 height 21
click at [227, 112] on button "Prueba de vida" at bounding box center [202, 111] width 117 height 22
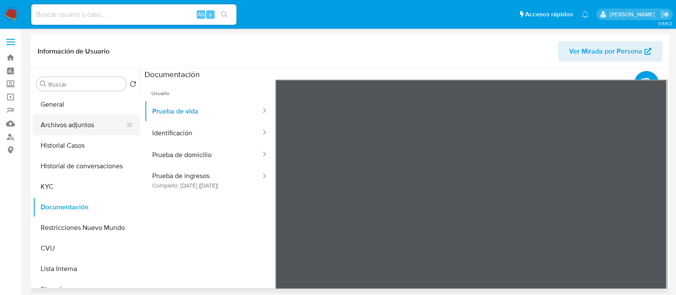
drag, startPoint x: 53, startPoint y: 126, endPoint x: 94, endPoint y: 126, distance: 41.5
click at [53, 126] on button "Archivos adjuntos" at bounding box center [83, 125] width 100 height 21
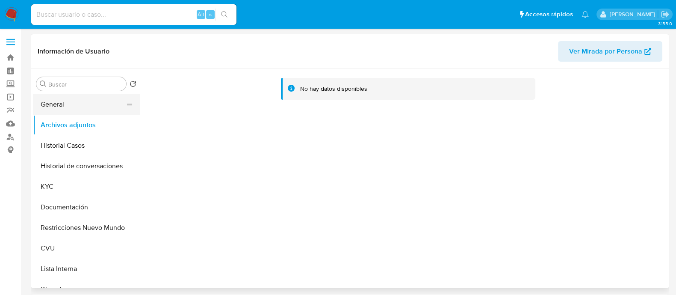
drag, startPoint x: 58, startPoint y: 188, endPoint x: 100, endPoint y: 189, distance: 41.9
click at [58, 188] on button "KYC" at bounding box center [83, 186] width 100 height 21
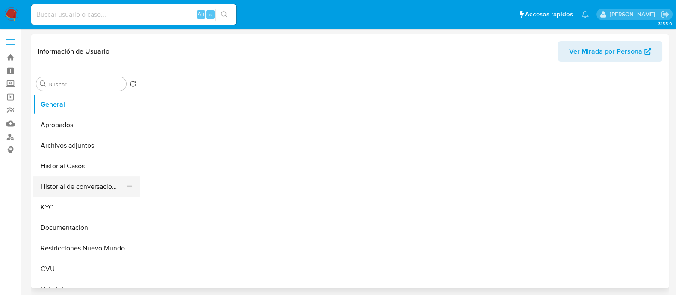
click at [99, 189] on button "Historial de conversaciones" at bounding box center [83, 186] width 100 height 21
select select "10"
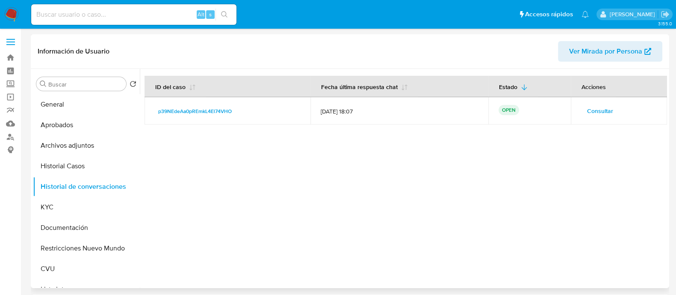
click at [602, 108] on span "Consultar" at bounding box center [600, 111] width 26 height 12
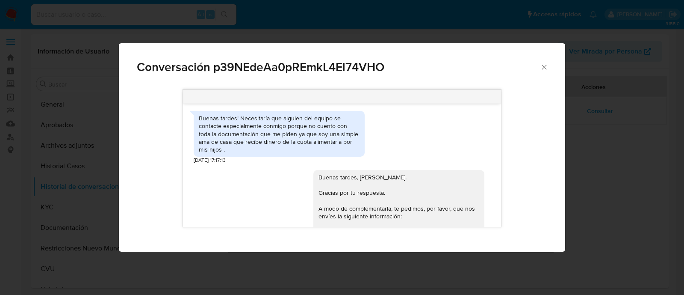
scroll to position [653, 0]
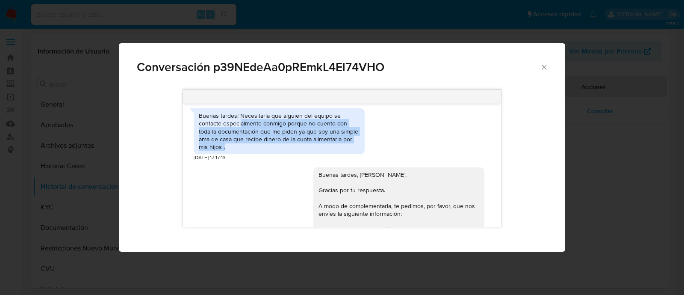
drag, startPoint x: 239, startPoint y: 140, endPoint x: 335, endPoint y: 159, distance: 97.7
click at [335, 150] on div "Buenas tardes! Necesitaría que alguien del equipo se contacte especialmente con…" at bounding box center [279, 131] width 161 height 39
click at [265, 150] on div "Buenas tardes! Necesitaría que alguien del equipo se contacte especialmente con…" at bounding box center [279, 131] width 161 height 39
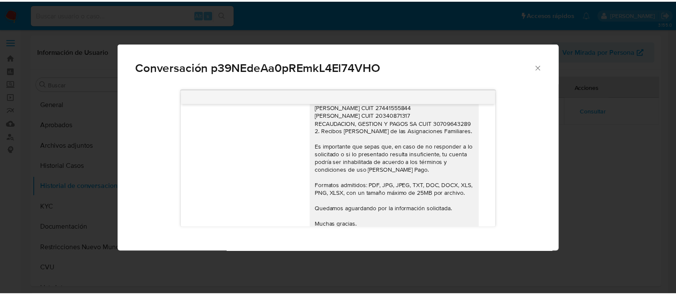
scroll to position [920, 0]
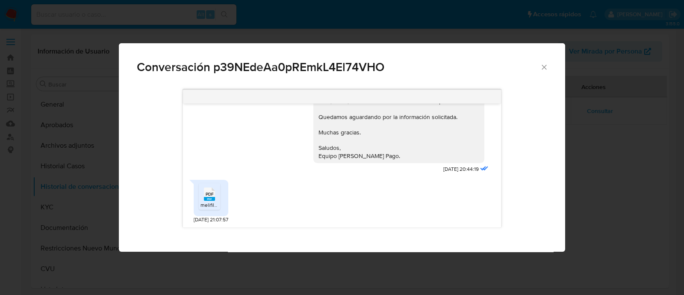
click at [336, 71] on span "Conversación p39NEdeAa0pREmkL4El74VHO" at bounding box center [338, 67] width 403 height 12
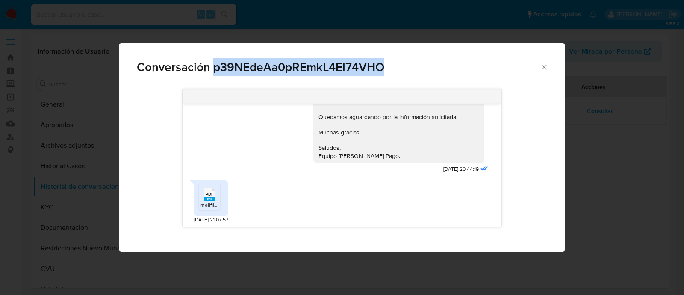
click at [336, 71] on span "Conversación p39NEdeAa0pREmkL4El74VHO" at bounding box center [338, 67] width 403 height 12
copy span "p39NEdeAa0pREmkL4El74VHO"
click at [543, 69] on icon "Cerrar" at bounding box center [544, 67] width 9 height 9
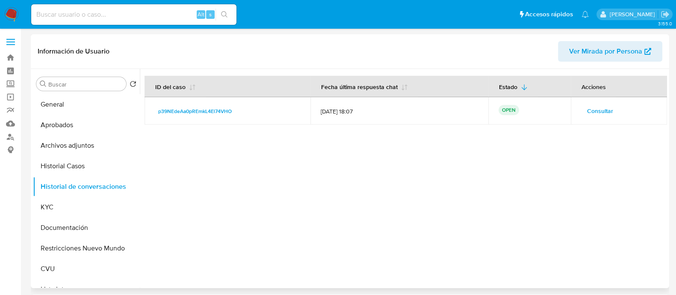
click at [497, 211] on div at bounding box center [403, 178] width 527 height 219
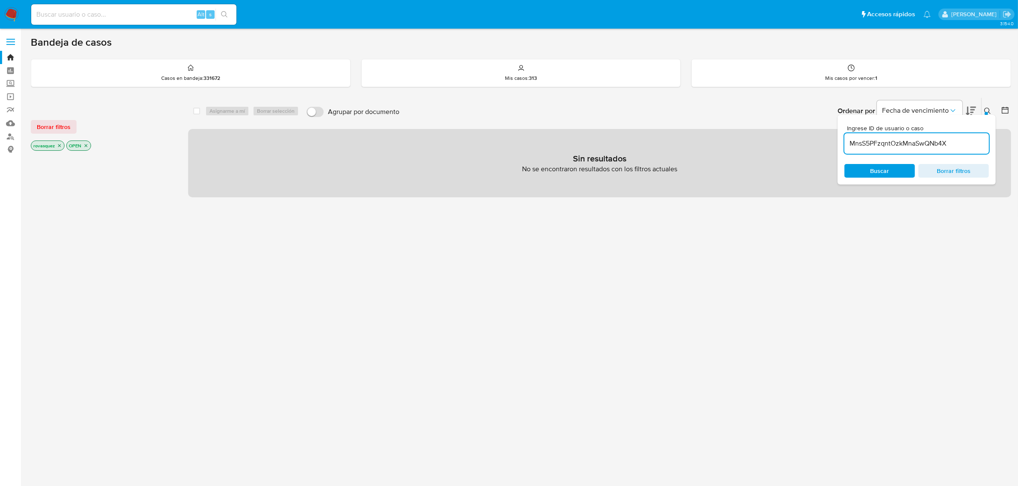
click at [863, 142] on input "MnsS5PFzqntOzkMnaSwQNb4X" at bounding box center [916, 143] width 144 height 11
paste input "p39NEdeAa0pREmkL4El74VHO"
type input "p39NEdeAa0pREmkL4El74VHO"
click at [872, 174] on span "Buscar" at bounding box center [879, 171] width 19 height 14
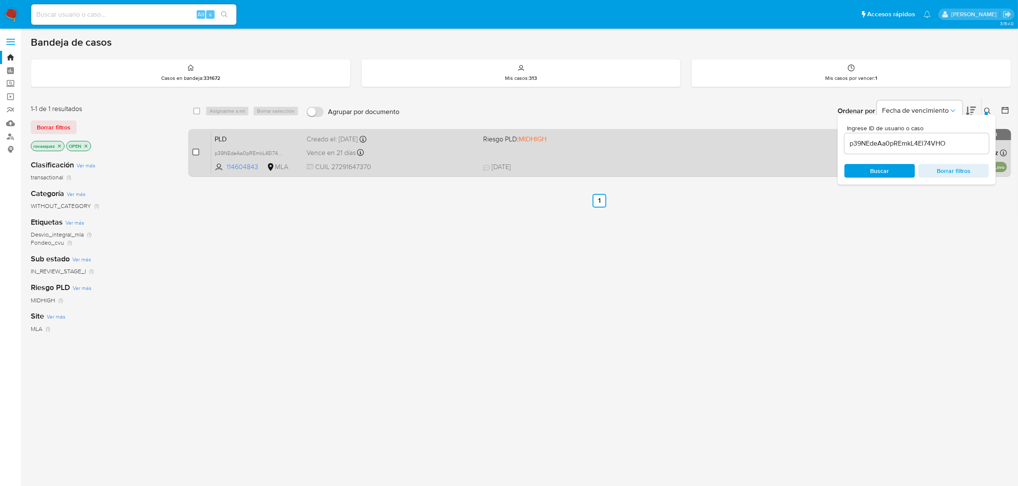
click at [197, 150] on input "checkbox" at bounding box center [195, 152] width 7 height 7
checkbox input "true"
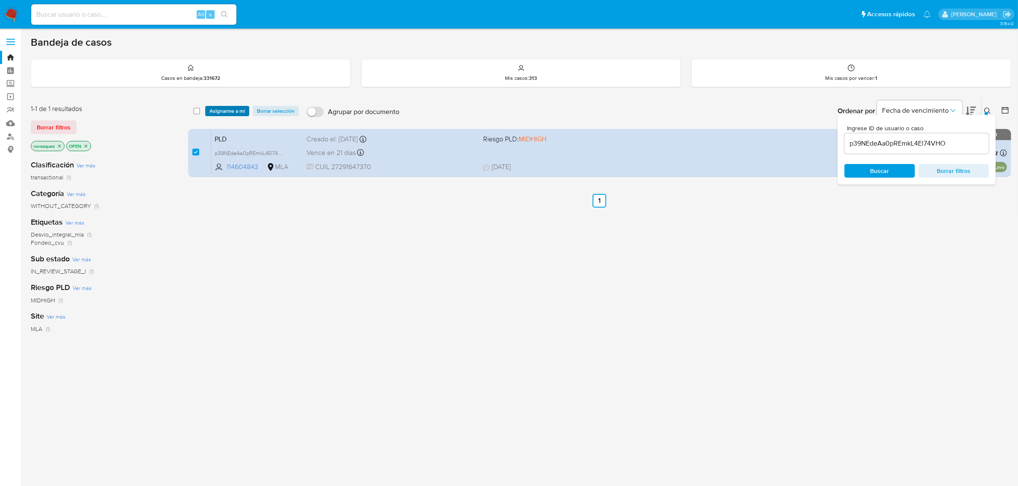
click at [219, 108] on span "Asignarme a mí" at bounding box center [226, 111] width 35 height 9
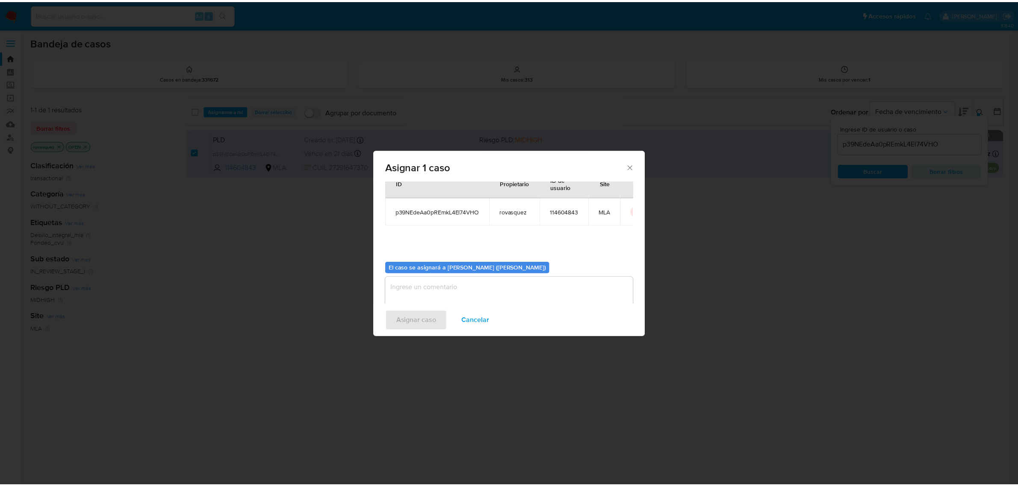
scroll to position [44, 0]
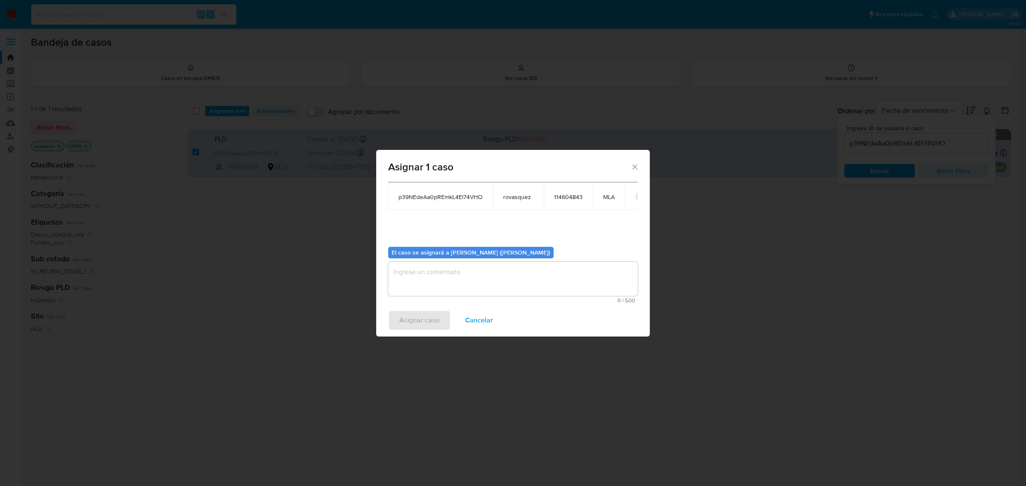
click at [415, 276] on textarea "assign-modal" at bounding box center [513, 279] width 250 height 34
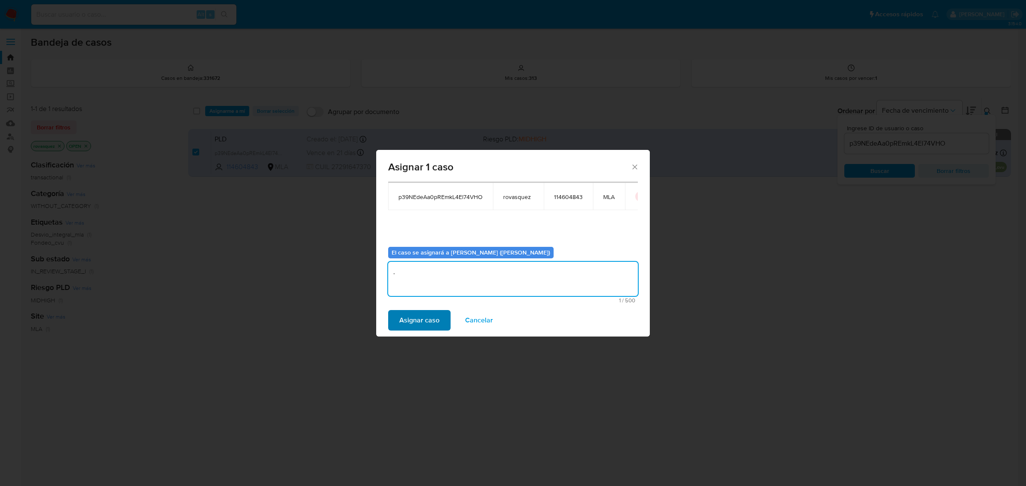
type textarea "."
click at [426, 319] on span "Asignar caso" at bounding box center [419, 320] width 40 height 19
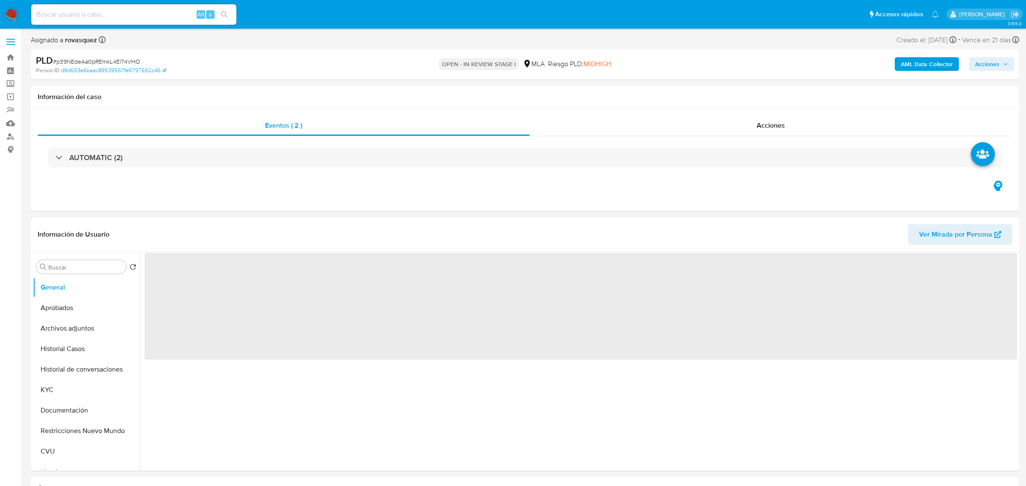
select select "10"
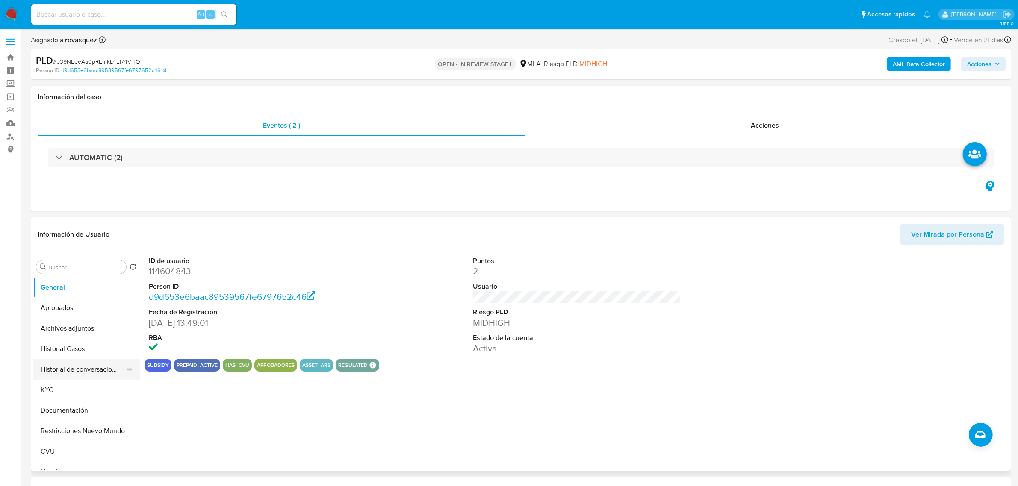
click at [95, 366] on button "Historial de conversaciones" at bounding box center [83, 369] width 100 height 21
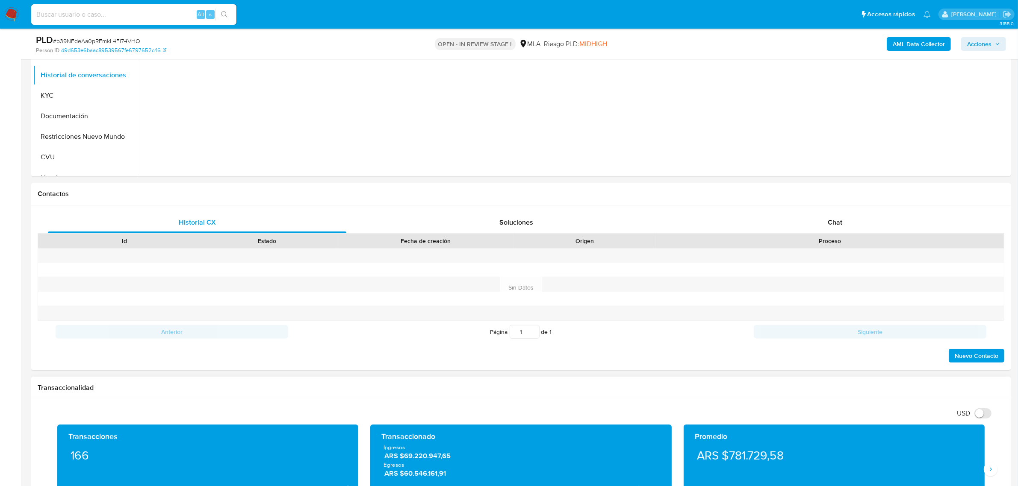
scroll to position [267, 0]
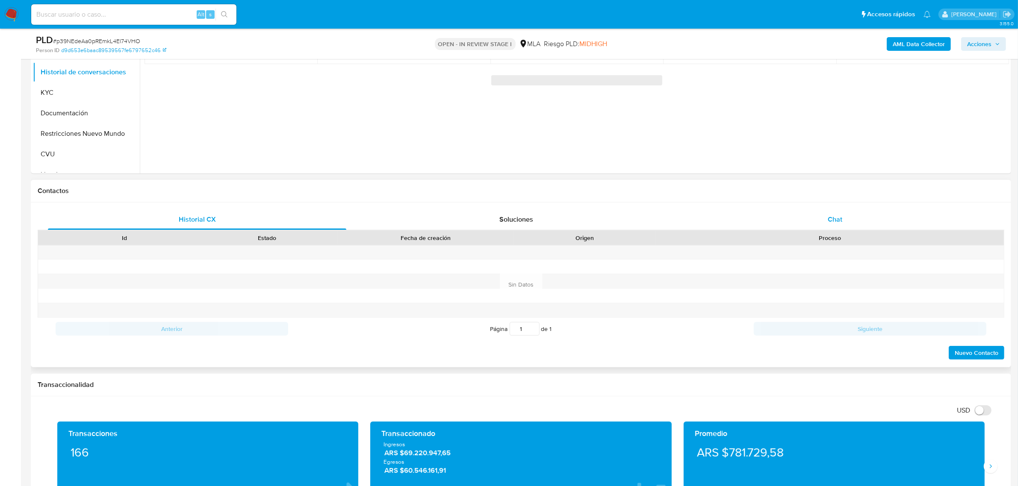
click at [832, 216] on span "Chat" at bounding box center [835, 220] width 15 height 10
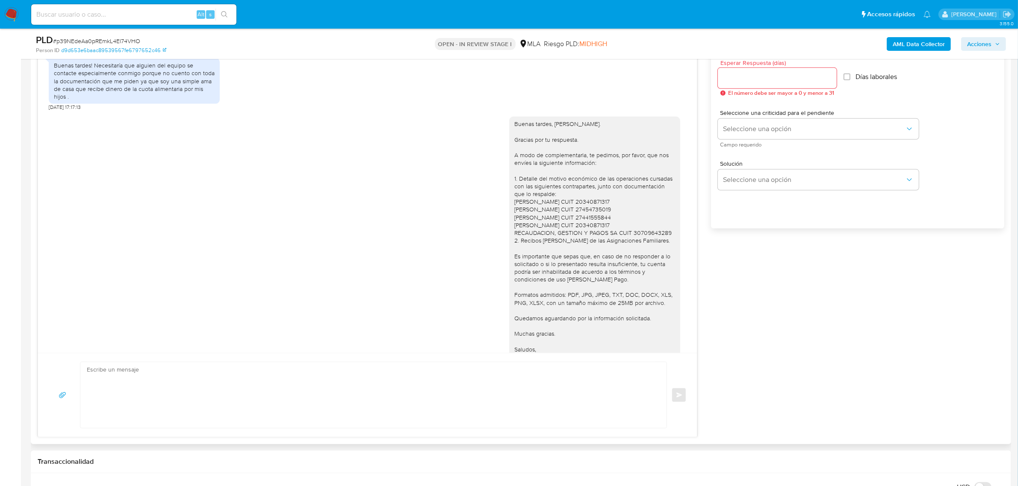
scroll to position [568, 0]
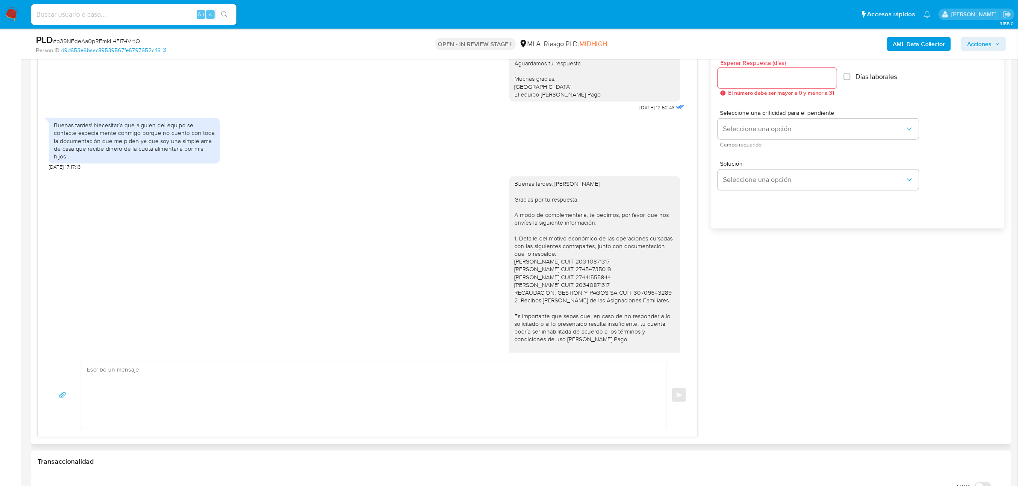
drag, startPoint x: 575, startPoint y: 283, endPoint x: 507, endPoint y: 212, distance: 97.6
click at [514, 212] on div "Buenas tardes, Noelia. Gracias por tu respuesta. A modo de complementarla, te p…" at bounding box center [594, 300] width 161 height 241
copy div "Buenas tardes, Noelia. Gracias por tu respuesta. A modo de complementarla, te p…"
click at [157, 401] on textarea at bounding box center [371, 395] width 569 height 66
paste textarea "Buenas tardes, Noelia. Gracias por tu respuesta. A modo de complementarla, te p…"
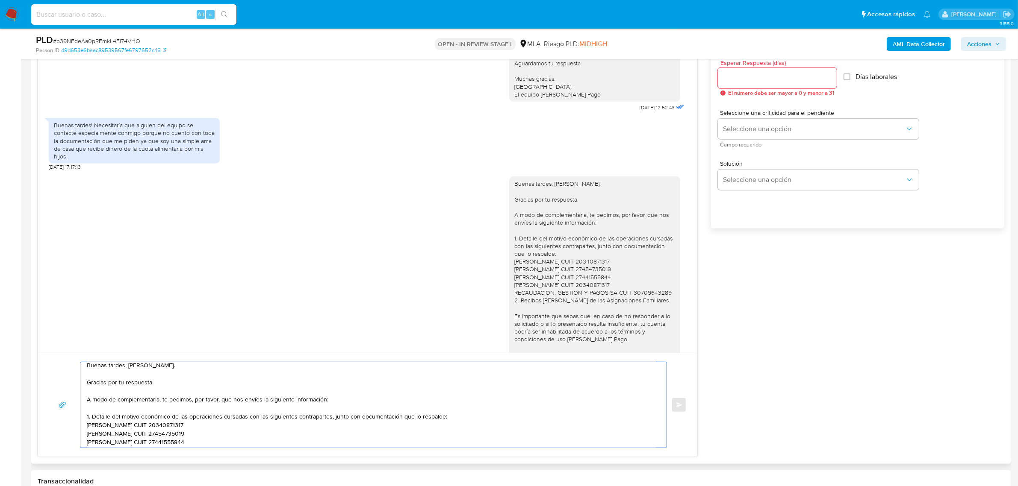
scroll to position [0, 0]
click at [150, 367] on textarea "Buenas tardes, Noelia. Gracias por tu respuesta. A modo de complementarla, te p…" at bounding box center [371, 404] width 569 height 85
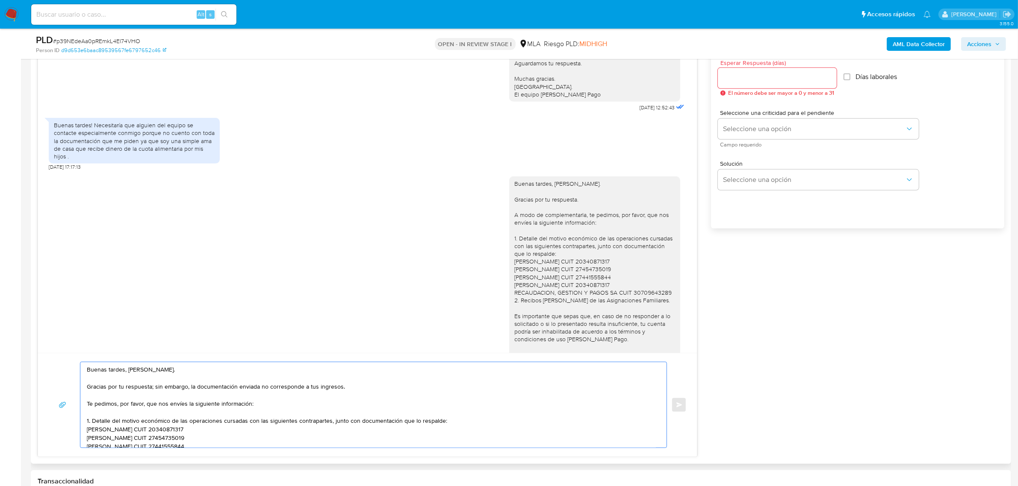
scroll to position [53, 0]
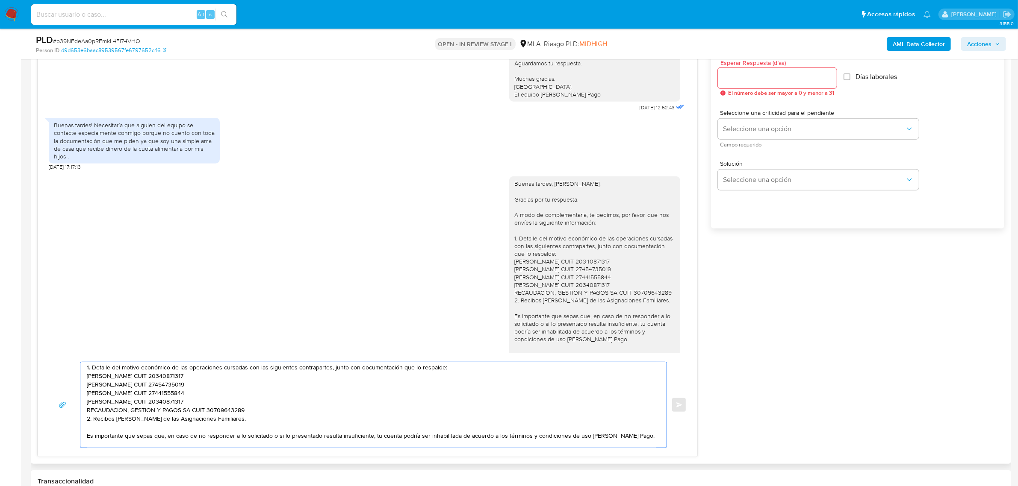
click at [163, 387] on textarea "Buenas tardes, Noelia. Gracias por tu respuesta; sin embargo, la documentación …" at bounding box center [371, 404] width 569 height 85
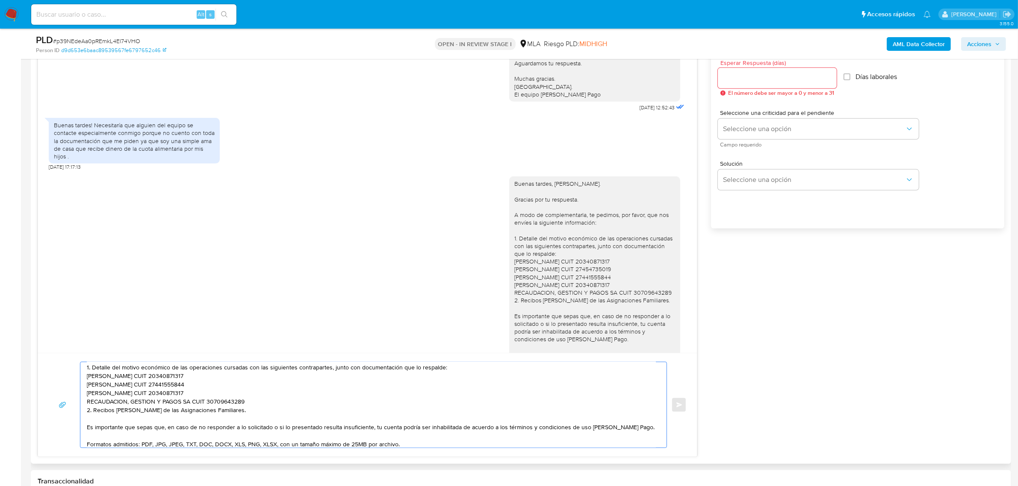
click at [150, 389] on textarea "Buenas tardes, Noelia. Gracias por tu respuesta; sin embargo, la documentación …" at bounding box center [371, 404] width 569 height 85
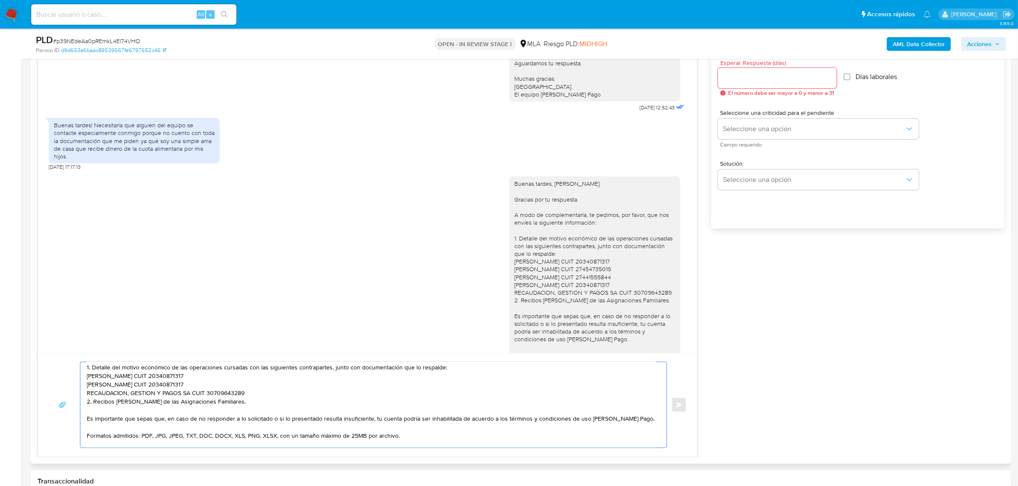
click at [152, 387] on textarea "Buenas tardes, Noelia. Gracias por tu respuesta; sin embargo, la documentación …" at bounding box center [371, 404] width 569 height 85
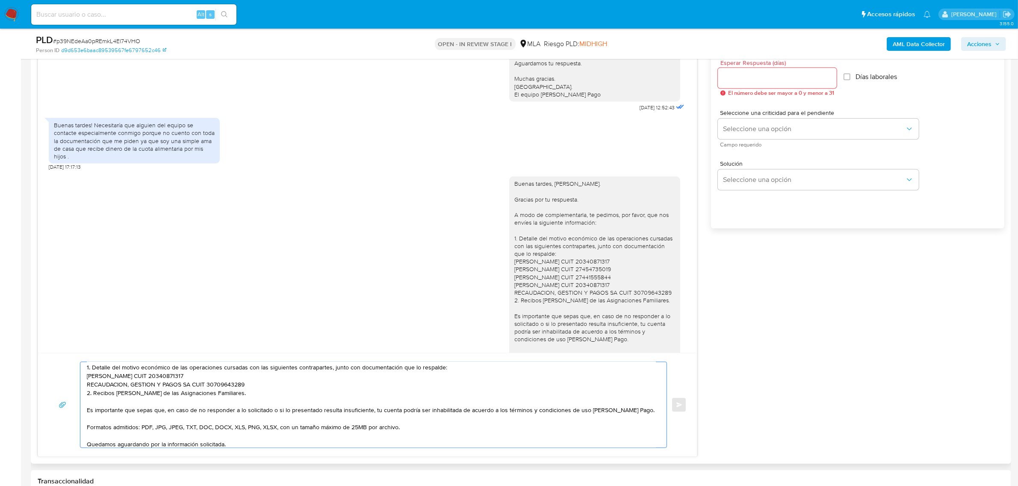
click at [259, 385] on textarea "Buenas tardes, Noelia. Gracias por tu respuesta; sin embargo, la documentación …" at bounding box center [371, 404] width 569 height 85
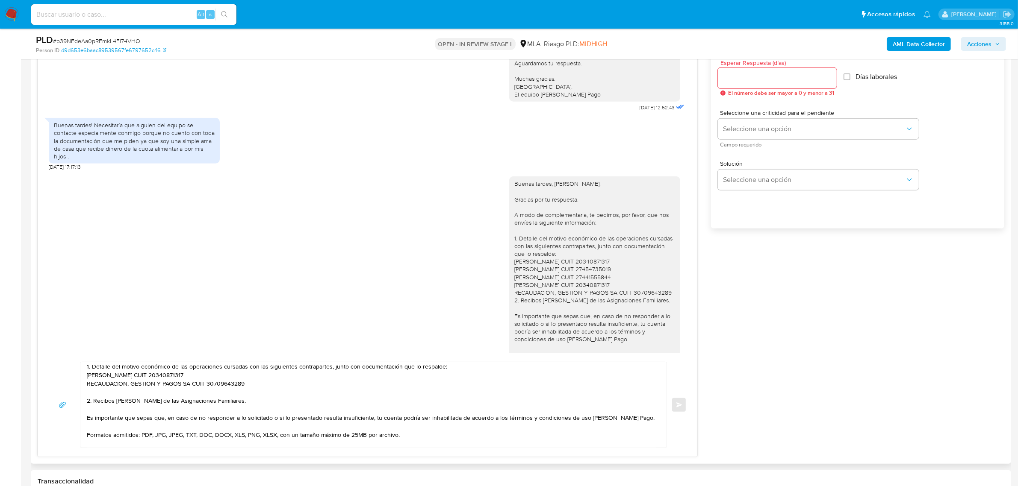
scroll to position [55, 0]
click at [230, 367] on textarea "Buenas tardes, Noelia. Gracias por tu respuesta; sin embargo, la documentación …" at bounding box center [371, 404] width 569 height 85
click at [144, 404] on textarea "Buenas tardes, Noelia. Gracias por tu respuesta; sin embargo, la documentación …" at bounding box center [371, 404] width 569 height 85
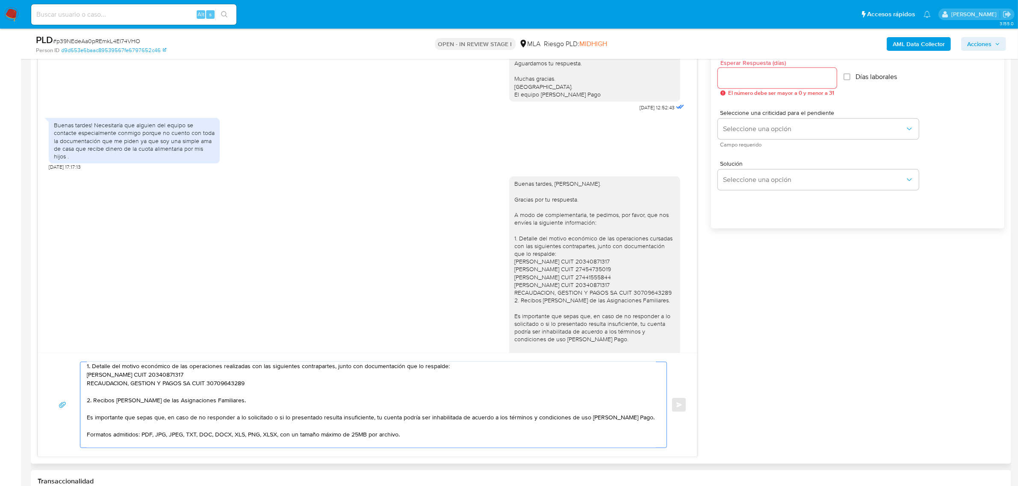
click at [144, 404] on textarea "Buenas tardes, Noelia. Gracias por tu respuesta; sin embargo, la documentación …" at bounding box center [371, 404] width 569 height 85
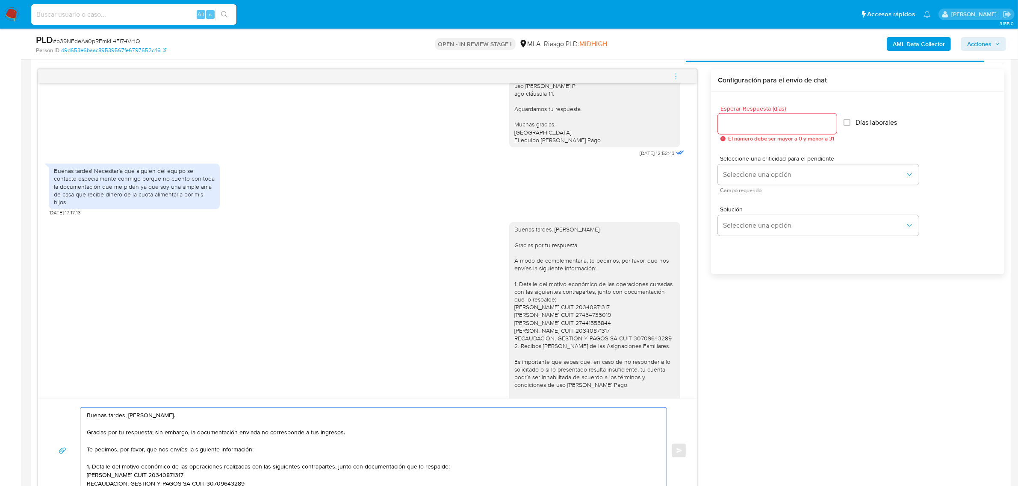
scroll to position [374, 0]
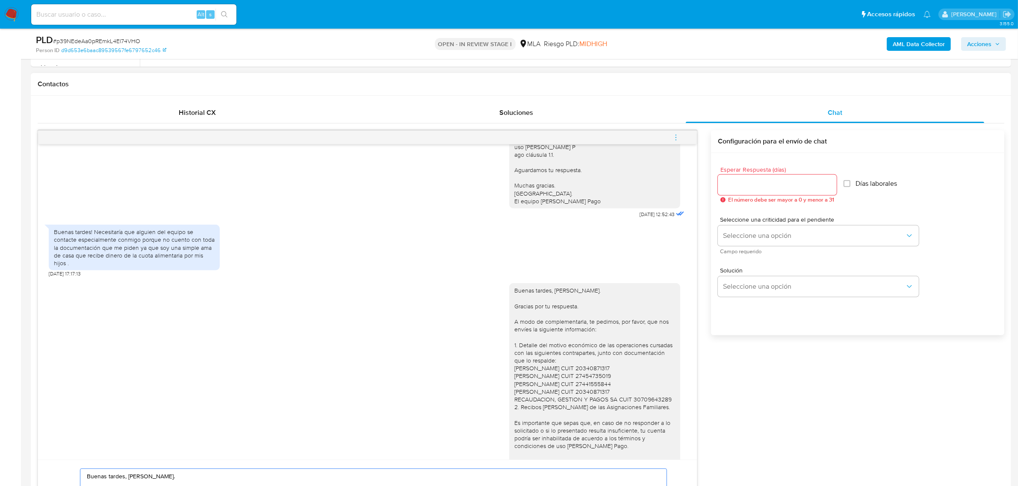
type textarea "Buenas tardes, Noelia. Gracias por tu respuesta; sin embargo, la documentación …"
click at [760, 189] on input "Esperar Respuesta (días)" at bounding box center [777, 185] width 119 height 11
type input "1"
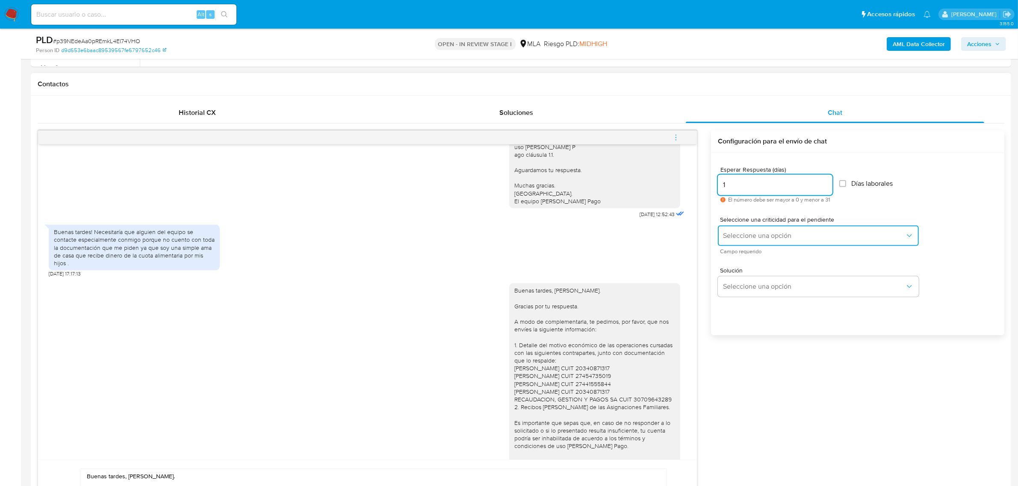
click at [742, 235] on span "Seleccione una opción" at bounding box center [814, 236] width 182 height 9
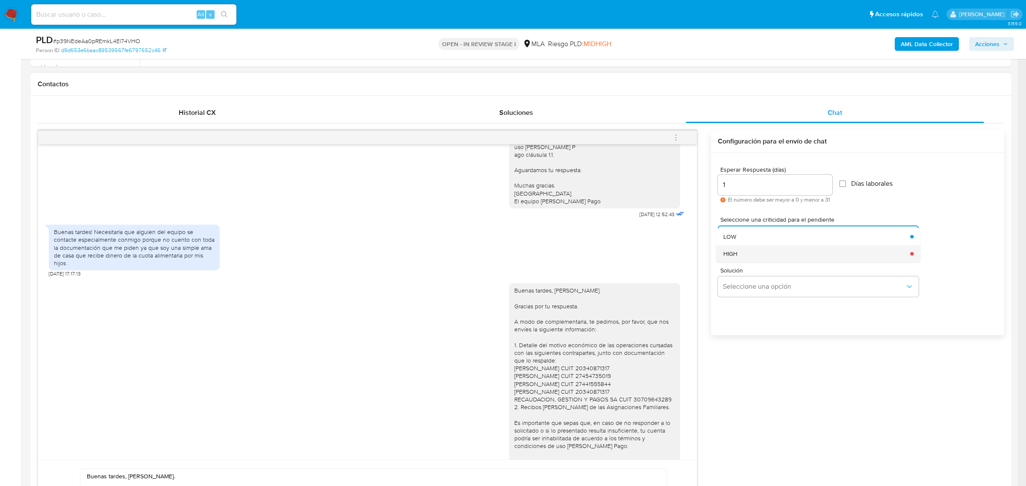
click at [763, 257] on div "HIGH" at bounding box center [814, 253] width 182 height 17
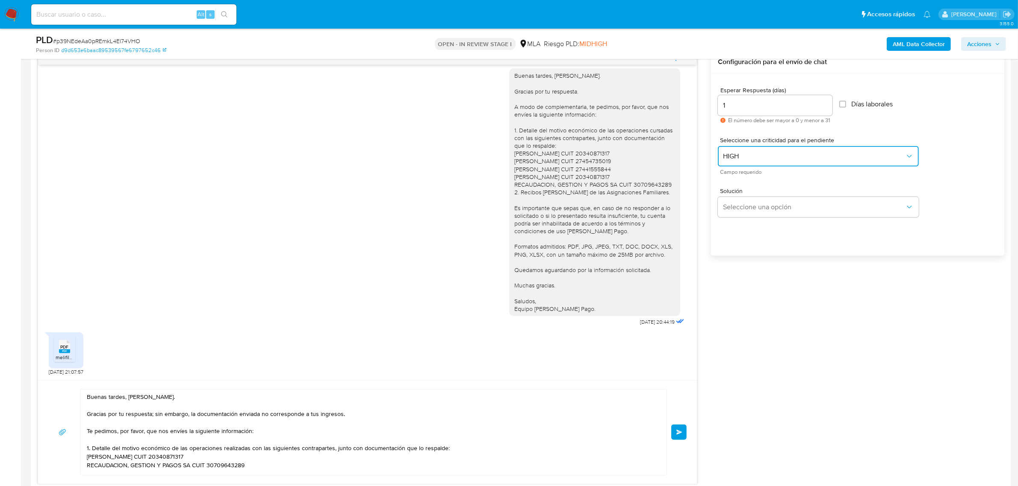
scroll to position [641, 0]
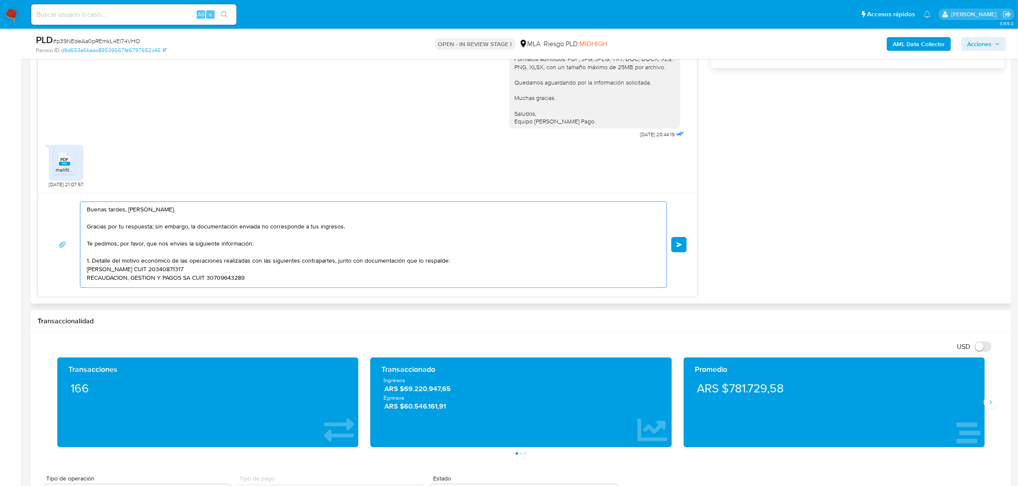
click at [343, 236] on textarea "Buenas tardes, Noelia. Gracias por tu respuesta; sin embargo, la documentación …" at bounding box center [371, 244] width 569 height 85
click at [312, 231] on textarea "Buenas tardes, Noelia. Gracias por tu respuesta; sin embargo, la documentación …" at bounding box center [371, 244] width 569 height 85
click at [303, 230] on textarea "Buenas tardes, Noelia. Gracias por tu respuesta; sin embargo, la documentación …" at bounding box center [371, 244] width 569 height 85
click at [377, 230] on textarea "Buenas tardes, Noelia. Gracias por tu respuesta; sin embargo, la documentación …" at bounding box center [371, 244] width 569 height 85
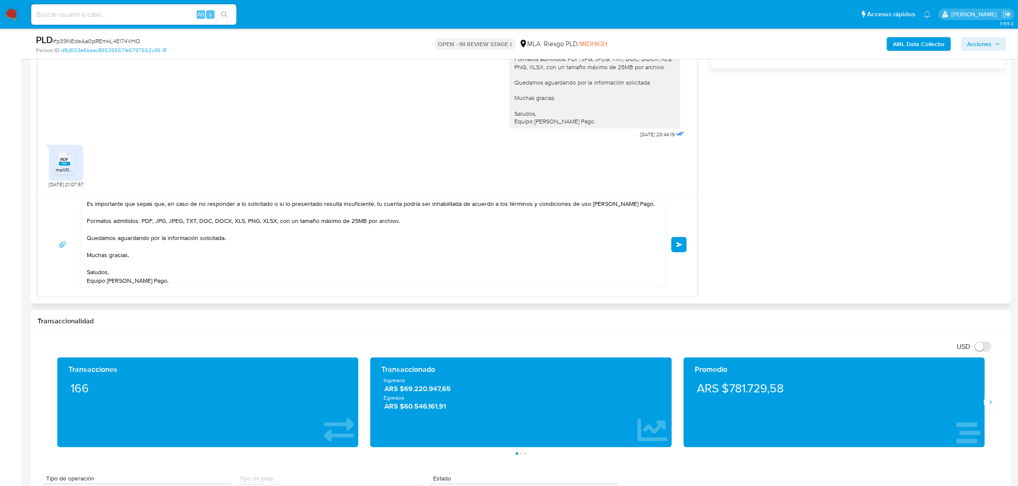
click at [683, 247] on button "Enviar" at bounding box center [678, 244] width 15 height 15
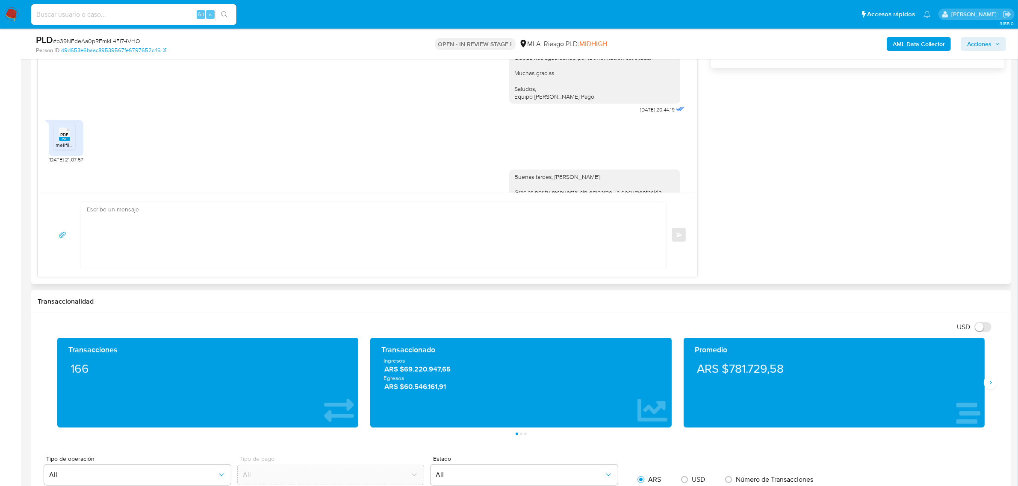
scroll to position [971, 0]
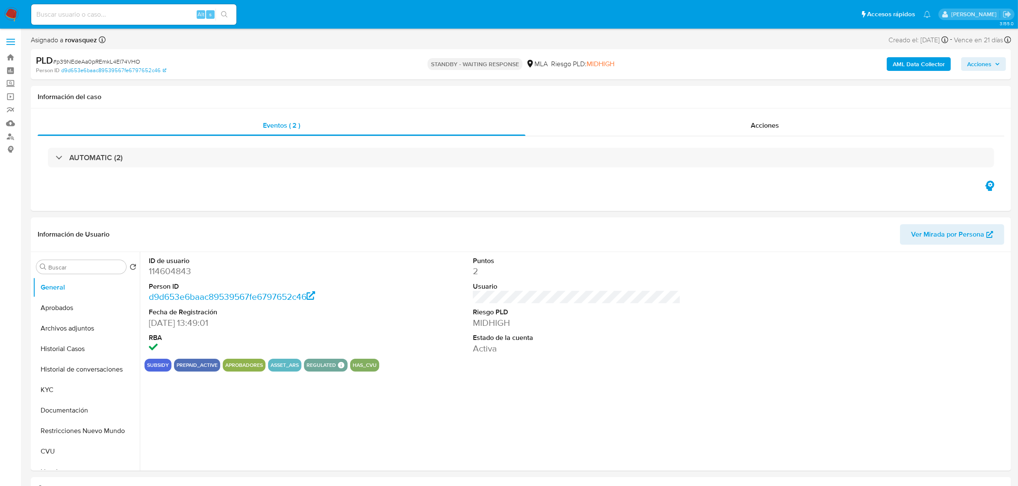
select select "10"
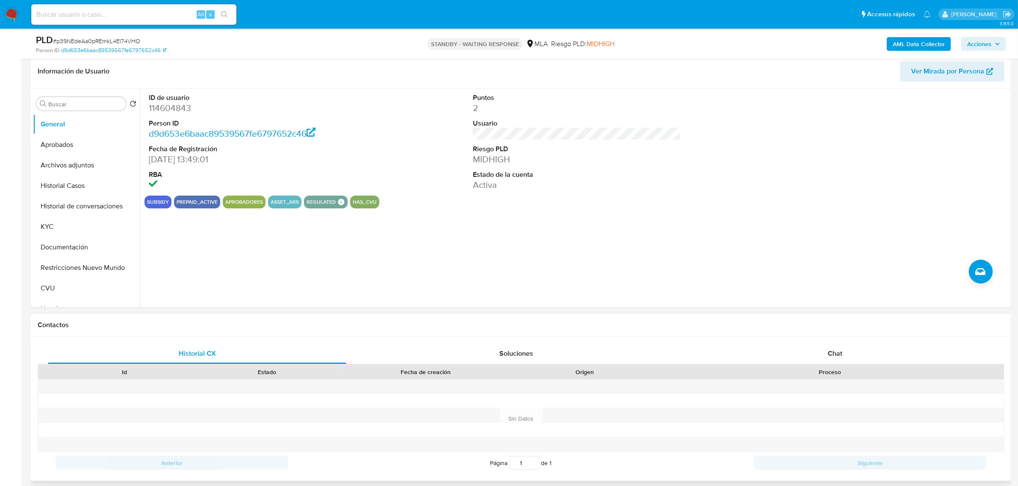
scroll to position [214, 0]
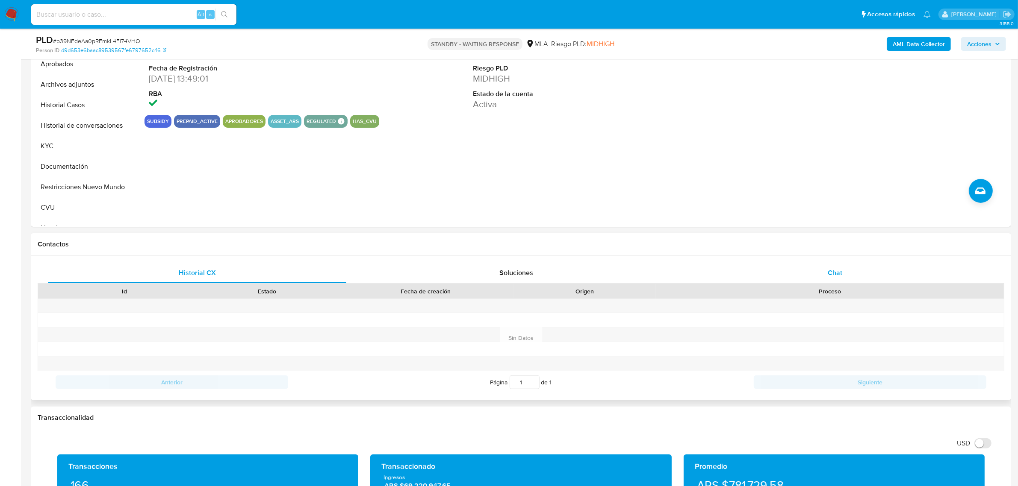
click at [834, 268] on span "Chat" at bounding box center [835, 273] width 15 height 10
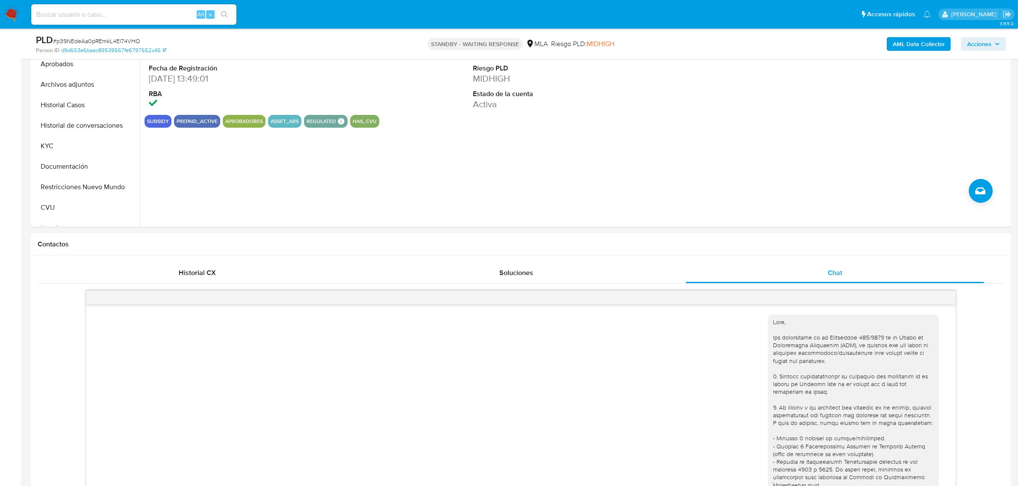
scroll to position [971, 0]
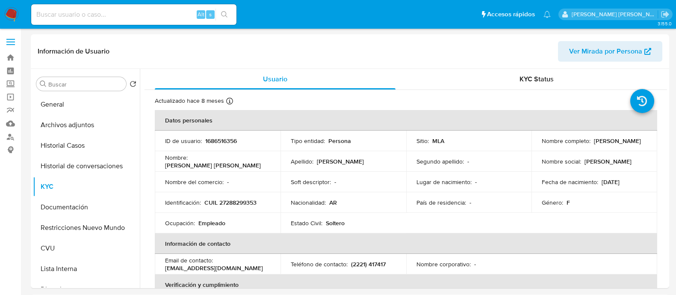
select select "10"
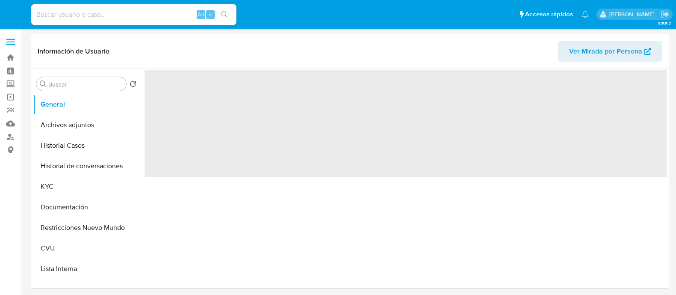
select select "10"
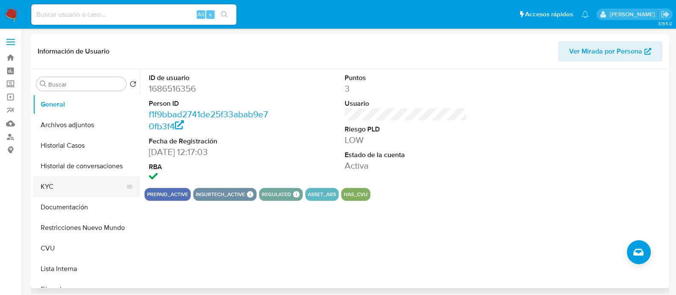
click at [65, 184] on button "KYC" at bounding box center [83, 186] width 100 height 21
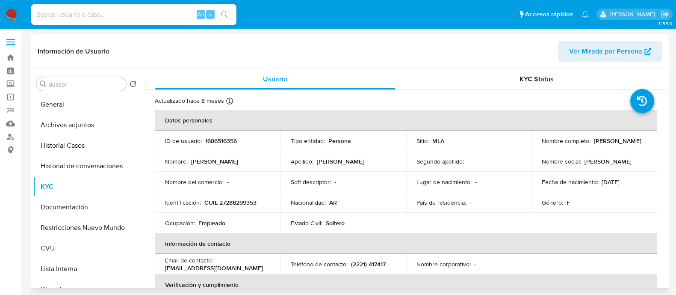
scroll to position [53, 0]
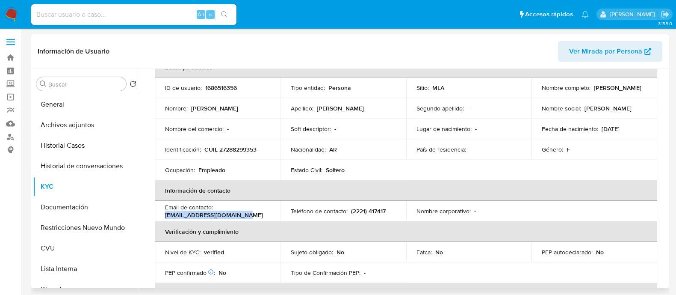
drag, startPoint x: 241, startPoint y: 216, endPoint x: 159, endPoint y: 218, distance: 82.1
click at [159, 218] on td "Email de contacto : [EMAIL_ADDRESS][DOMAIN_NAME]" at bounding box center [218, 210] width 126 height 21
copy p "[EMAIL_ADDRESS][DOMAIN_NAME]"
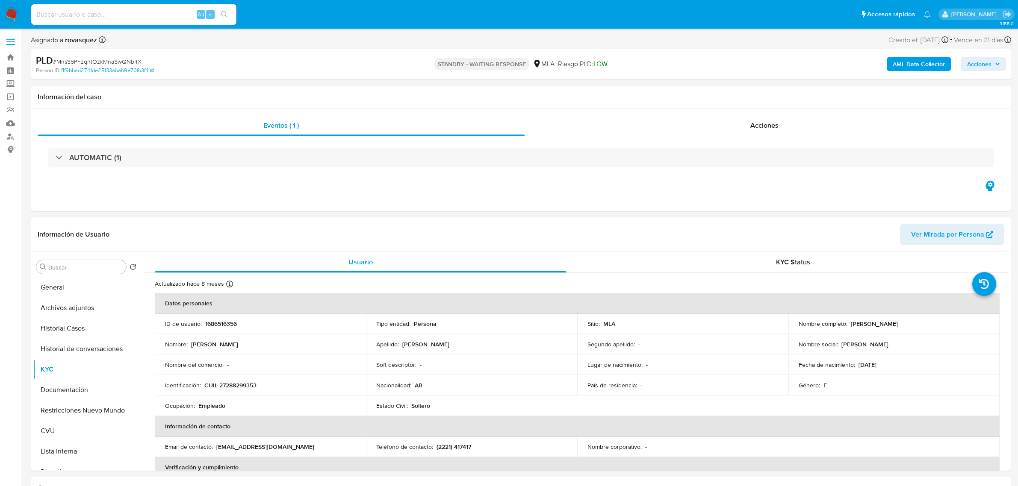
select select "10"
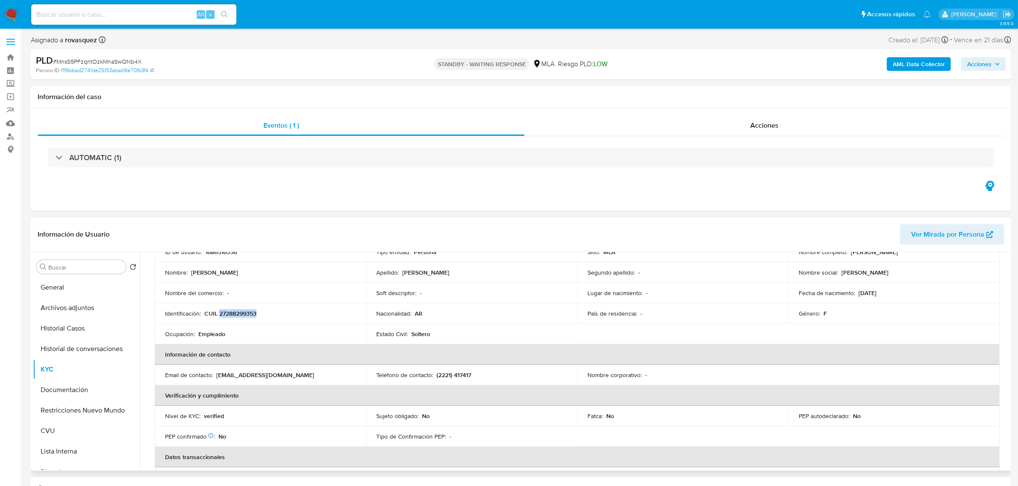
scroll to position [53, 0]
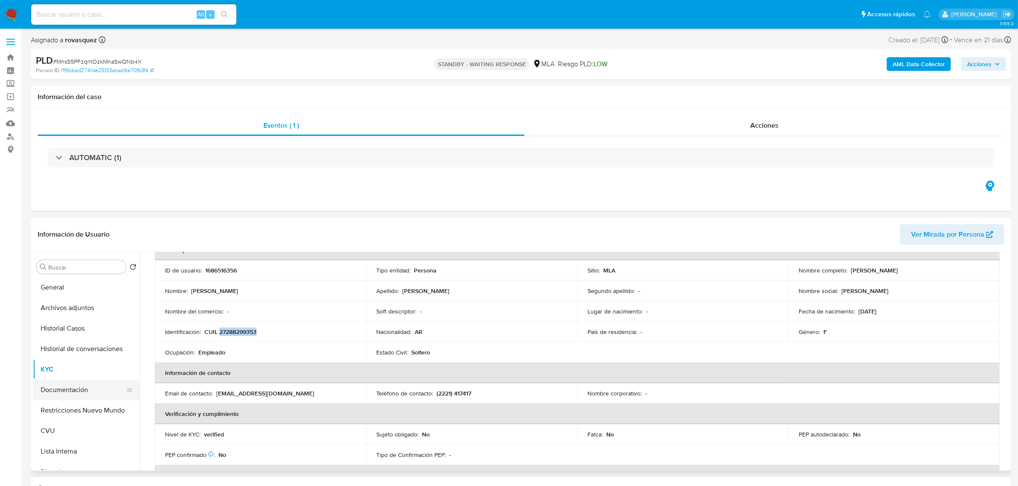
click at [61, 390] on button "Documentación" at bounding box center [83, 390] width 100 height 21
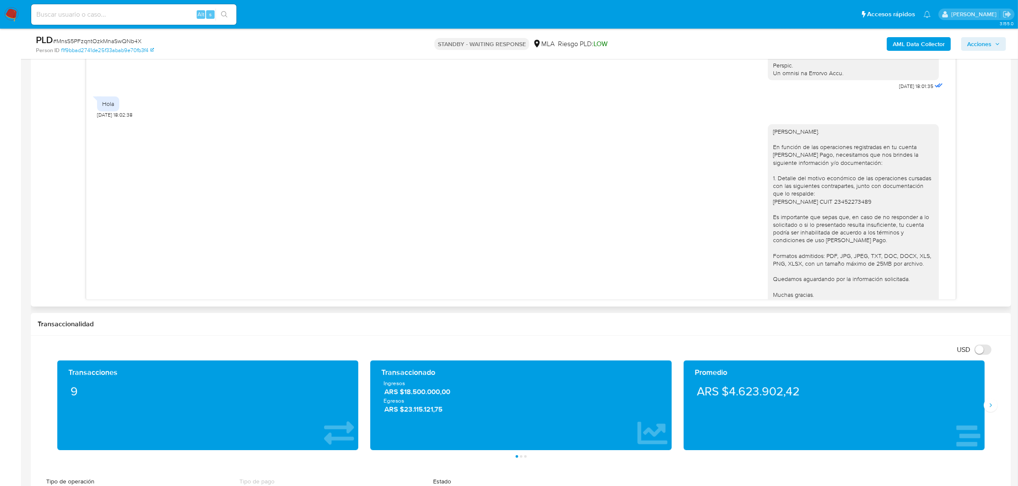
scroll to position [422, 0]
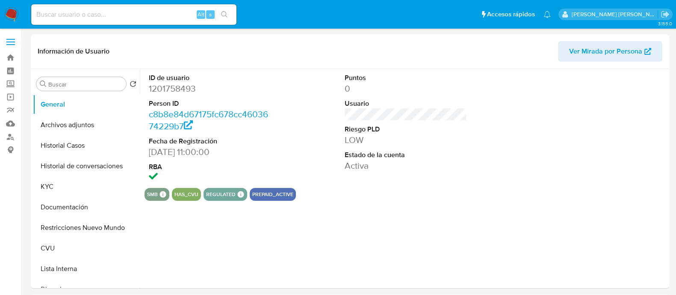
select select "10"
click at [80, 155] on button "Historial Casos" at bounding box center [83, 145] width 100 height 21
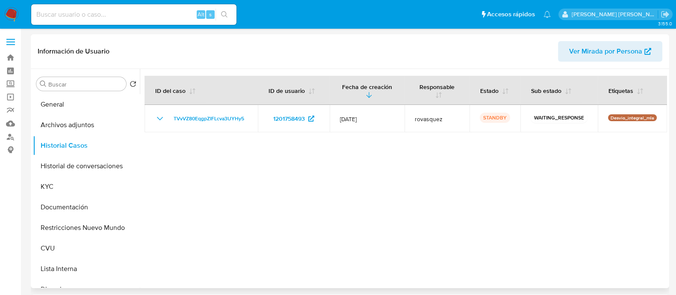
click at [274, 233] on div at bounding box center [403, 178] width 527 height 219
click at [68, 182] on button "KYC" at bounding box center [83, 186] width 100 height 21
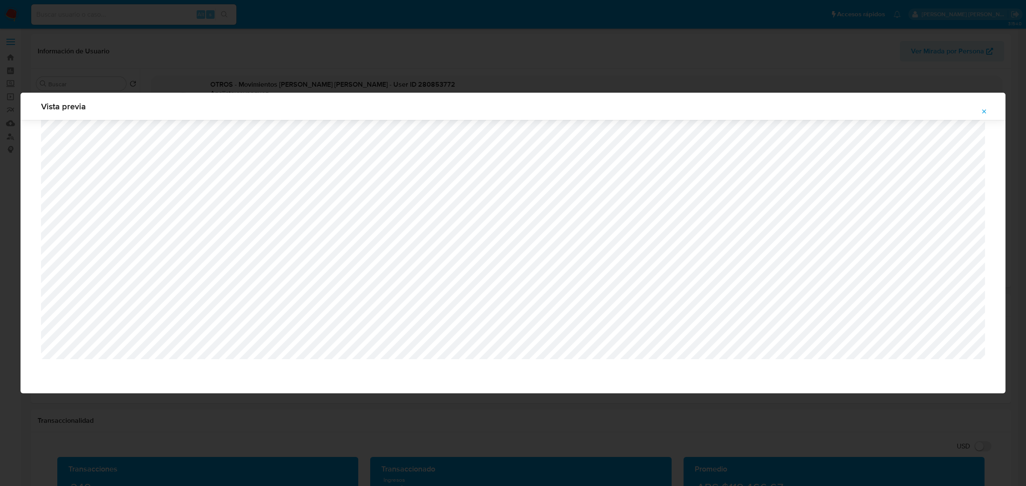
select select "10"
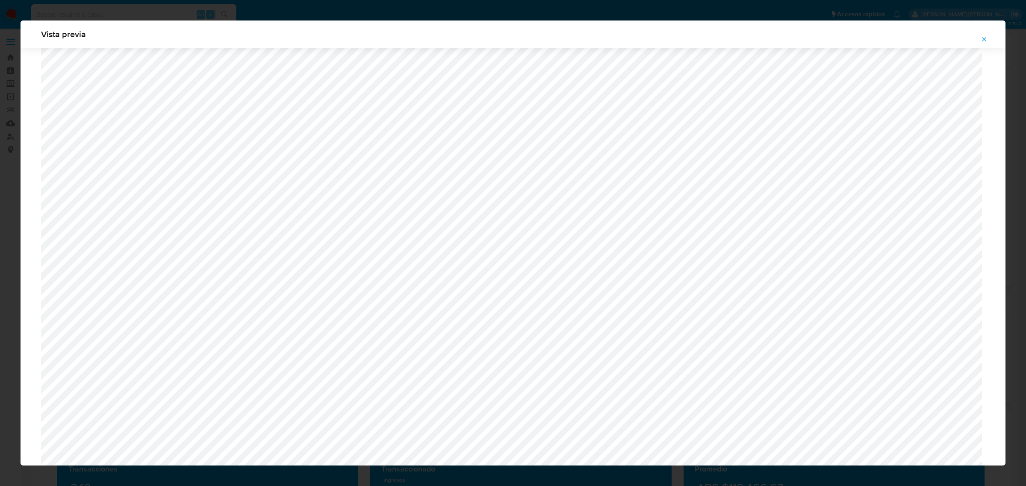
scroll to position [731, 0]
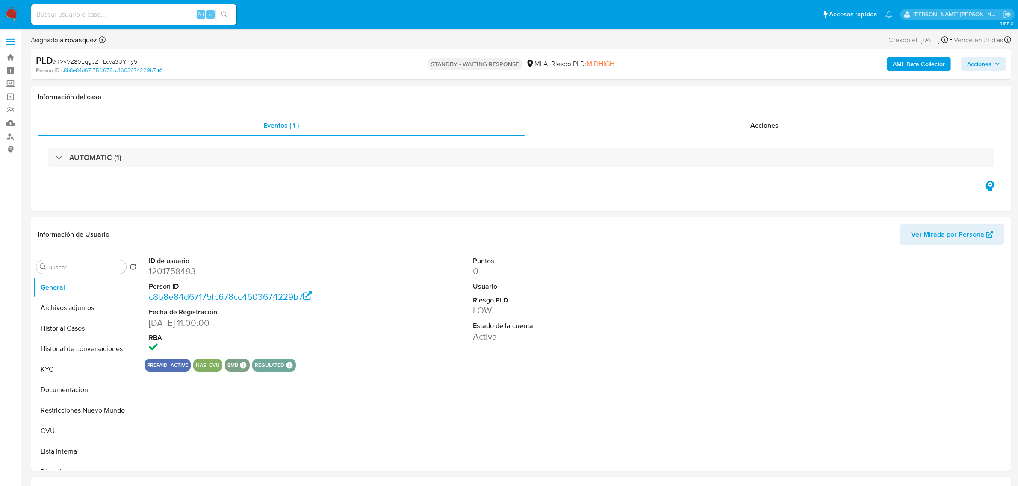
select select "10"
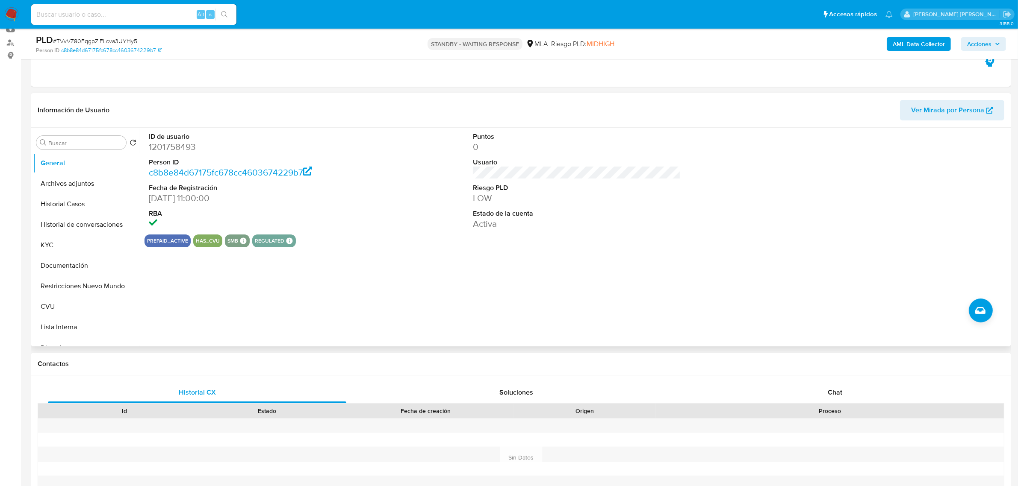
scroll to position [107, 0]
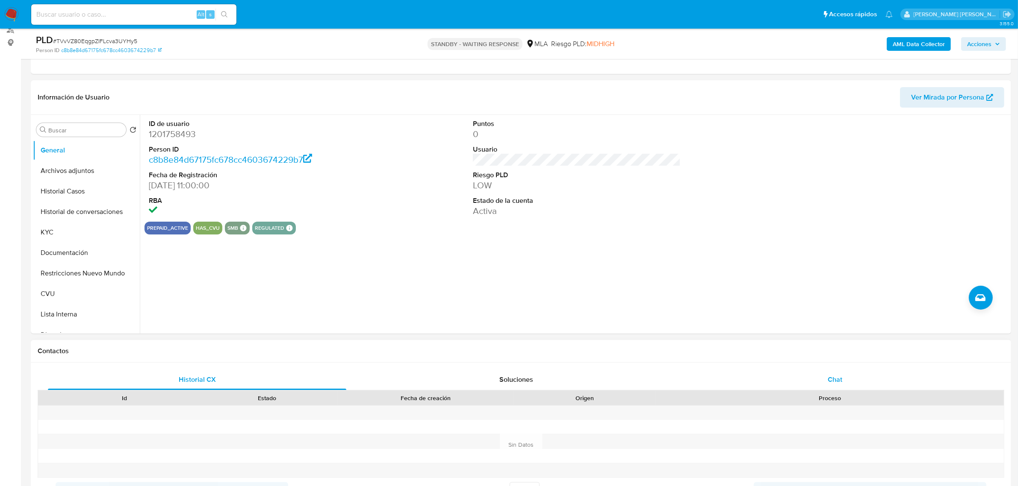
click at [842, 381] on div "Chat" at bounding box center [835, 380] width 298 height 21
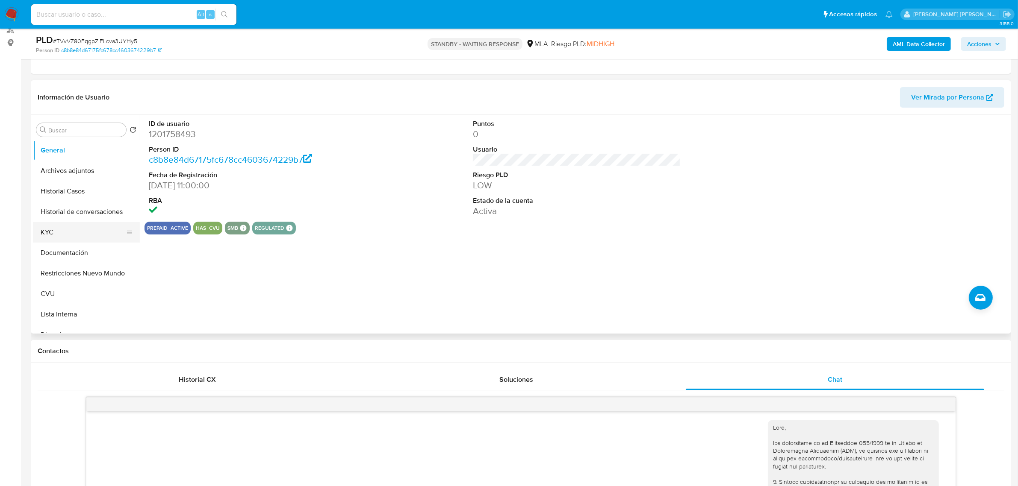
click at [68, 236] on button "KYC" at bounding box center [83, 232] width 100 height 21
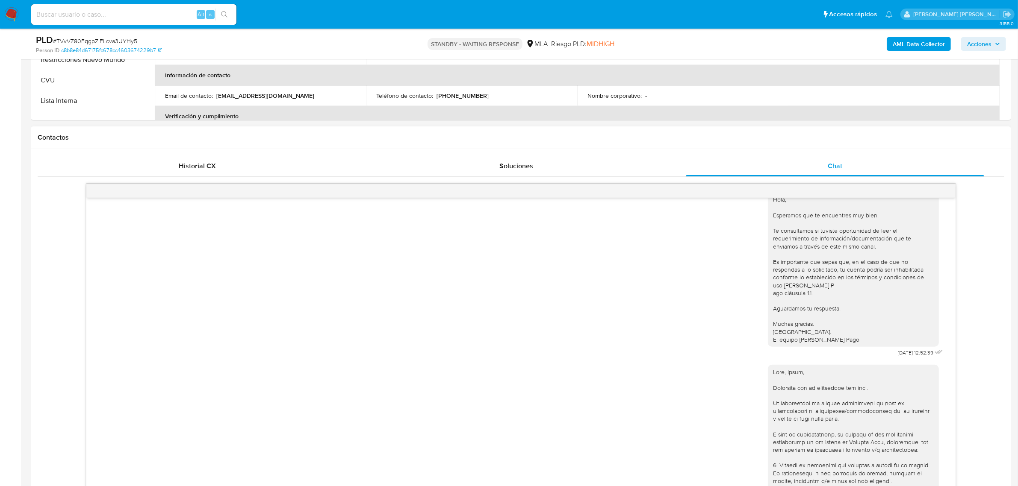
scroll to position [482, 0]
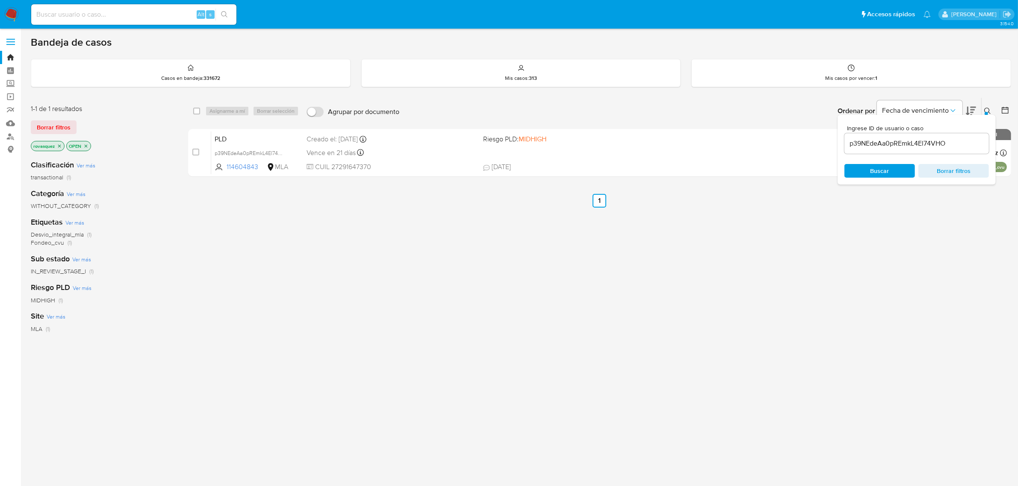
click at [860, 144] on input "p39NEdeAa0pREmkL4El74VHO" at bounding box center [916, 143] width 144 height 11
paste input "TVvVZ80EqgpZIFLcva3UYHy5"
click at [871, 171] on span "Buscar" at bounding box center [879, 171] width 19 height 14
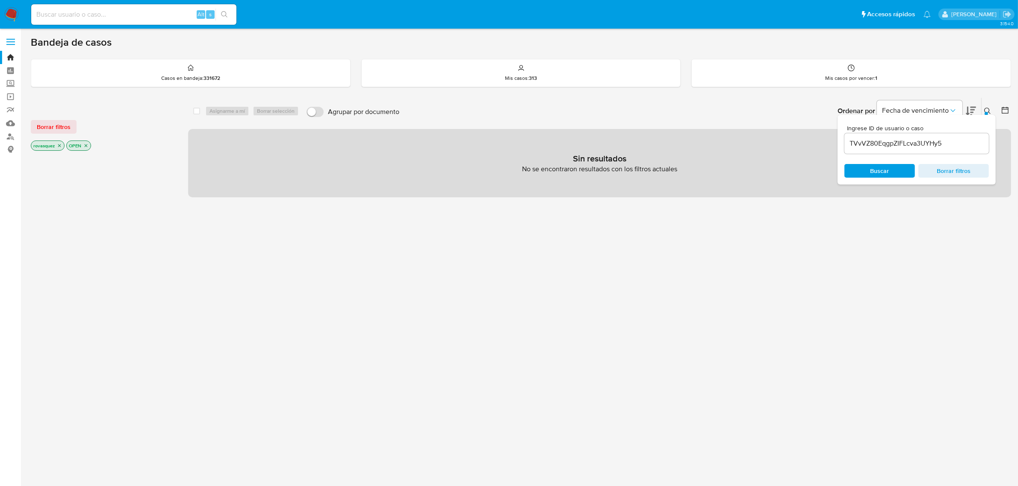
click at [879, 146] on input "TVvVZ80EqgpZIFLcva3UYHy5" at bounding box center [916, 143] width 144 height 11
paste input "J9CVpZyHspASe3ihmY9NzTKF"
type input "J9CVpZyHspASe3ihmY9NzTKF"
click at [874, 171] on span "Buscar" at bounding box center [879, 171] width 19 height 14
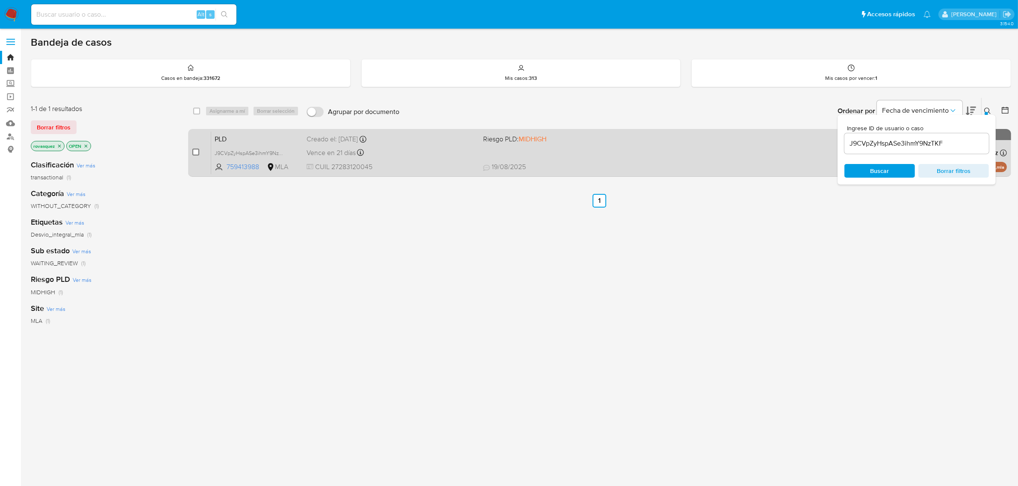
click at [194, 150] on input "checkbox" at bounding box center [195, 152] width 7 height 7
checkbox input "true"
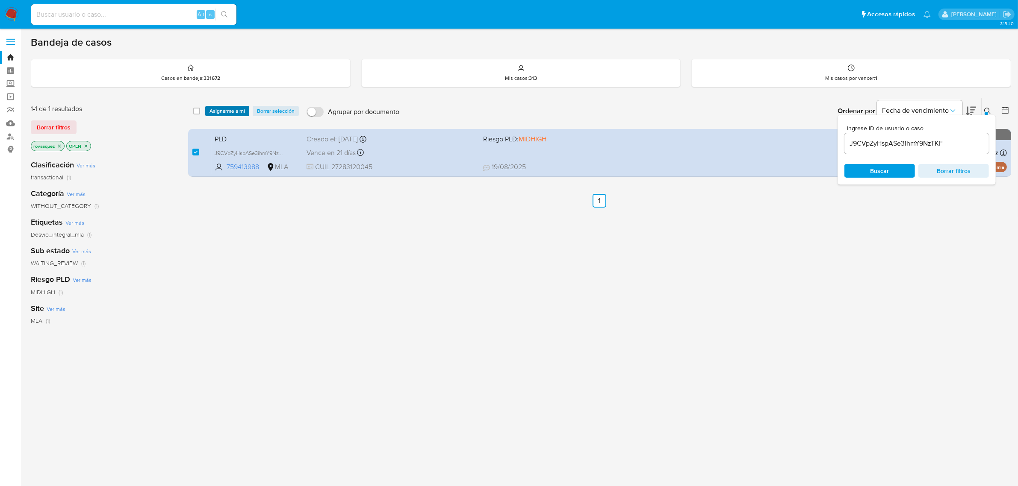
click at [236, 110] on span "Asignarme a mí" at bounding box center [226, 111] width 35 height 9
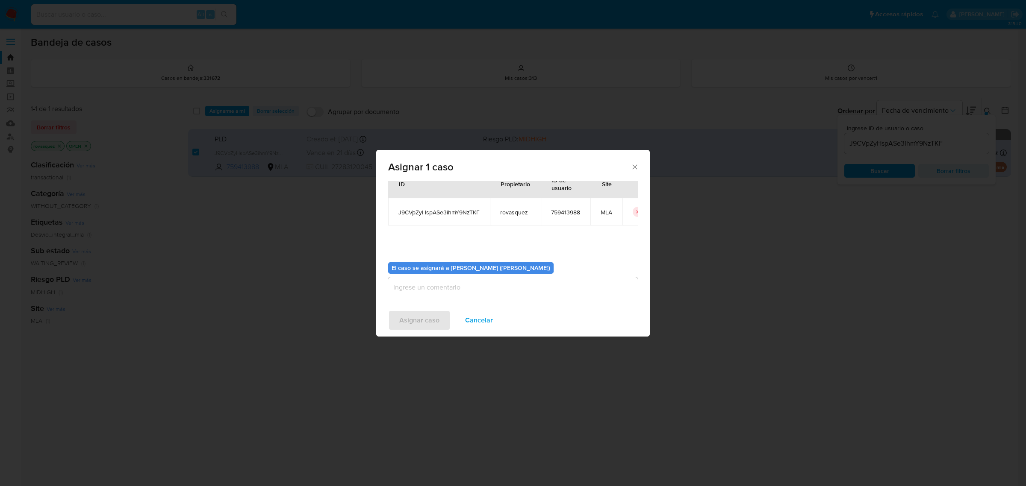
scroll to position [44, 0]
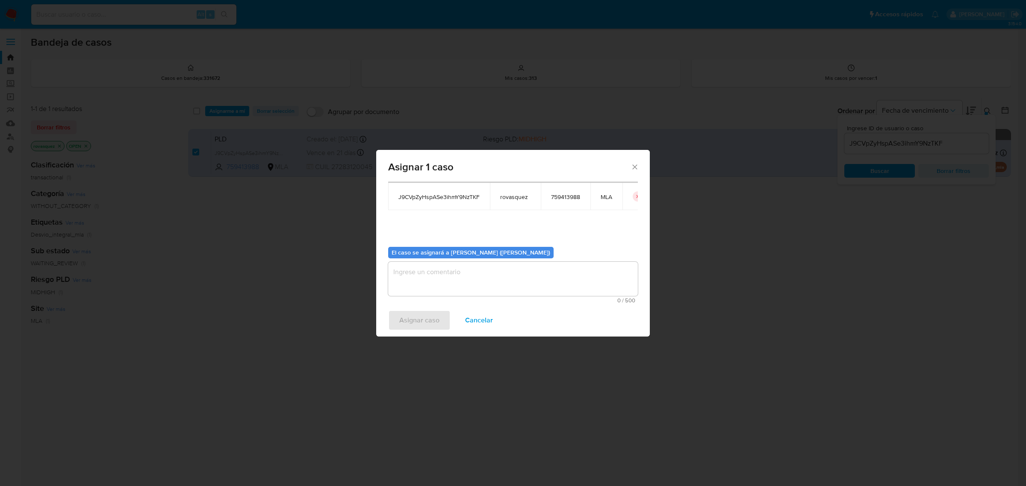
click at [460, 276] on textarea "assign-modal" at bounding box center [513, 279] width 250 height 34
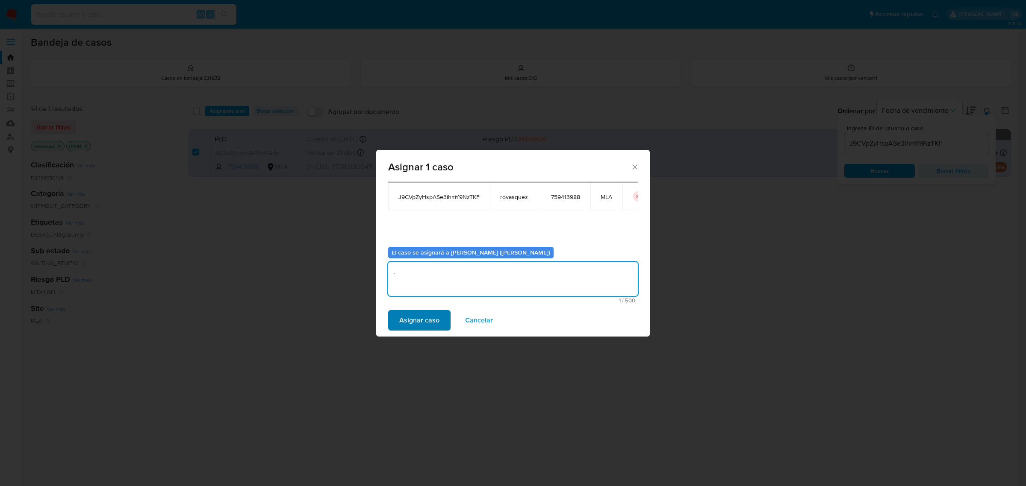
type textarea "."
click at [421, 313] on span "Asignar caso" at bounding box center [419, 320] width 40 height 19
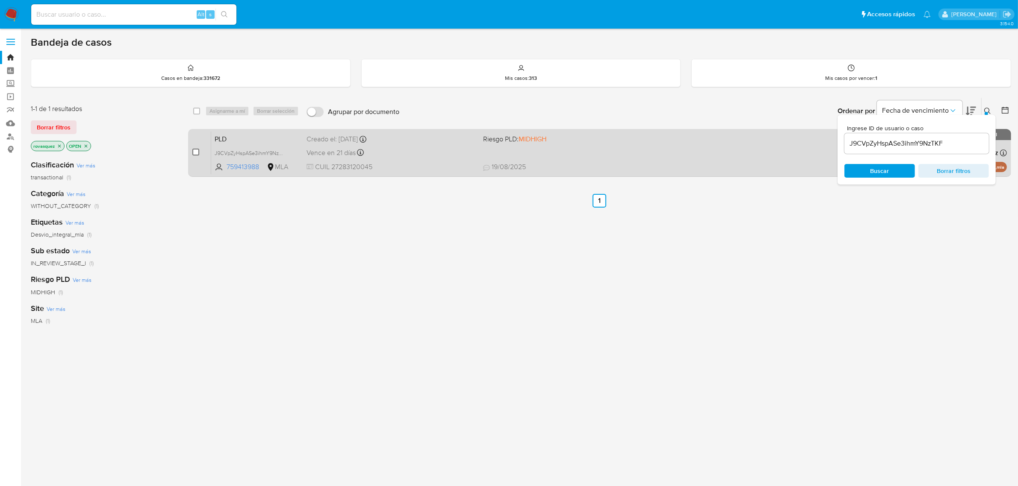
click at [196, 153] on input "checkbox" at bounding box center [195, 152] width 7 height 7
checkbox input "true"
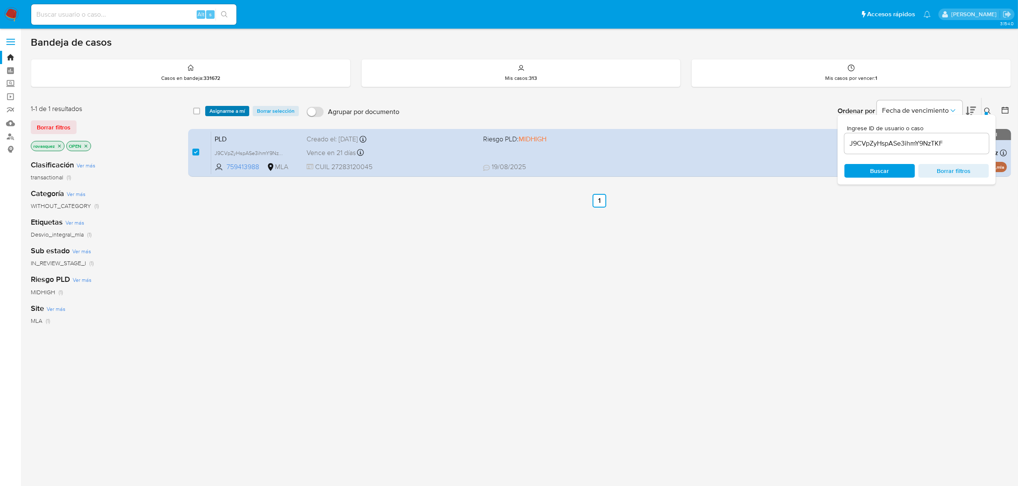
click at [230, 109] on span "Asignarme a mí" at bounding box center [226, 111] width 35 height 9
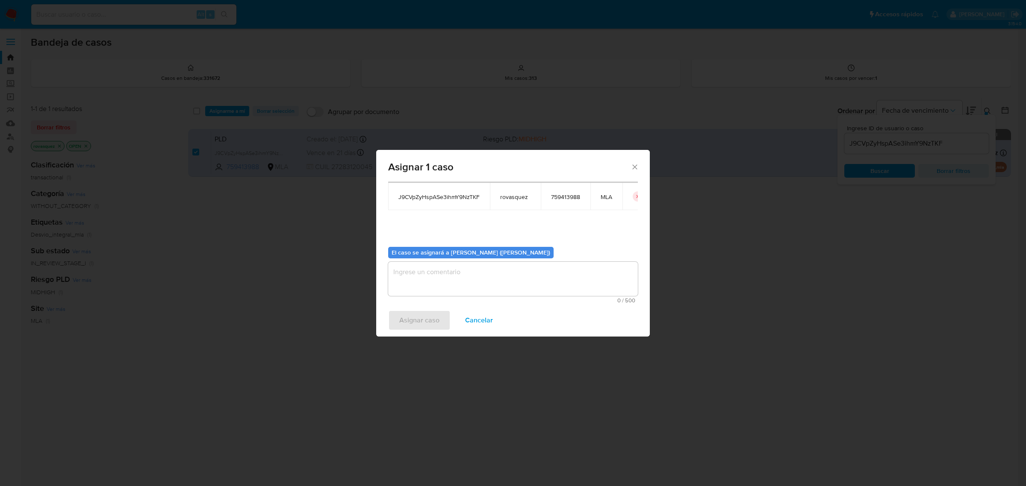
click at [413, 274] on textarea "assign-modal" at bounding box center [513, 279] width 250 height 34
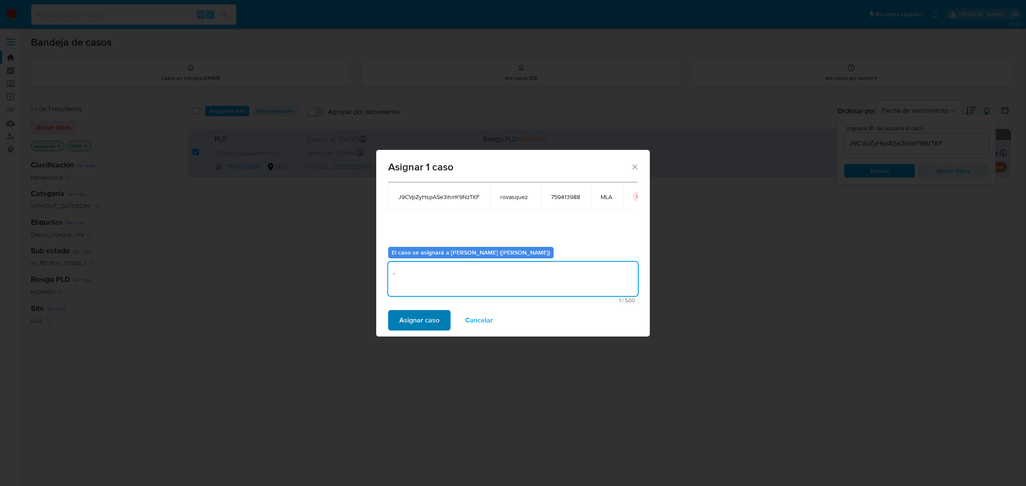
type textarea "."
click at [401, 318] on span "Asignar caso" at bounding box center [419, 320] width 40 height 19
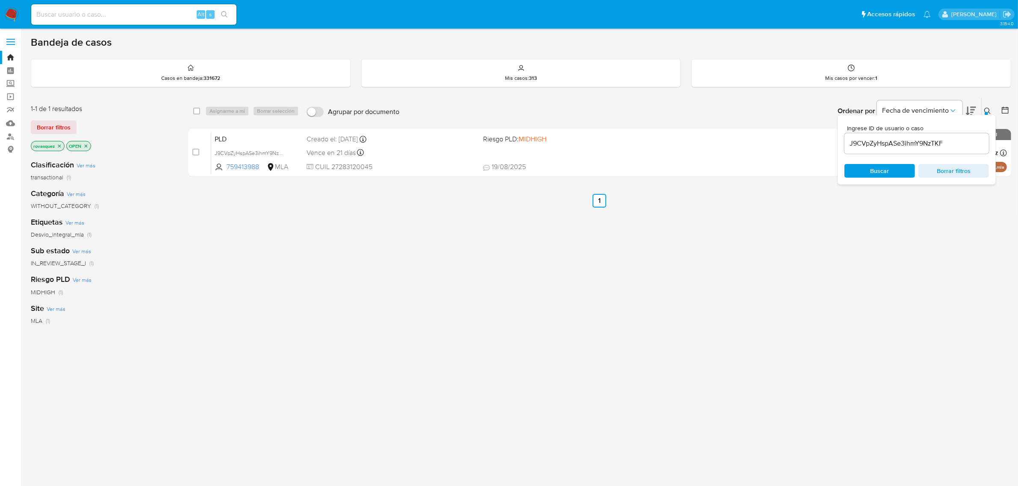
click at [890, 144] on input "J9CVpZyHspASe3ihmY9NzTKF" at bounding box center [916, 143] width 144 height 11
paste input "67cOJ6d7KomrLu8ljitWJdgE"
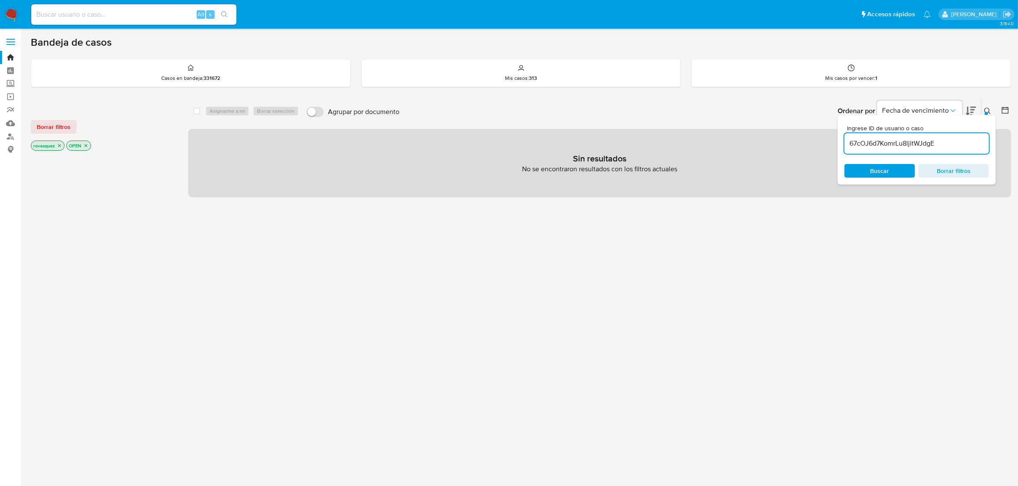
click at [86, 145] on icon "close-filter" at bounding box center [86, 145] width 3 height 3
click at [60, 144] on icon "close-filter" at bounding box center [59, 145] width 5 height 5
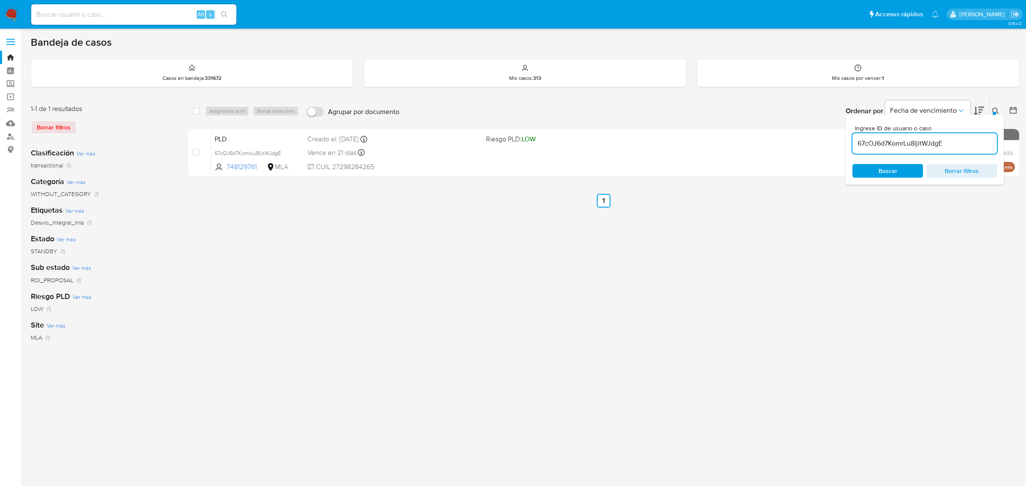
click at [659, 287] on div "select-all-cases-checkbox Asignarme a mí Borrar selección Agrupar por documento…" at bounding box center [603, 284] width 831 height 375
click at [886, 149] on div "67cOJ6d7KomrLu8ljitWJdgE" at bounding box center [924, 143] width 144 height 21
click at [892, 141] on input "67cOJ6d7KomrLu8ljitWJdgE" at bounding box center [924, 143] width 144 height 11
paste input "tRN5ZNSuCKp11G6DZMOxR2to"
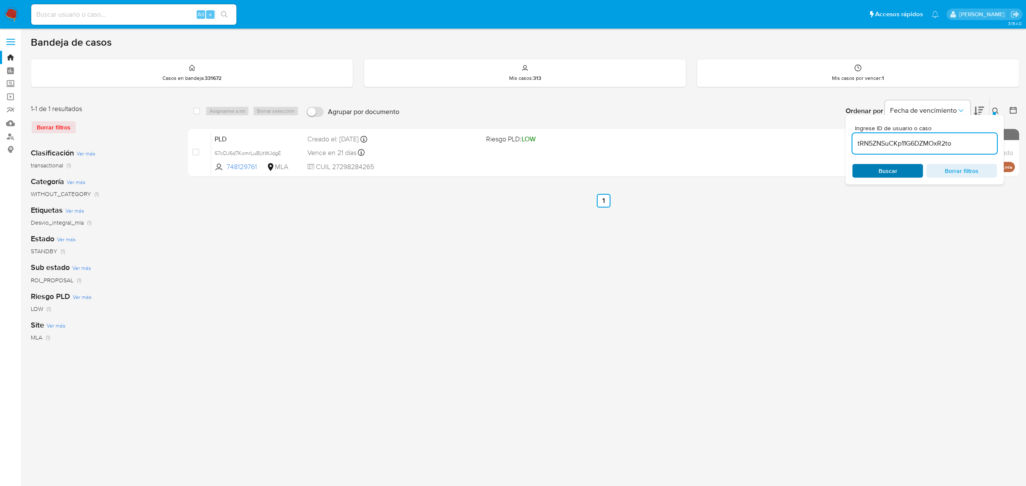
type input "tRN5ZNSuCKp11G6DZMOxR2to"
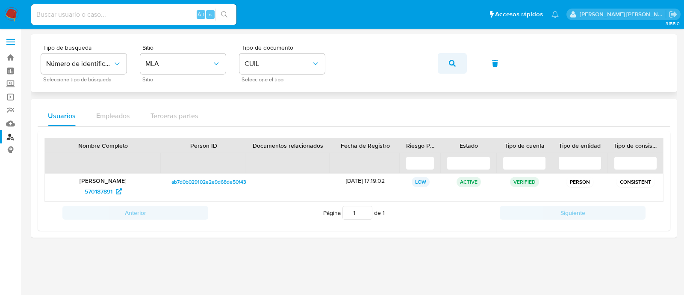
click at [453, 72] on span "button" at bounding box center [452, 63] width 7 height 19
click at [451, 65] on icon "button" at bounding box center [452, 63] width 7 height 7
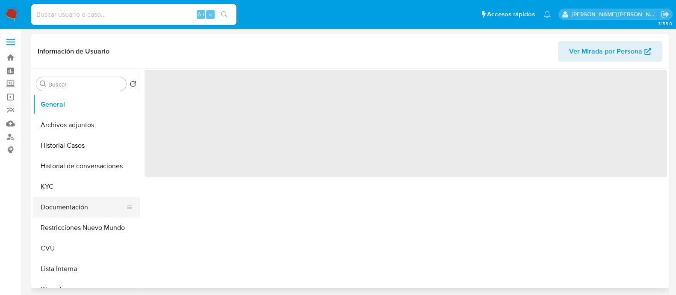
click at [72, 208] on button "Documentación" at bounding box center [83, 207] width 100 height 21
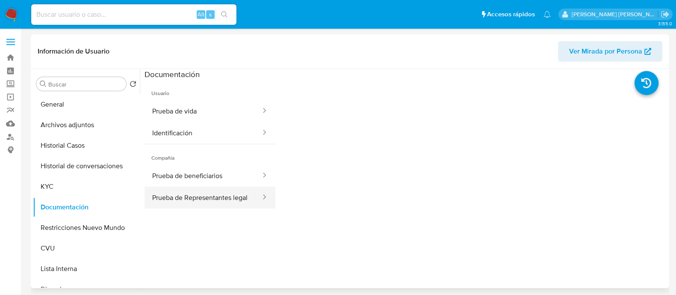
click at [200, 200] on button "Prueba de Representantes legal" at bounding box center [202, 197] width 117 height 22
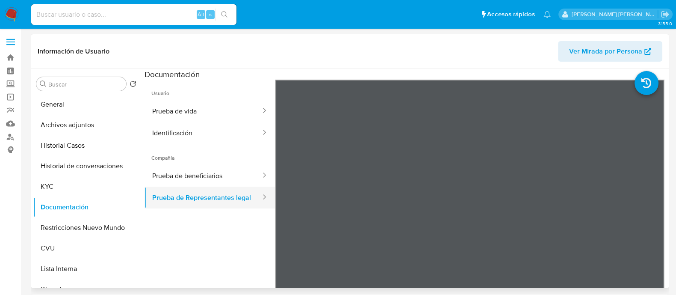
select select "10"
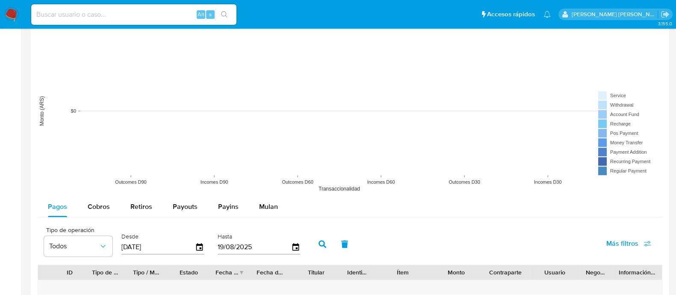
scroll to position [694, 0]
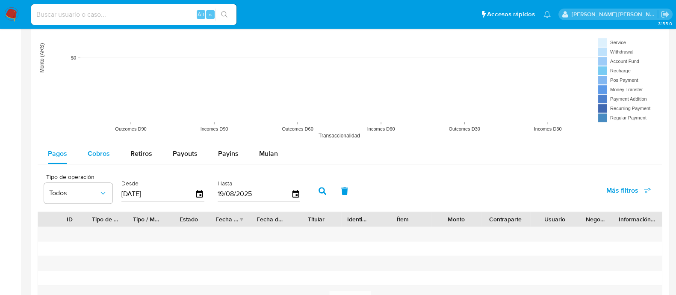
click at [100, 159] on div "Cobros" at bounding box center [99, 153] width 22 height 21
select select "10"
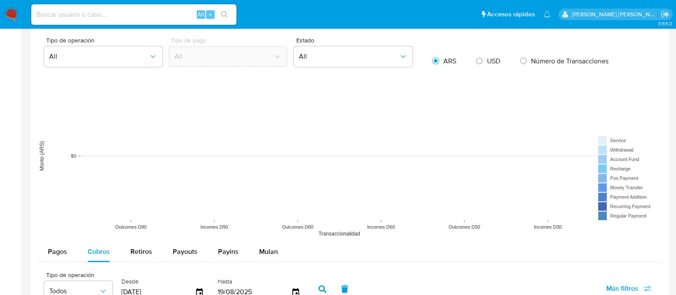
scroll to position [503, 0]
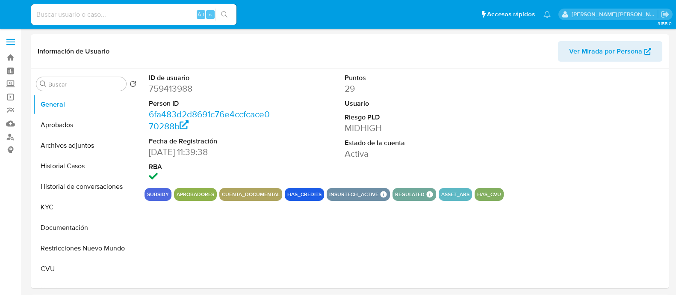
select select "10"
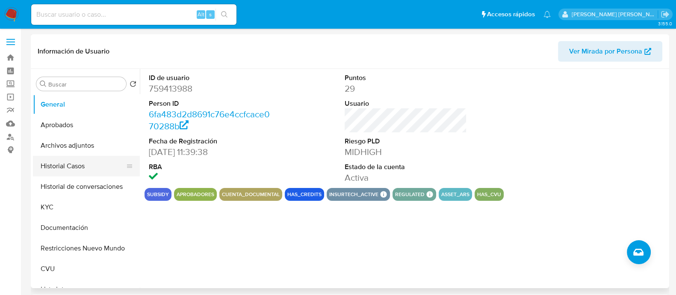
click at [72, 172] on button "Historial Casos" at bounding box center [83, 166] width 100 height 21
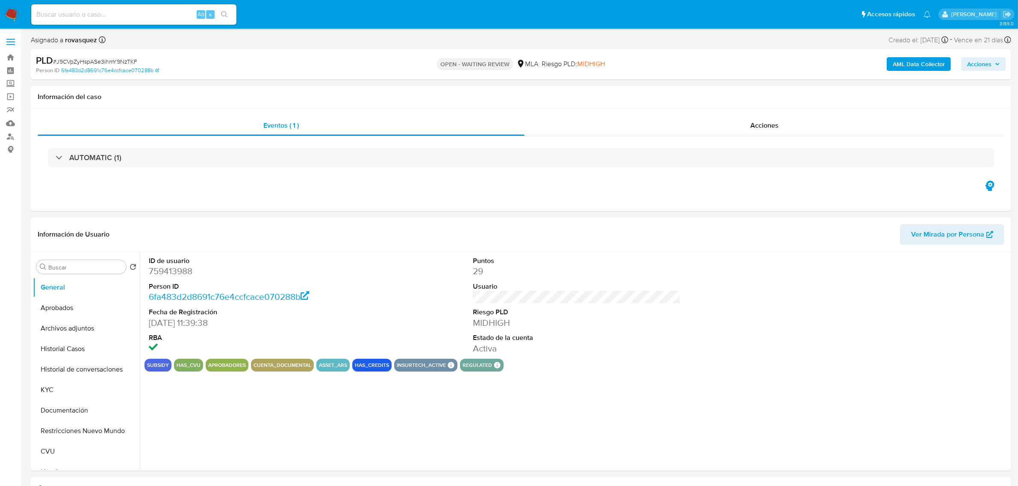
select select "10"
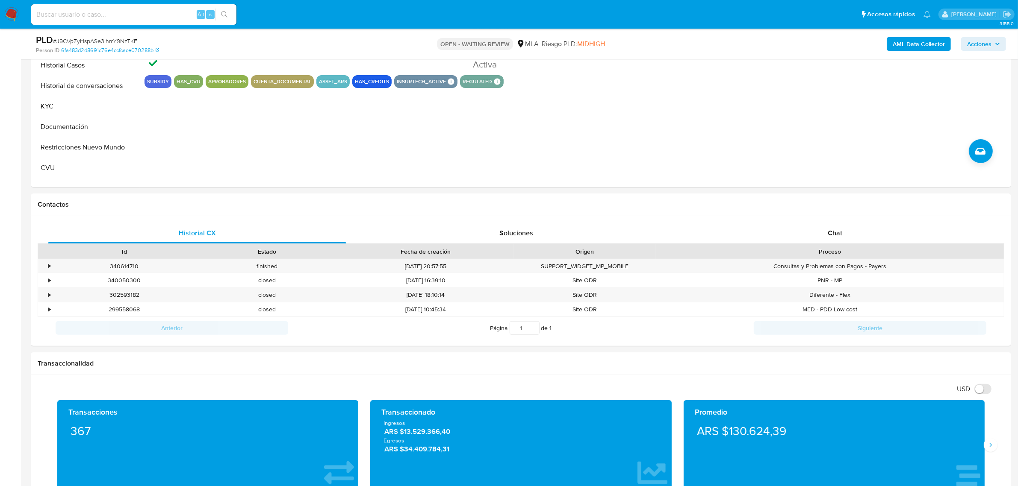
scroll to position [267, 0]
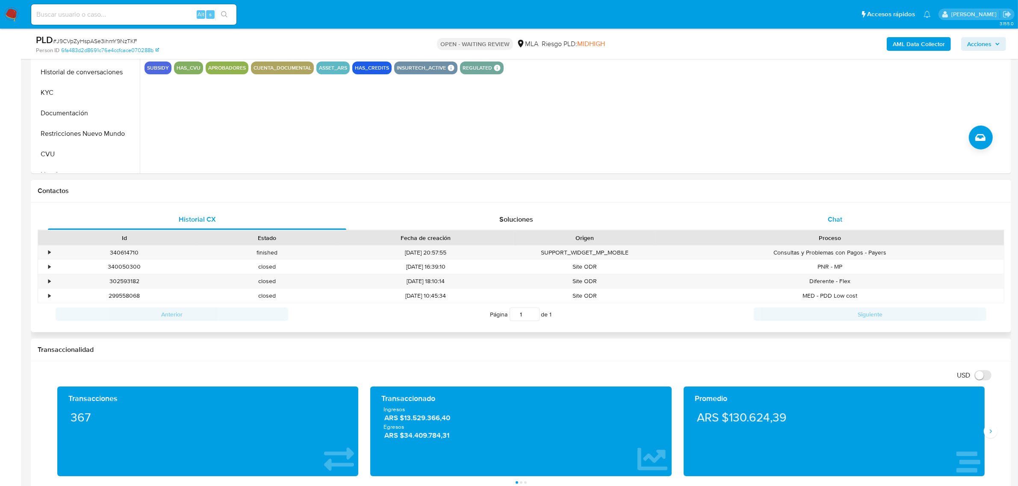
click at [683, 214] on div "Chat" at bounding box center [835, 219] width 298 height 21
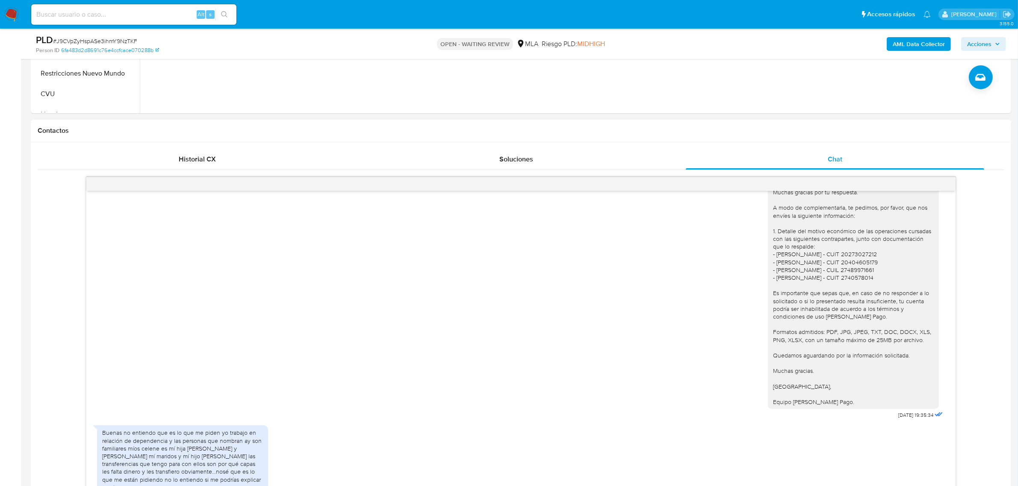
scroll to position [481, 0]
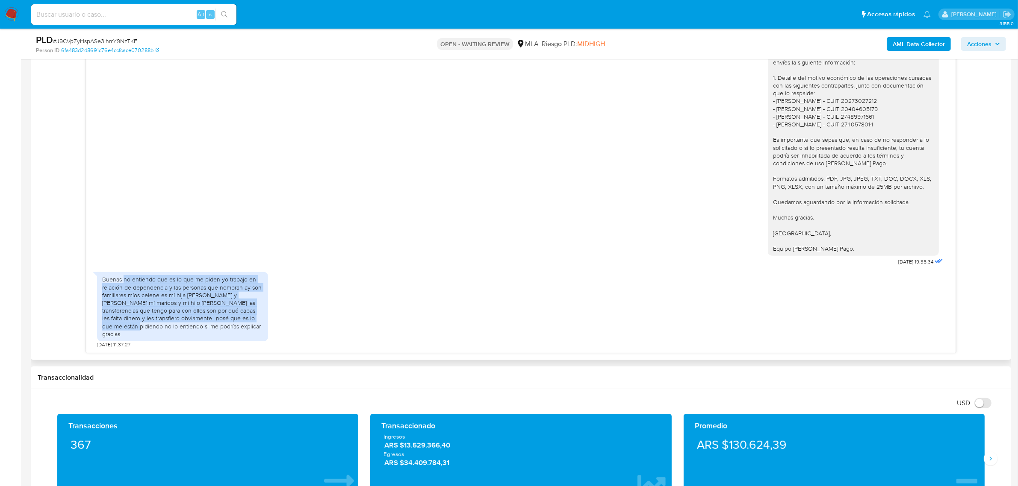
drag, startPoint x: 123, startPoint y: 290, endPoint x: 243, endPoint y: 330, distance: 126.1
click at [243, 294] on div "Buenas no entiendo que es lo que me piden yo trabajo en relación de dependencia…" at bounding box center [182, 307] width 161 height 62
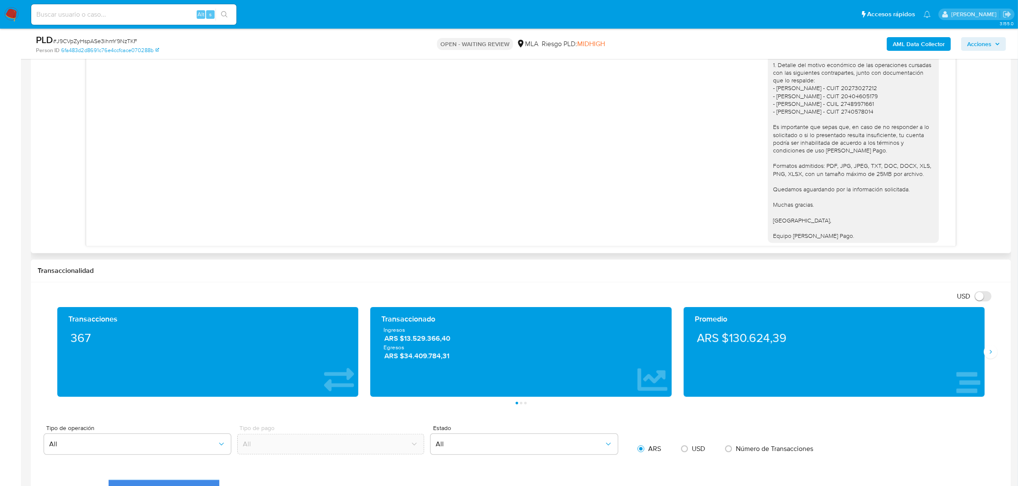
scroll to position [458, 0]
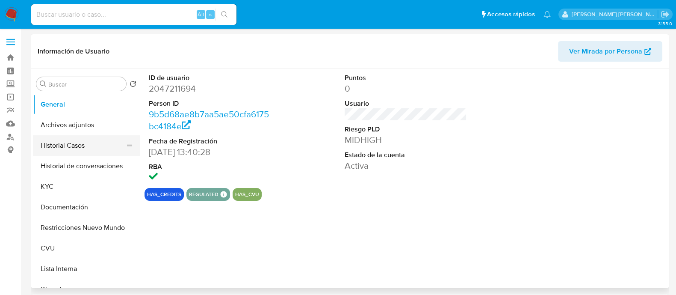
select select "10"
click at [79, 146] on button "Historial Casos" at bounding box center [83, 145] width 100 height 21
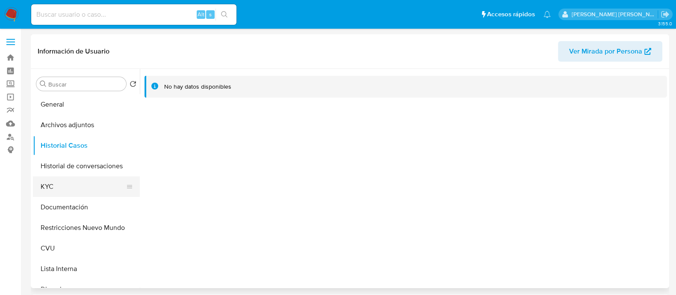
click at [72, 189] on button "KYC" at bounding box center [83, 186] width 100 height 21
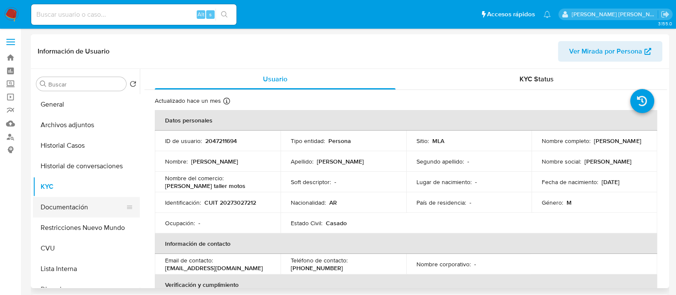
click at [69, 212] on button "Documentación" at bounding box center [83, 207] width 100 height 21
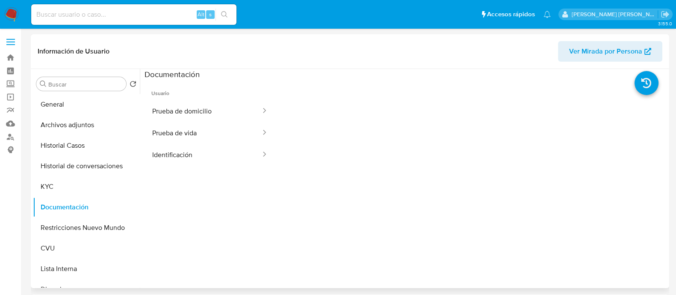
click at [410, 174] on div at bounding box center [471, 217] width 392 height 274
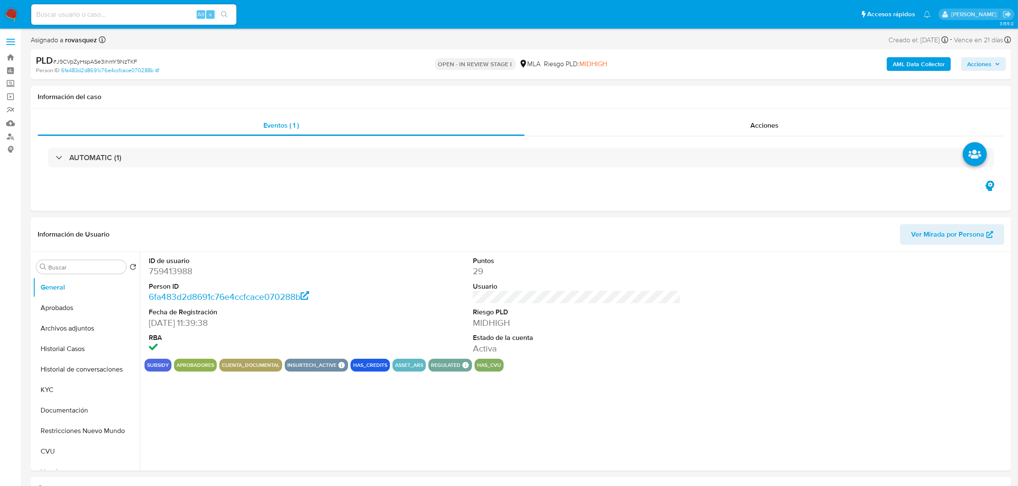
select select "10"
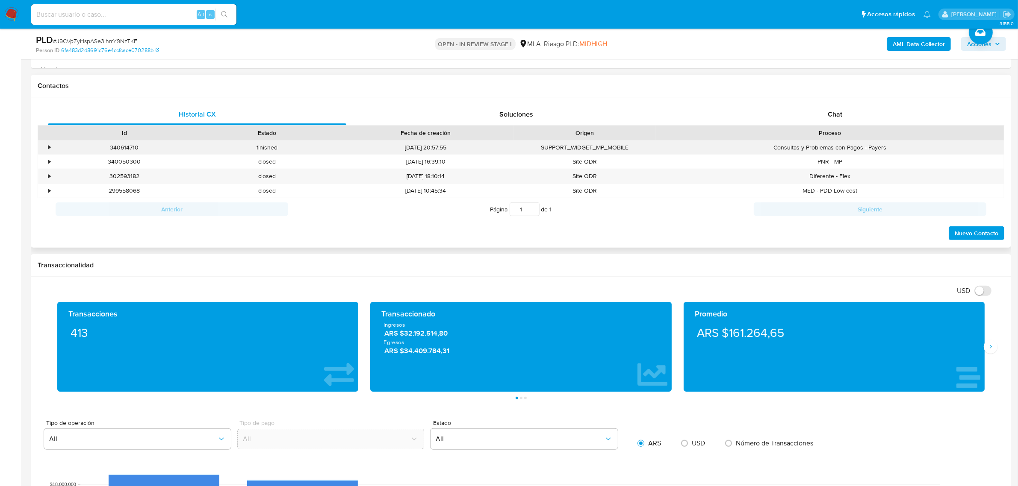
scroll to position [321, 0]
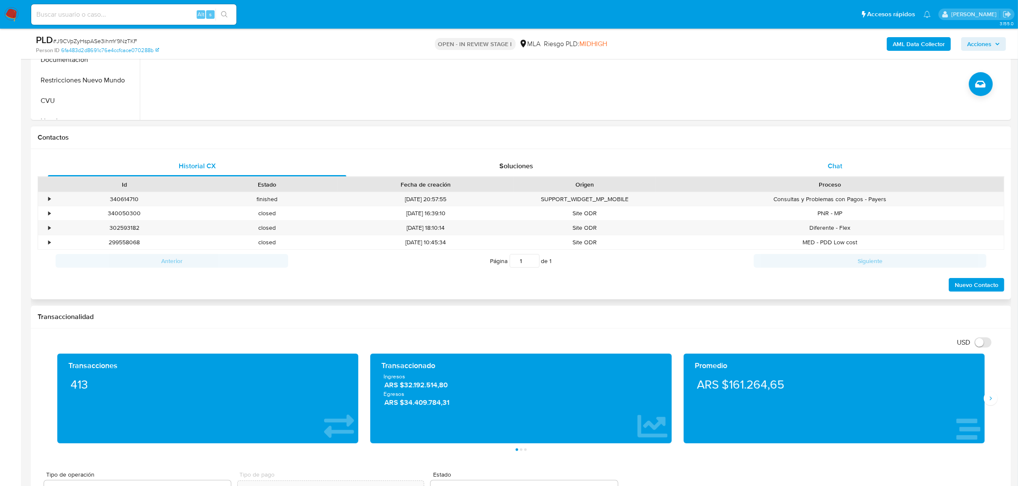
click at [828, 169] on span "Chat" at bounding box center [835, 166] width 15 height 10
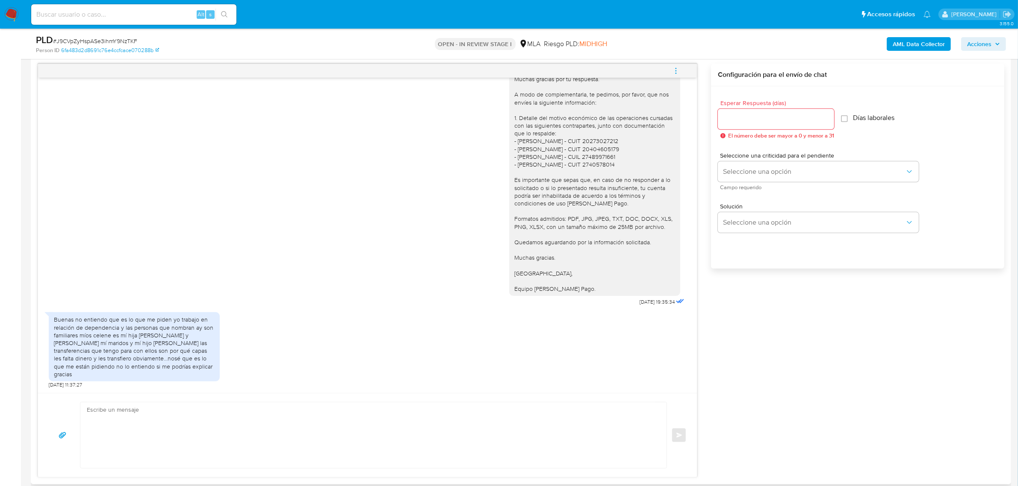
scroll to position [534, 0]
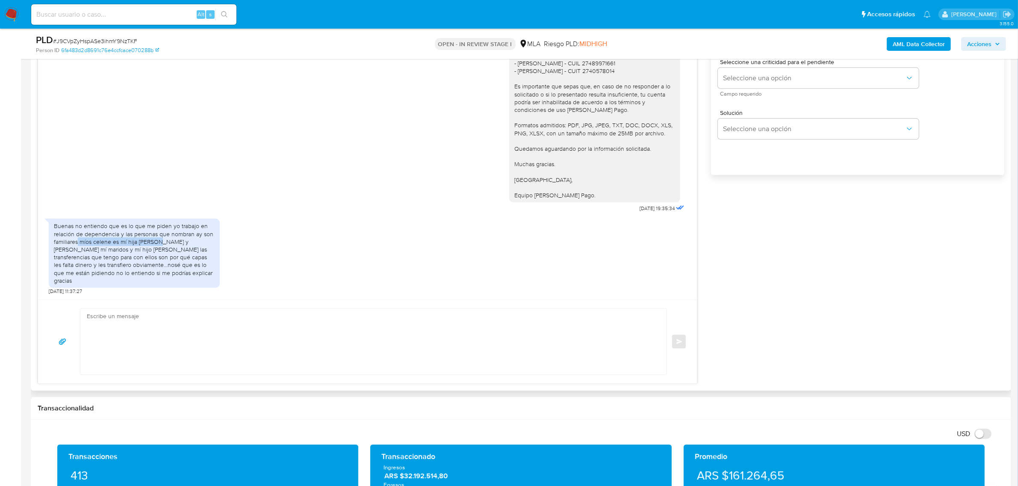
drag, startPoint x: 79, startPoint y: 253, endPoint x: 157, endPoint y: 251, distance: 77.8
click at [157, 251] on div "Buenas no entiendo que es lo que me piden yo trabajo en relación de dependencia…" at bounding box center [134, 253] width 161 height 62
click at [225, 341] on textarea at bounding box center [371, 342] width 569 height 66
paste textarea "Hola, Muchas gracias por la respuesta. Analizamos tu caso y notamos que la info…"
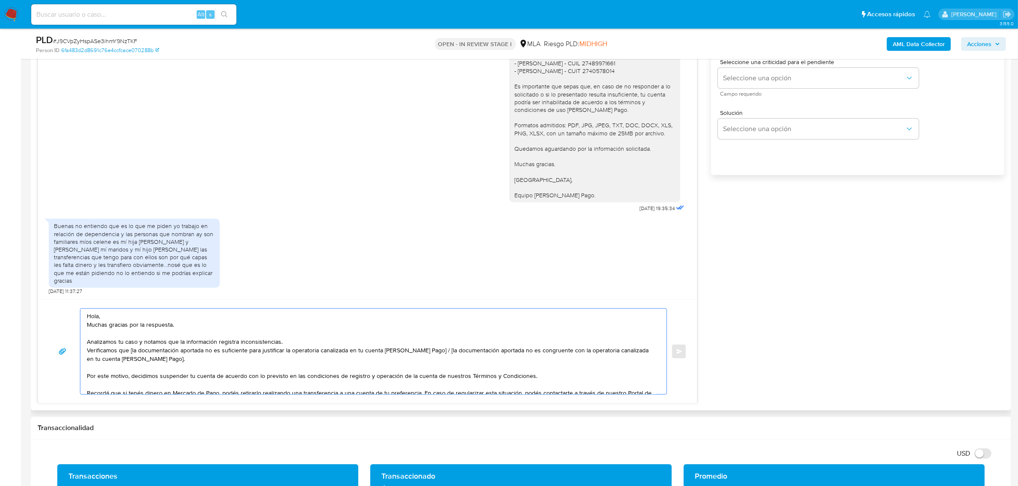
scroll to position [29, 0]
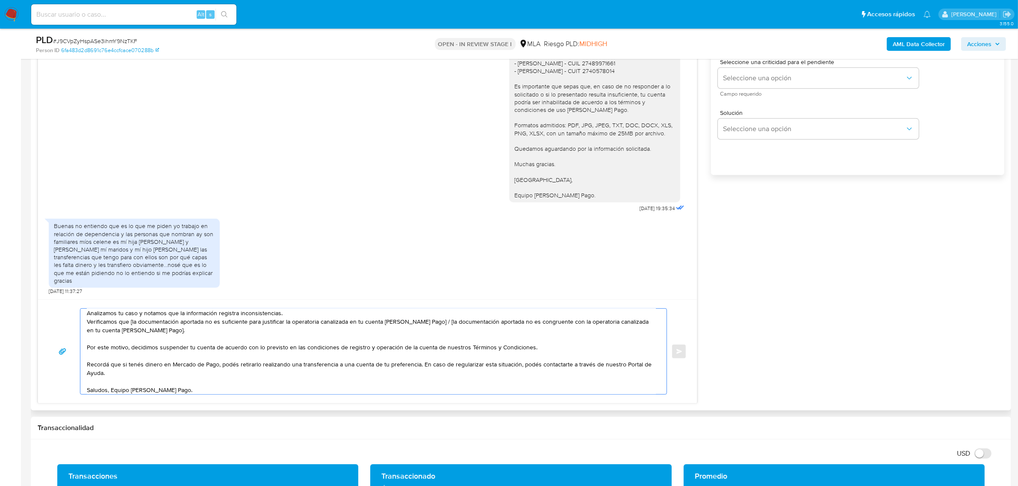
click at [111, 391] on textarea "Hola, Muchas gracias por la respuesta. Analizamos tu caso y notamos que la info…" at bounding box center [371, 351] width 569 height 85
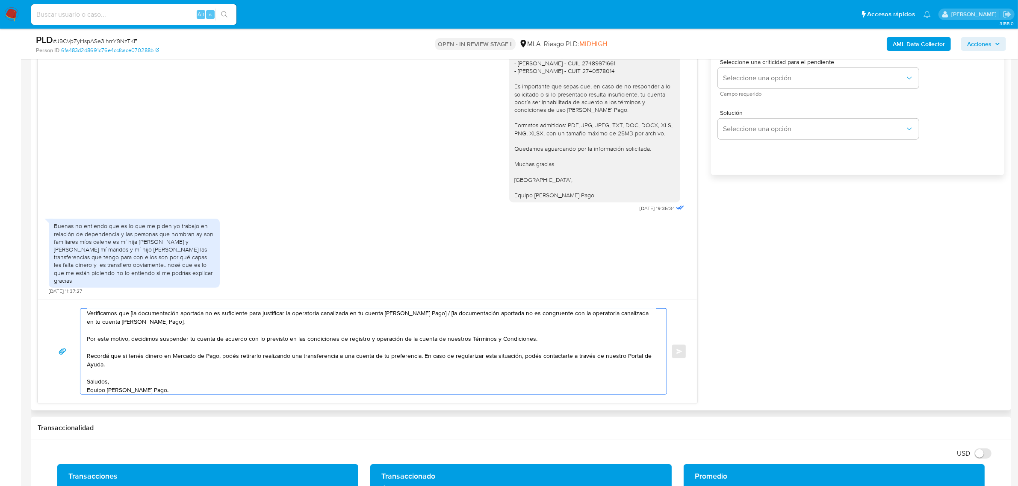
scroll to position [0, 0]
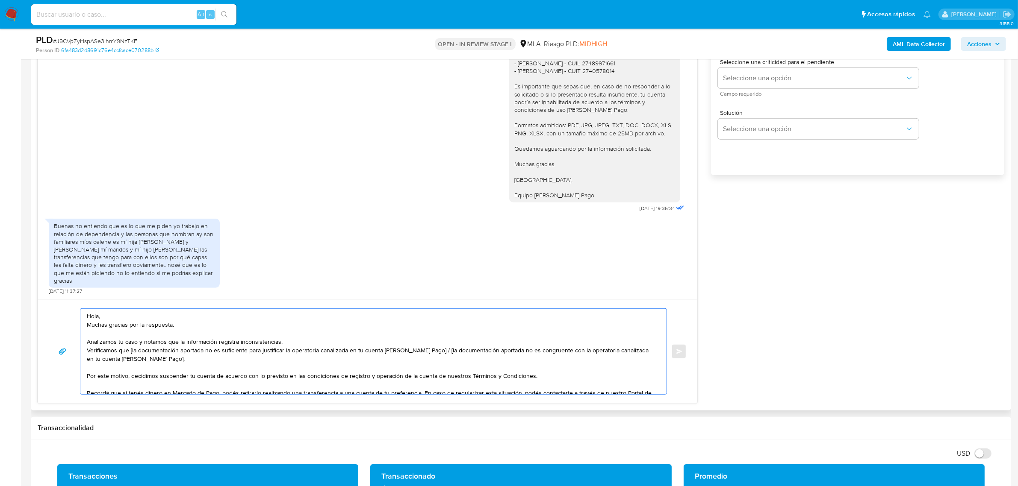
click at [128, 317] on textarea "Hola, Muchas gracias por la respuesta. Analizamos tu caso y notamos que la info…" at bounding box center [371, 351] width 569 height 85
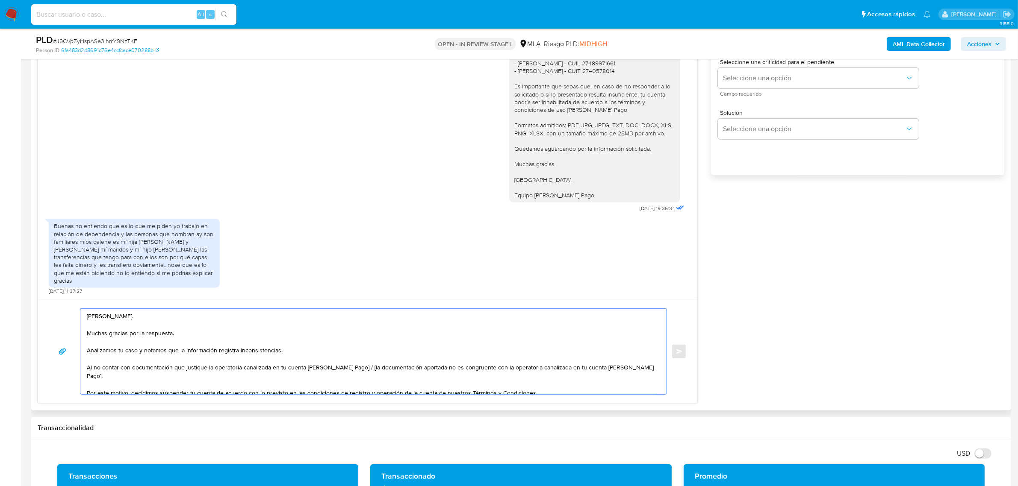
click at [187, 365] on textarea "Hola, Fernanda. Muchas gracias por la respuesta. Analizamos tu caso y notamos q…" at bounding box center [371, 351] width 569 height 85
click at [196, 369] on textarea "Hola, Fernanda. Muchas gracias por la respuesta. Analizamos tu caso y notamos q…" at bounding box center [371, 351] width 569 height 85
click at [194, 372] on textarea "Hola, Fernanda. Muchas gracias por la respuesta. Analizamos tu caso y notamos q…" at bounding box center [371, 351] width 569 height 85
click at [0, 0] on lt-span "justifique" at bounding box center [0, 0] width 0 height 0
click at [232, 377] on textarea "Hola, Fernanda. Muchas gracias por la respuesta. Analizamos tu caso y notamos q…" at bounding box center [371, 351] width 569 height 85
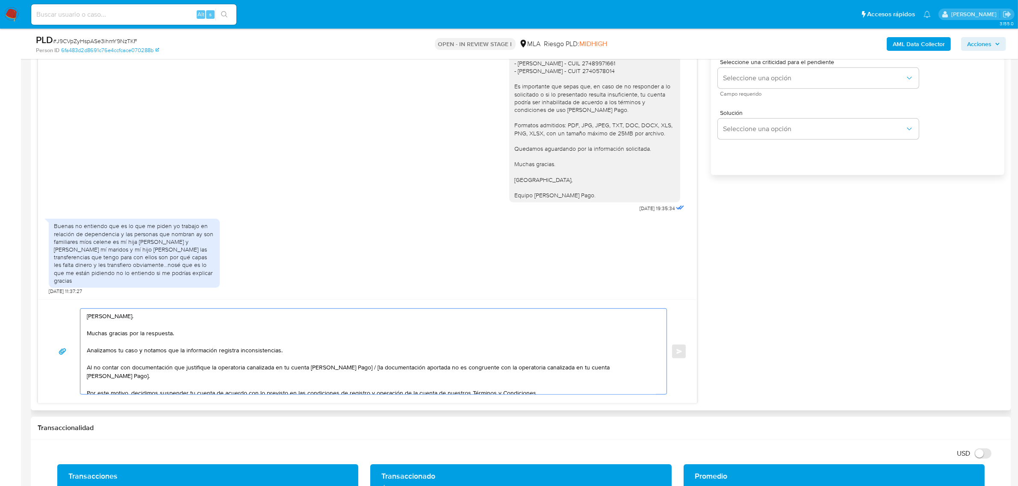
click at [291, 373] on textarea "Hola, Fernanda. Muchas gracias por la respuesta. Analizamos tu caso y notamos q…" at bounding box center [371, 351] width 569 height 85
click at [354, 368] on textarea "Hola, Fernanda. Muchas gracias por la respuesta. Analizamos tu caso y notamos q…" at bounding box center [371, 351] width 569 height 85
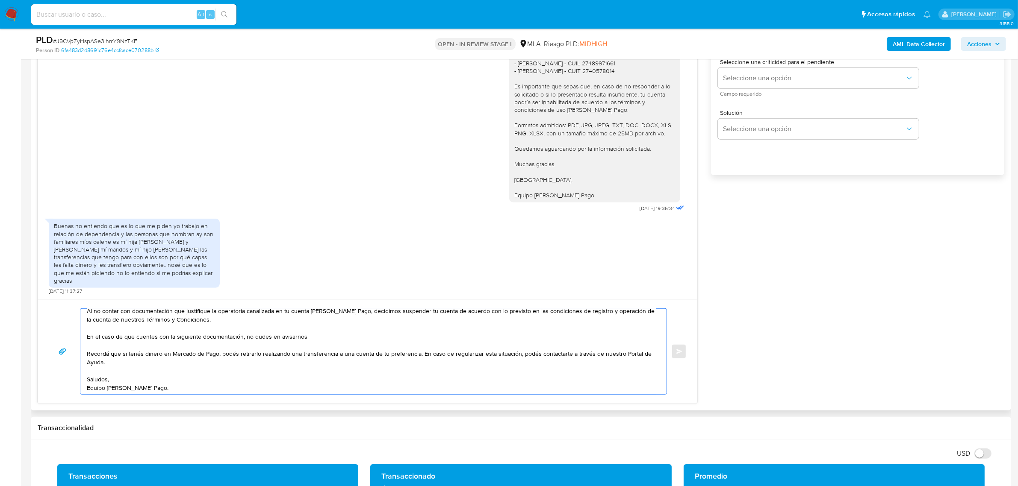
scroll to position [57, 0]
click at [419, 355] on textarea "Hola, Fernanda. Muchas gracias por la respuesta. Analizamos tu caso y notamos q…" at bounding box center [371, 351] width 569 height 85
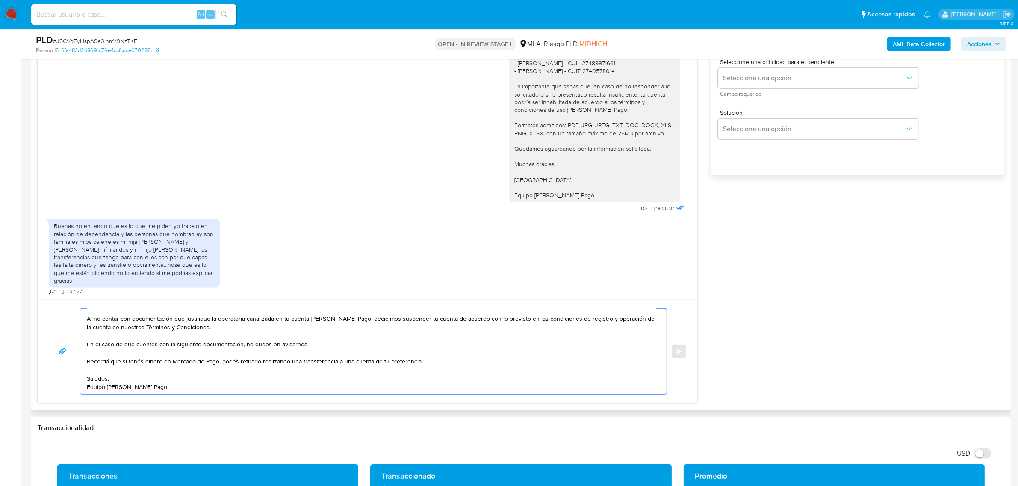
scroll to position [48, 0]
click at [321, 346] on textarea "Hola, Fernanda. Muchas gracias por la respuesta. Analizamos tu caso y notamos q…" at bounding box center [371, 351] width 569 height 85
paste textarea "En caso de regularizar esta situación, podés contactarte a través de nuestro Po…"
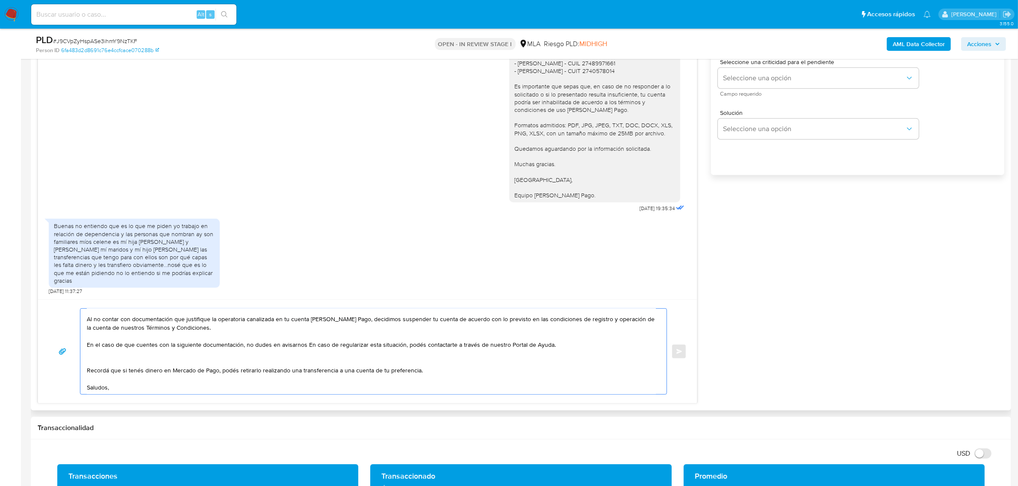
click at [303, 345] on textarea "Hola, Fernanda. Muchas gracias por la respuesta. Analizamos tu caso y notamos q…" at bounding box center [371, 351] width 569 height 85
paste textarea "20273027212 Ivan Alejandro Mansilla"
click at [222, 368] on textarea "Hola, Fernanda. Muchas gracias por la respuesta. Analizamos tu caso y notamos q…" at bounding box center [371, 351] width 569 height 85
paste textarea "20273027212"
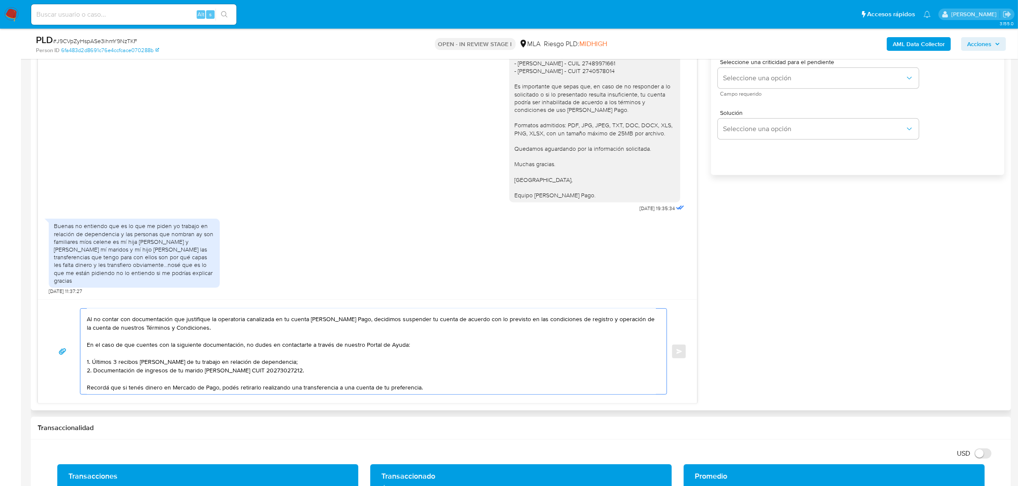
click at [202, 374] on textarea "Hola, Fernanda. Muchas gracias por la respuesta. Analizamos tu caso y notamos q…" at bounding box center [371, 351] width 569 height 85
click at [282, 371] on textarea "Hola, Fernanda. Muchas gracias por la respuesta. Analizamos tu caso y notamos q…" at bounding box center [371, 351] width 569 height 85
click at [312, 373] on textarea "Hola, Fernanda. Muchas gracias por la respuesta. Analizamos tu caso y notamos q…" at bounding box center [371, 351] width 569 height 85
click at [318, 373] on textarea "Hola, Fernanda. Muchas gracias por la respuesta. Analizamos tu caso y notamos q…" at bounding box center [371, 351] width 569 height 85
type textarea "Hola, Fernanda. Muchas gracias por la respuesta. Analizamos tu caso y notamos q…"
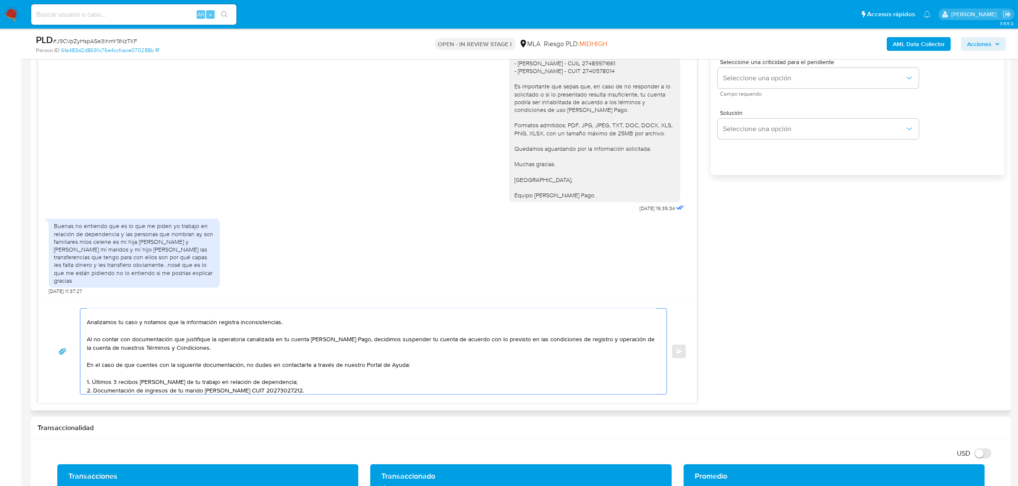
scroll to position [53, 0]
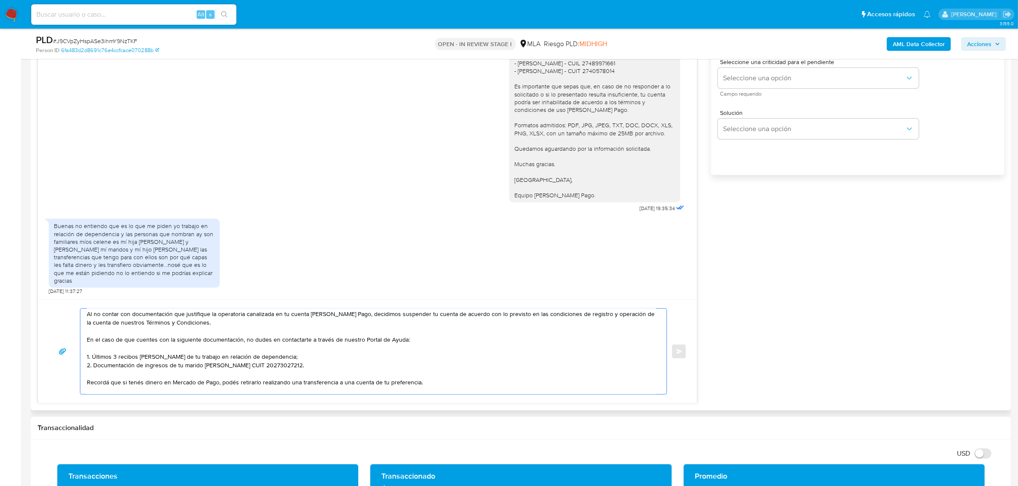
drag, startPoint x: 105, startPoint y: 368, endPoint x: 234, endPoint y: 366, distance: 129.1
click at [234, 366] on textarea "Hola, Fernanda. Muchas gracias por la respuesta. Analizamos tu caso y notamos q…" at bounding box center [371, 351] width 569 height 85
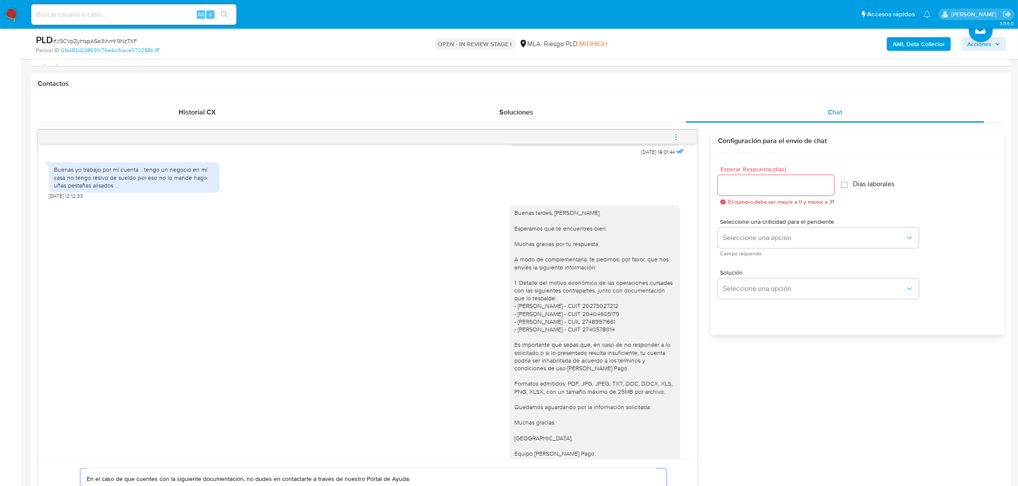
scroll to position [374, 0]
click at [737, 189] on input "Esperar Respuesta (días)" at bounding box center [776, 185] width 116 height 11
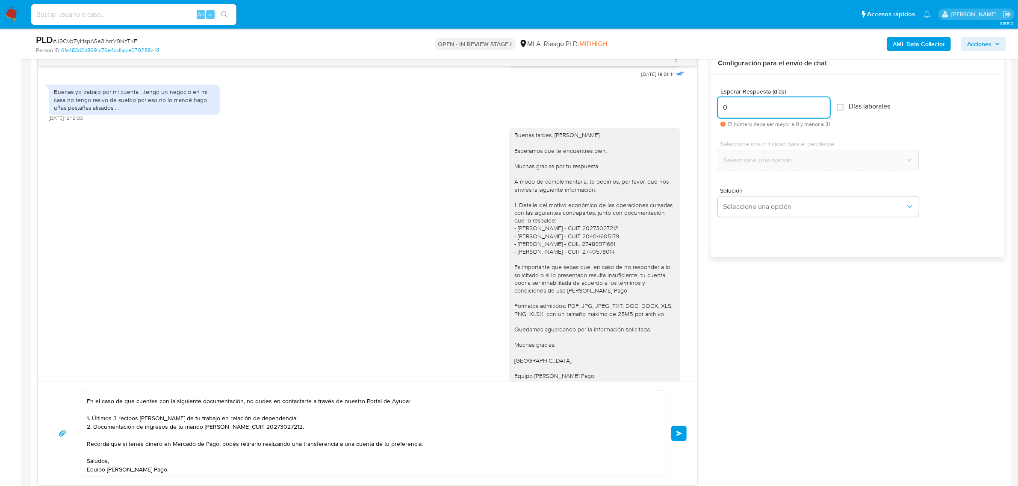
scroll to position [534, 0]
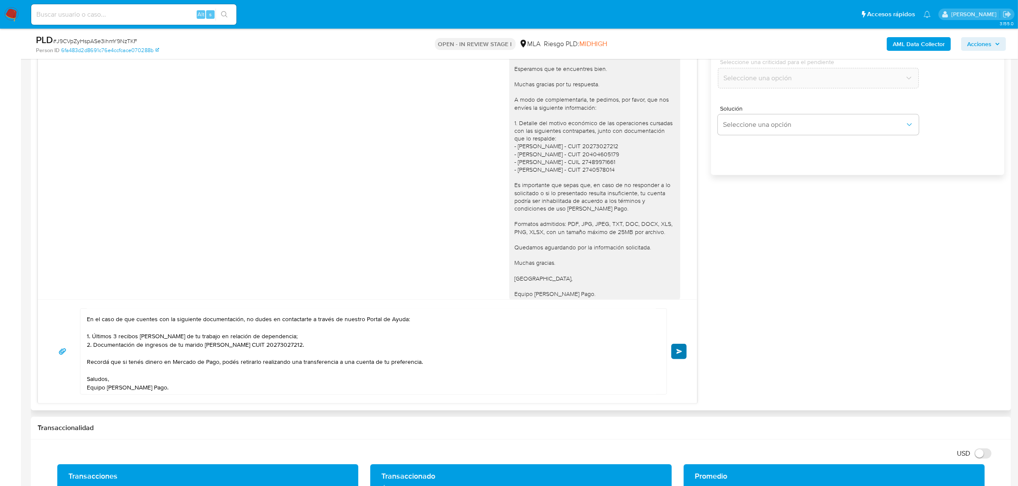
type input "0"
click at [681, 352] on span "Enviar" at bounding box center [679, 351] width 6 height 5
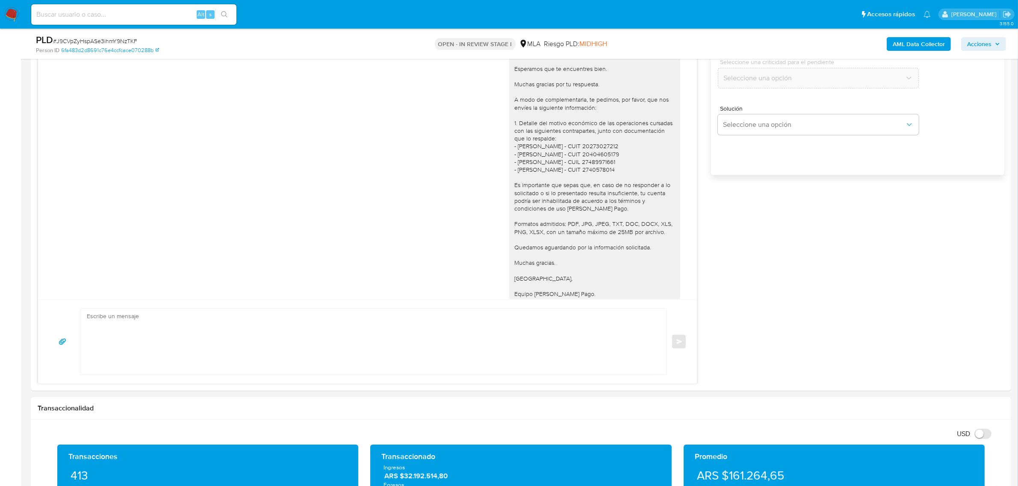
scroll to position [800, 0]
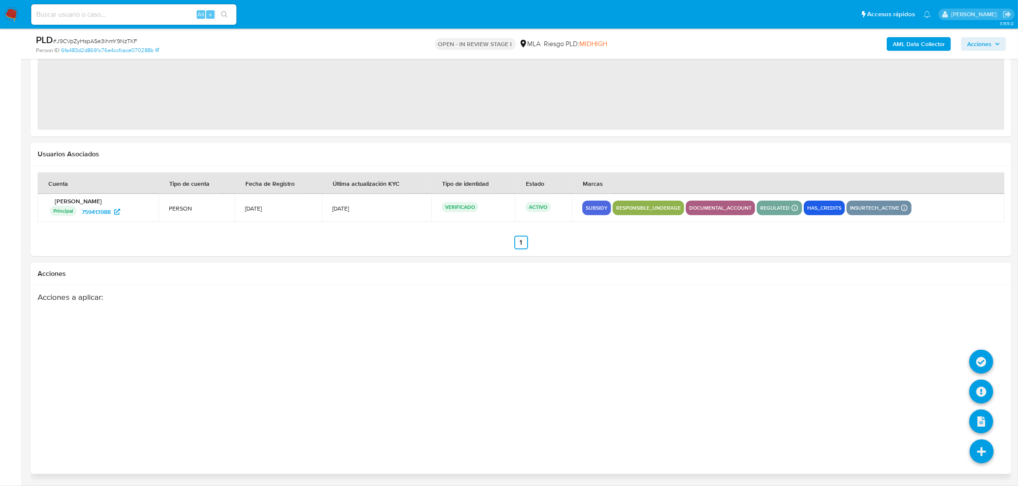
select select "10"
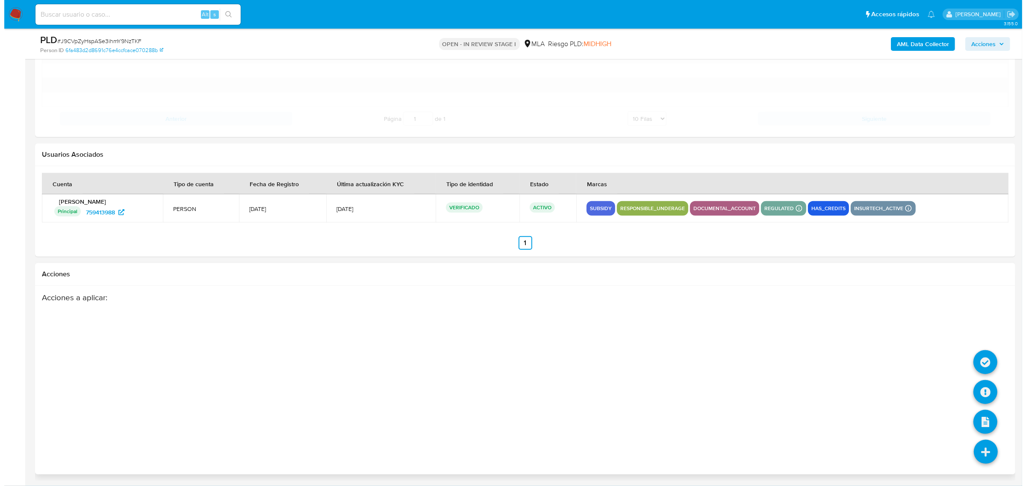
scroll to position [1200, 0]
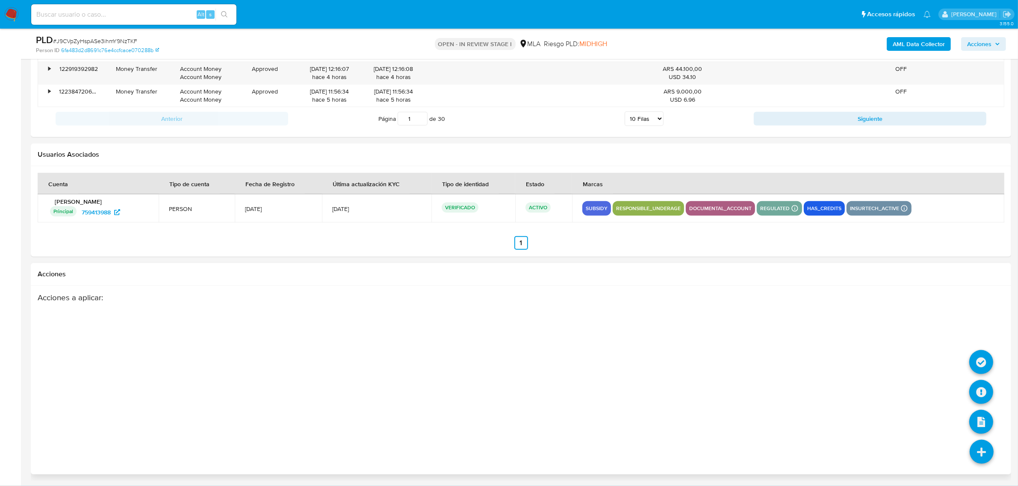
click at [990, 457] on icon at bounding box center [981, 452] width 24 height 24
click at [979, 386] on icon at bounding box center [981, 392] width 24 height 24
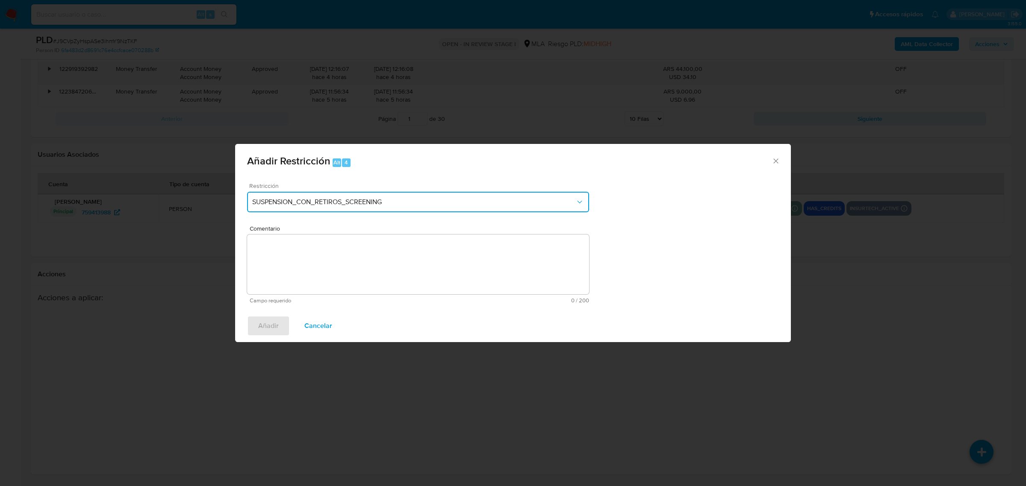
click at [287, 202] on span "SUSPENSION_CON_RETIROS_SCREENING" at bounding box center [413, 202] width 323 height 9
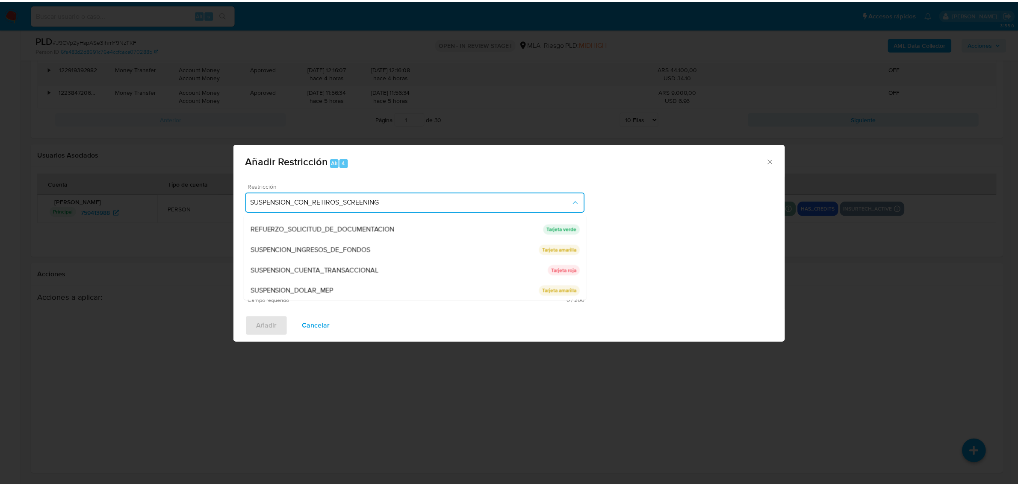
scroll to position [181, 0]
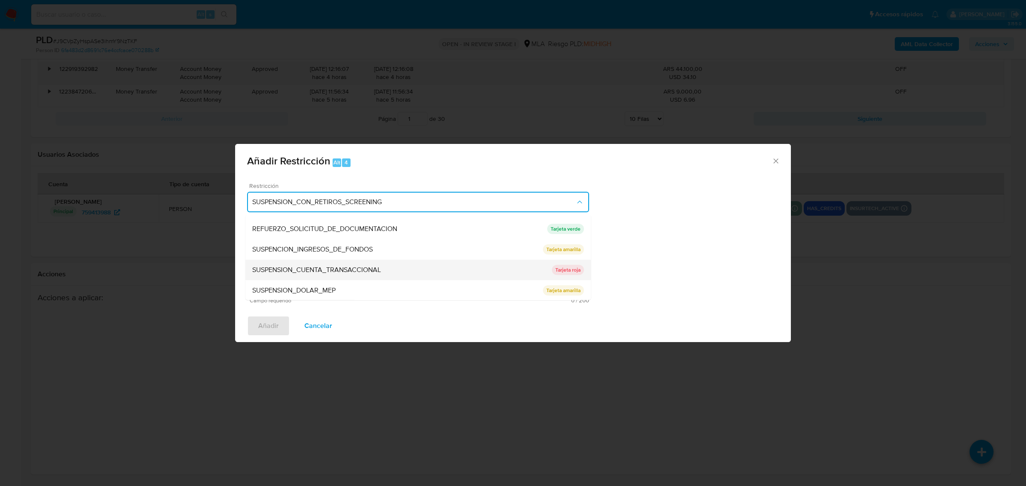
click at [341, 274] on span "SUSPENSION_CUENTA_TRANSACCIONAL" at bounding box center [316, 269] width 129 height 9
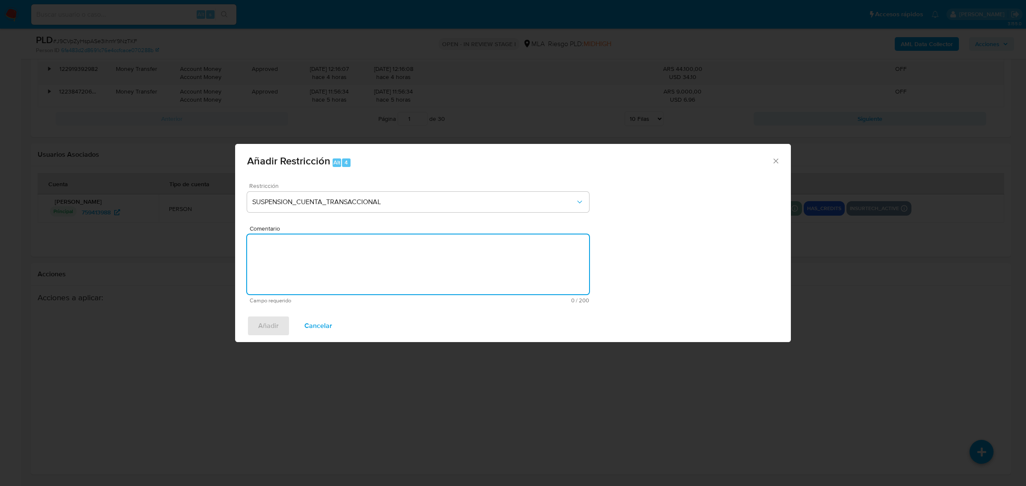
click at [341, 274] on textarea "Comentario" at bounding box center [418, 265] width 342 height 60
type textarea "AML"
click at [261, 327] on span "Añadir" at bounding box center [268, 326] width 21 height 19
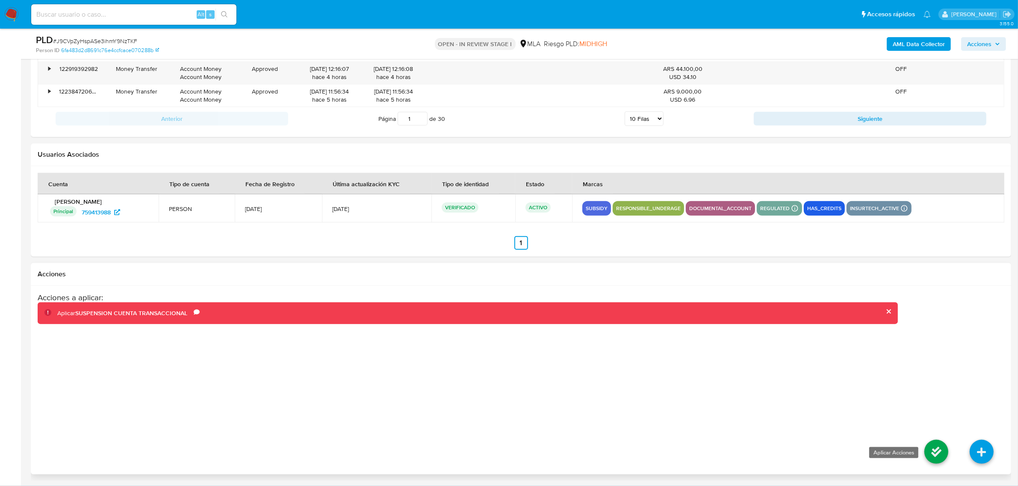
click at [937, 451] on icon at bounding box center [936, 452] width 24 height 24
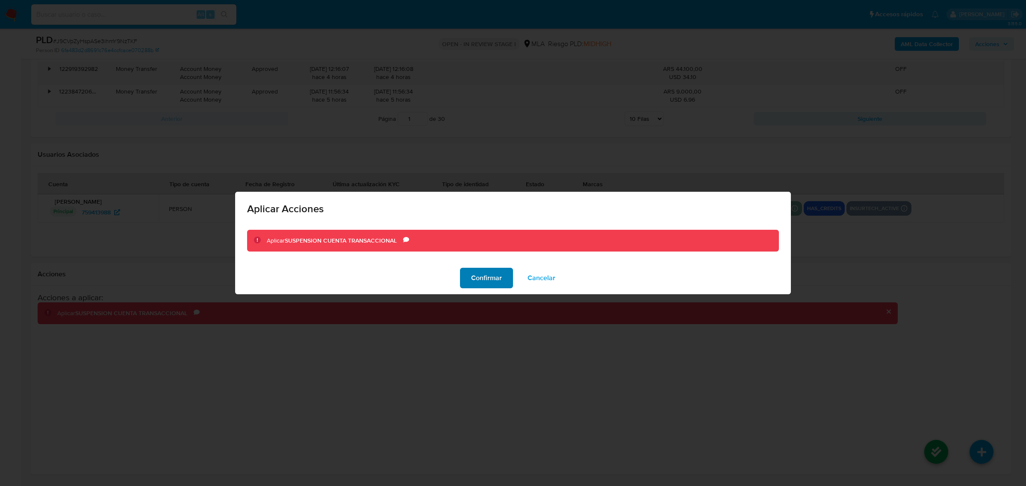
click at [492, 286] on span "Confirmar" at bounding box center [486, 278] width 31 height 19
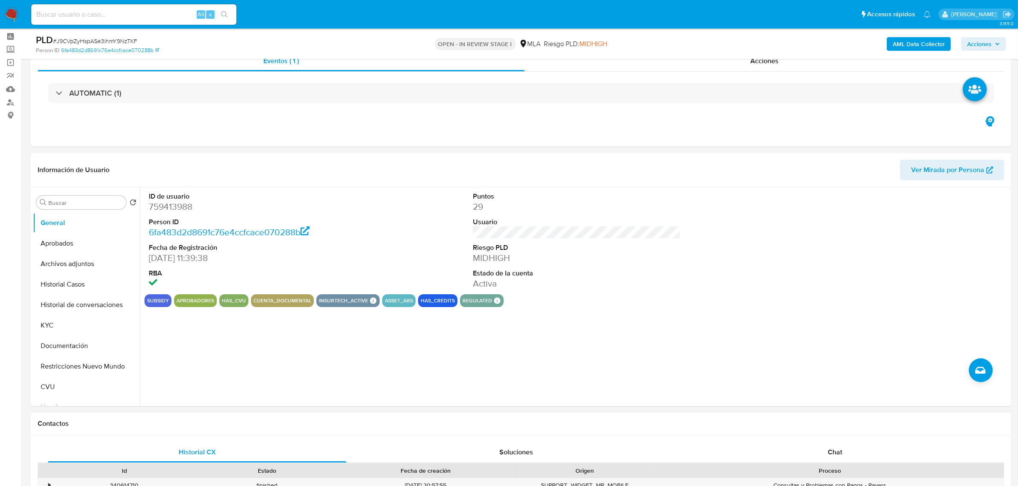
scroll to position [0, 0]
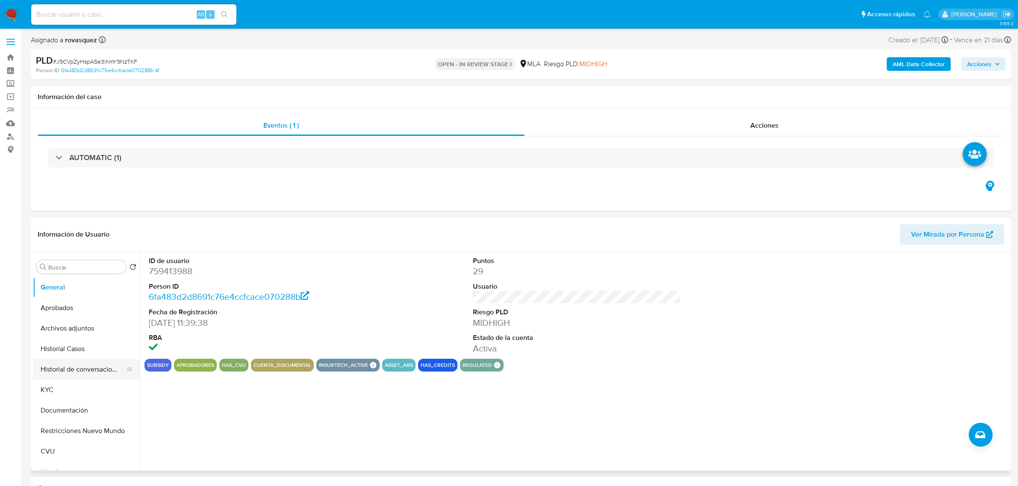
click at [73, 371] on button "Historial de conversaciones" at bounding box center [83, 369] width 100 height 21
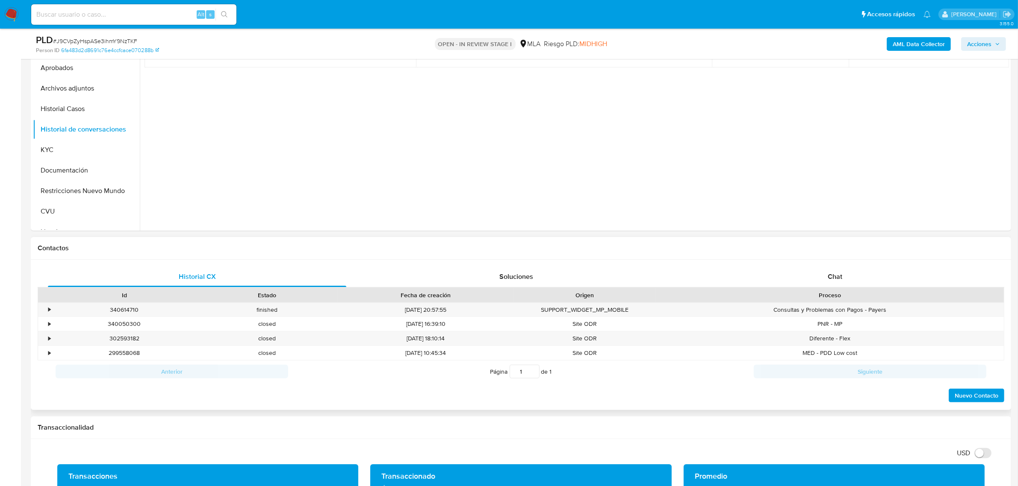
scroll to position [214, 0]
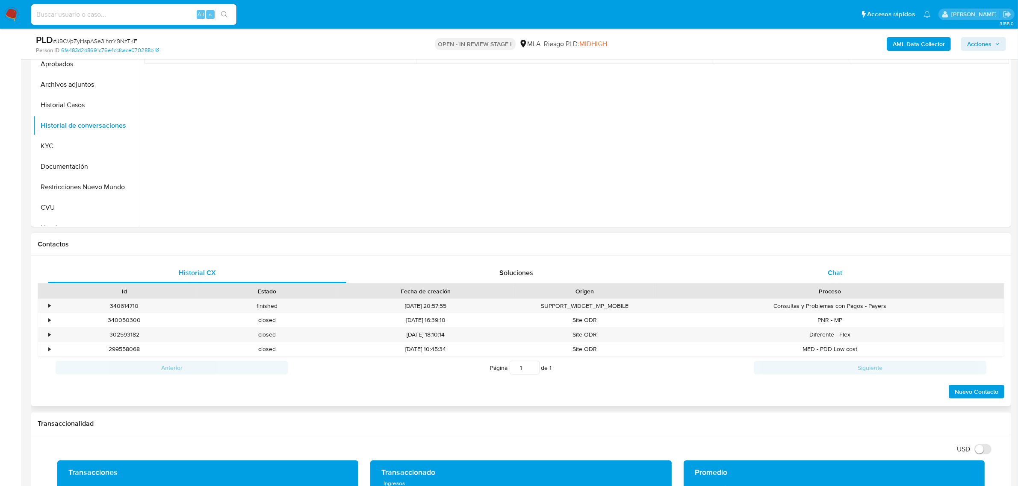
click at [828, 274] on span "Chat" at bounding box center [835, 273] width 15 height 10
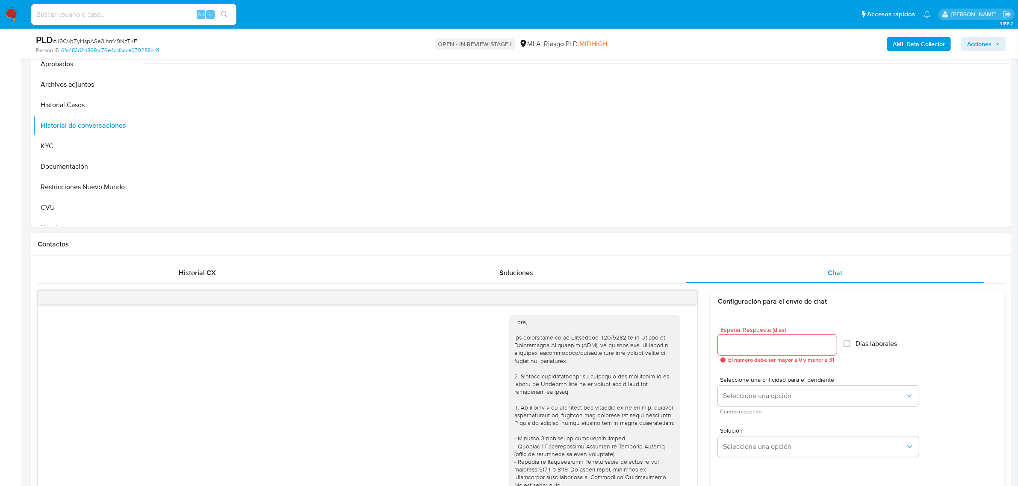
scroll to position [800, 0]
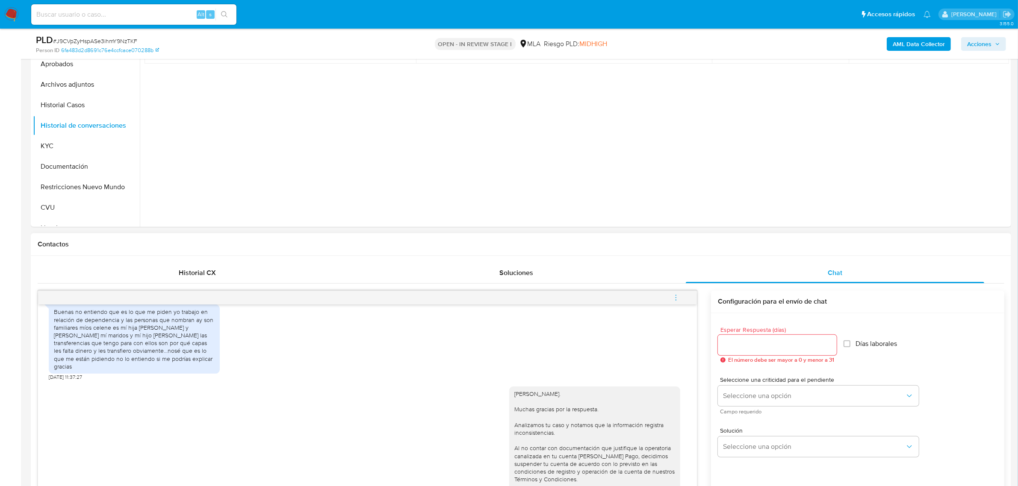
click at [673, 300] on icon "menu-action" at bounding box center [676, 298] width 8 height 8
click at [606, 278] on li "Cerrar conversación" at bounding box center [618, 281] width 88 height 15
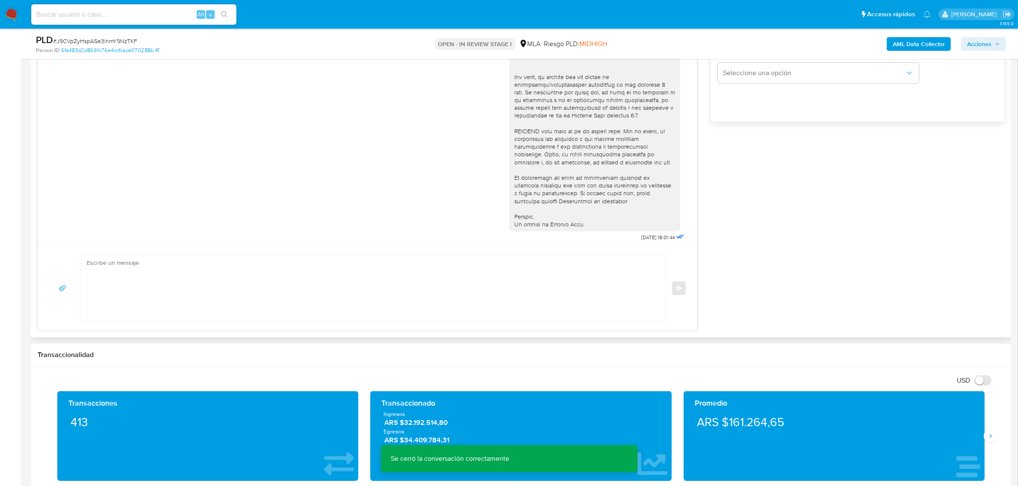
scroll to position [267, 0]
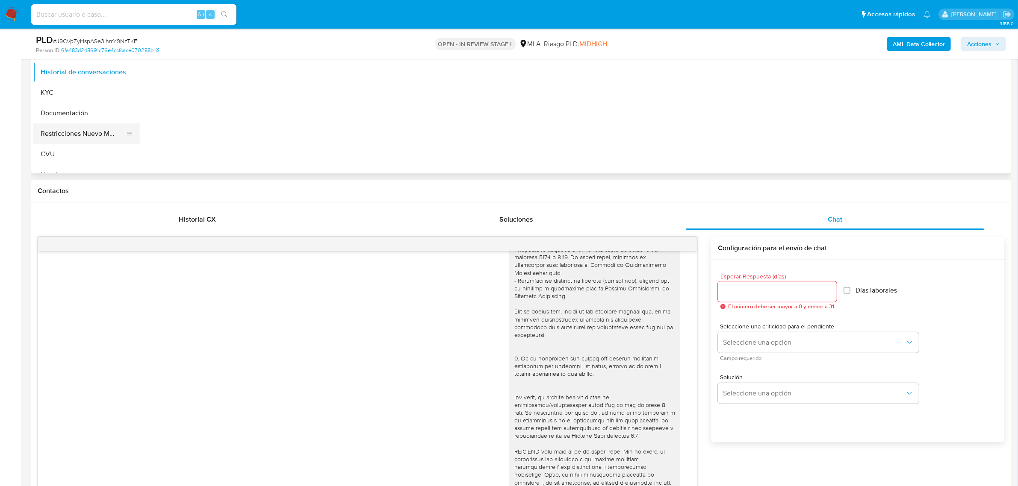
click at [94, 137] on button "Restricciones Nuevo Mundo" at bounding box center [83, 134] width 100 height 21
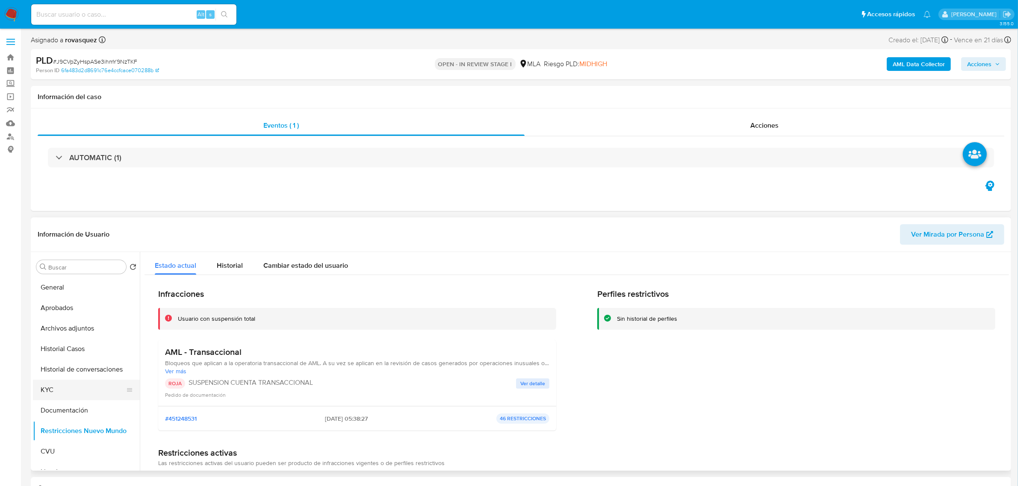
click at [63, 392] on button "KYC" at bounding box center [83, 390] width 100 height 21
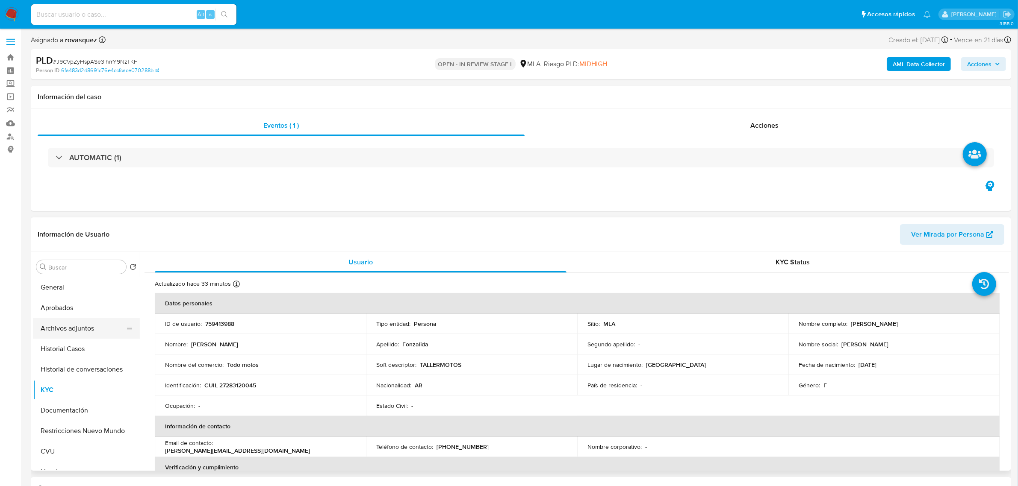
click at [71, 332] on button "Archivos adjuntos" at bounding box center [83, 328] width 100 height 21
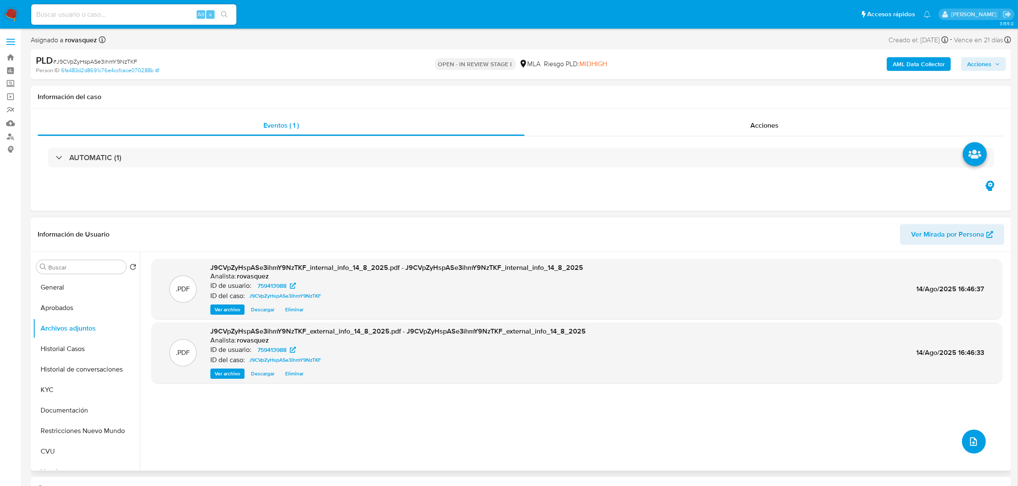
click at [971, 442] on icon "upload-file" at bounding box center [973, 442] width 7 height 9
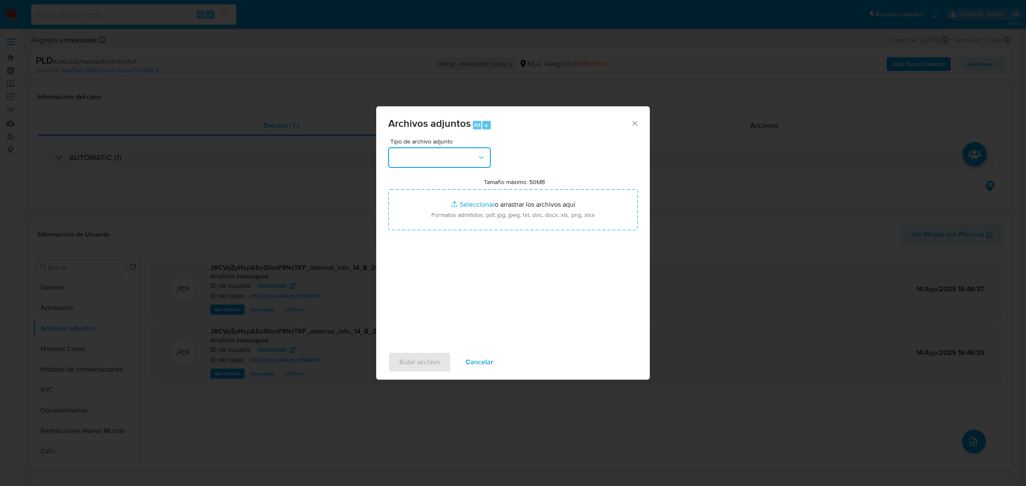
click at [475, 160] on button "button" at bounding box center [439, 157] width 103 height 21
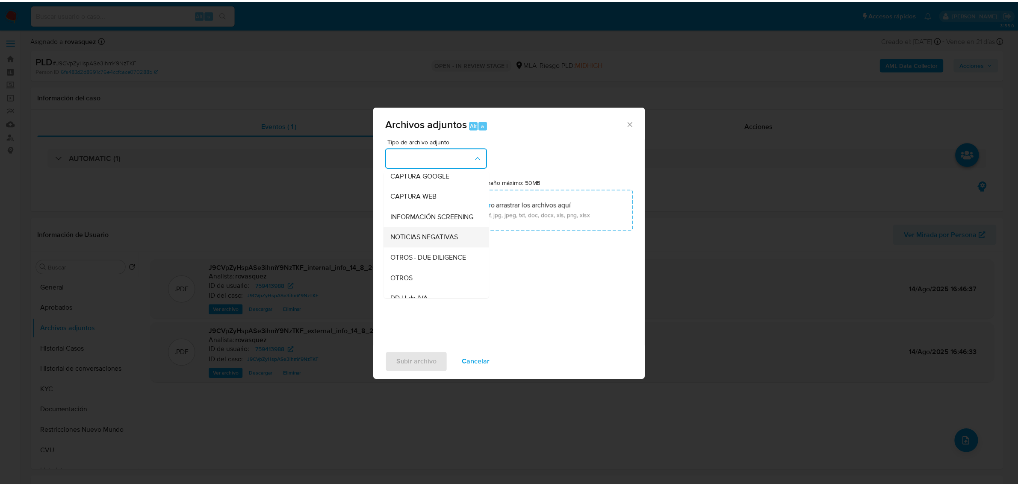
scroll to position [107, 0]
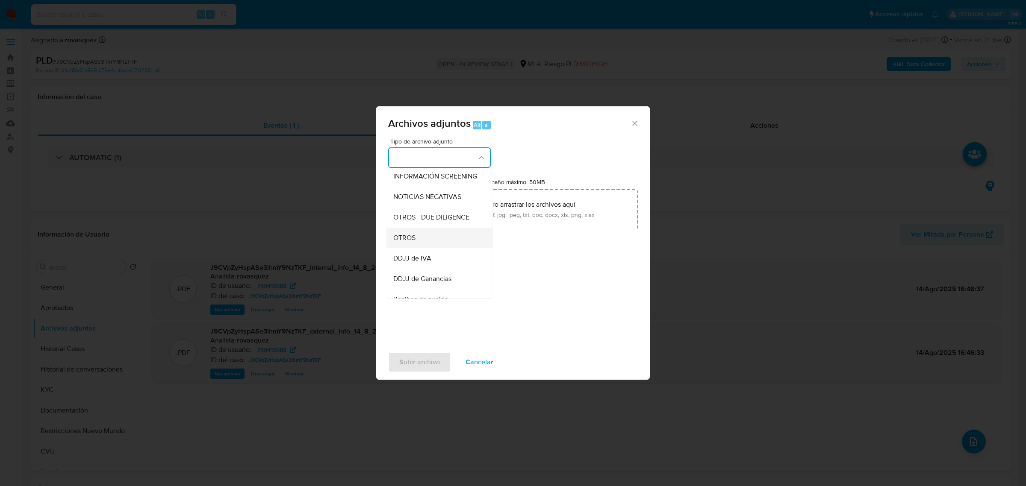
click at [439, 248] on div "OTROS" at bounding box center [436, 237] width 87 height 21
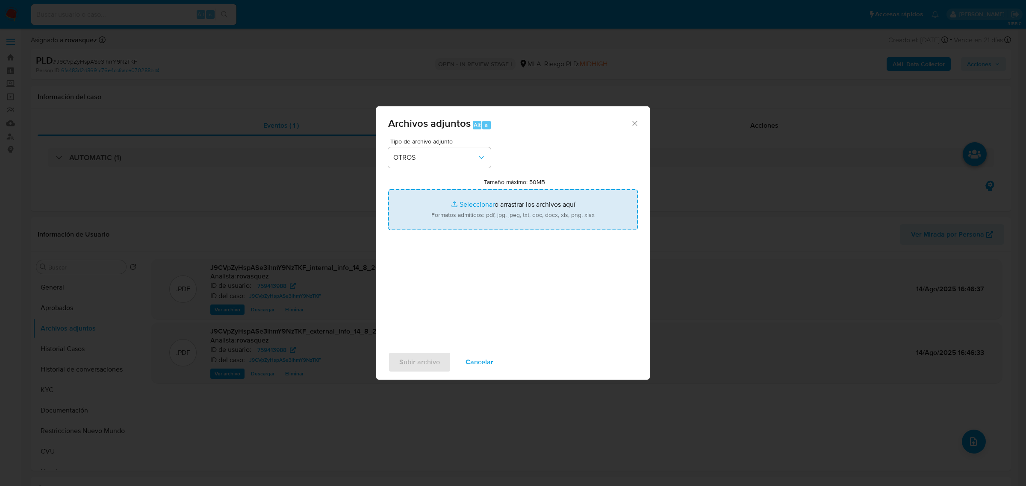
click at [480, 206] on input "Tamaño máximo: 50MB Seleccionar archivos" at bounding box center [513, 209] width 250 height 41
type input "C:\fakepath\Caselog J9CVpZyHspASe3ihmY9NzTKF_2025_08_14_15_55_09.docx"
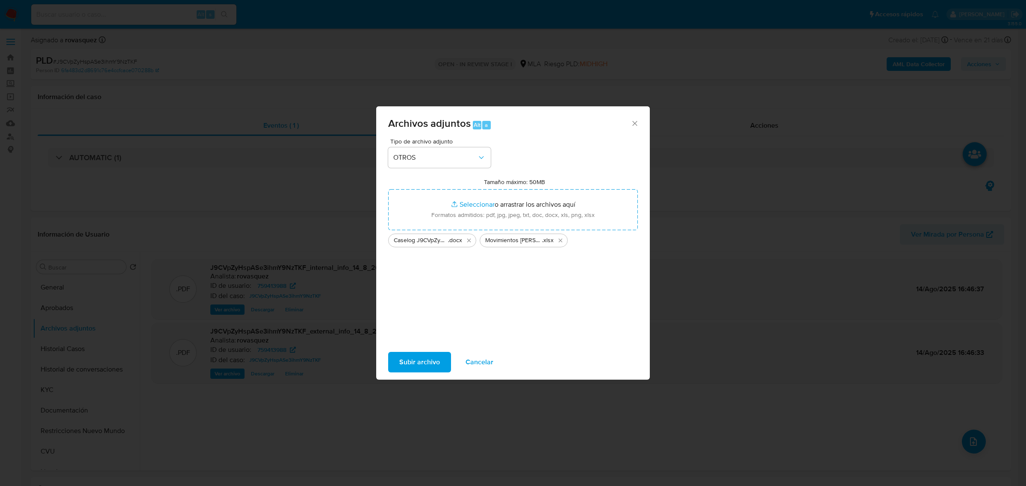
click at [418, 360] on span "Subir archivo" at bounding box center [419, 362] width 41 height 19
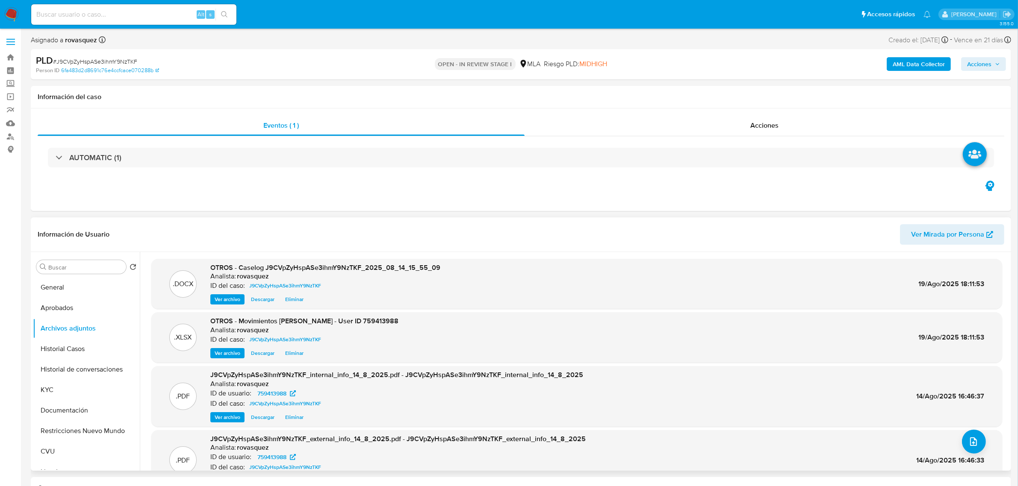
click at [417, 273] on span "OTROS - Caselog J9CVpZyHspASe3ihmY9NzTKF_2025_08_14_15_55_09" at bounding box center [325, 268] width 230 height 10
click at [417, 272] on span "OTROS - Caselog J9CVpZyHspASe3ihmY9NzTKF_2025_08_14_15_55_09" at bounding box center [325, 268] width 230 height 10
click at [239, 255] on div ".DOCX OTROS - Caselog J9CVpZyHspASe3ihmY9NzTKF_2025_08_14_15_55_09 Analista: ro…" at bounding box center [574, 361] width 869 height 219
drag, startPoint x: 239, startPoint y: 266, endPoint x: 465, endPoint y: 268, distance: 225.3
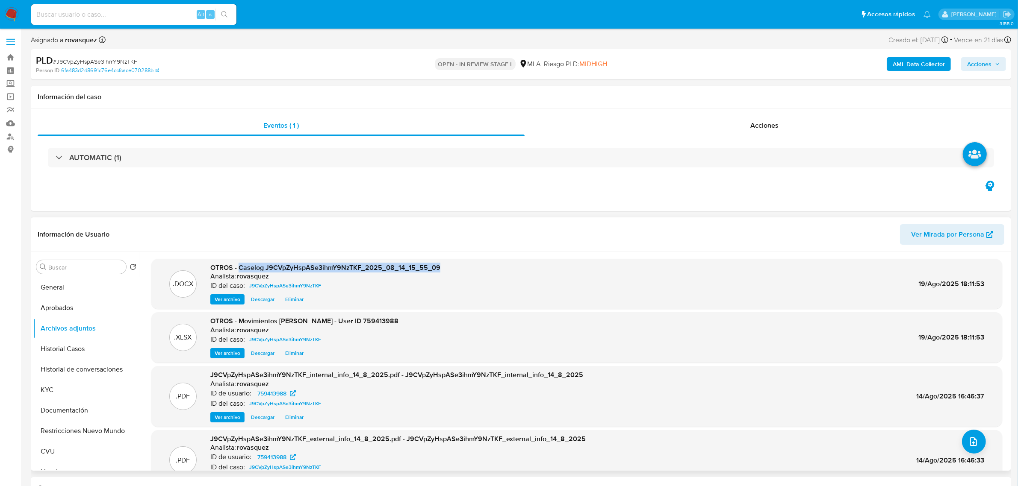
click at [465, 268] on div ".DOCX OTROS - Caselog J9CVpZyHspASe3ihmY9NzTKF_2025_08_14_15_55_09 Analista: ro…" at bounding box center [577, 284] width 842 height 42
copy span "Caselog J9CVpZyHspASe3ihmY9NzTKF_2025_08_14_15_55_09"
click at [984, 65] on span "Acciones" at bounding box center [979, 64] width 24 height 14
click at [750, 97] on div "Resolución del caso Alt r" at bounding box center [751, 91] width 82 height 22
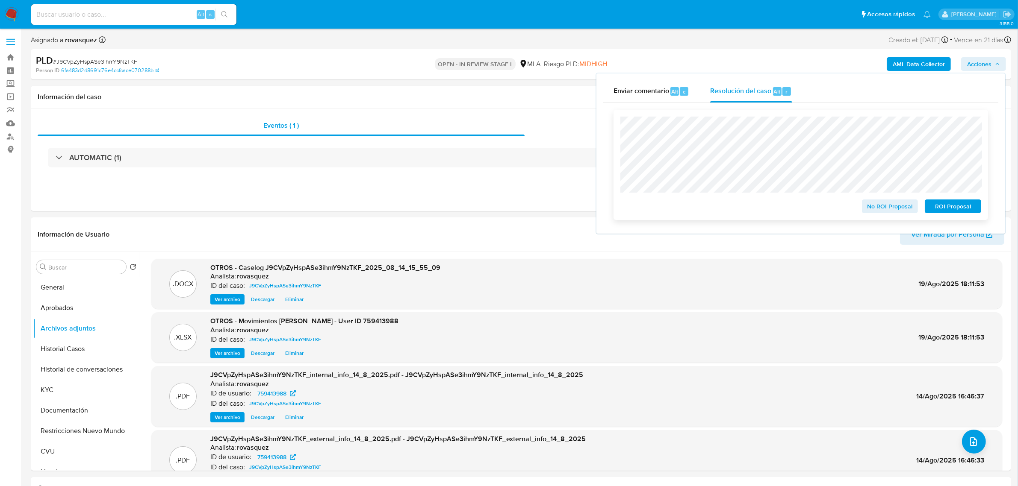
click at [951, 210] on span "ROI Proposal" at bounding box center [953, 206] width 44 height 12
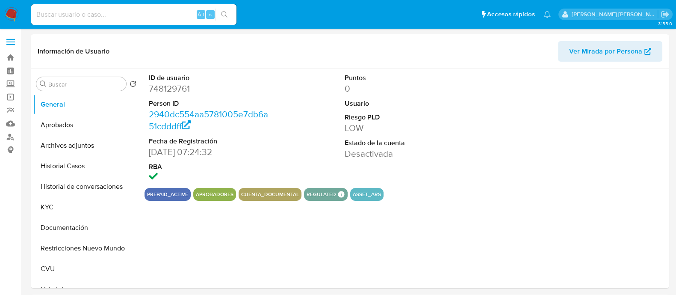
select select "10"
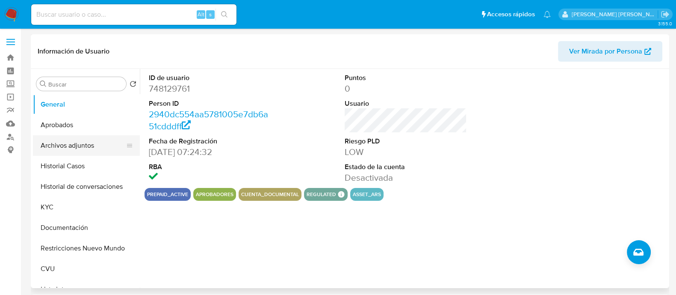
click at [81, 143] on button "Archivos adjuntos" at bounding box center [83, 145] width 100 height 21
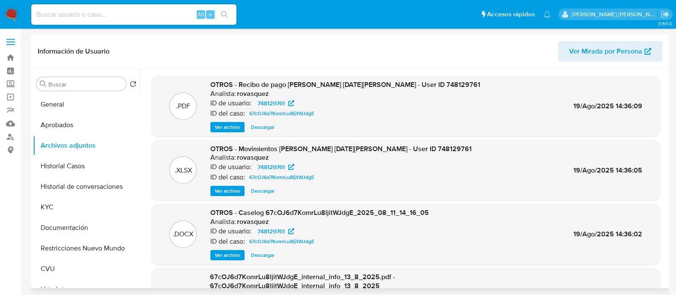
click at [240, 256] on button "Ver archivo" at bounding box center [227, 255] width 34 height 10
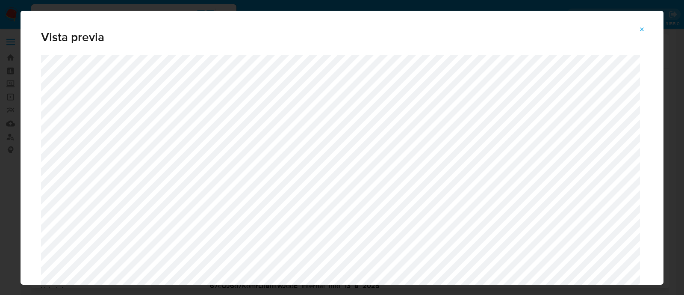
click at [642, 32] on icon "Attachment preview" at bounding box center [642, 29] width 7 height 7
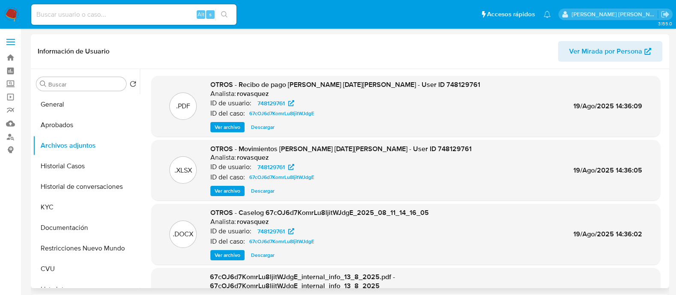
click at [224, 252] on span "Ver archivo" at bounding box center [228, 254] width 26 height 9
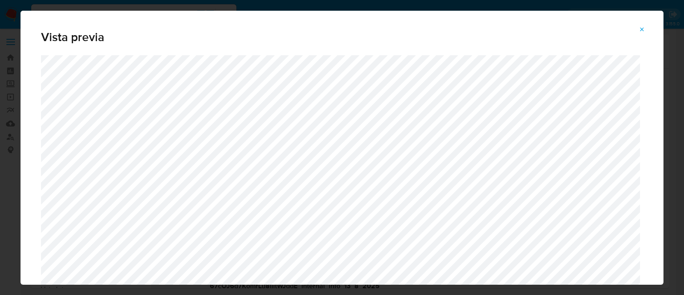
click at [641, 28] on icon "Attachment preview" at bounding box center [642, 29] width 4 height 4
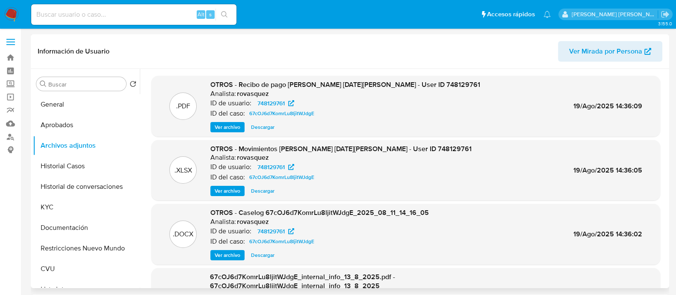
click at [235, 253] on span "Ver archivo" at bounding box center [228, 254] width 26 height 9
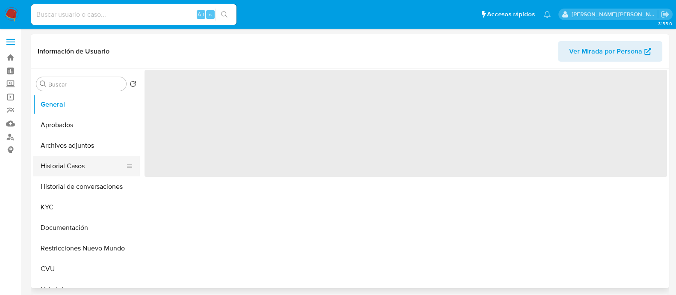
click at [76, 156] on button "Historial Casos" at bounding box center [83, 166] width 100 height 21
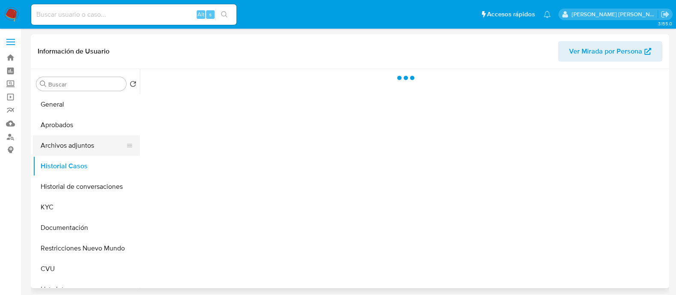
click at [79, 149] on button "Archivos adjuntos" at bounding box center [83, 145] width 100 height 21
select select "10"
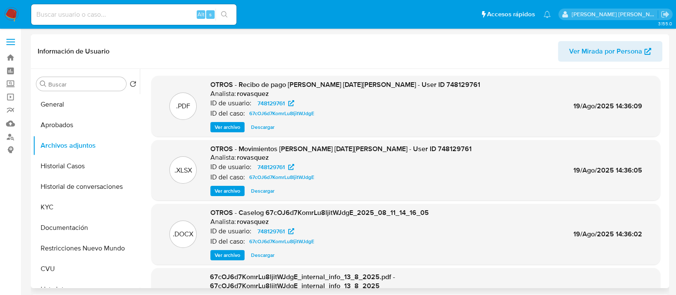
click at [232, 253] on span "Ver archivo" at bounding box center [228, 254] width 26 height 9
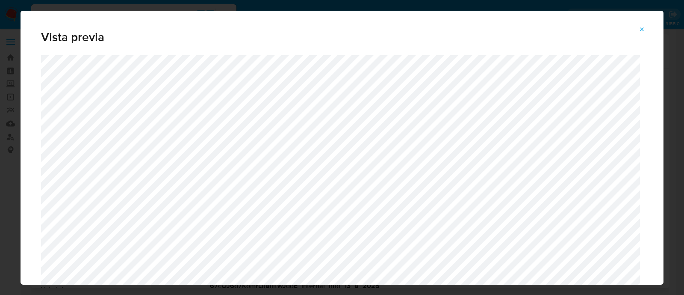
click at [645, 31] on icon "Attachment preview" at bounding box center [642, 29] width 7 height 7
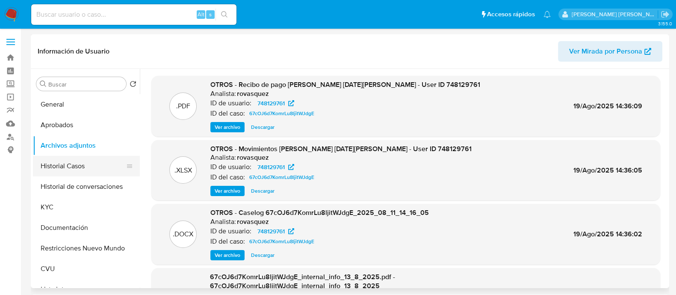
click at [76, 171] on button "Historial Casos" at bounding box center [83, 166] width 100 height 21
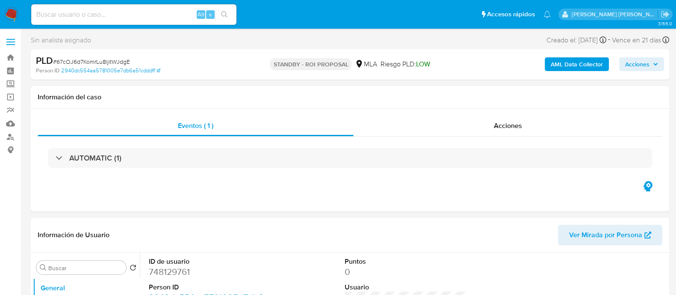
select select "10"
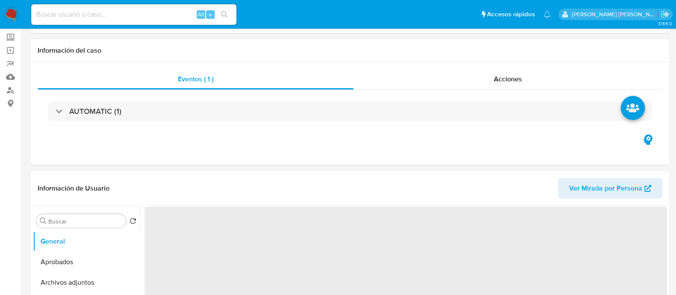
scroll to position [106, 0]
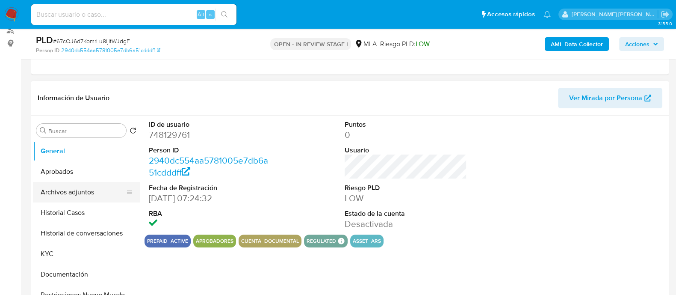
select select "10"
click at [70, 196] on button "Archivos adjuntos" at bounding box center [83, 192] width 100 height 21
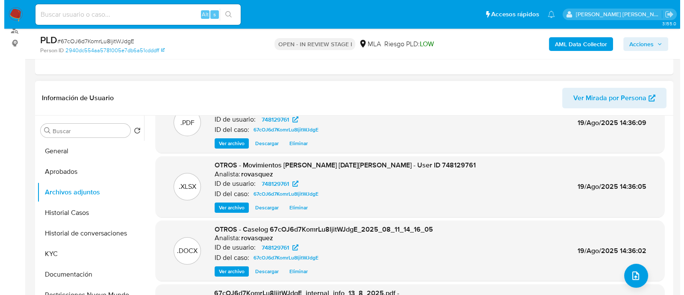
scroll to position [53, 0]
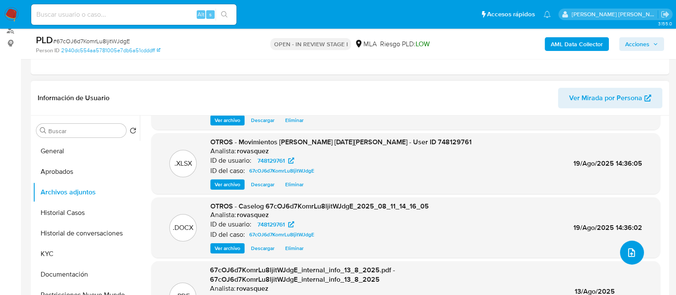
click at [636, 249] on button "upload-file" at bounding box center [632, 252] width 24 height 24
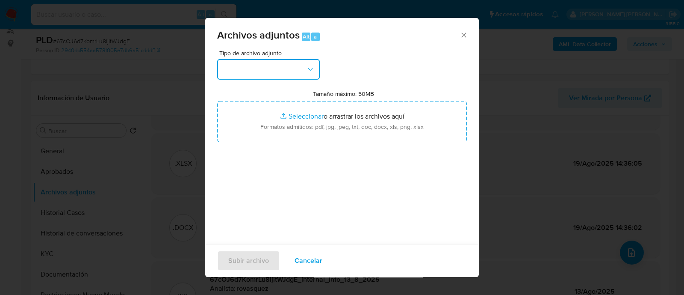
click at [288, 73] on button "button" at bounding box center [268, 69] width 103 height 21
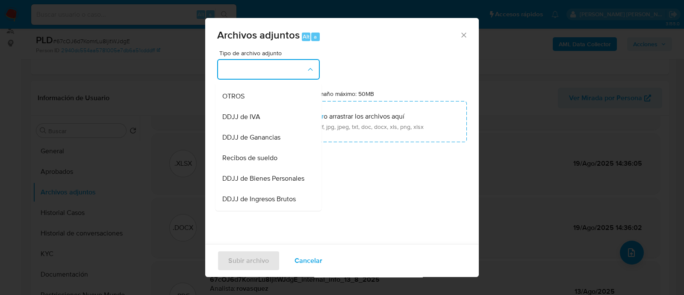
scroll to position [106, 0]
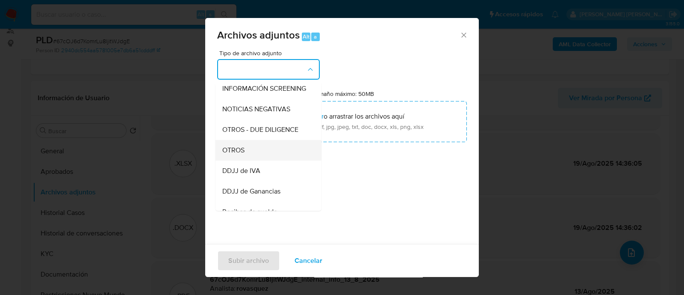
click at [261, 160] on div "OTROS" at bounding box center [265, 150] width 87 height 21
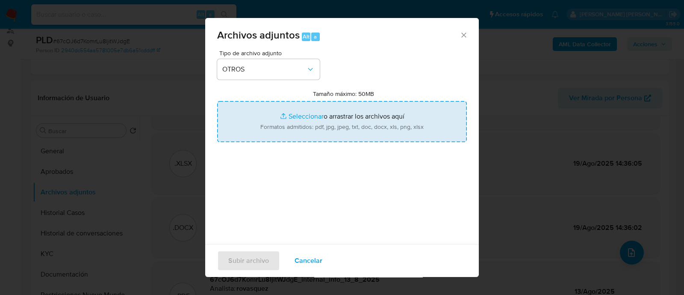
click at [298, 117] on input "Tamaño máximo: 50MB Seleccionar archivos" at bounding box center [342, 121] width 250 height 41
click at [310, 112] on input "Tamaño máximo: 50MB Seleccionar archivos" at bounding box center [342, 121] width 250 height 41
type input "C:\fakepath\V2_Caselog 67cOJ6d7KomrLu8ljitWJdgE_2025_08_11_14_16_05.docx"
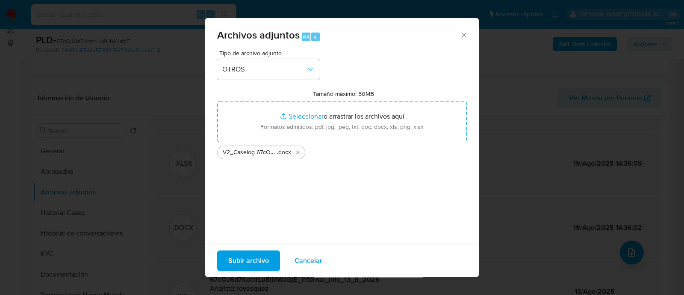
click at [261, 262] on span "Subir archivo" at bounding box center [248, 260] width 41 height 19
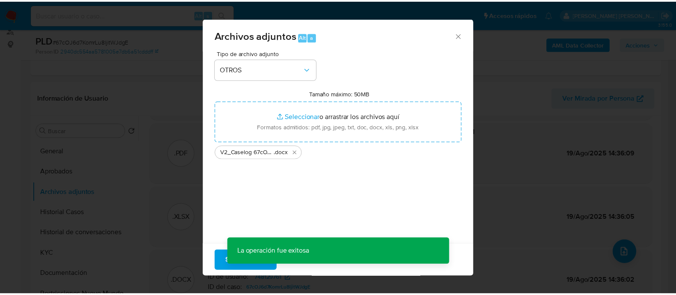
scroll to position [62, 0]
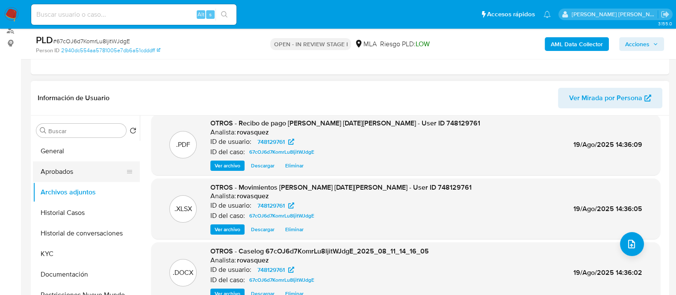
click at [72, 175] on button "Aprobados" at bounding box center [83, 171] width 100 height 21
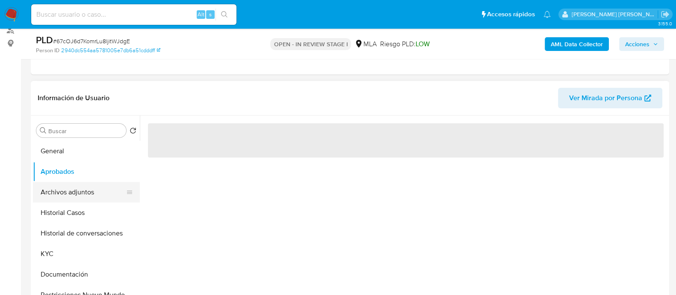
click at [65, 196] on button "Archivos adjuntos" at bounding box center [83, 192] width 100 height 21
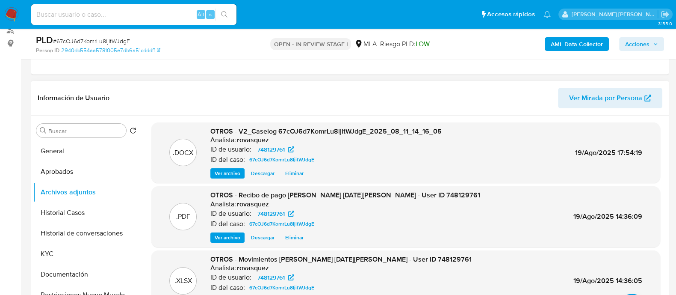
click at [434, 129] on span "OTROS - V2_Caselog 67cOJ6d7KomrLu8ljitWJdgE_2025_08_11_14_16_05" at bounding box center [325, 131] width 231 height 10
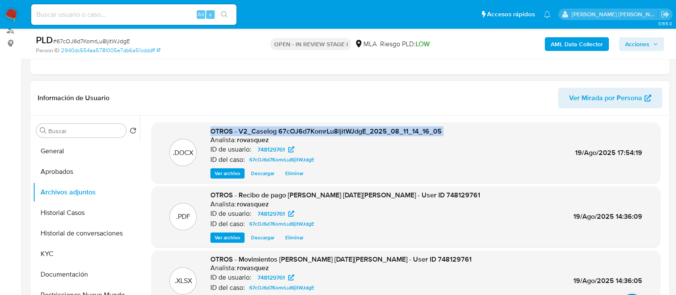
click at [434, 129] on span "OTROS - V2_Caselog 67cOJ6d7KomrLu8ljitWJdgE_2025_08_11_14_16_05" at bounding box center [325, 131] width 231 height 10
click at [387, 132] on span "OTROS - V2_Caselog 67cOJ6d7KomrLu8ljitWJdgE_2025_08_11_14_16_05" at bounding box center [325, 131] width 231 height 10
drag, startPoint x: 239, startPoint y: 131, endPoint x: 443, endPoint y: 130, distance: 203.5
click at [443, 130] on div ".DOCX OTROS - V2_Caselog 67cOJ6d7KomrLu8ljitWJdgE_2025_08_11_14_16_05 Analista:…" at bounding box center [406, 153] width 500 height 52
copy span "V2_Caselog 67cOJ6d7KomrLu8ljitWJdgE_2025_08_11_14_16_05"
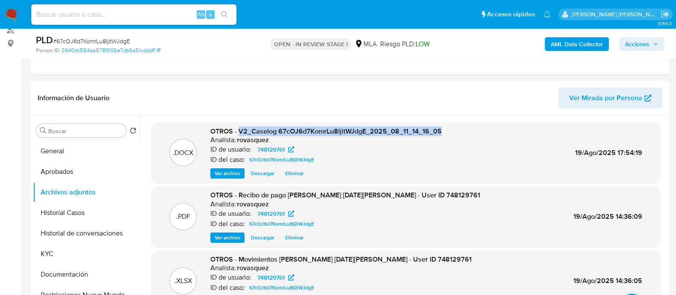
click at [639, 44] on span "Acciones" at bounding box center [637, 44] width 24 height 14
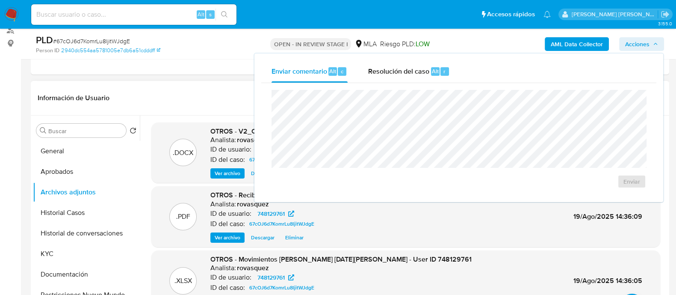
click at [231, 106] on header "Información de Usuario Ver Mirada por Persona" at bounding box center [350, 98] width 624 height 21
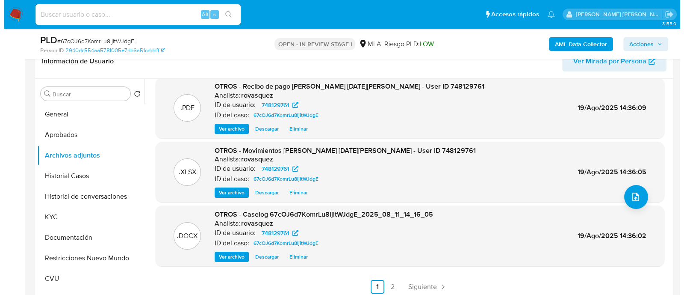
scroll to position [160, 0]
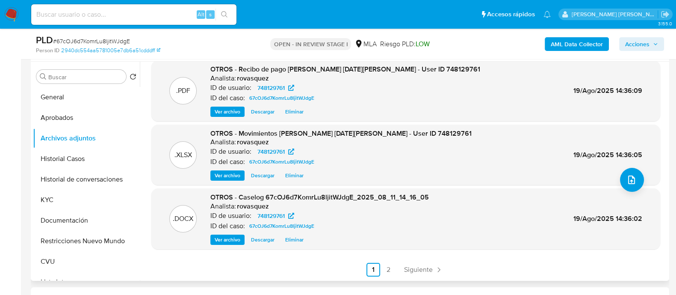
click at [298, 240] on span "Eliminar" at bounding box center [294, 239] width 18 height 9
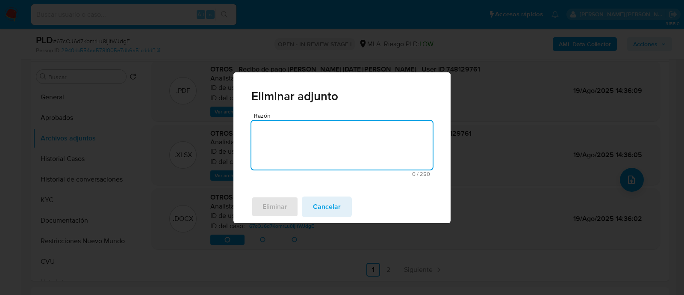
click at [315, 127] on textarea "Razón" at bounding box center [341, 145] width 181 height 49
type textarea "roto"
click at [273, 207] on span "Eliminar" at bounding box center [274, 206] width 25 height 19
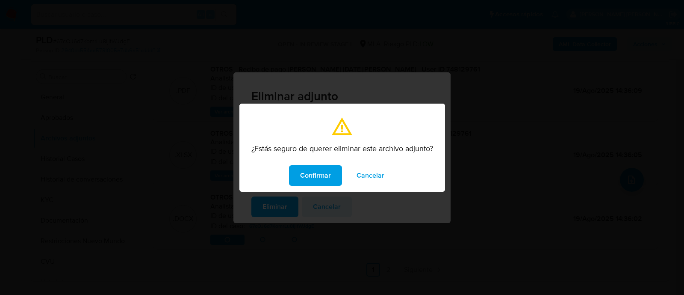
click at [314, 179] on span "Confirmar" at bounding box center [315, 175] width 31 height 19
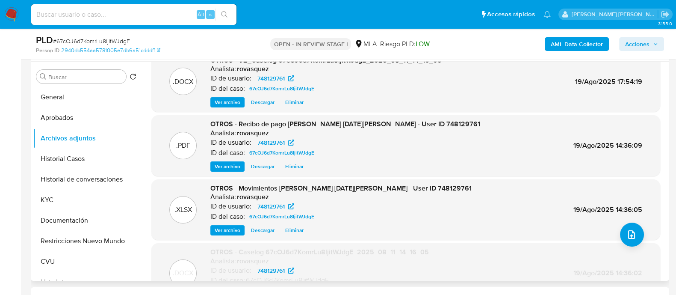
scroll to position [0, 0]
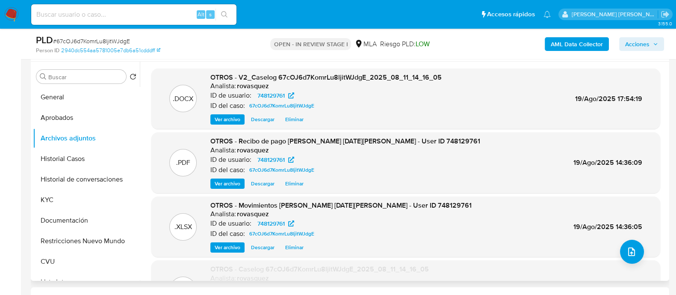
click at [346, 79] on span "OTROS - V2_Caselog 67cOJ6d7KomrLu8ljitWJdgE_2025_08_11_14_16_05" at bounding box center [325, 77] width 231 height 10
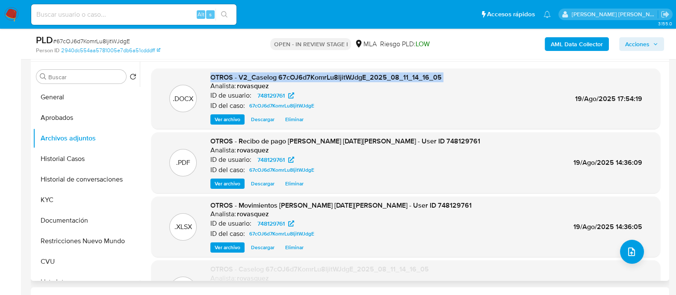
click at [346, 79] on span "OTROS - V2_Caselog 67cOJ6d7KomrLu8ljitWJdgE_2025_08_11_14_16_05" at bounding box center [325, 77] width 231 height 10
click at [253, 78] on span "OTROS - V2_Caselog 67cOJ6d7KomrLu8ljitWJdgE_2025_08_11_14_16_05" at bounding box center [325, 77] width 231 height 10
drag, startPoint x: 239, startPoint y: 76, endPoint x: 439, endPoint y: 74, distance: 200.1
click at [439, 74] on div ".DOCX OTROS - V2_Caselog 67cOJ6d7KomrLu8ljitWJdgE_2025_08_11_14_16_05 Analista:…" at bounding box center [406, 99] width 500 height 52
copy span "V2_Caselog 67cOJ6d7KomrLu8ljitWJdgE_2025_08_11_14_16_05"
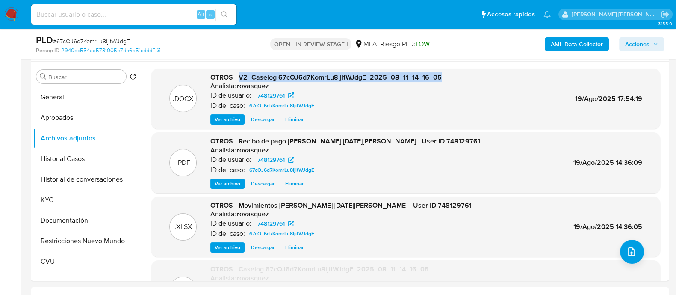
click at [645, 48] on span "Acciones" at bounding box center [637, 44] width 24 height 14
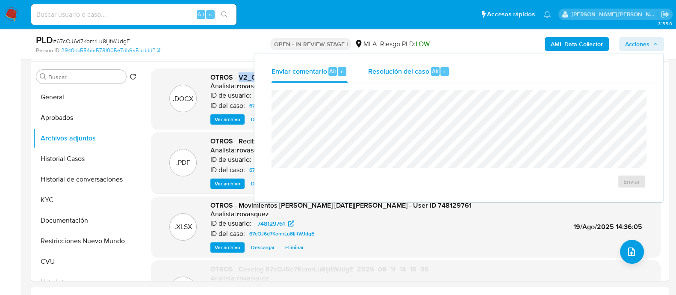
click at [404, 71] on span "Resolución del caso" at bounding box center [398, 71] width 61 height 10
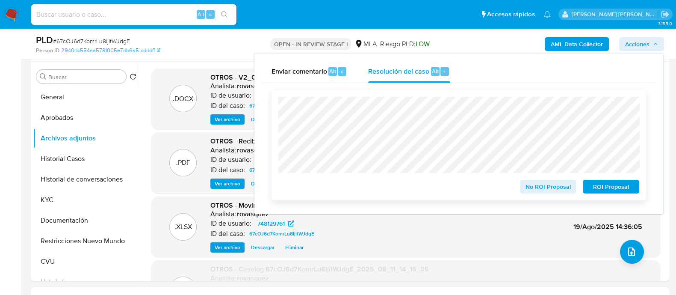
click at [616, 191] on span "ROI Proposal" at bounding box center [611, 186] width 44 height 12
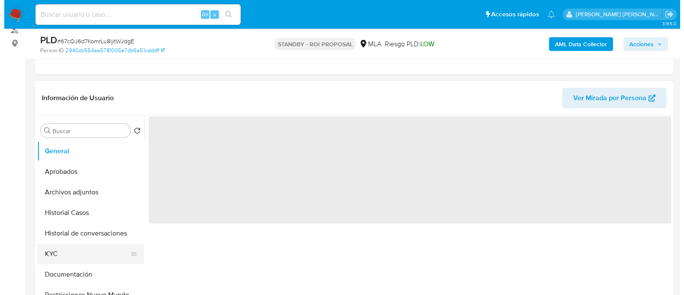
scroll to position [160, 0]
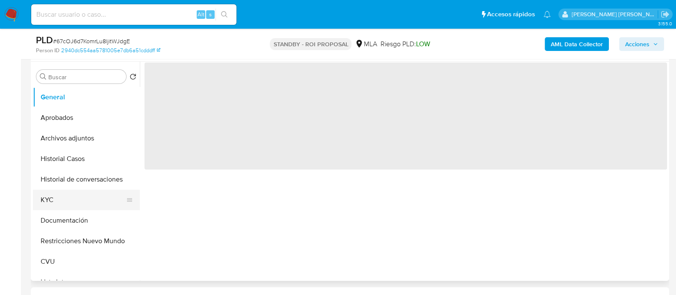
click at [85, 243] on button "Restricciones Nuevo Mundo" at bounding box center [86, 240] width 107 height 21
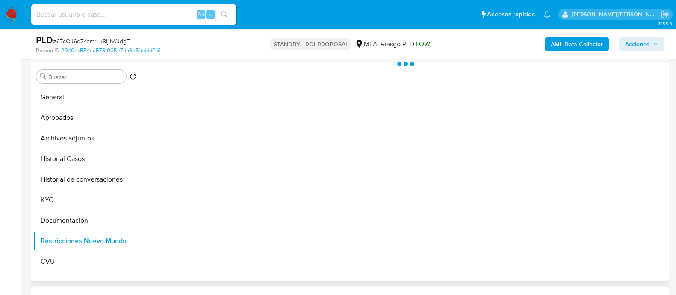
select select "10"
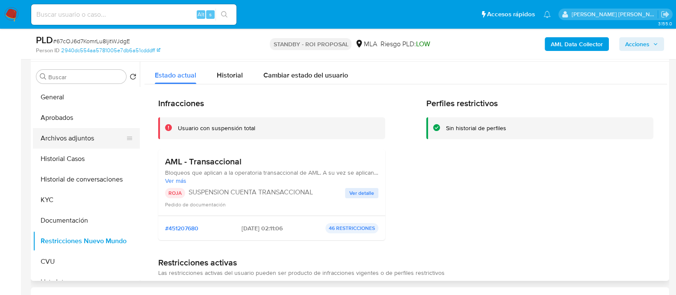
click at [68, 138] on button "Archivos adjuntos" at bounding box center [83, 138] width 100 height 21
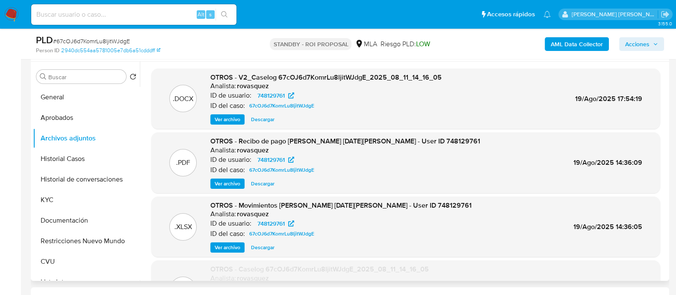
click at [230, 119] on span "Ver archivo" at bounding box center [228, 119] width 26 height 9
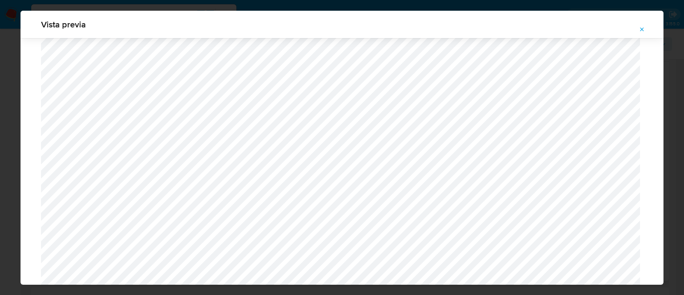
scroll to position [945, 0]
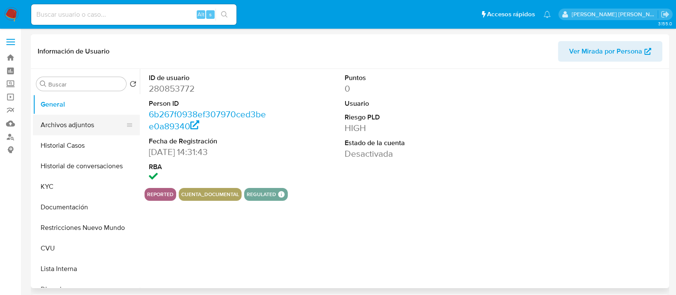
click at [77, 125] on button "Archivos adjuntos" at bounding box center [83, 125] width 100 height 21
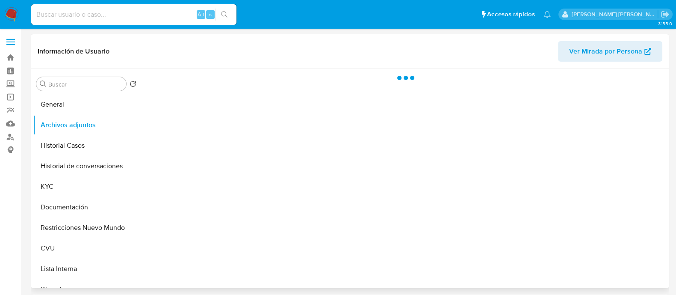
select select "10"
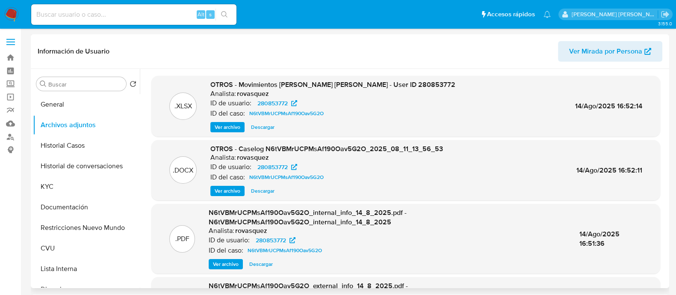
click at [227, 185] on div "OTROS - Caselog N6tVBMrUCPMsAf190Oav5G2O_2025_08_11_13_56_53 Analista: rovasque…" at bounding box center [326, 170] width 233 height 52
click at [223, 191] on span "Ver archivo" at bounding box center [228, 190] width 26 height 9
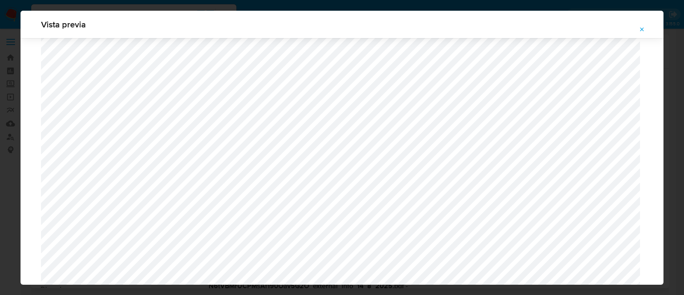
scroll to position [784, 0]
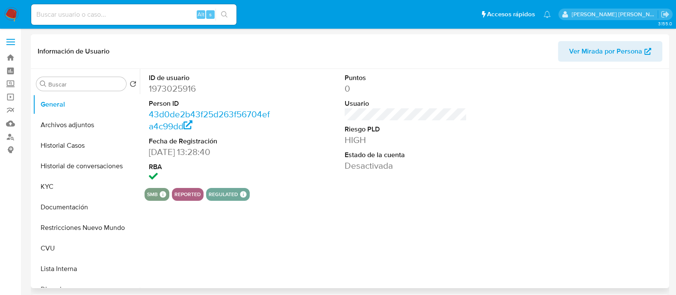
select select "10"
click at [68, 125] on button "Archivos adjuntos" at bounding box center [83, 125] width 100 height 21
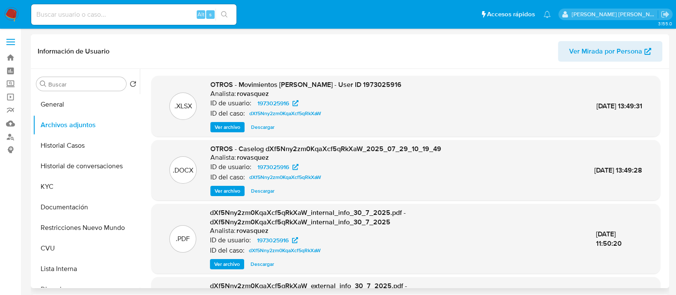
click at [233, 188] on span "Ver archivo" at bounding box center [228, 190] width 26 height 9
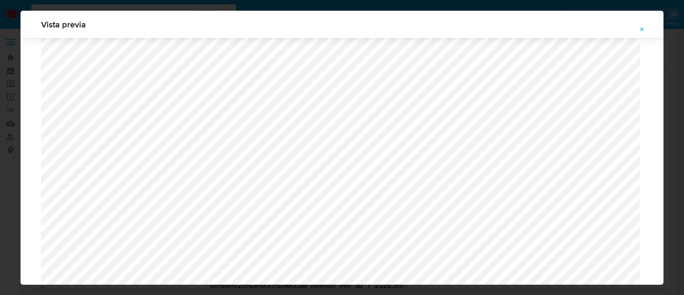
scroll to position [837, 0]
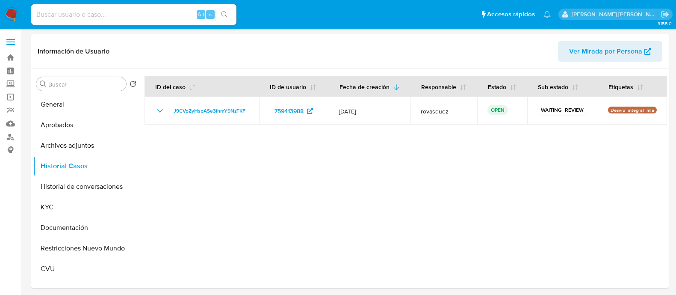
select select "10"
click at [66, 205] on button "KYC" at bounding box center [83, 207] width 100 height 21
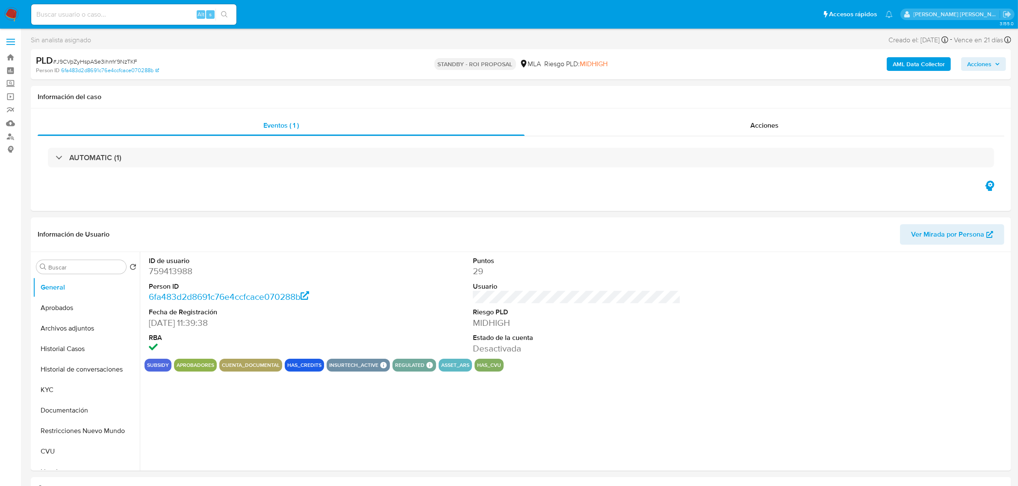
select select "10"
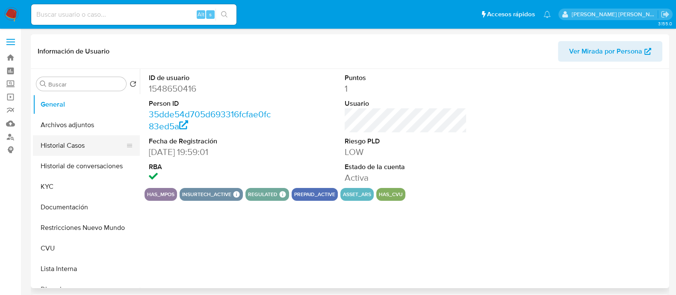
click at [68, 152] on button "Historial Casos" at bounding box center [83, 145] width 100 height 21
select select "10"
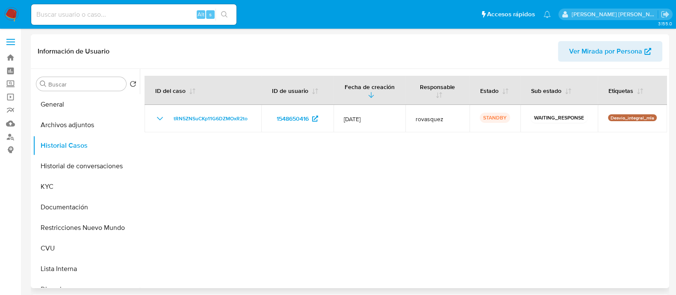
click at [351, 183] on div at bounding box center [403, 178] width 527 height 219
click at [64, 194] on button "KYC" at bounding box center [83, 186] width 100 height 21
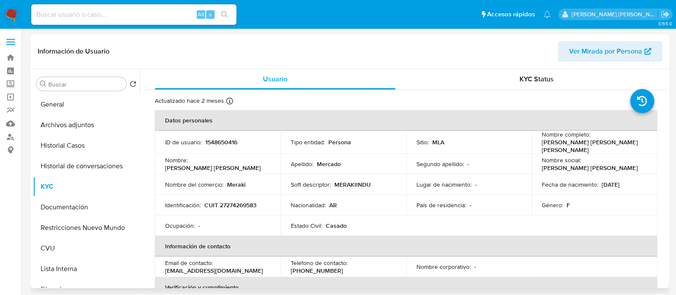
click at [568, 144] on p "[PERSON_NAME]" at bounding box center [593, 145] width 102 height 15
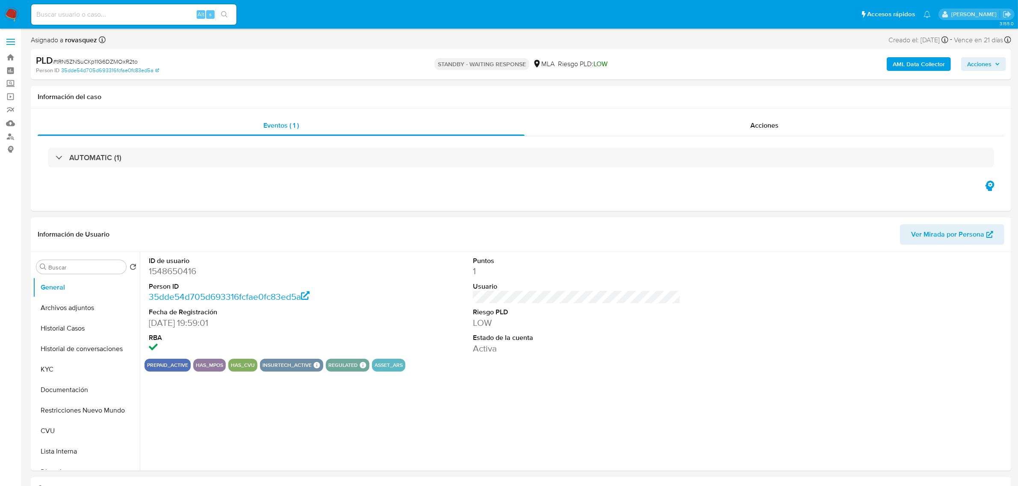
select select "10"
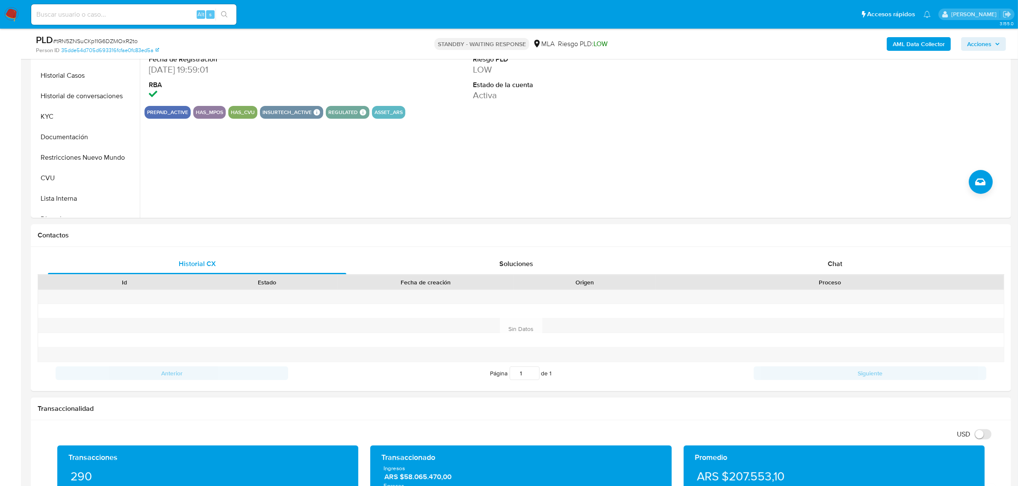
scroll to position [267, 0]
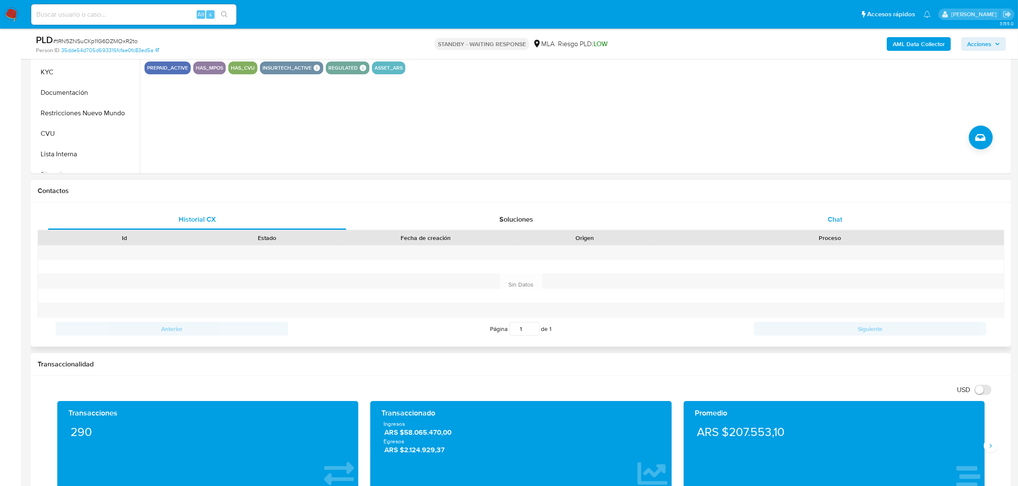
click at [683, 227] on div "Chat" at bounding box center [835, 219] width 298 height 21
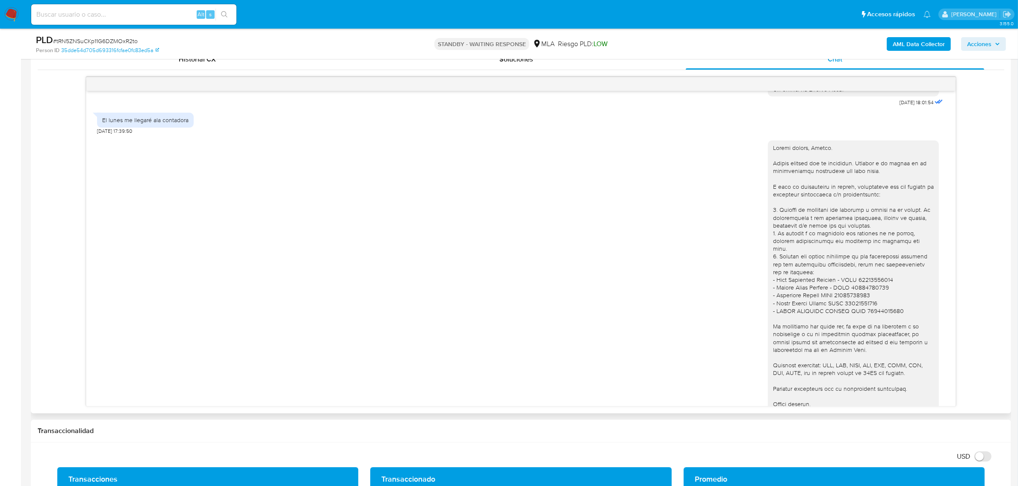
scroll to position [508, 0]
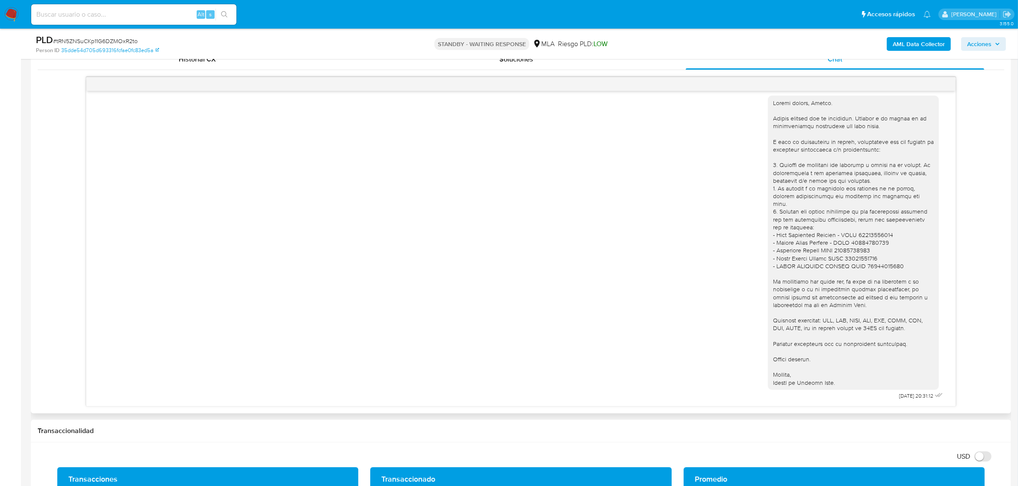
click at [683, 199] on div at bounding box center [853, 243] width 161 height 288
click at [683, 249] on div at bounding box center [853, 243] width 161 height 288
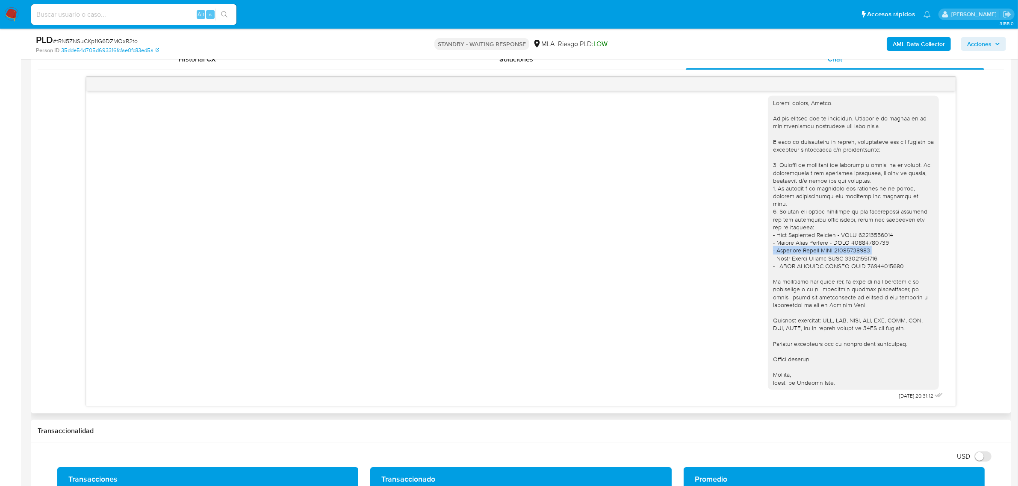
click at [683, 249] on div at bounding box center [853, 243] width 161 height 288
click at [683, 262] on div at bounding box center [853, 243] width 161 height 288
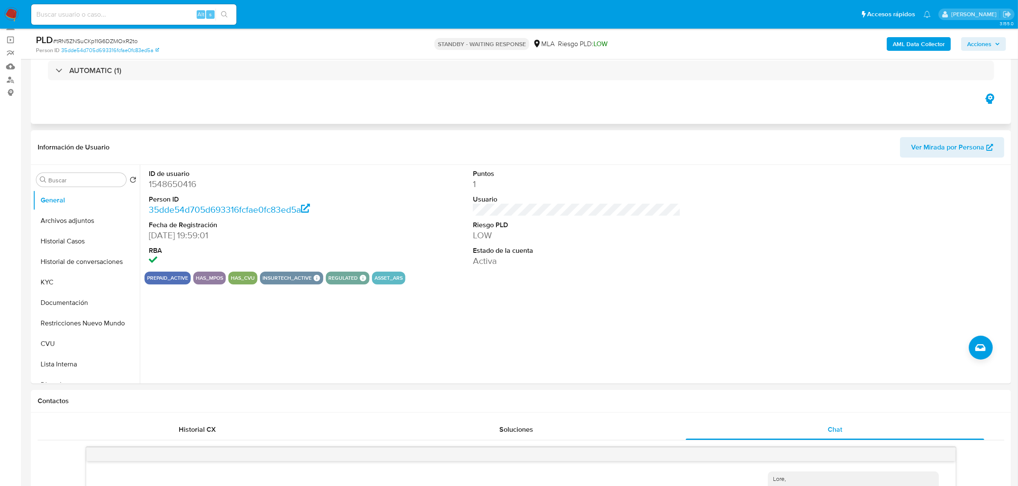
scroll to position [0, 0]
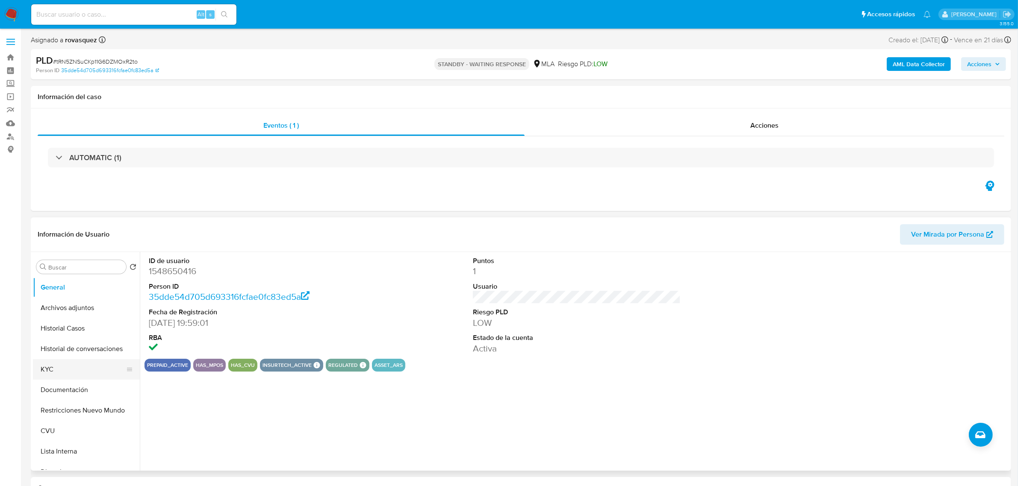
drag, startPoint x: 76, startPoint y: 357, endPoint x: 75, endPoint y: 361, distance: 4.5
click at [76, 294] on button "Historial de conversaciones" at bounding box center [86, 349] width 107 height 21
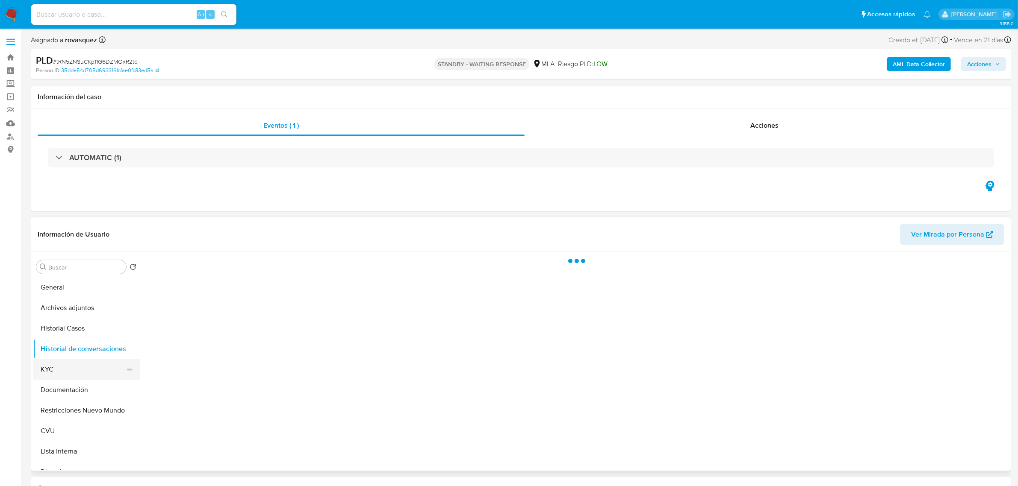
click at [75, 294] on button "KYC" at bounding box center [83, 369] width 100 height 21
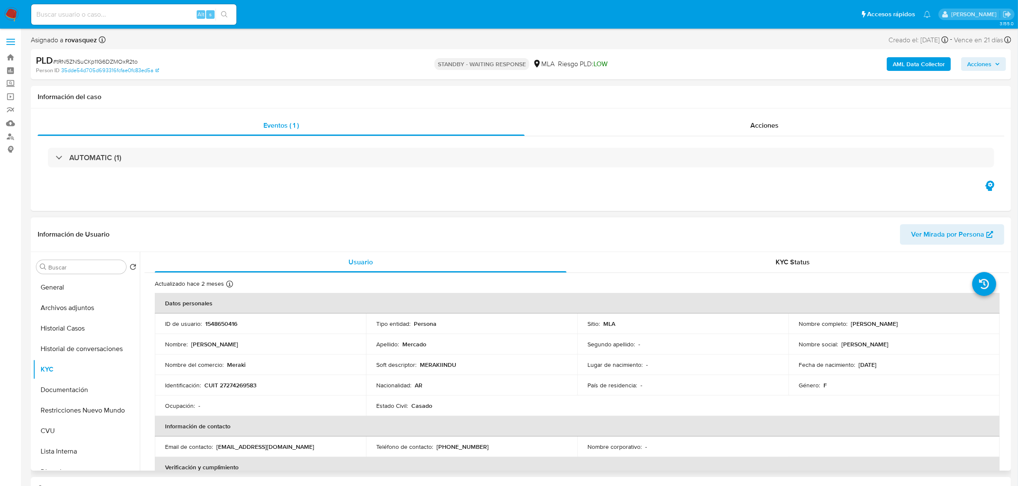
click at [247, 294] on p "CUIT 27274269583" at bounding box center [230, 386] width 52 height 8
copy p "27274269583"
click at [233, 294] on td "Identificación : CUIT 27274269583" at bounding box center [260, 385] width 211 height 21
click at [234, 294] on p "CUIT 27274269583" at bounding box center [230, 386] width 52 height 8
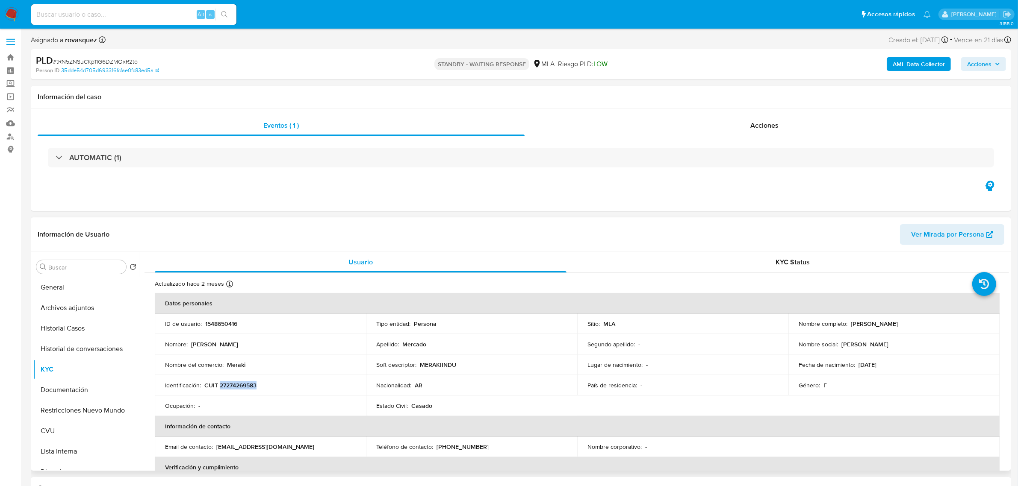
click at [234, 294] on p "CUIT 27274269583" at bounding box center [230, 386] width 52 height 8
copy p "27274269583"
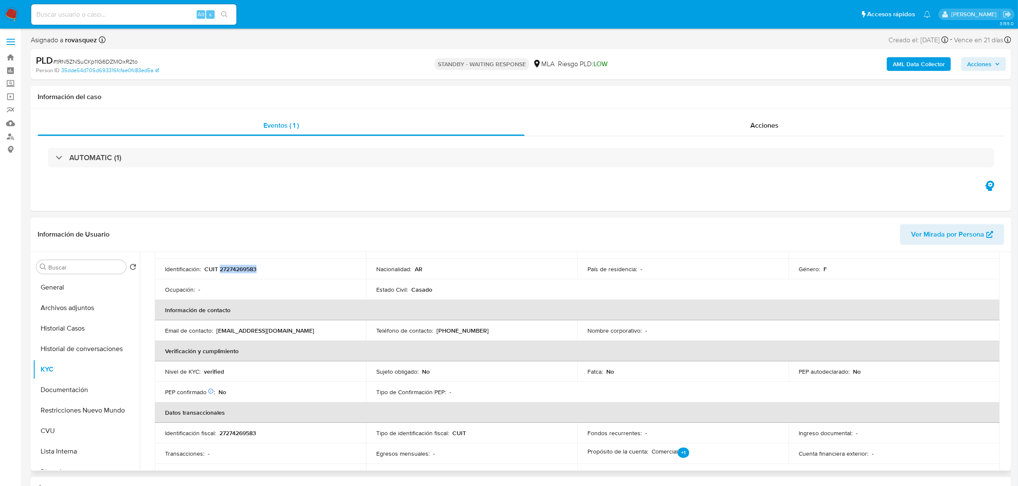
scroll to position [53, 0]
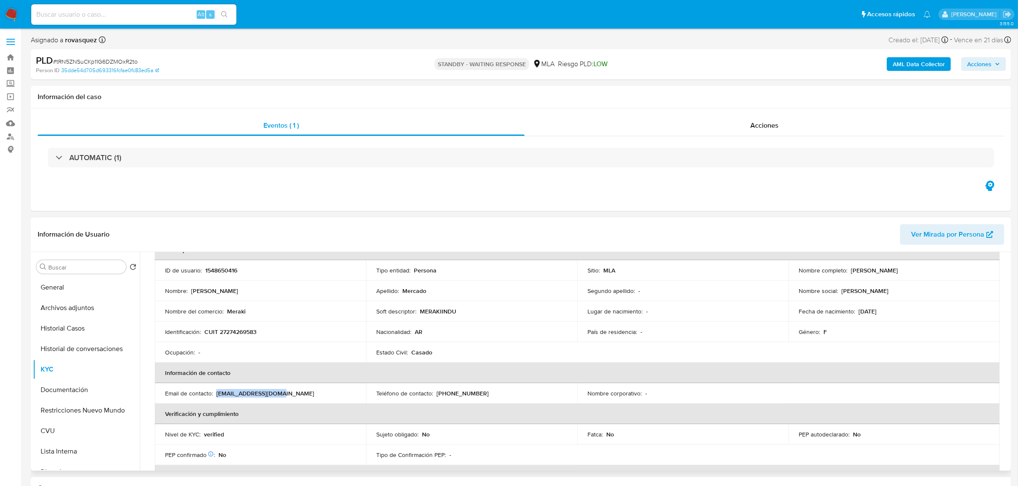
drag, startPoint x: 217, startPoint y: 396, endPoint x: 298, endPoint y: 400, distance: 81.3
click at [298, 294] on td "Email de contacto : sarjua2021@gmail.com" at bounding box center [260, 393] width 211 height 21
copy p "sarjua2021@gmail.com"
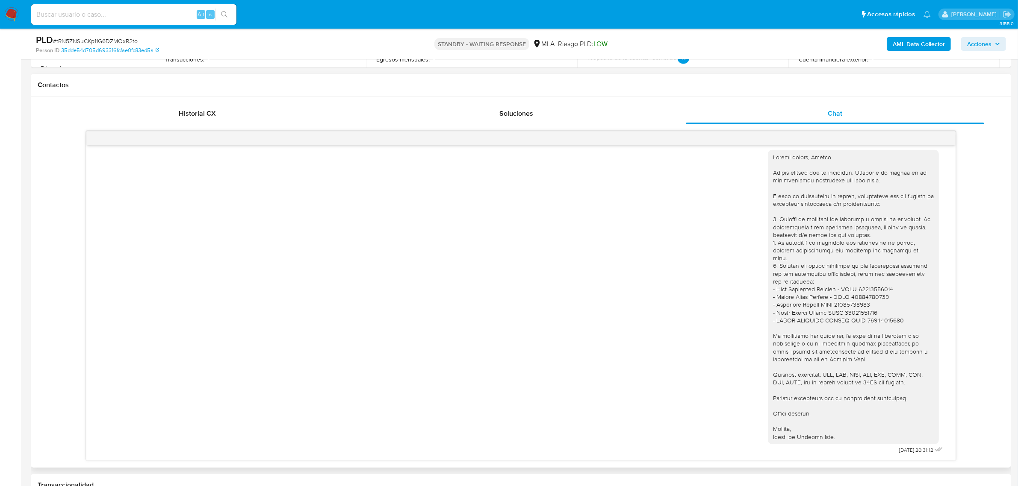
scroll to position [374, 0]
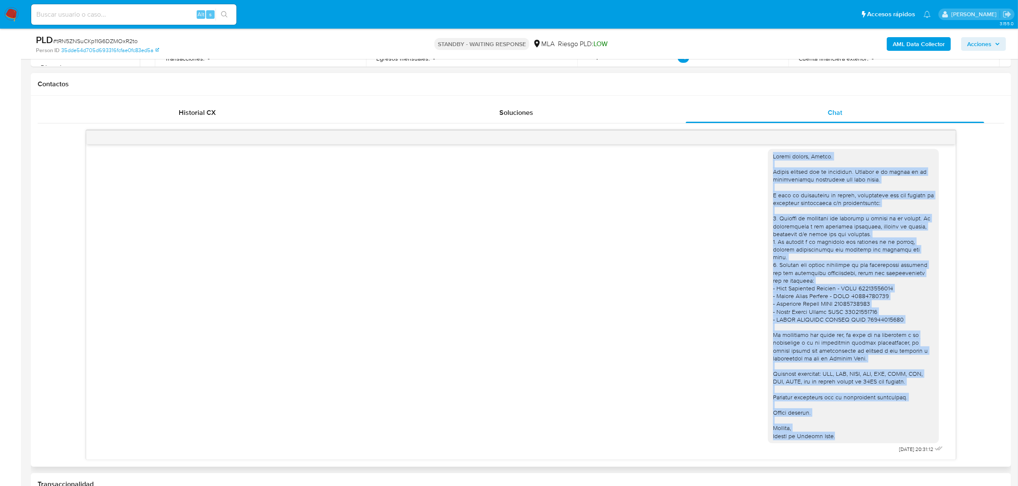
drag, startPoint x: 838, startPoint y: 439, endPoint x: 766, endPoint y: 164, distance: 284.2
click at [683, 164] on div at bounding box center [853, 297] width 161 height 288
copy div "Buenas tardes, Blanca. Muchas gracias por tu respuesta. Estamos a la espera de …"
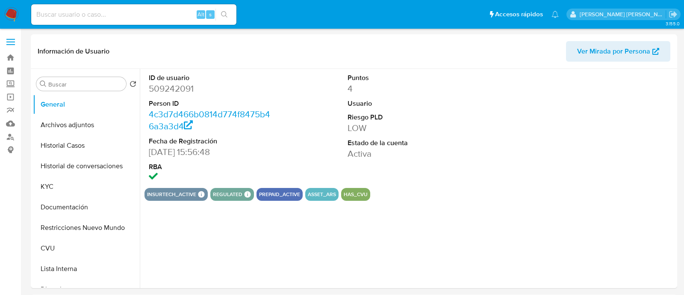
select select "10"
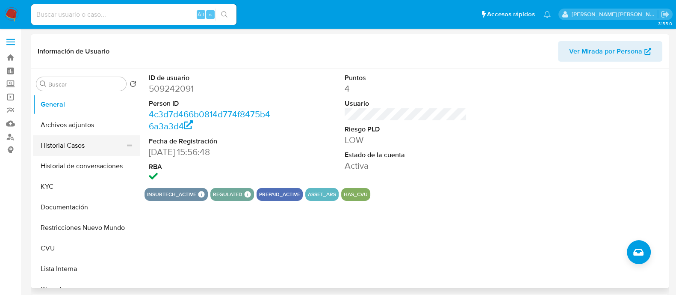
click at [77, 147] on button "Historial Casos" at bounding box center [83, 145] width 100 height 21
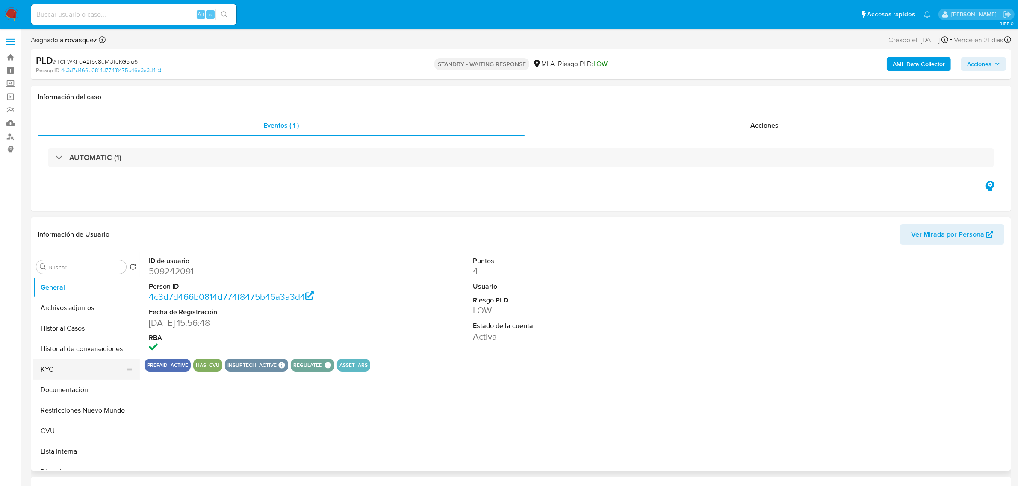
select select "10"
click at [174, 294] on div "ID de usuario 509242091 Person ID 4c3d7d466b0814d774f8475b46a3a3d4 Fecha de Reg…" at bounding box center [574, 361] width 869 height 219
click at [70, 294] on button "KYC" at bounding box center [83, 369] width 100 height 21
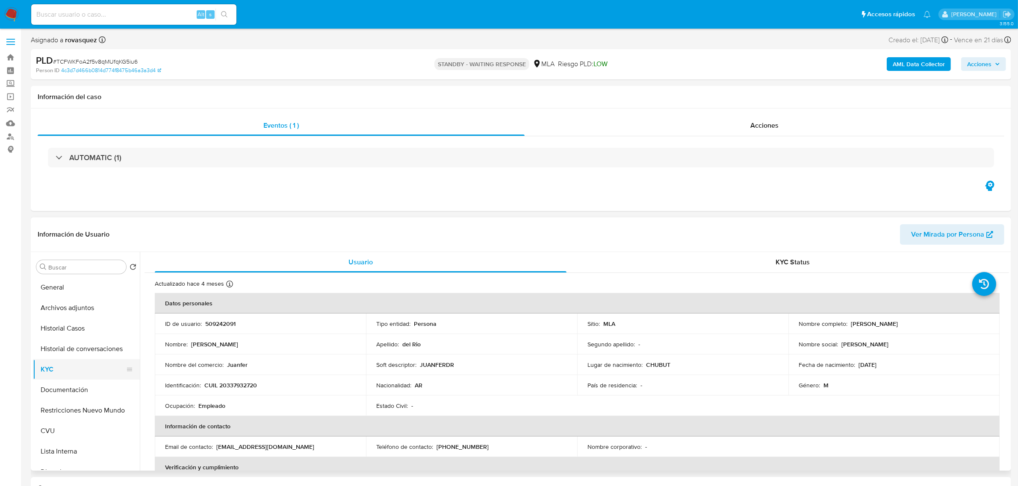
drag, startPoint x: 61, startPoint y: 371, endPoint x: 101, endPoint y: 370, distance: 39.8
click at [61, 294] on button "KYC" at bounding box center [83, 369] width 100 height 21
click at [242, 294] on p "CUIL 20337932720" at bounding box center [230, 386] width 53 height 8
copy p "20337932720"
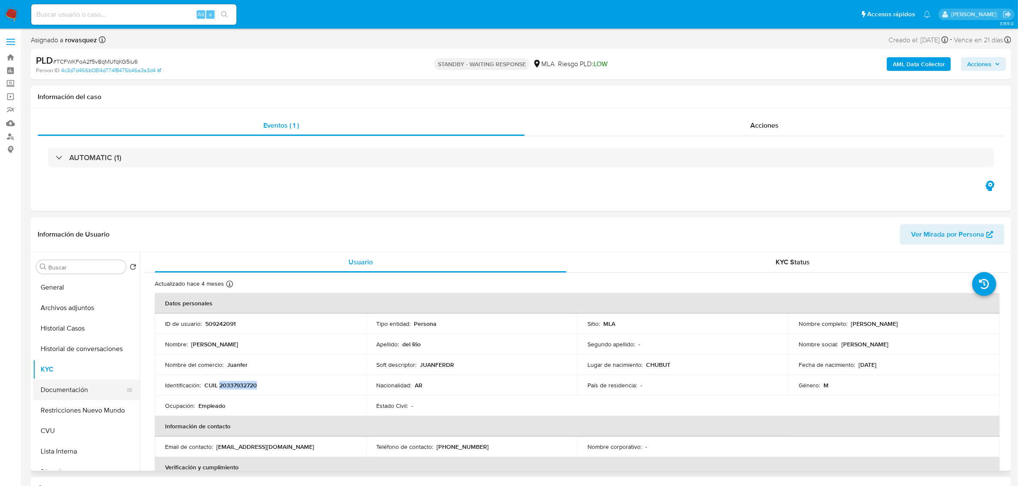
click at [67, 294] on button "Documentación" at bounding box center [83, 390] width 100 height 21
